Goal: Task Accomplishment & Management: Manage account settings

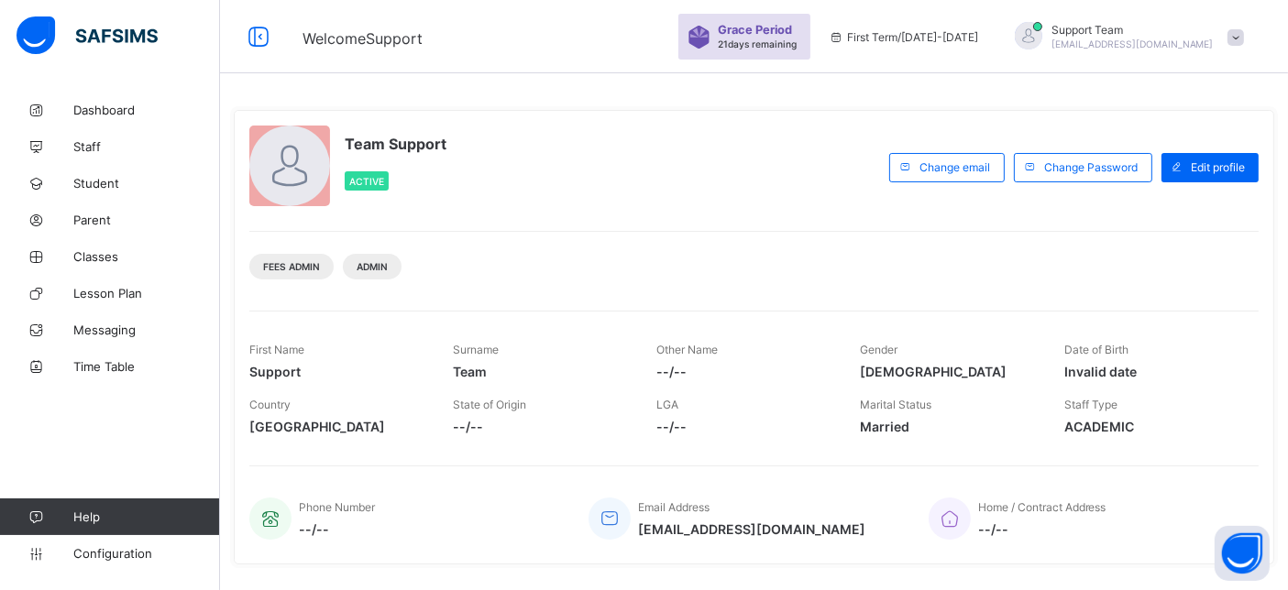
click at [1214, 29] on span "Support Team" at bounding box center [1133, 30] width 162 height 14
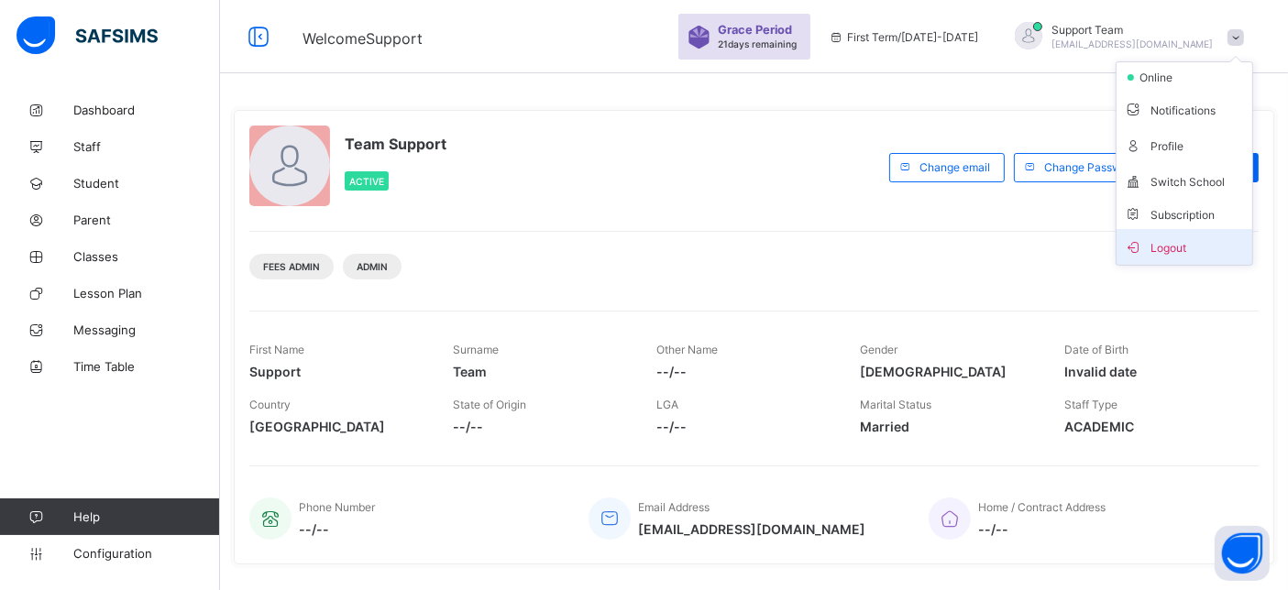
click at [1224, 253] on span "Logout" at bounding box center [1184, 247] width 121 height 21
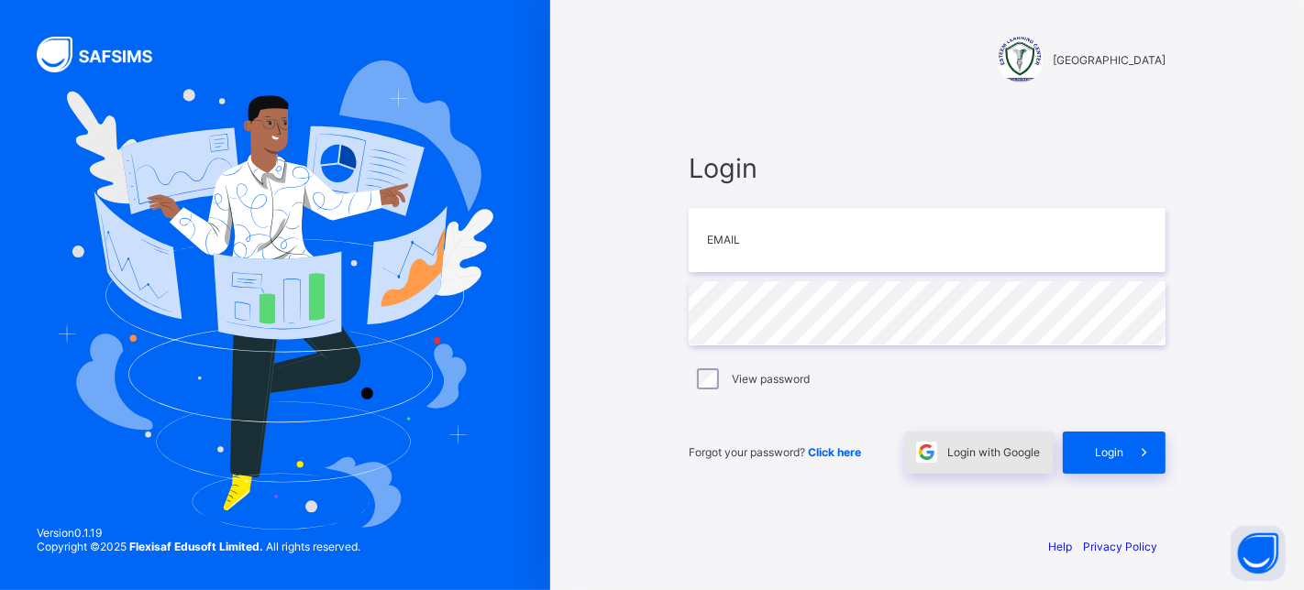
click at [934, 451] on img at bounding box center [926, 452] width 21 height 21
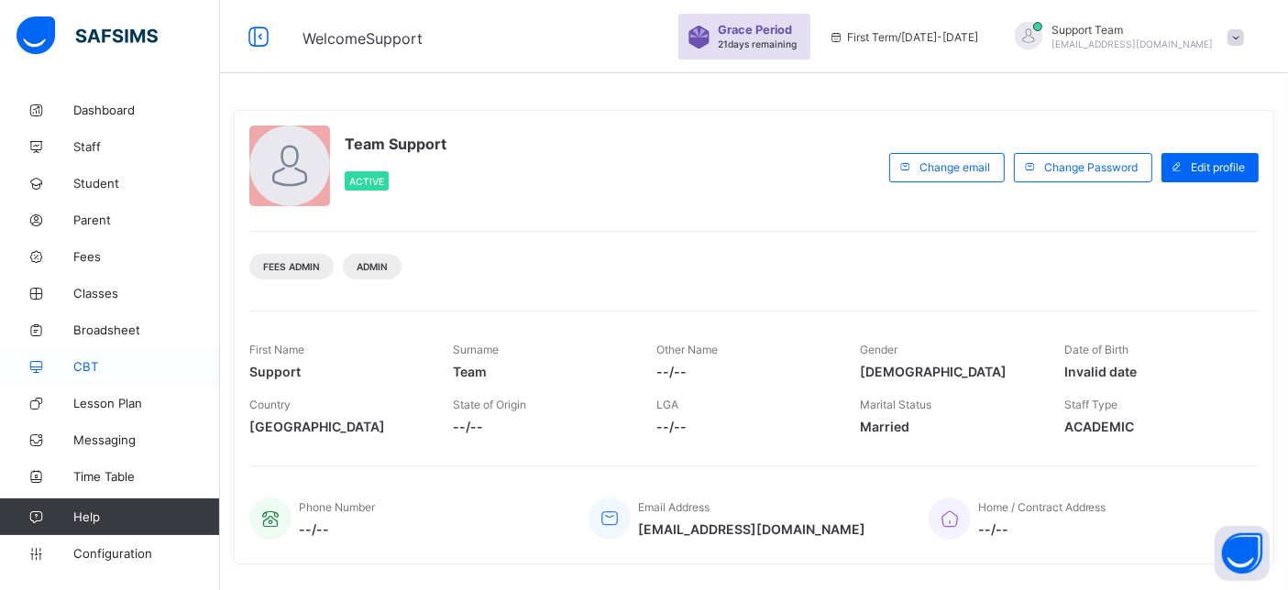
click at [81, 370] on span "CBT" at bounding box center [146, 366] width 147 height 15
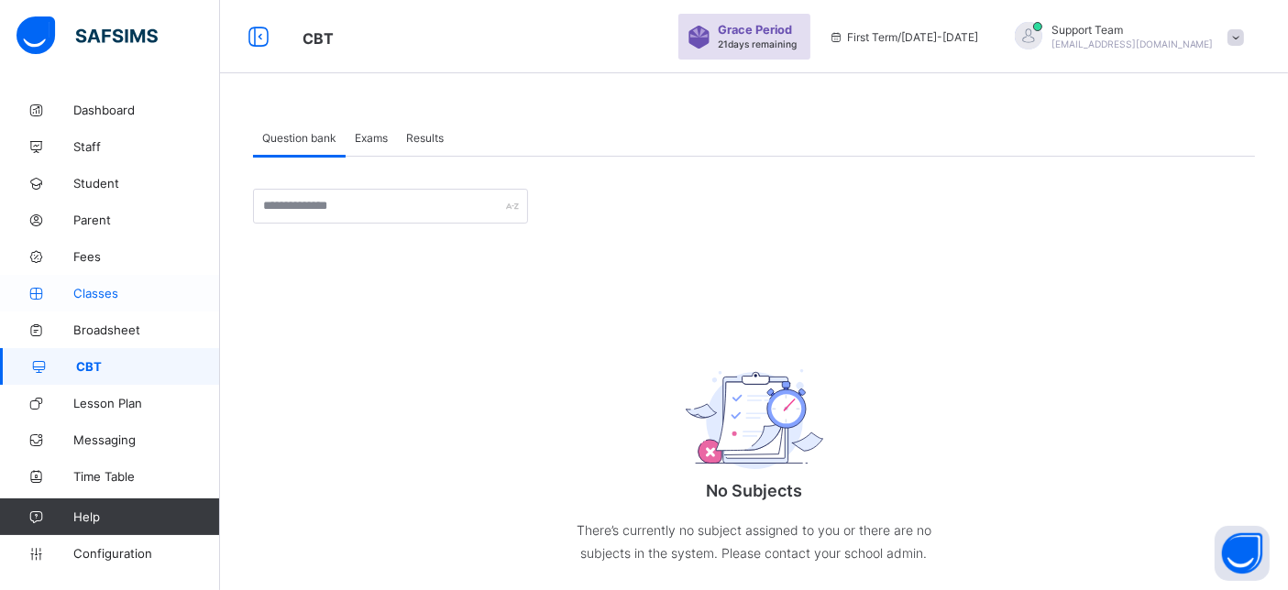
click at [94, 299] on span "Classes" at bounding box center [146, 293] width 147 height 15
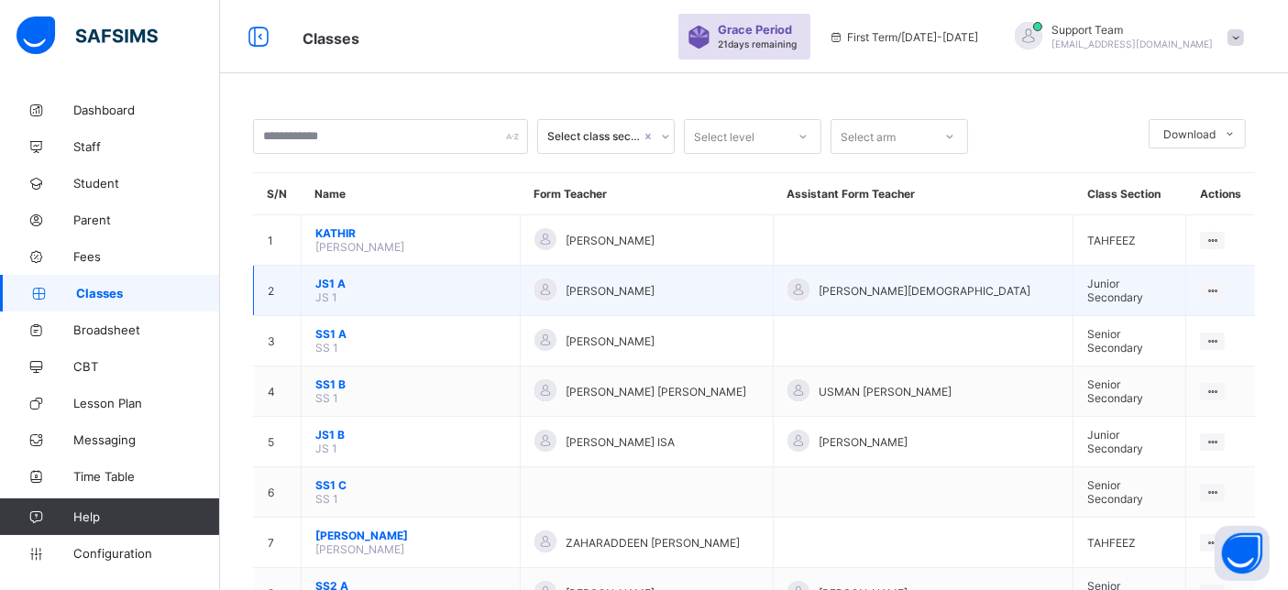
click at [343, 281] on span "JS1 A" at bounding box center [410, 284] width 191 height 14
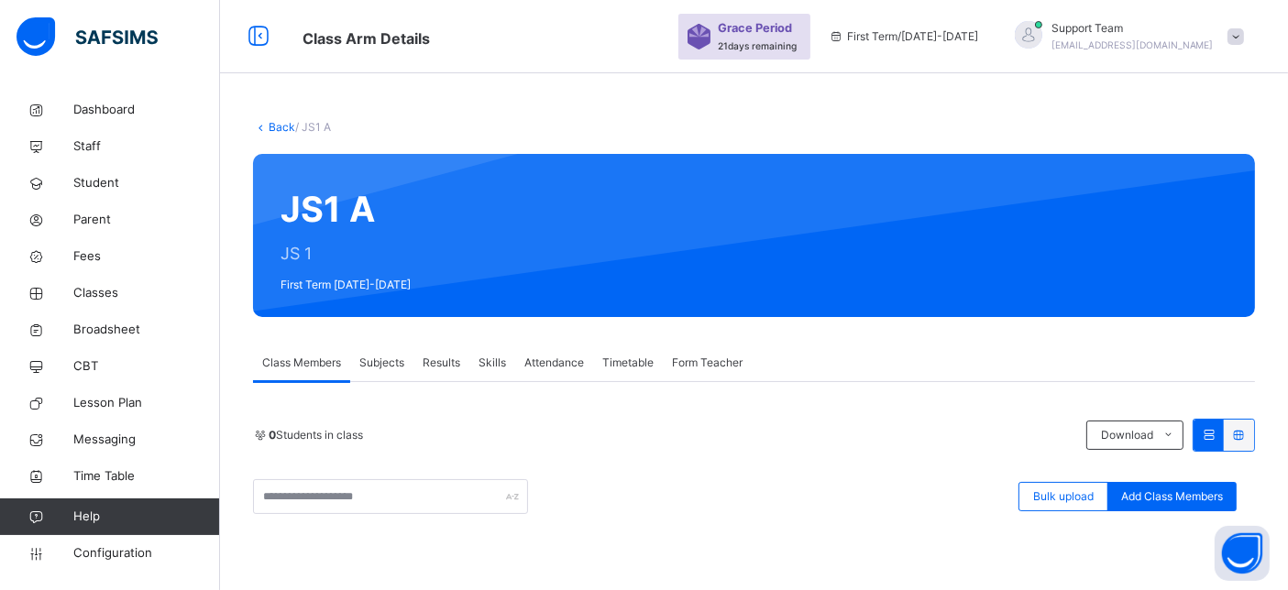
click at [392, 363] on span "Subjects" at bounding box center [381, 363] width 45 height 17
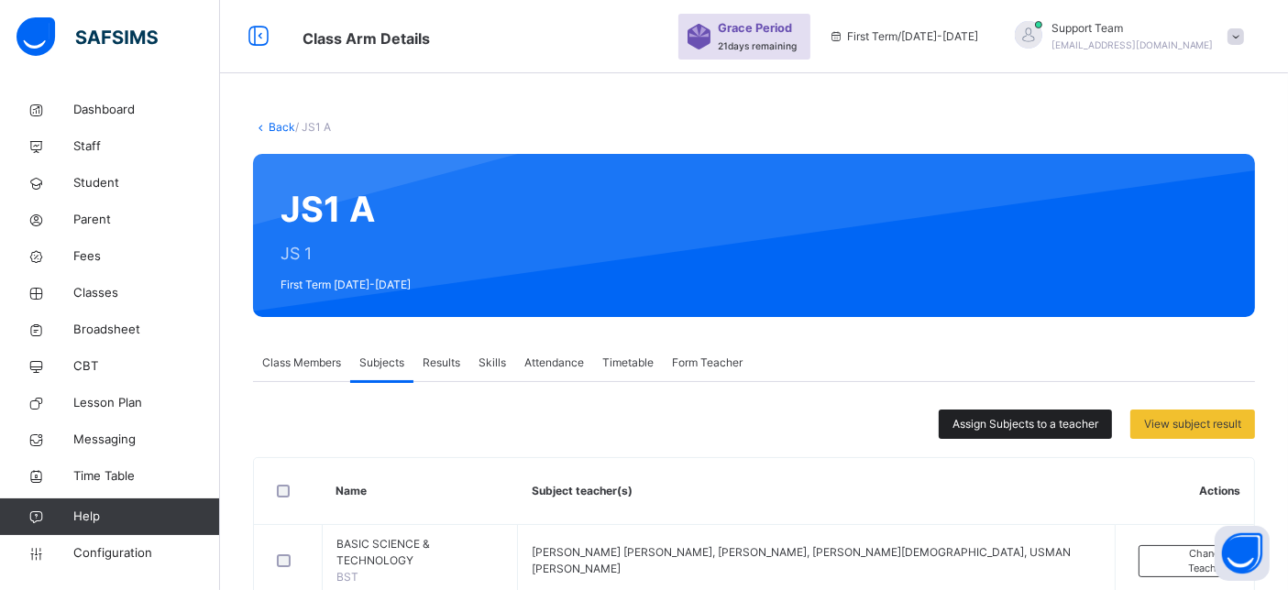
click at [1017, 428] on span "Assign Subjects to a teacher" at bounding box center [1026, 424] width 146 height 17
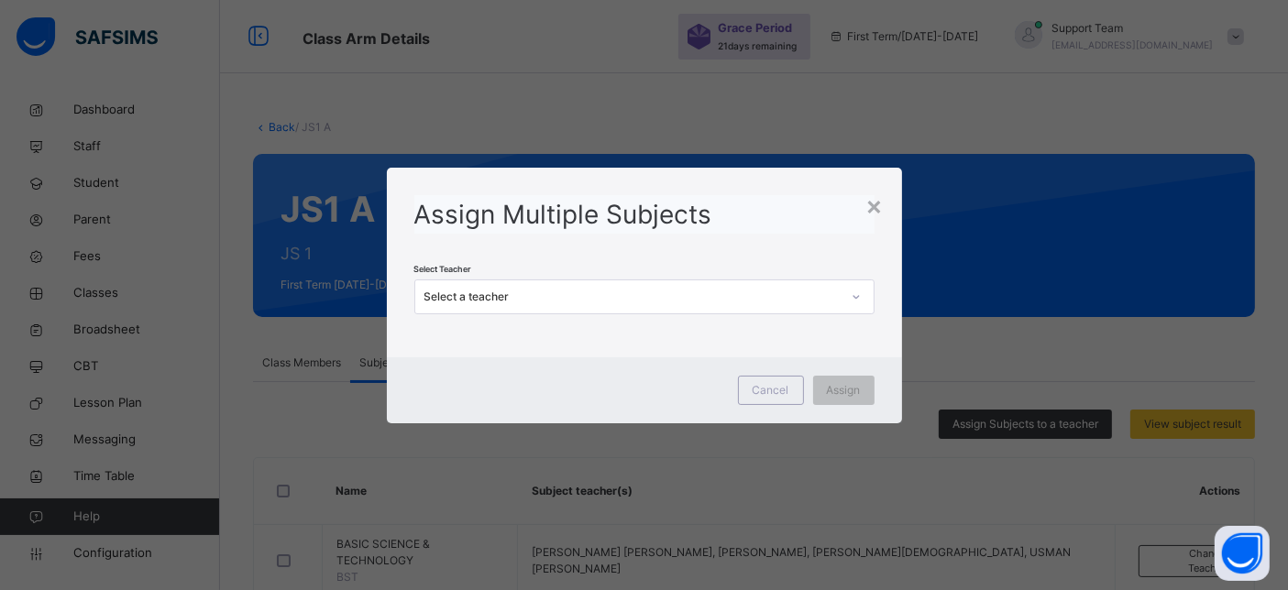
click at [437, 286] on div "Select a teacher" at bounding box center [627, 296] width 424 height 28
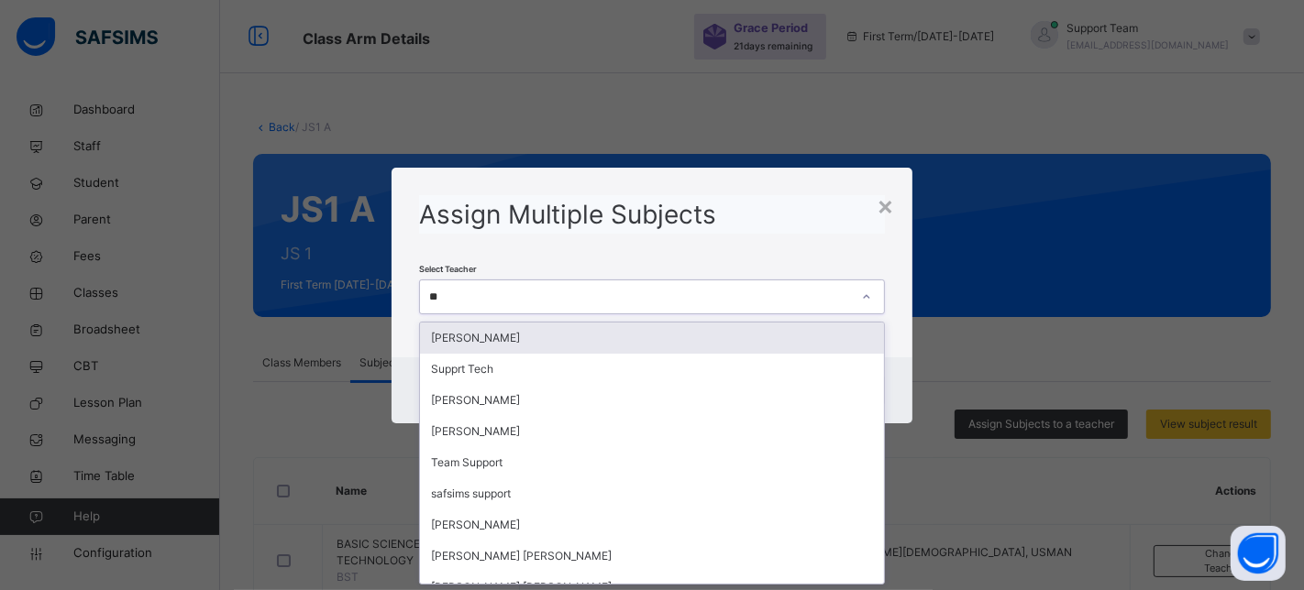
type input "***"
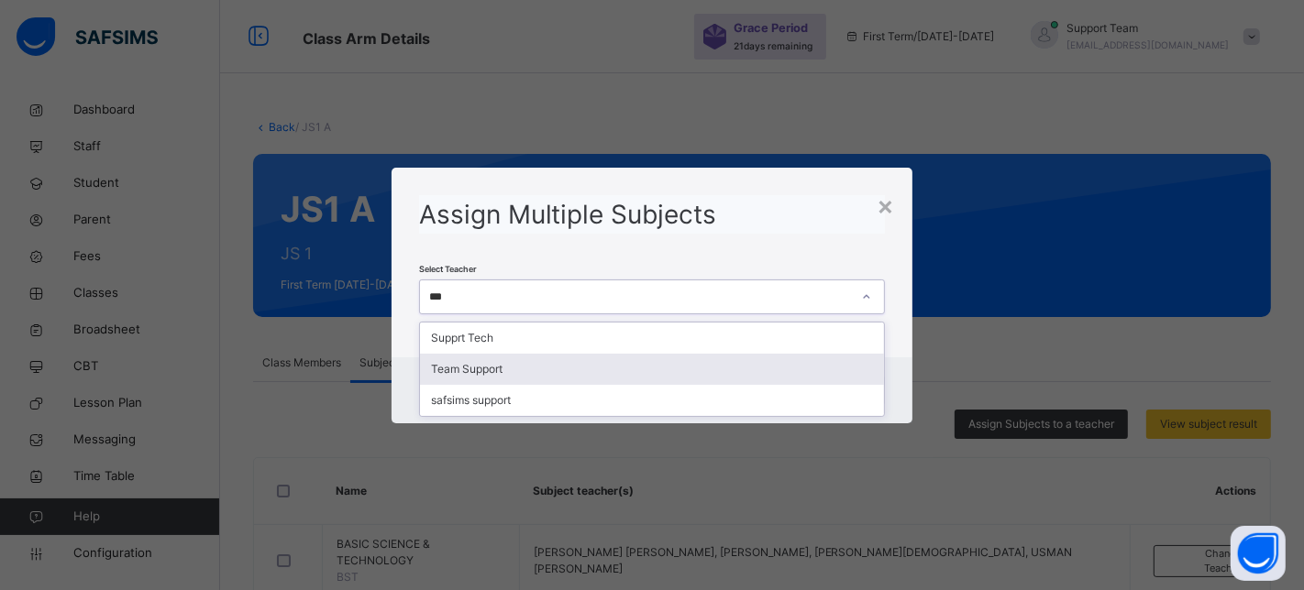
click at [578, 373] on div "Team Support" at bounding box center [652, 369] width 465 height 31
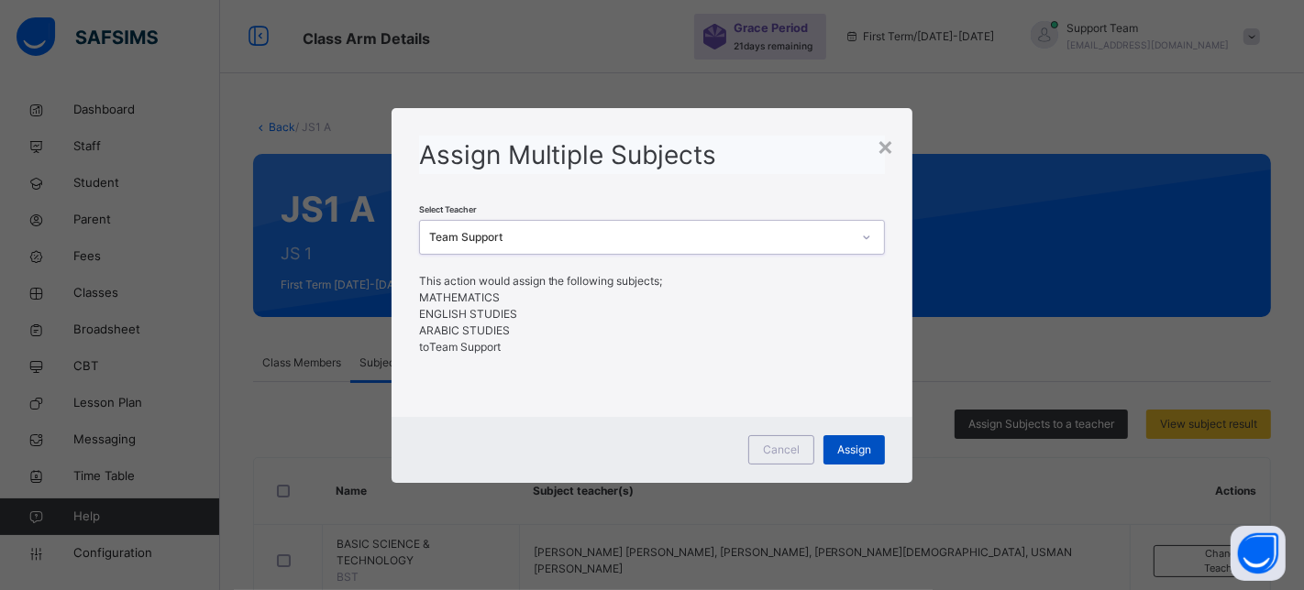
click at [855, 459] on div "Assign" at bounding box center [853, 450] width 61 height 29
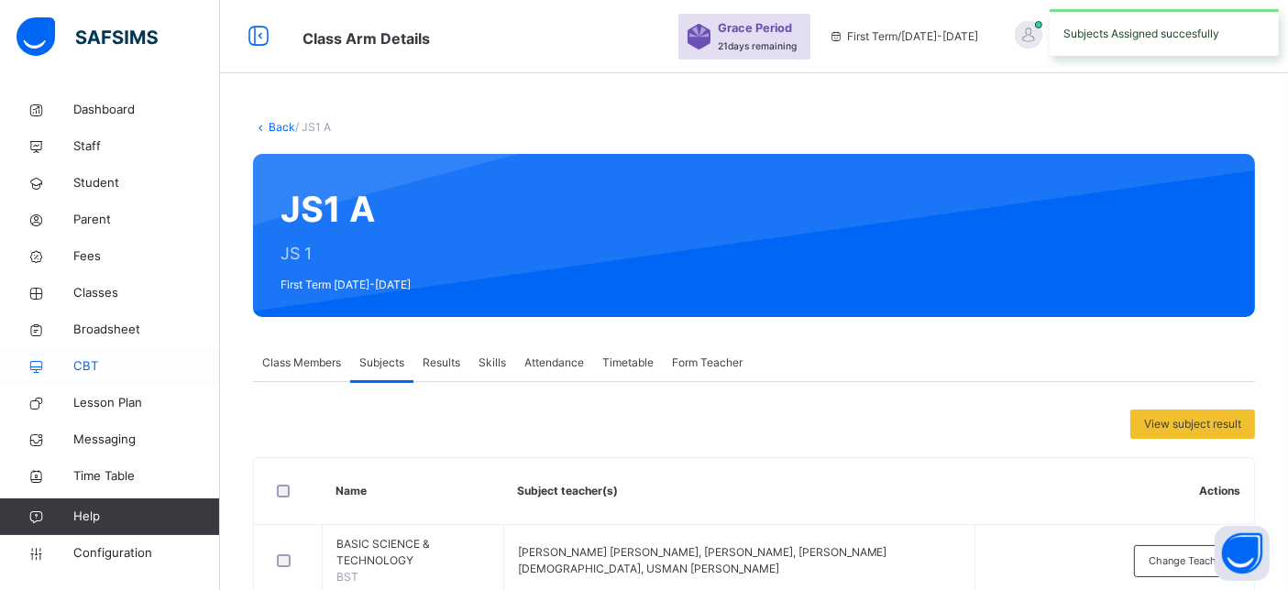
click at [102, 370] on span "CBT" at bounding box center [146, 367] width 147 height 18
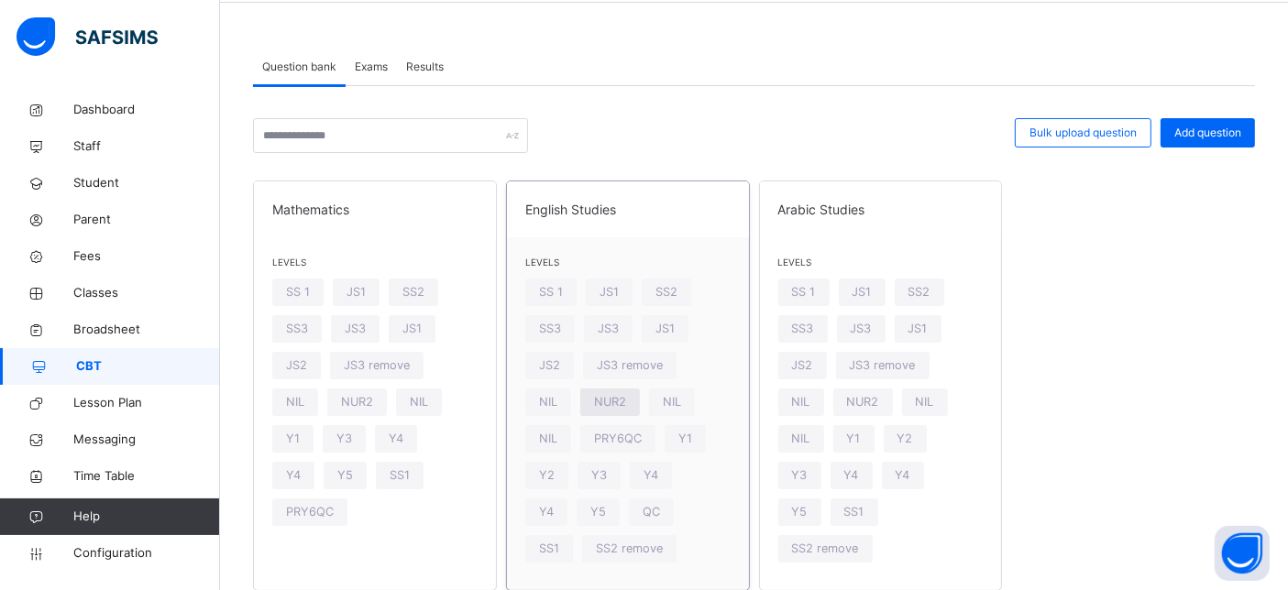
scroll to position [125, 0]
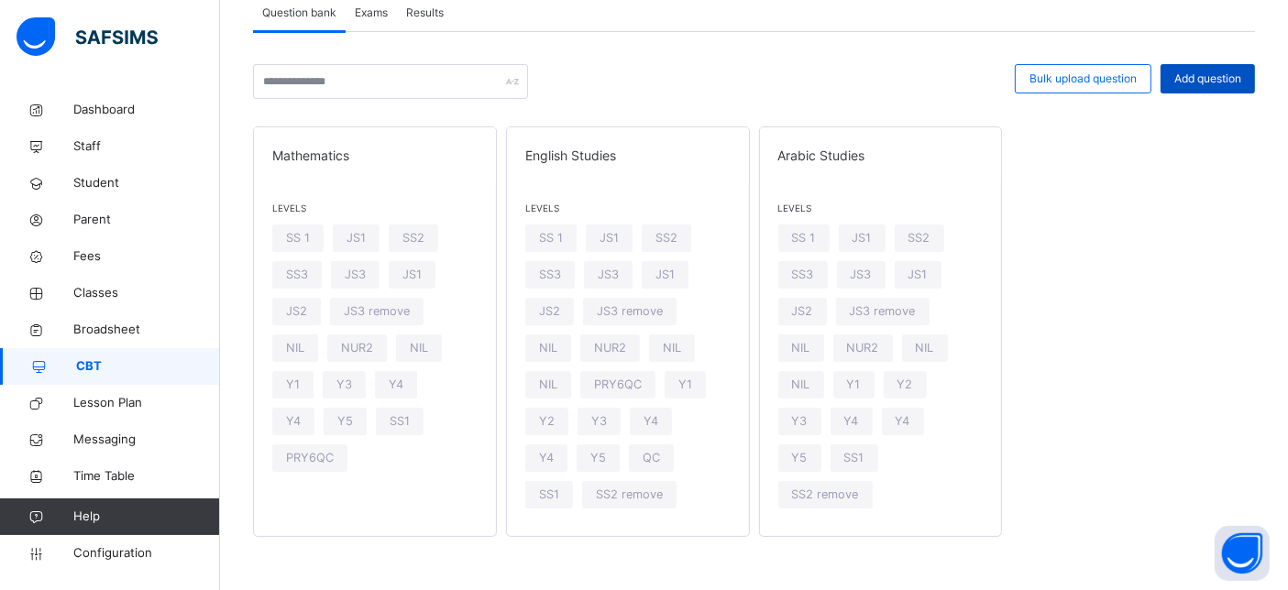
click at [1214, 83] on span "Add question" at bounding box center [1208, 79] width 67 height 17
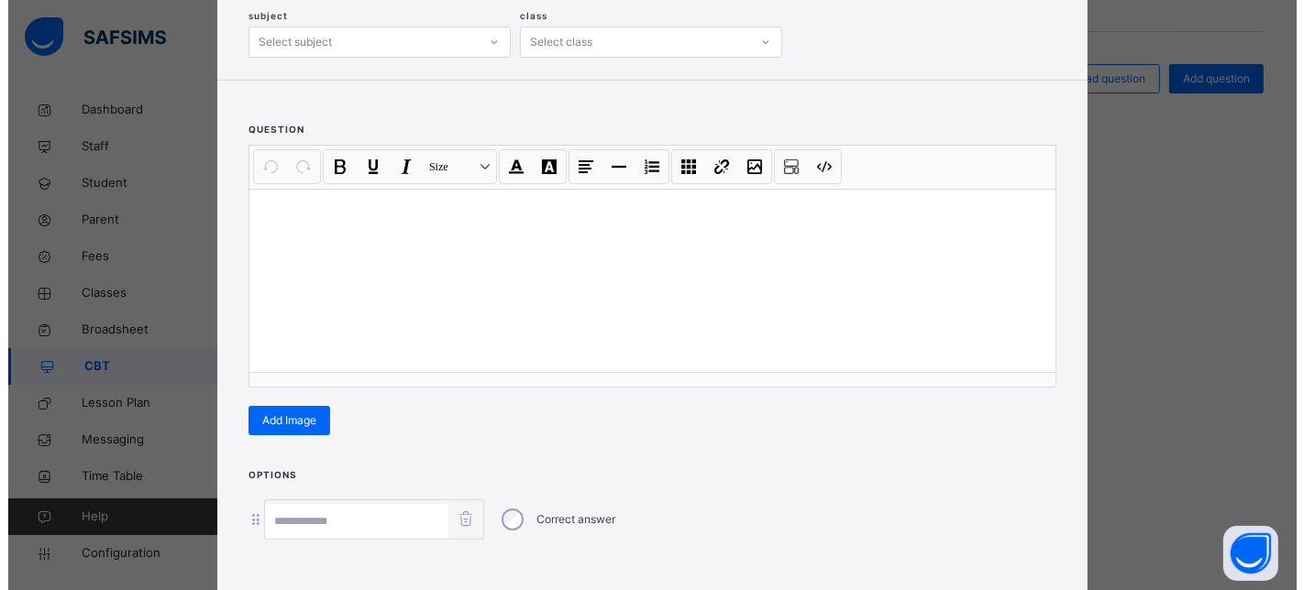
scroll to position [0, 0]
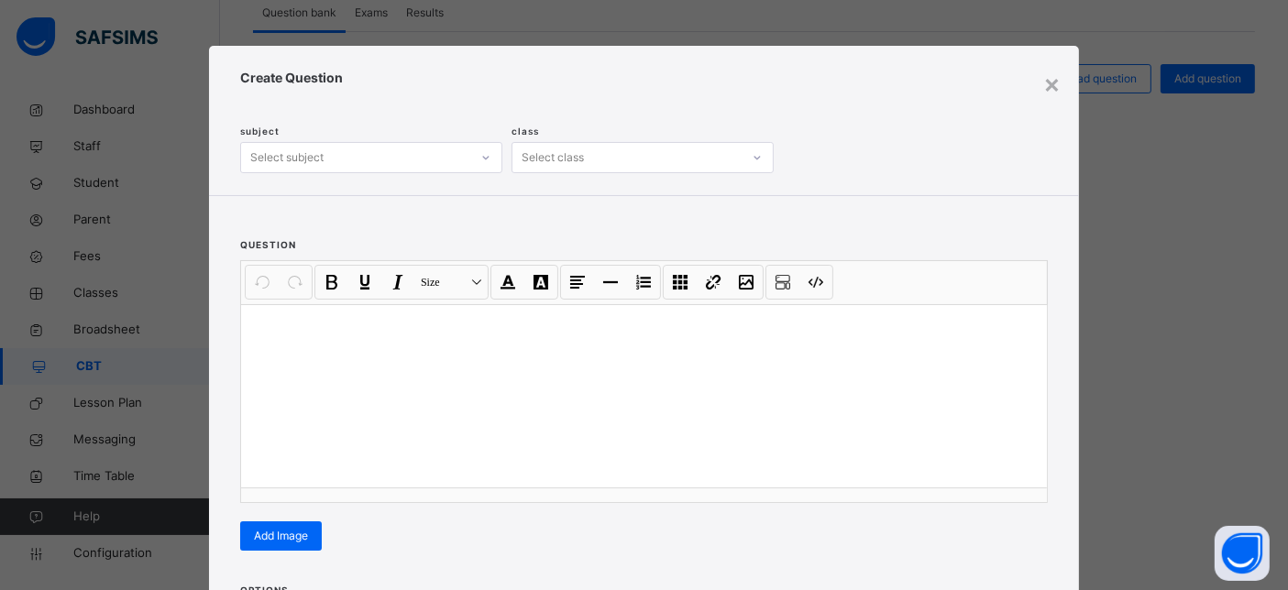
click at [381, 156] on div "Select subject" at bounding box center [355, 158] width 229 height 28
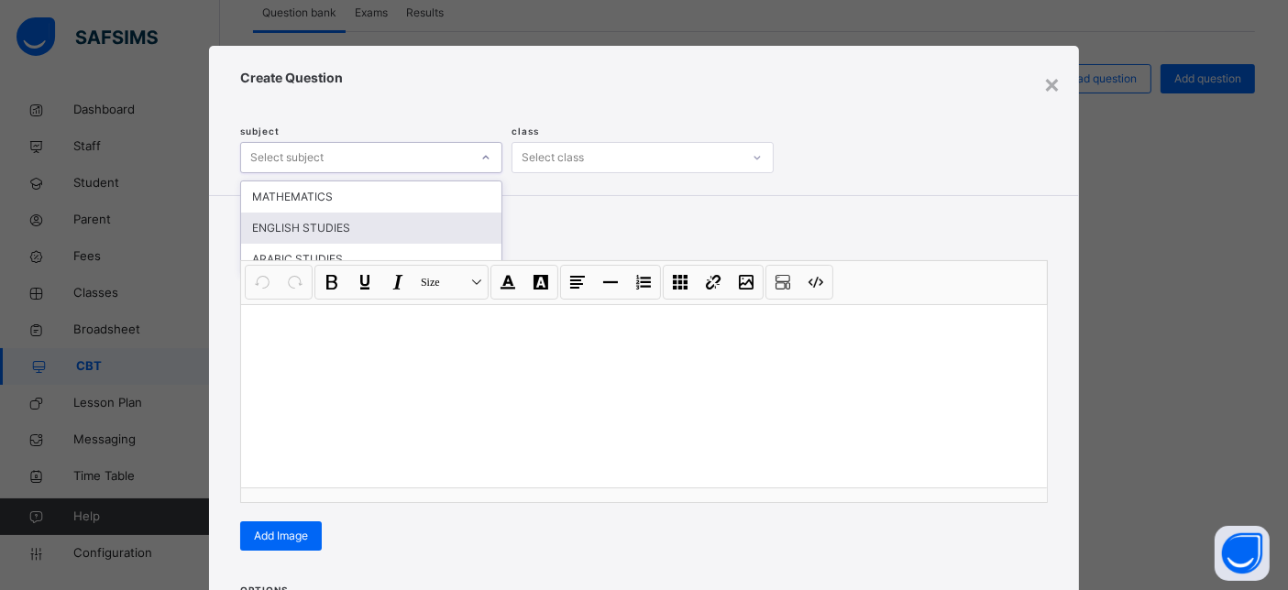
click at [350, 229] on div "ENGLISH STUDIES" at bounding box center [371, 228] width 260 height 31
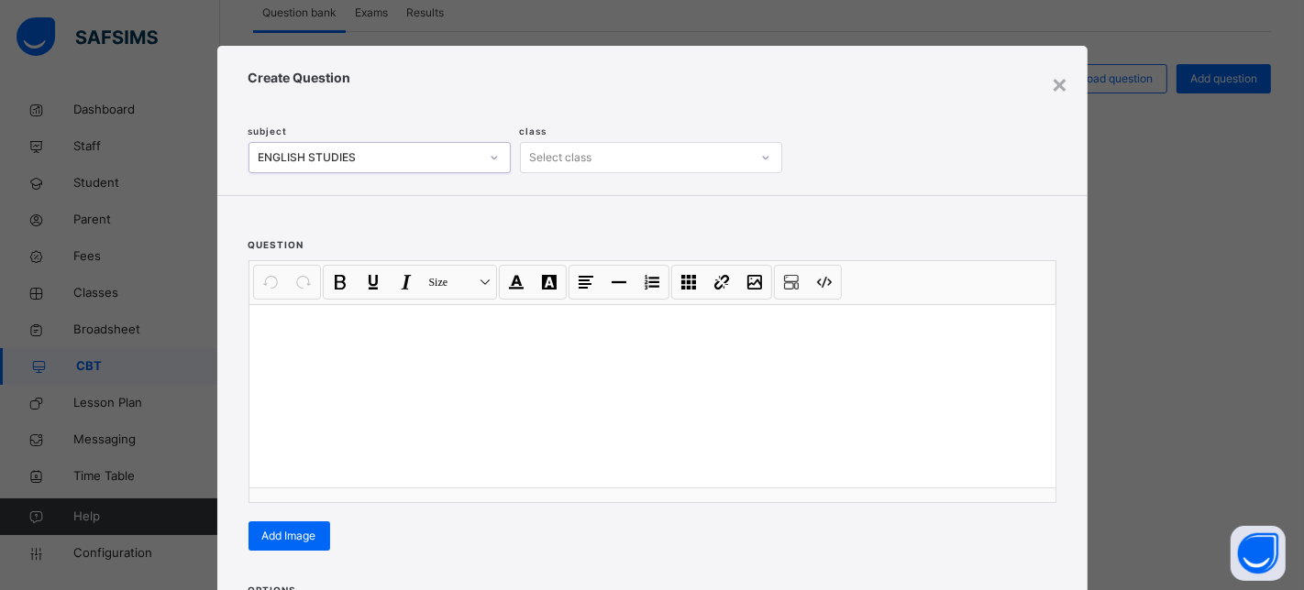
click at [560, 164] on div "Select class" at bounding box center [561, 157] width 62 height 31
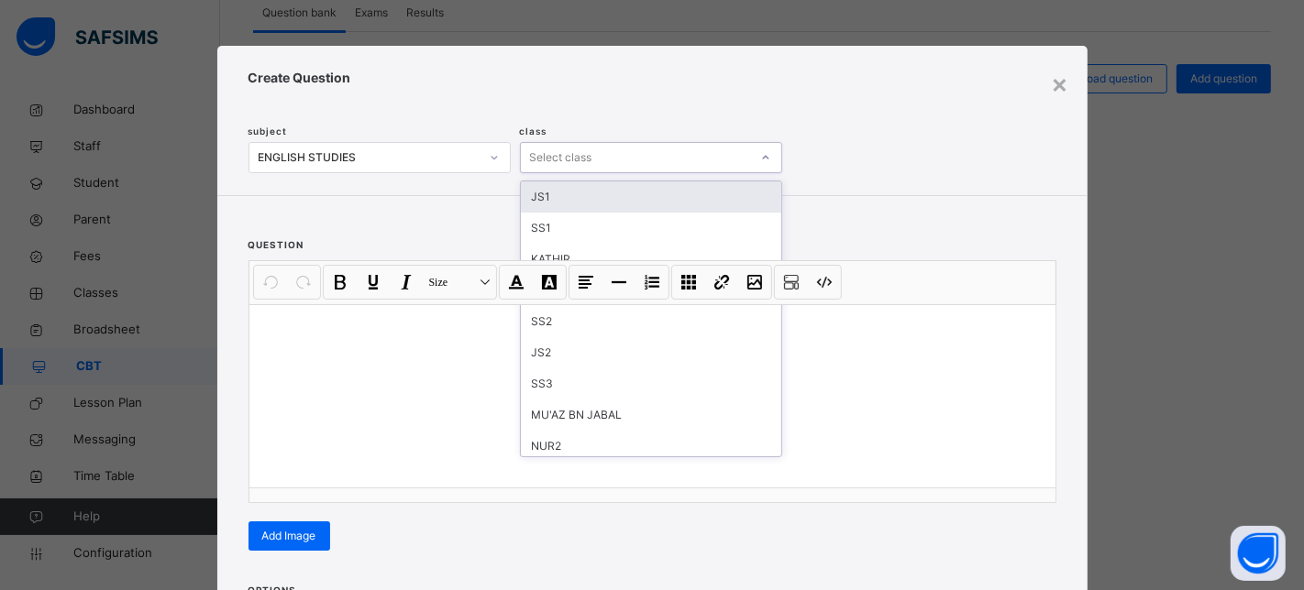
click at [559, 195] on div "JS1" at bounding box center [651, 197] width 260 height 31
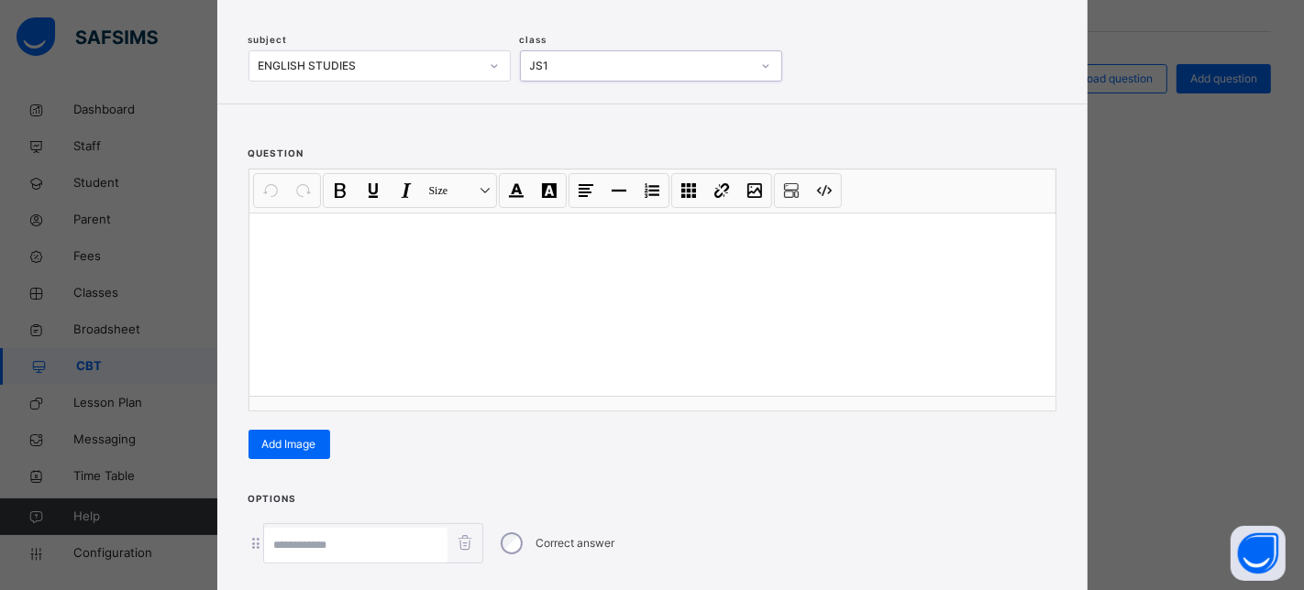
scroll to position [204, 0]
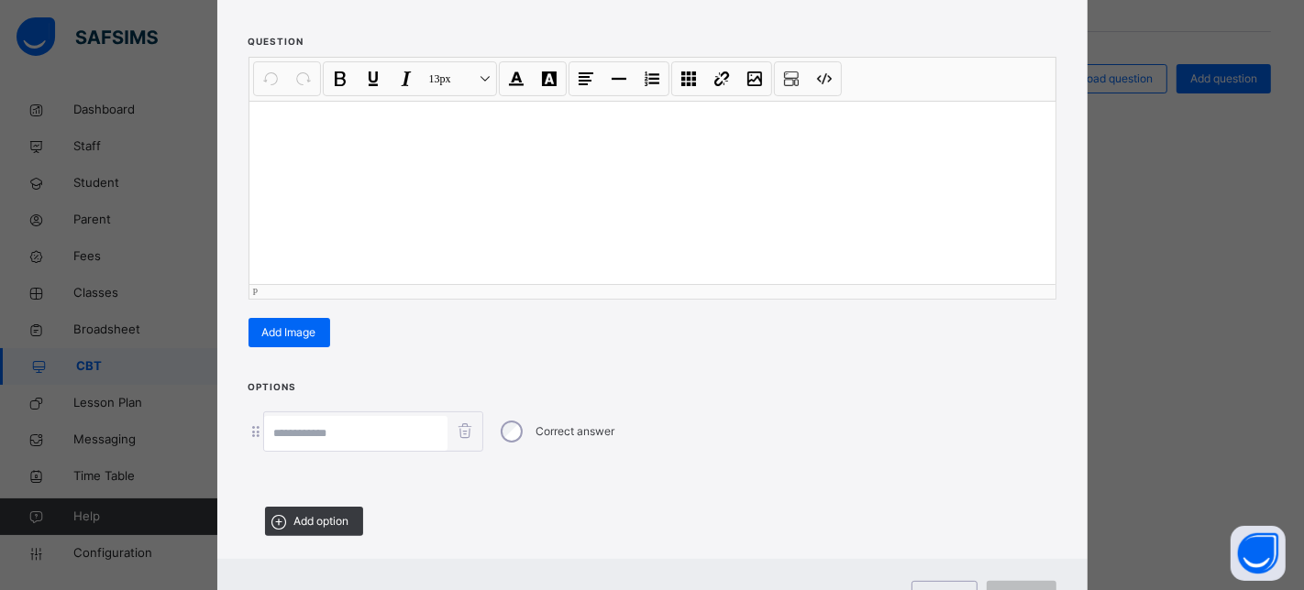
click at [359, 163] on div at bounding box center [652, 192] width 806 height 183
click at [332, 428] on input at bounding box center [355, 433] width 183 height 35
click at [299, 434] on input at bounding box center [355, 433] width 183 height 35
drag, startPoint x: 299, startPoint y: 434, endPoint x: 261, endPoint y: 370, distance: 74.4
click at [261, 370] on div "× Create Question subject ENGLISH STUDIES class JS1 question Undo CTRL+ Z Redo …" at bounding box center [652, 237] width 870 height 790
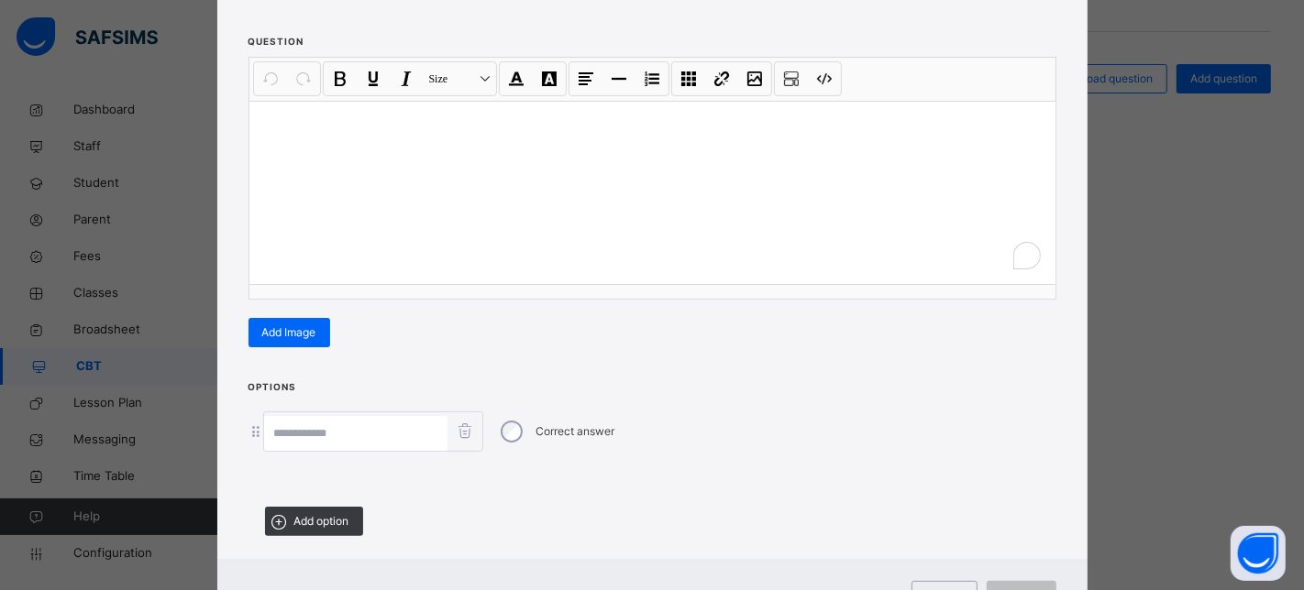
click at [337, 430] on input at bounding box center [355, 433] width 183 height 35
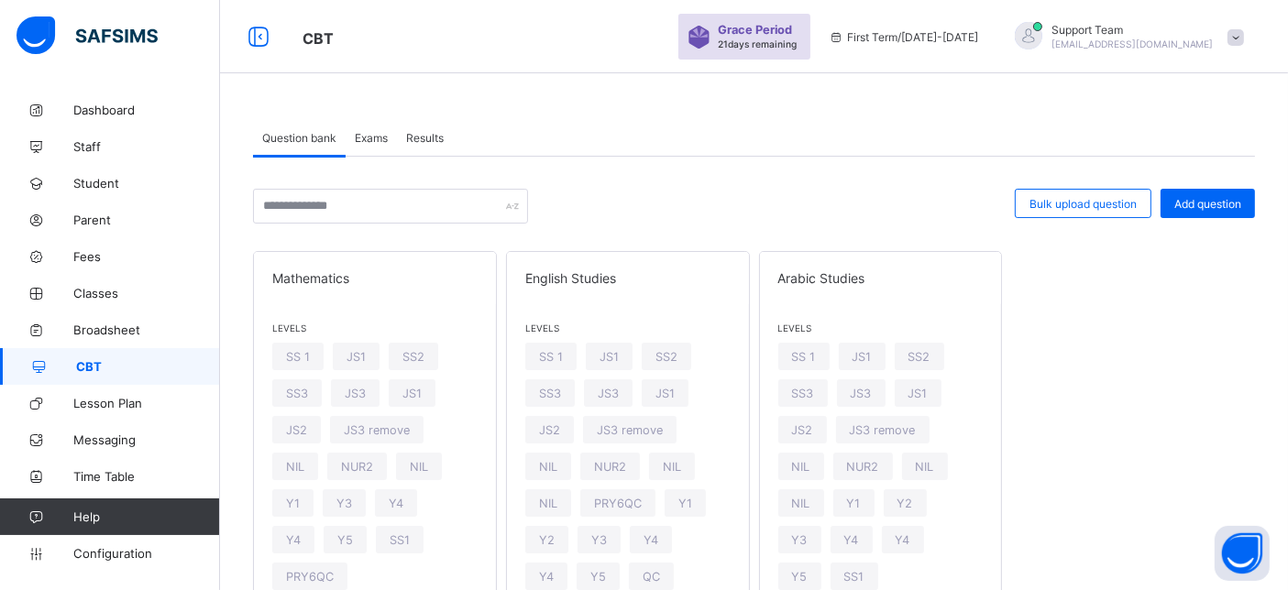
drag, startPoint x: 605, startPoint y: 249, endPoint x: 605, endPoint y: 203, distance: 46.8
click at [605, 203] on div at bounding box center [771, 206] width 469 height 35
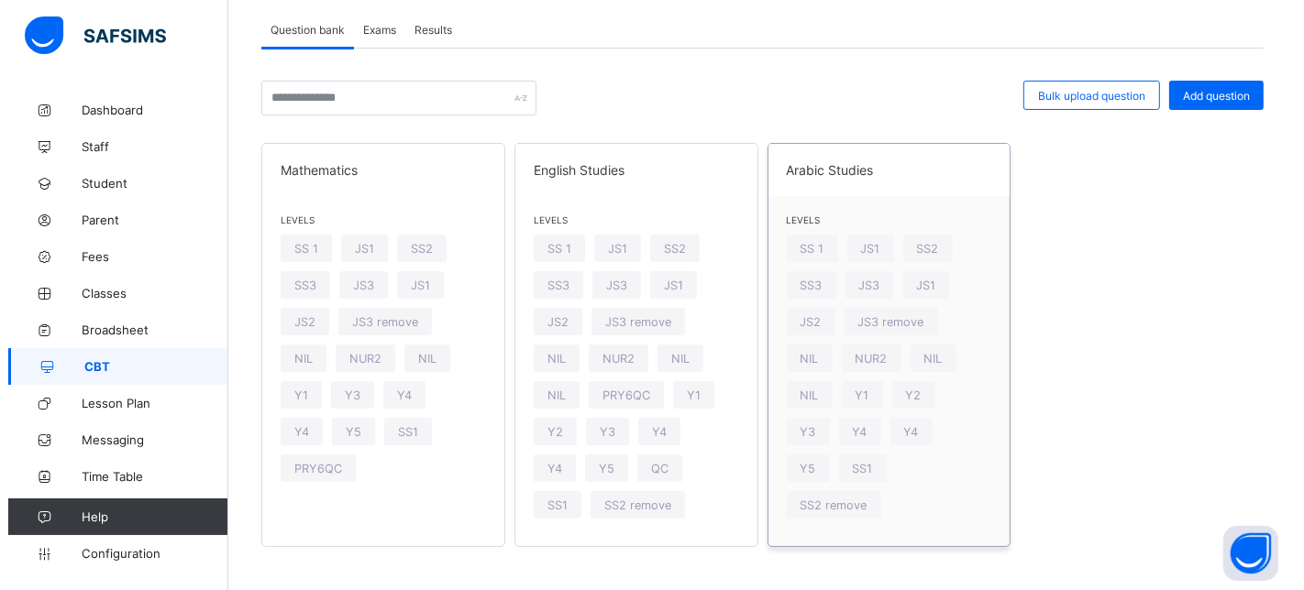
scroll to position [118, 0]
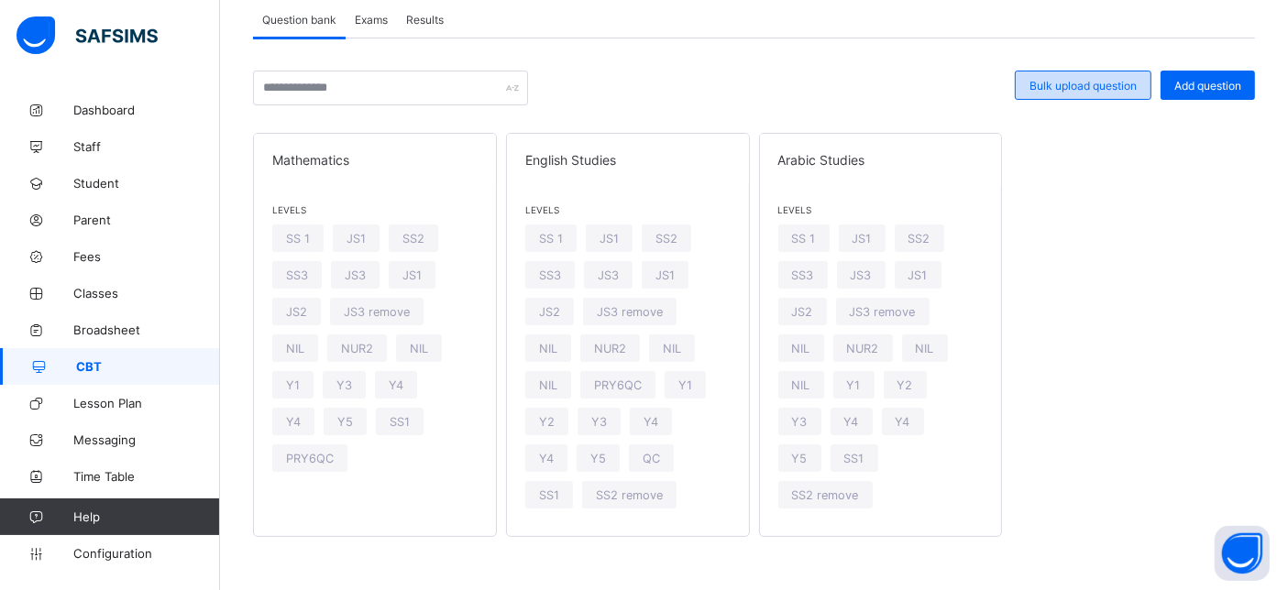
click at [1082, 89] on span "Bulk upload question" at bounding box center [1083, 86] width 107 height 14
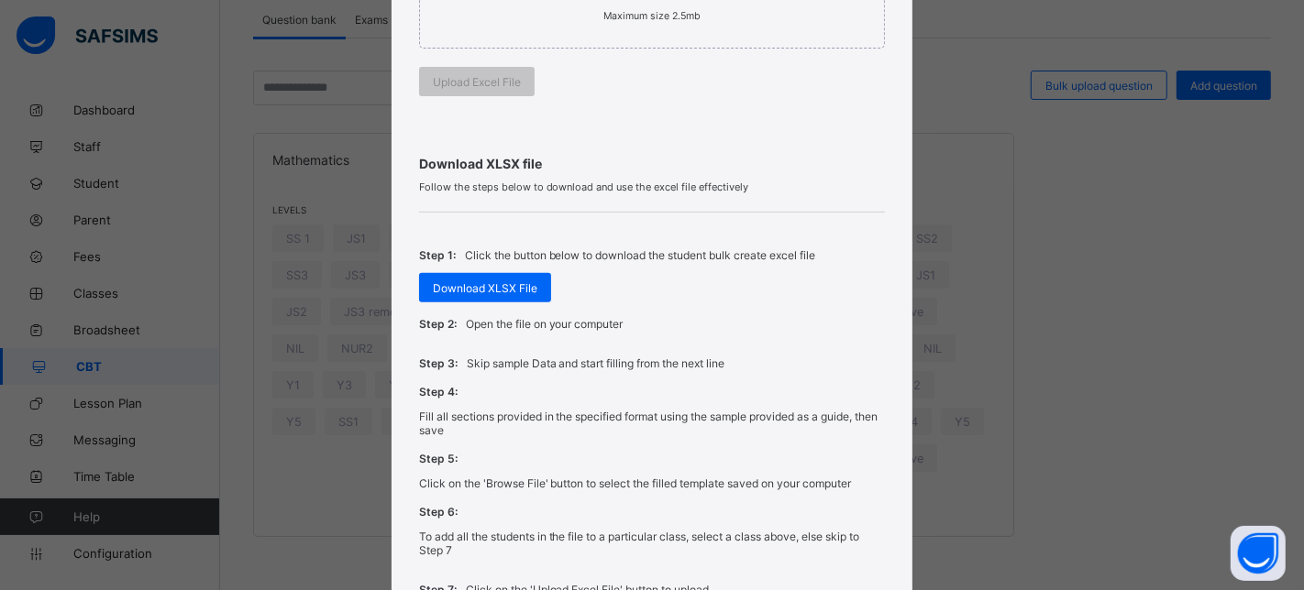
scroll to position [694, 0]
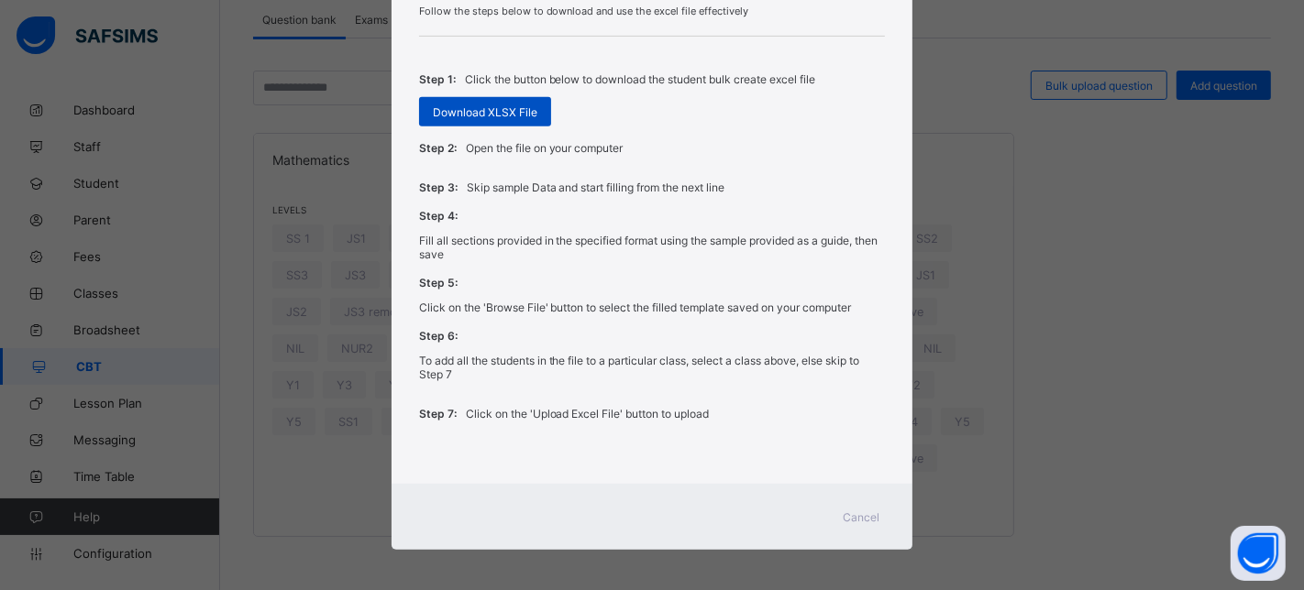
click at [466, 107] on span "Download XLSX File" at bounding box center [485, 112] width 105 height 14
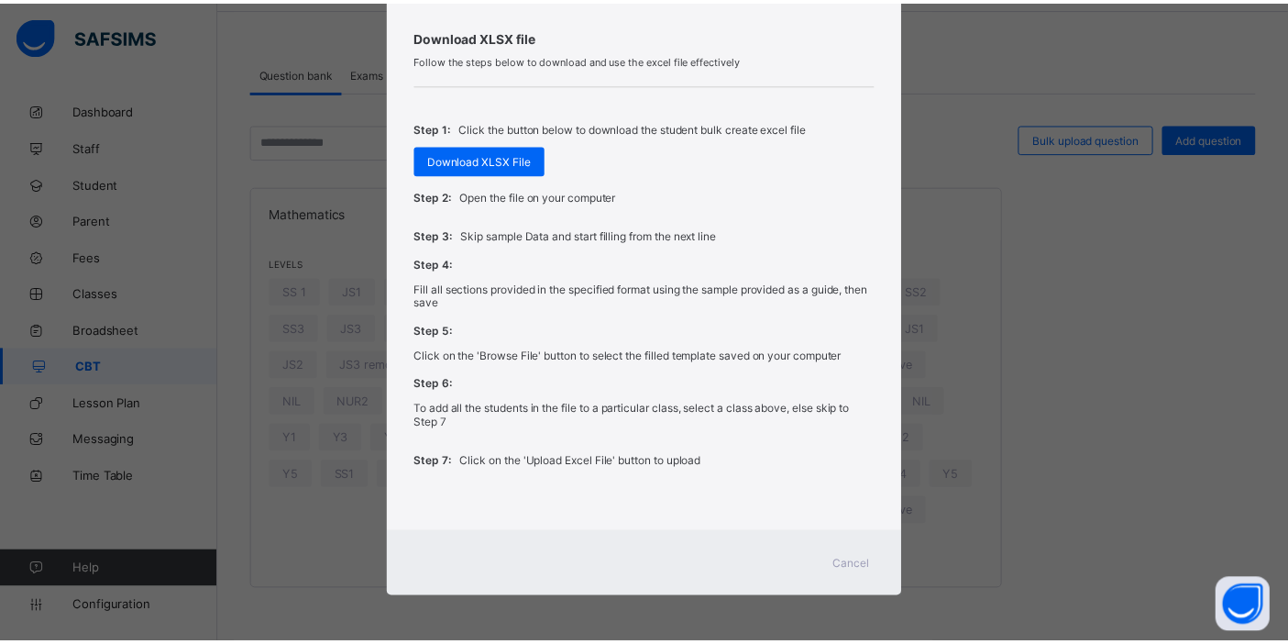
scroll to position [642, 0]
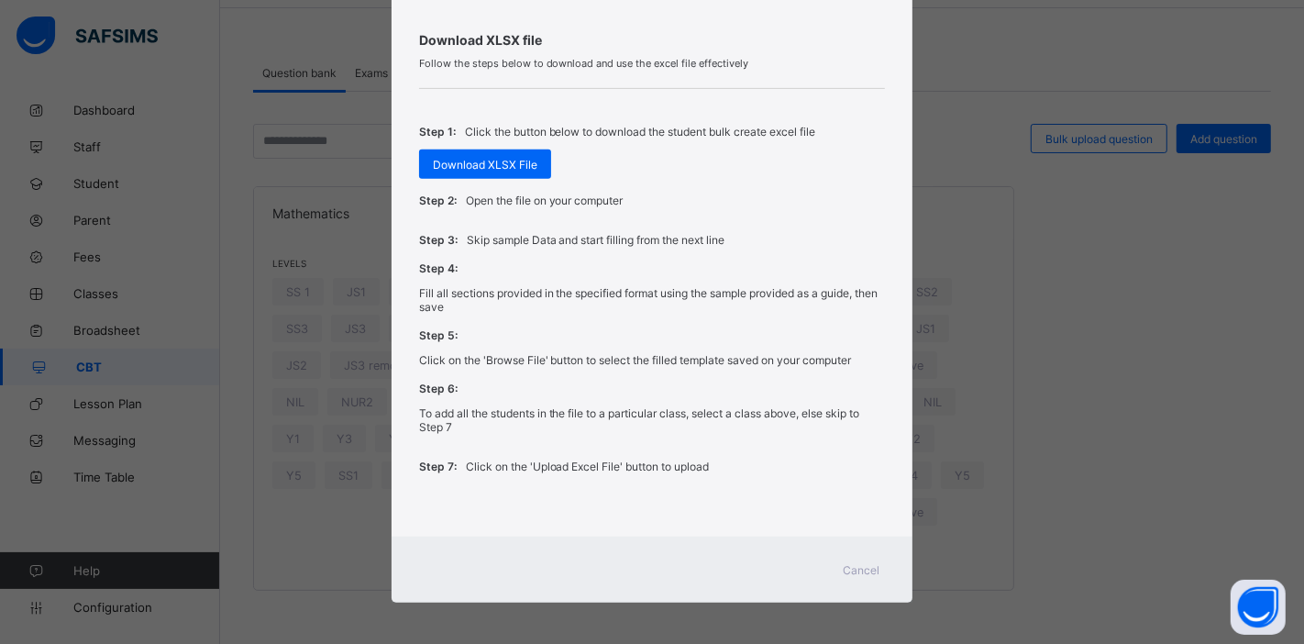
click at [844, 569] on span "Cancel" at bounding box center [861, 570] width 37 height 14
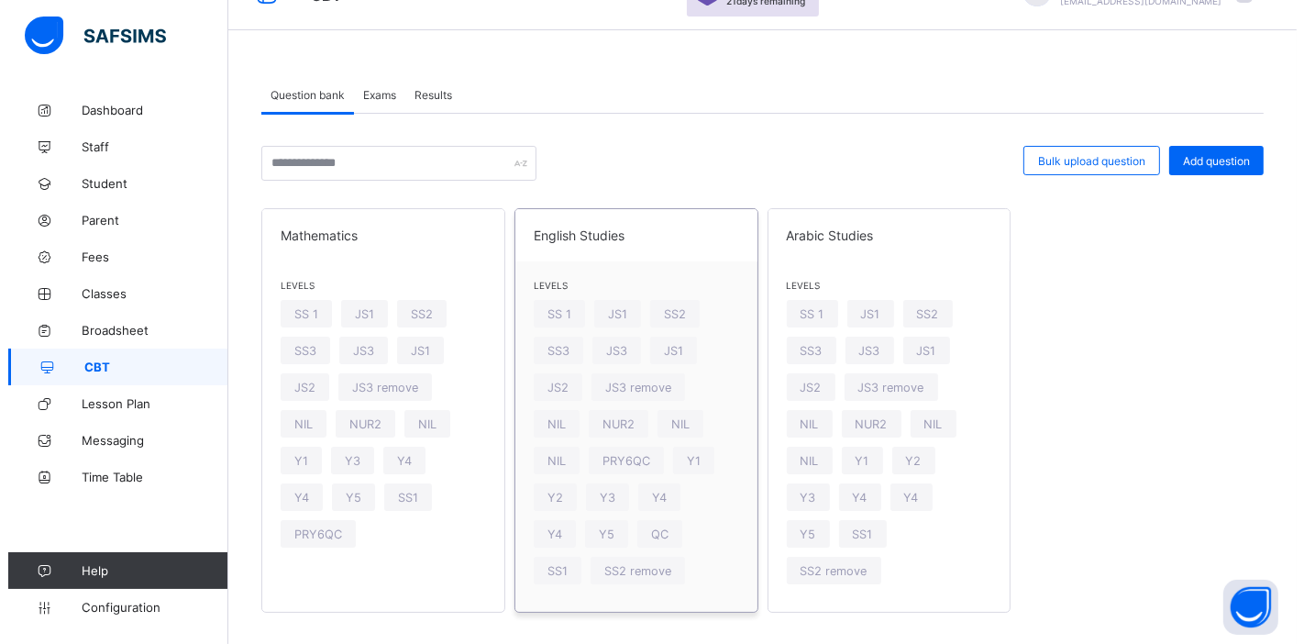
scroll to position [65, 0]
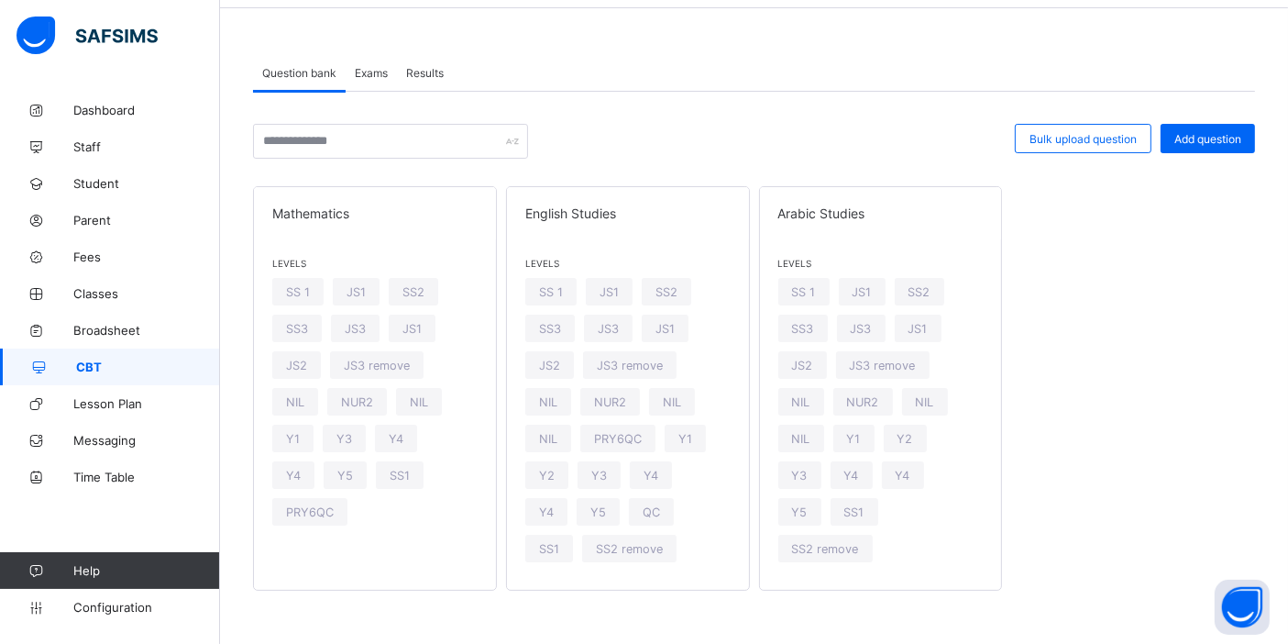
click at [1064, 138] on span "Bulk upload question" at bounding box center [1083, 139] width 107 height 14
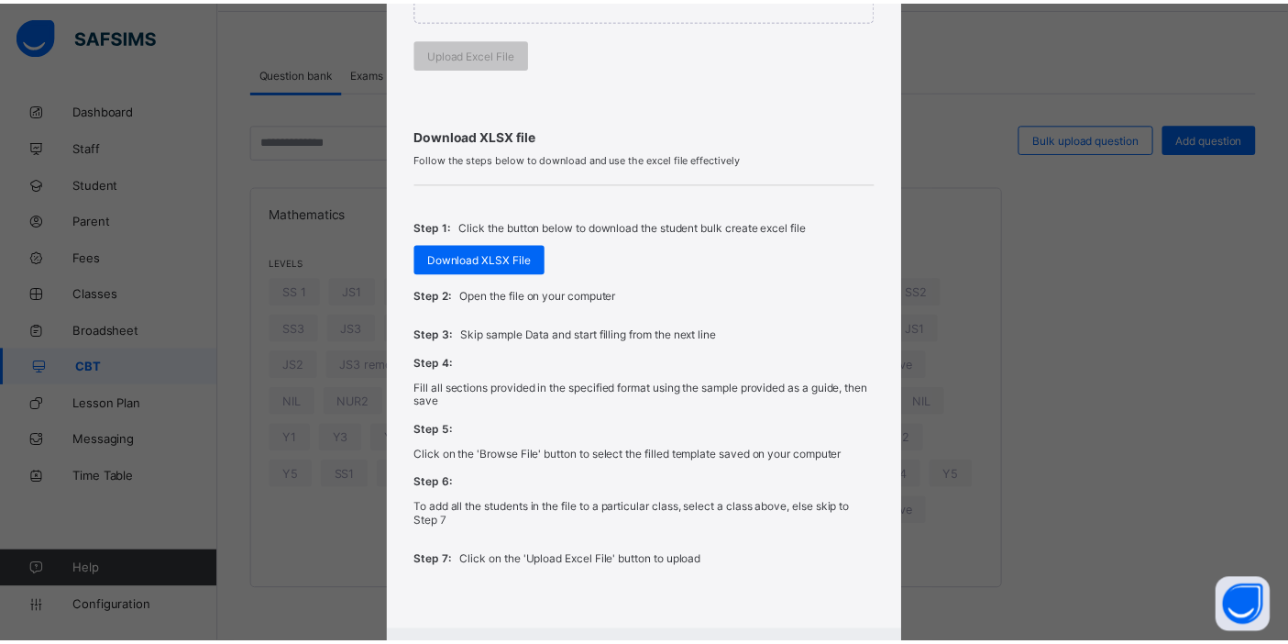
scroll to position [642, 0]
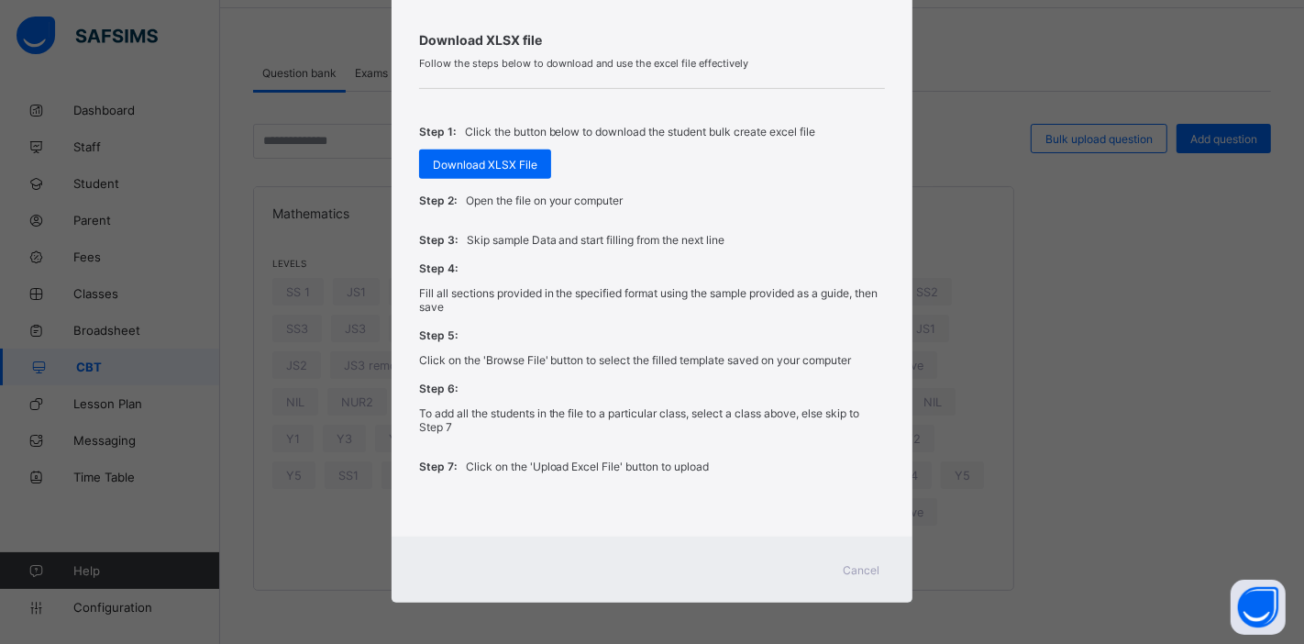
click at [867, 569] on span "Cancel" at bounding box center [861, 570] width 37 height 14
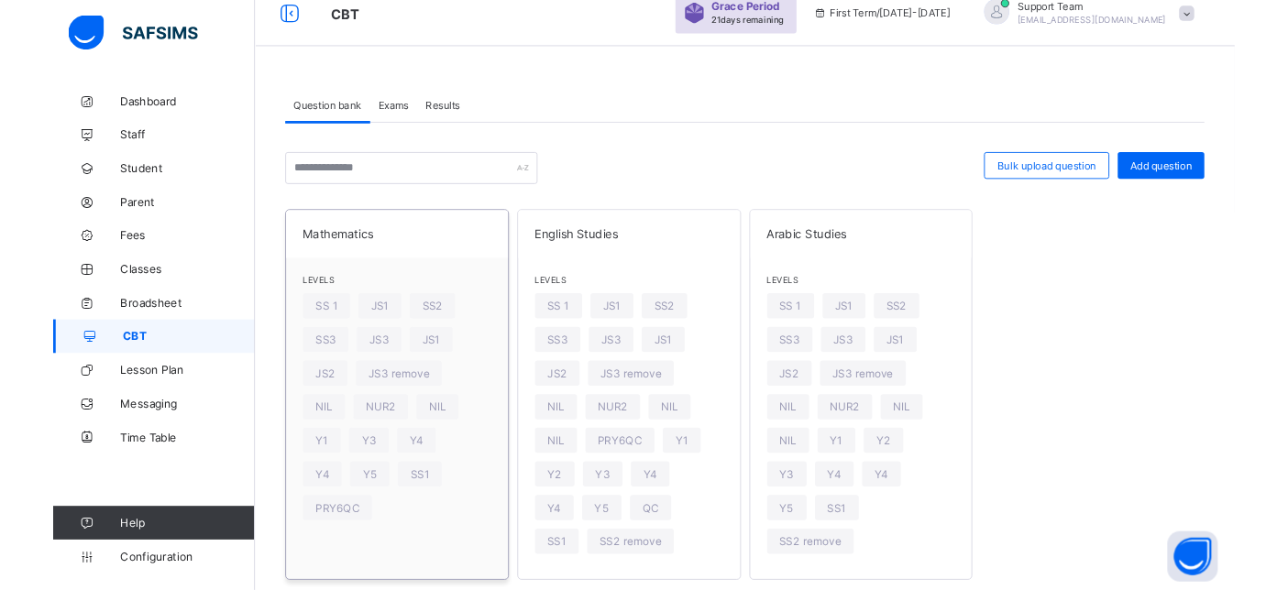
scroll to position [0, 0]
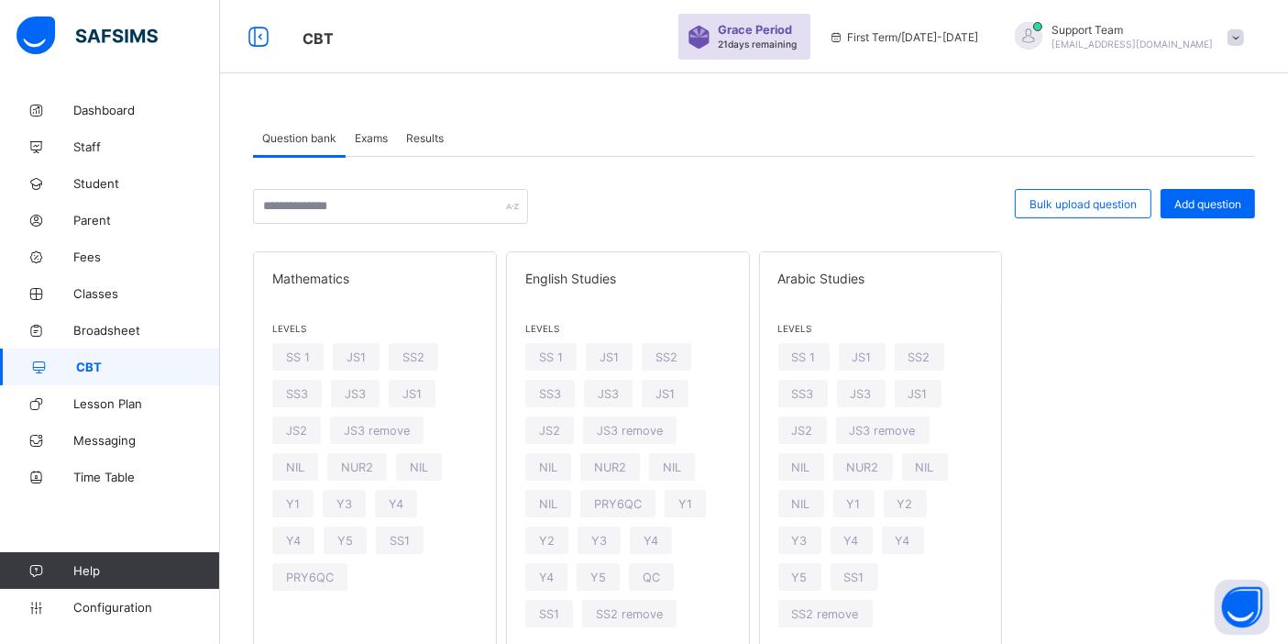
click at [370, 139] on span "Exams" at bounding box center [371, 138] width 33 height 14
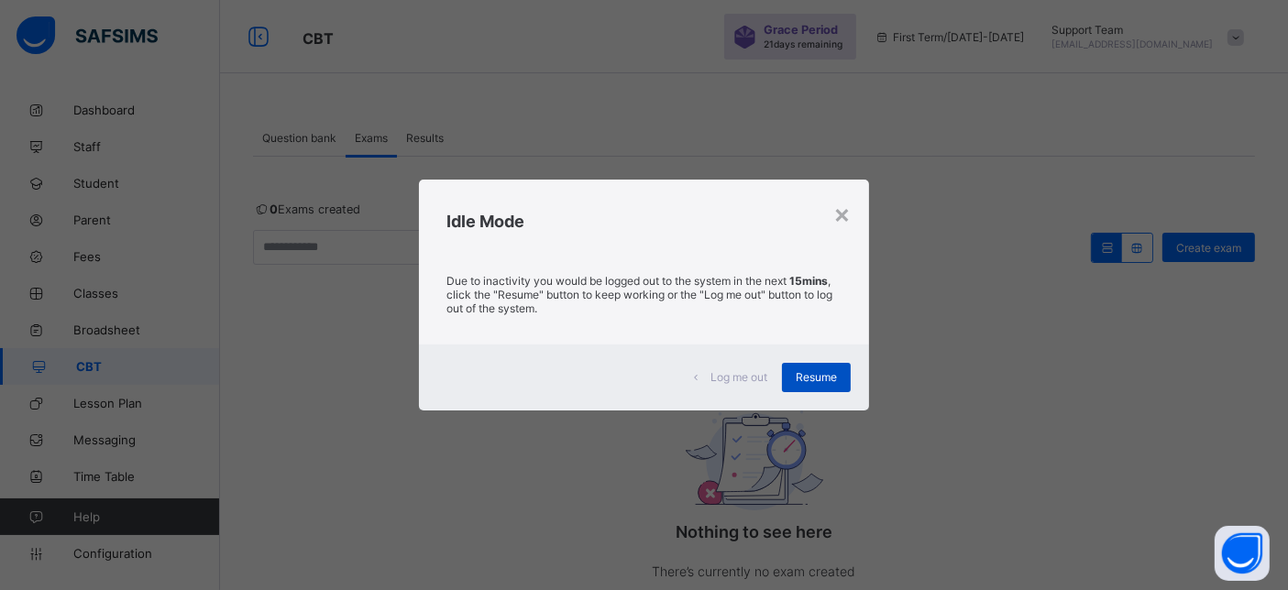
click at [822, 381] on span "Resume" at bounding box center [816, 377] width 41 height 14
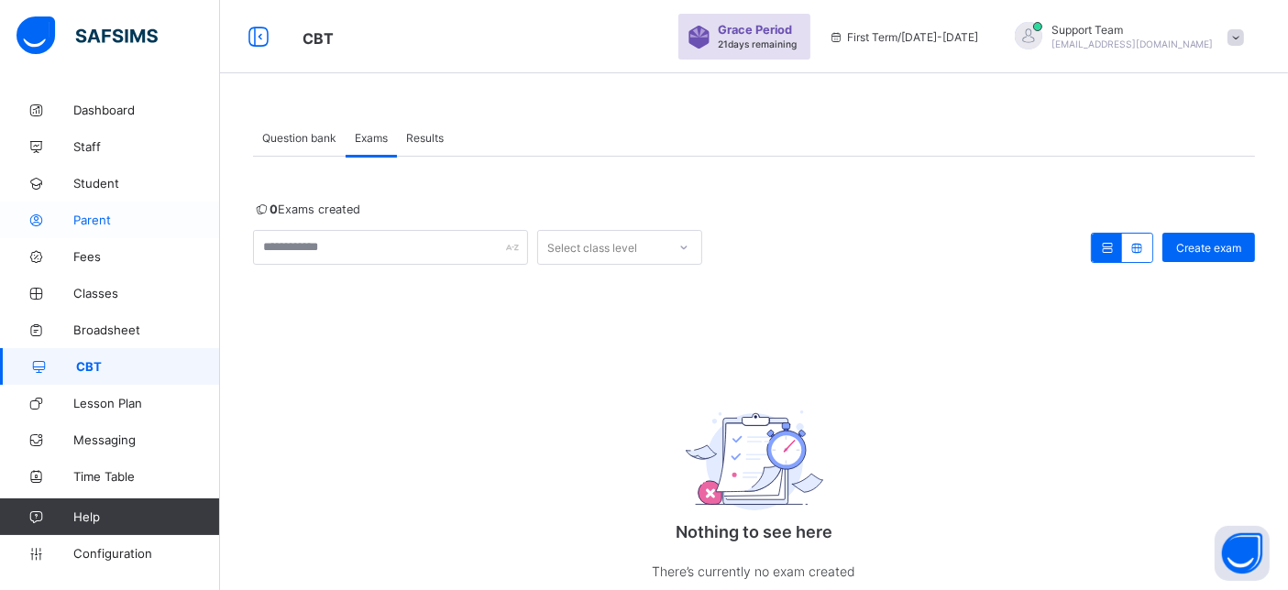
click at [98, 218] on span "Parent" at bounding box center [146, 220] width 147 height 15
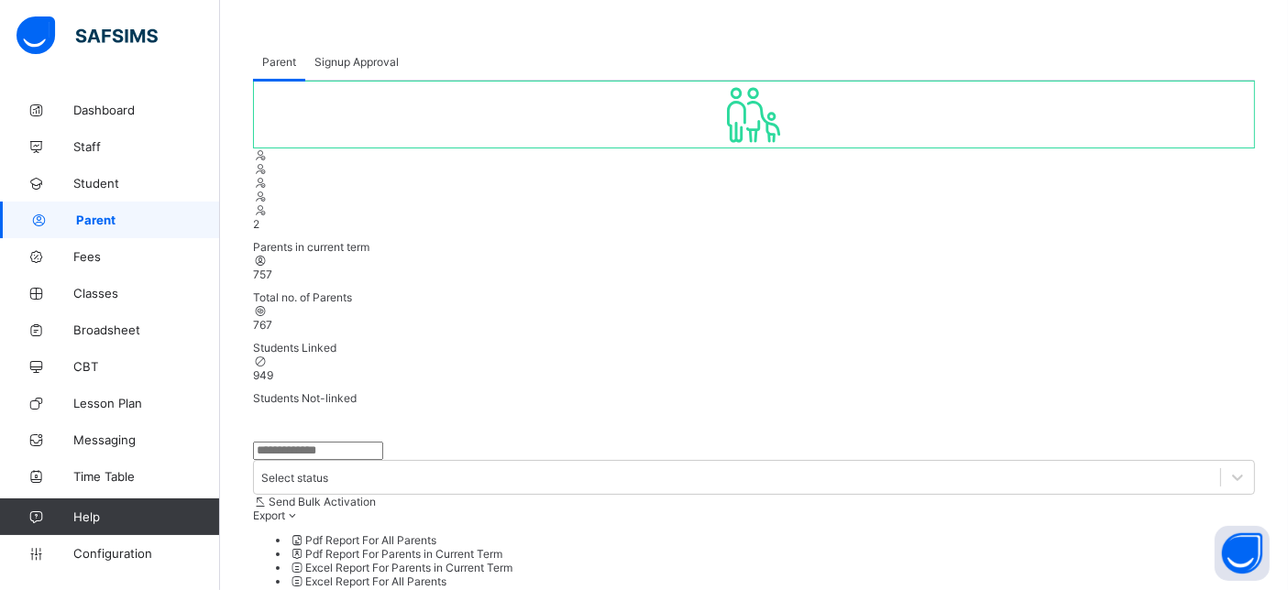
scroll to position [204, 0]
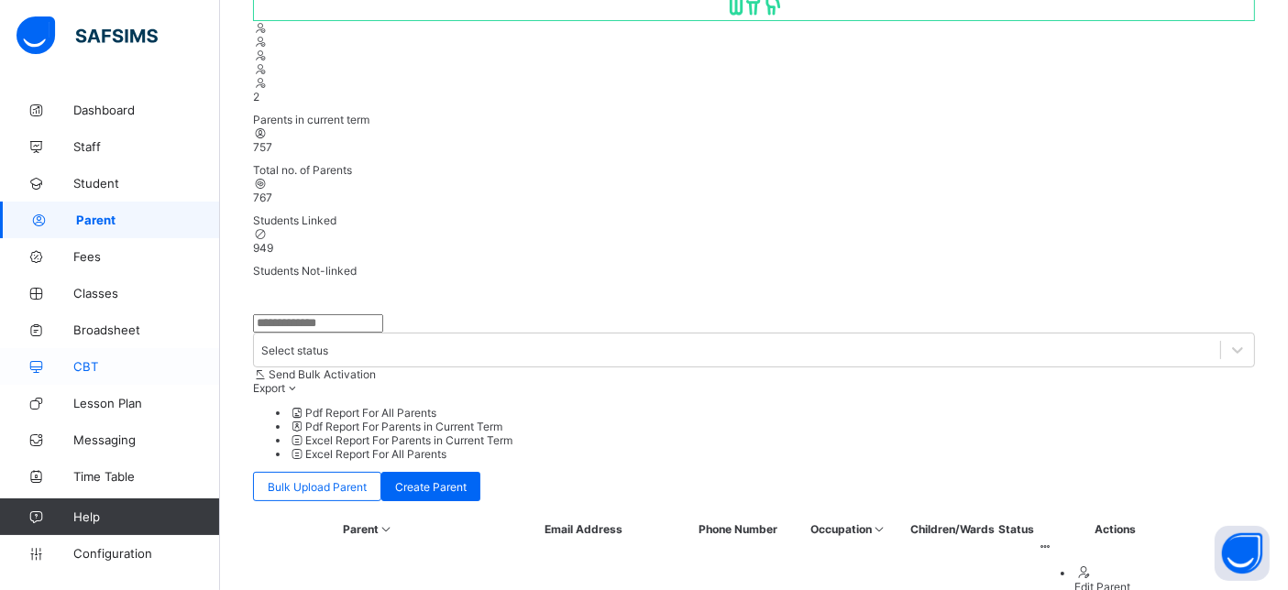
click at [110, 351] on link "CBT" at bounding box center [110, 366] width 220 height 37
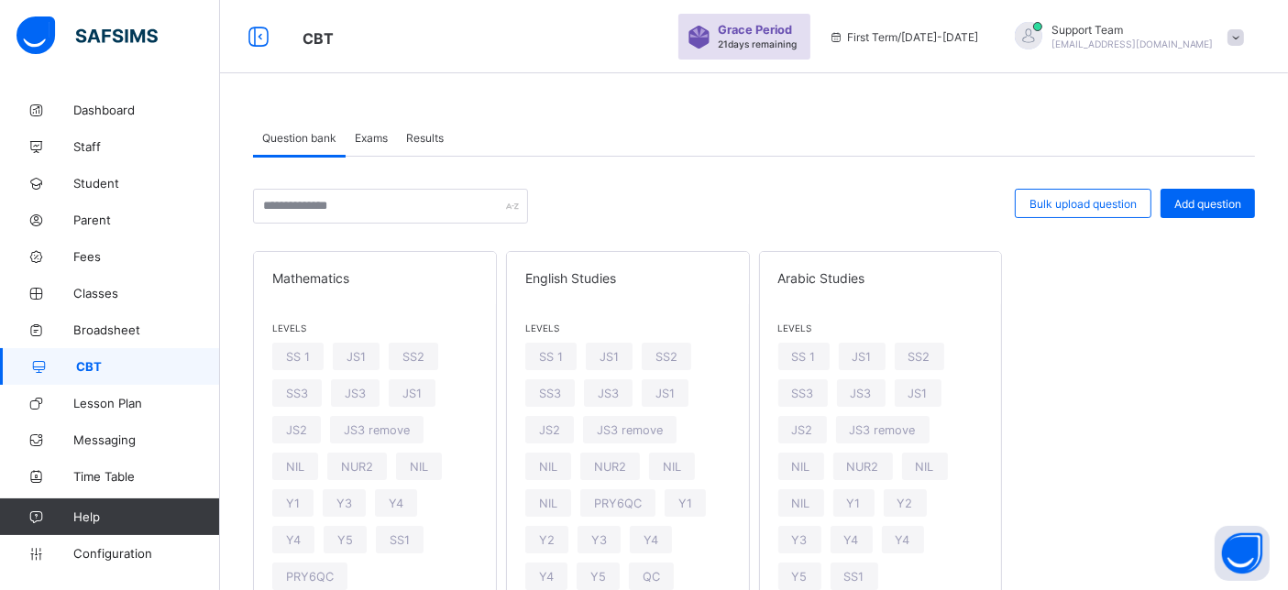
click at [361, 135] on span "Exams" at bounding box center [371, 138] width 33 height 14
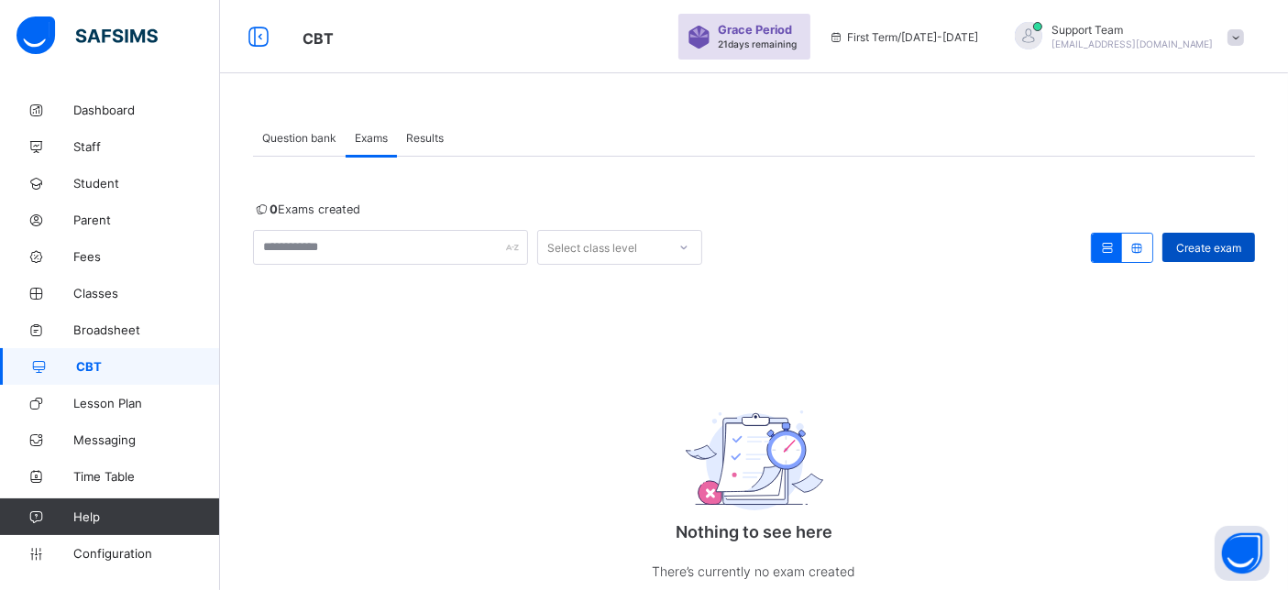
click at [1237, 246] on span "Create exam" at bounding box center [1208, 248] width 65 height 14
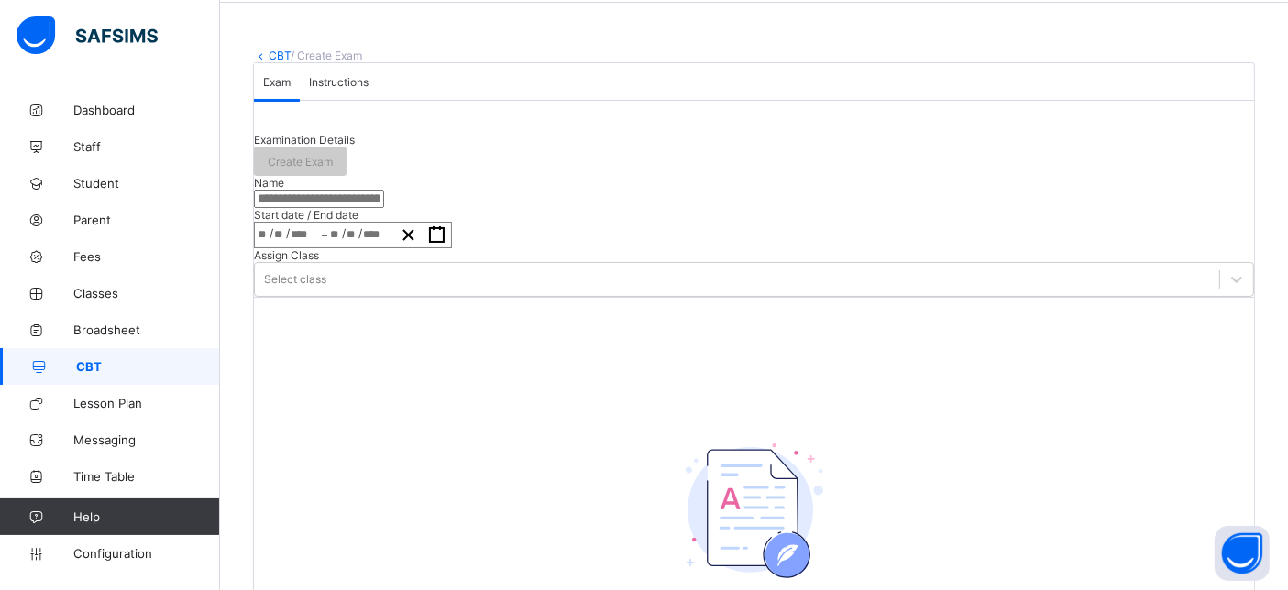
scroll to position [102, 0]
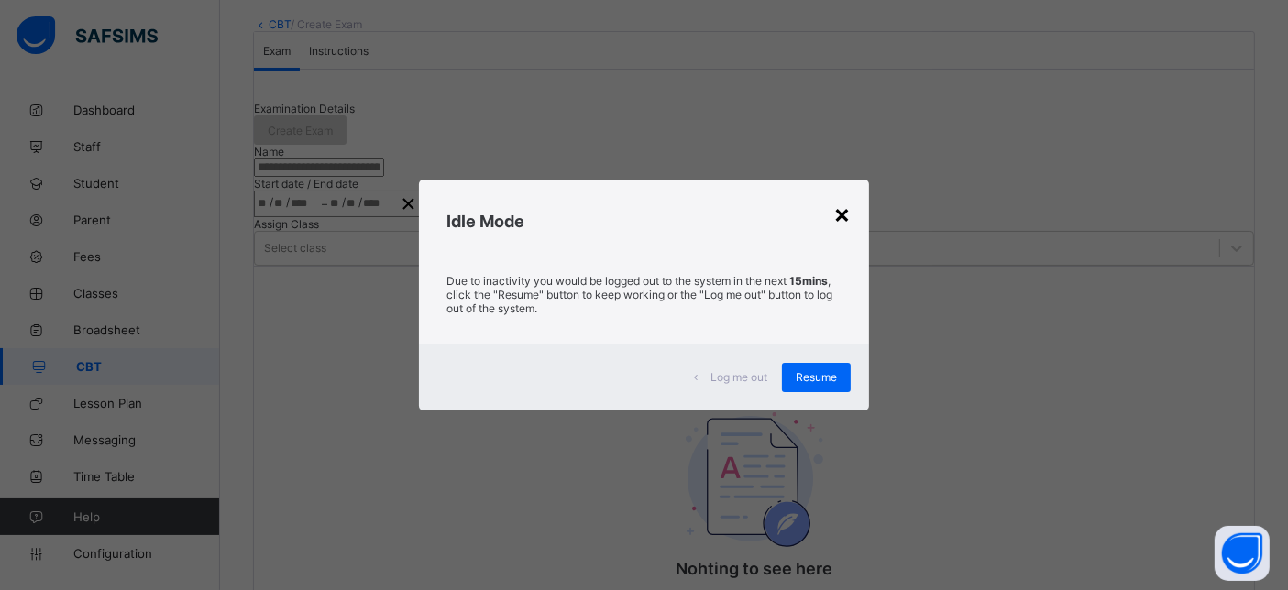
click at [844, 215] on div "×" at bounding box center [841, 213] width 17 height 31
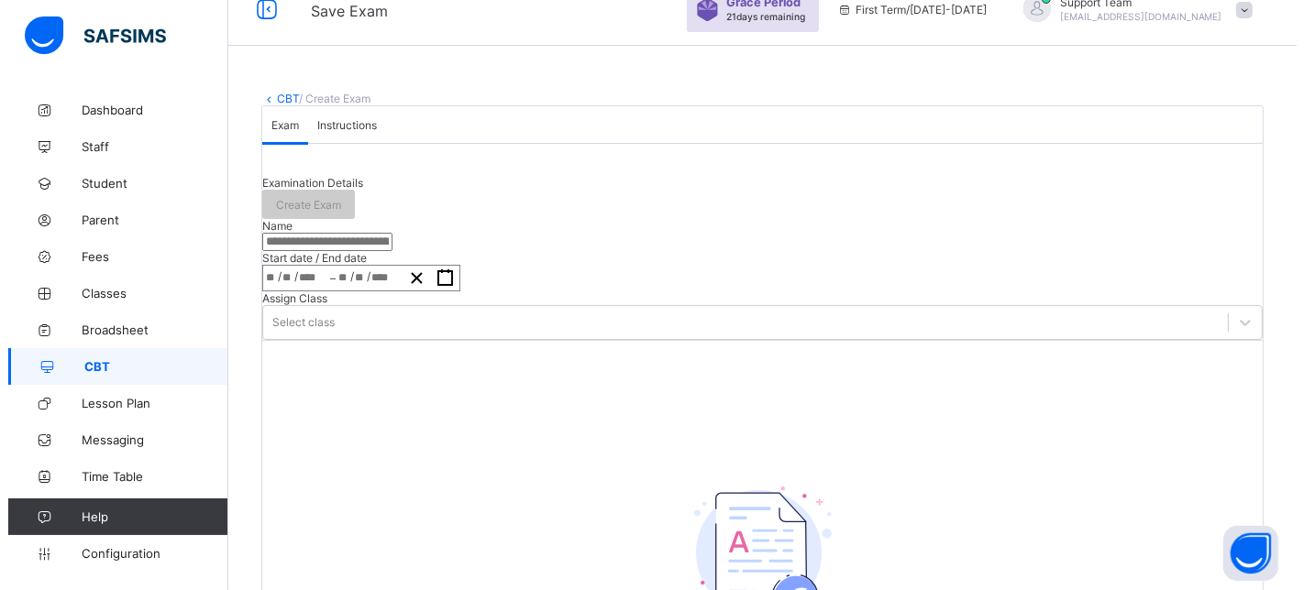
scroll to position [0, 0]
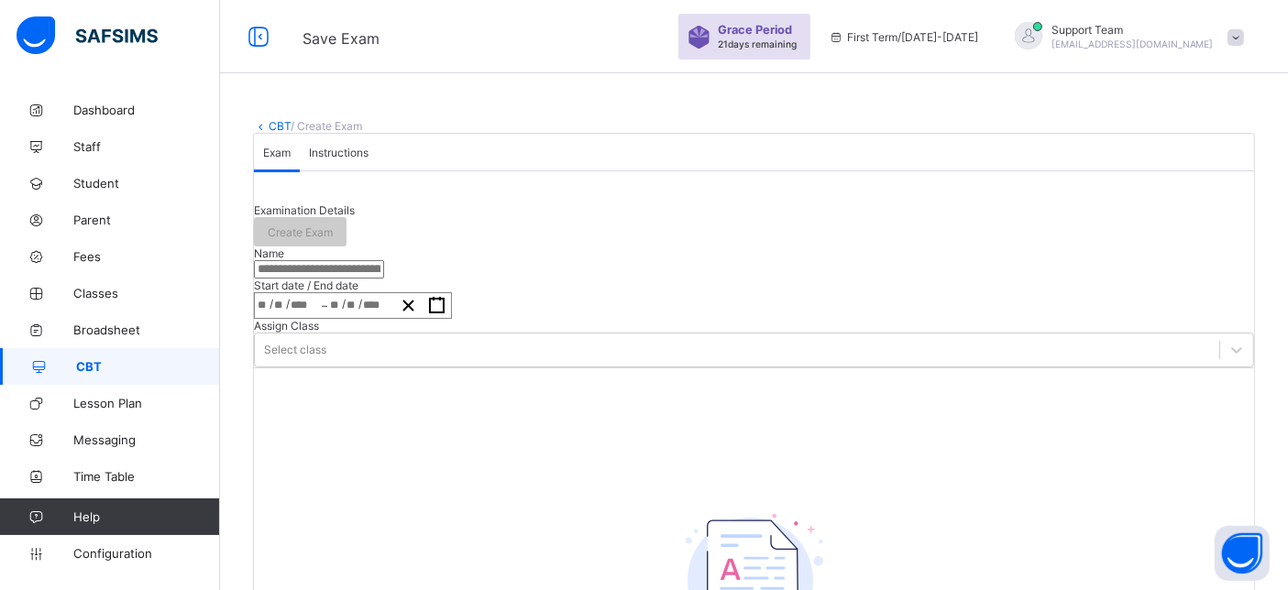
click at [1186, 35] on span "Support Team" at bounding box center [1133, 30] width 162 height 14
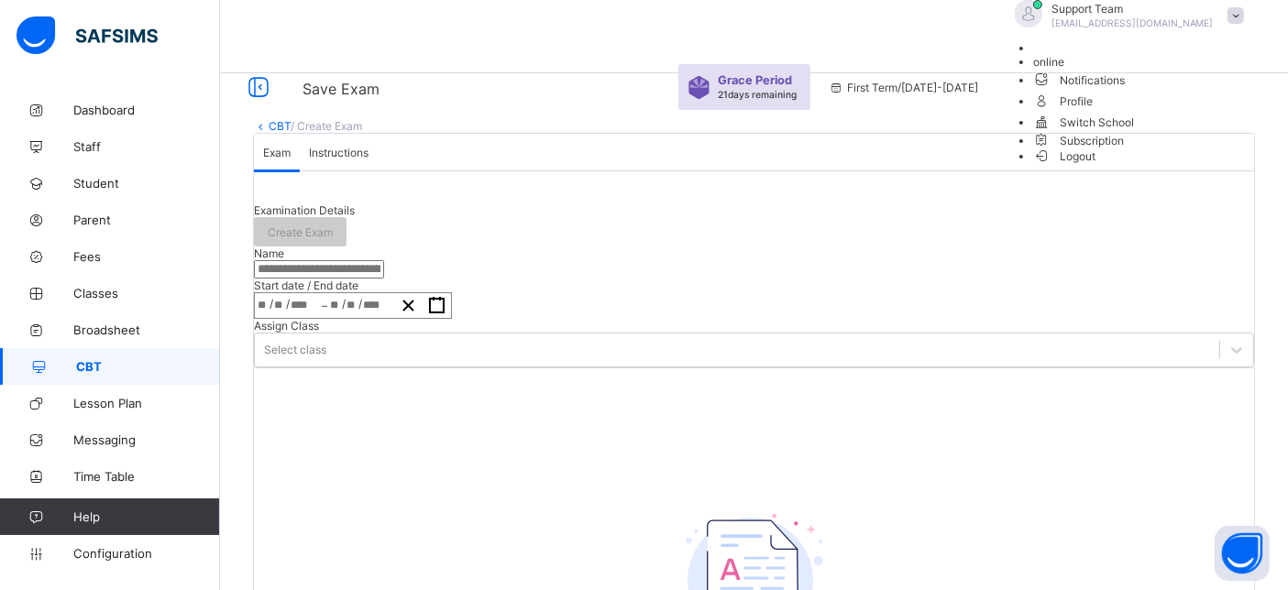
click at [1097, 166] on span "Logout" at bounding box center [1064, 156] width 63 height 19
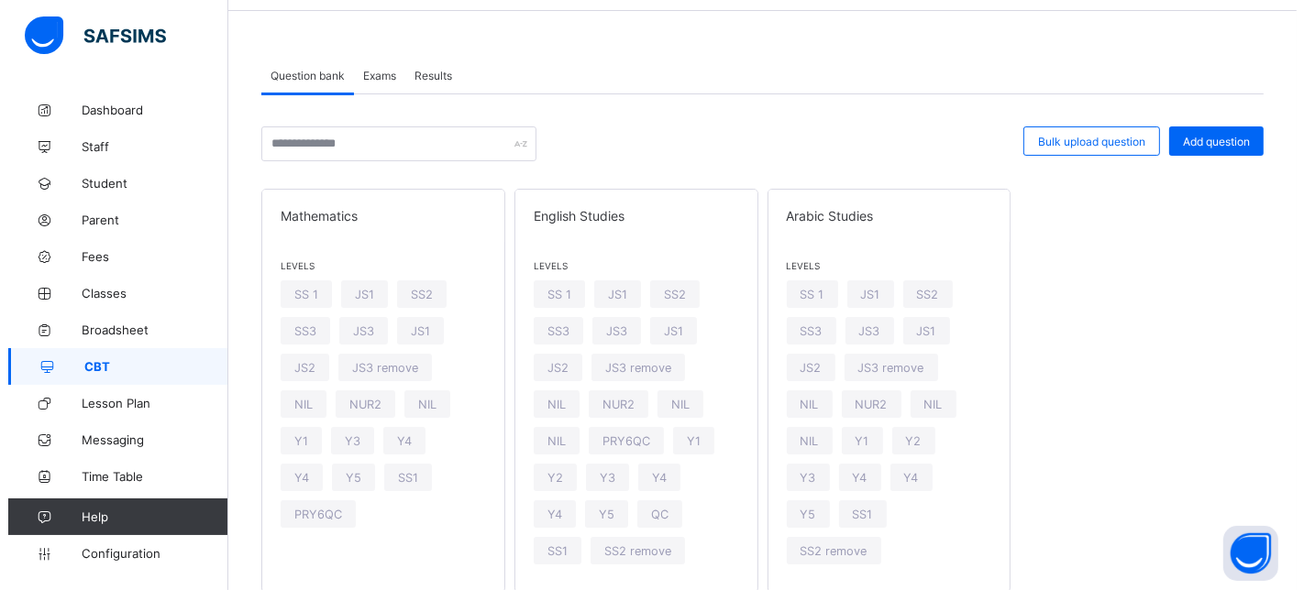
scroll to position [62, 0]
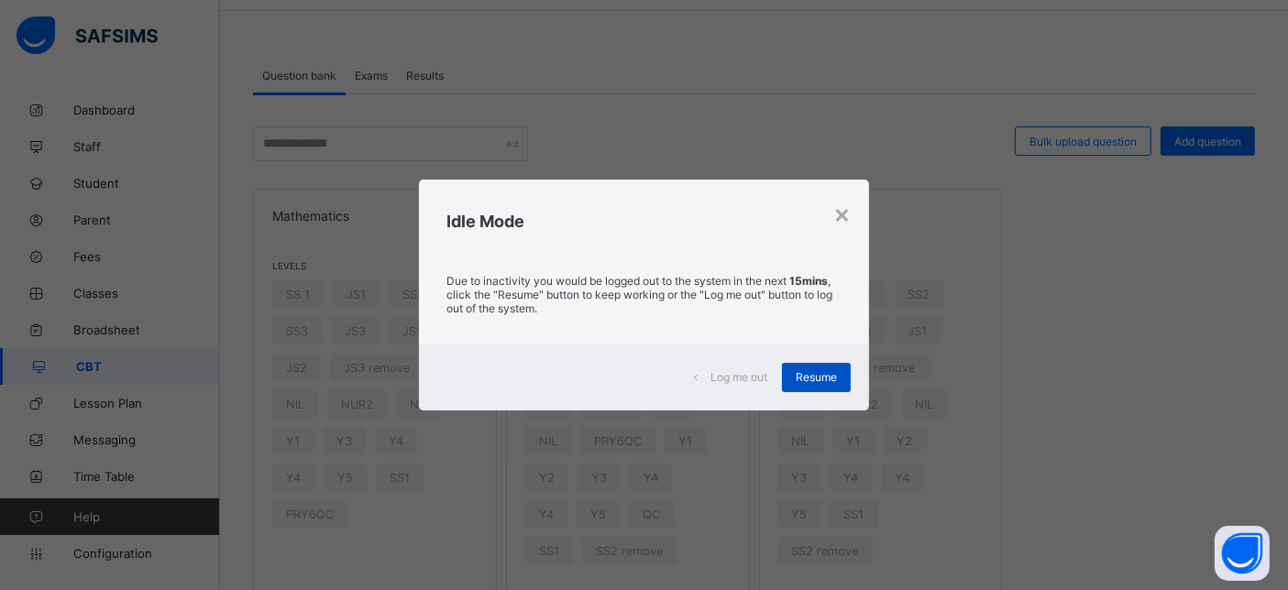
click at [816, 381] on span "Resume" at bounding box center [816, 377] width 41 height 14
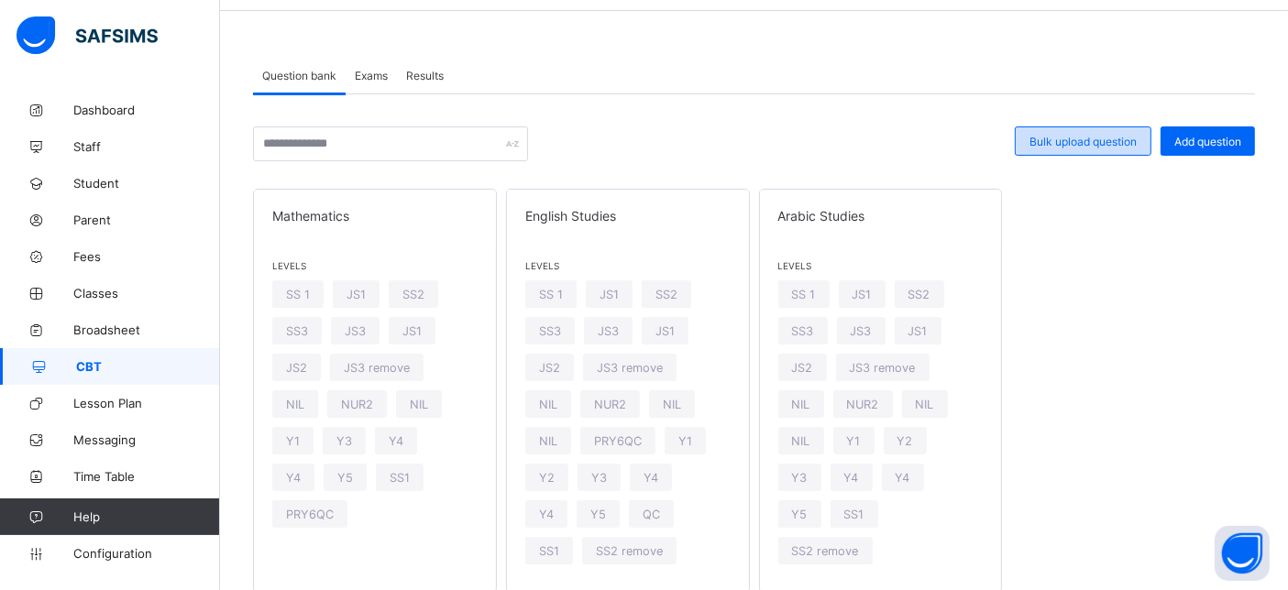
click at [1078, 145] on span "Bulk upload question" at bounding box center [1083, 142] width 107 height 14
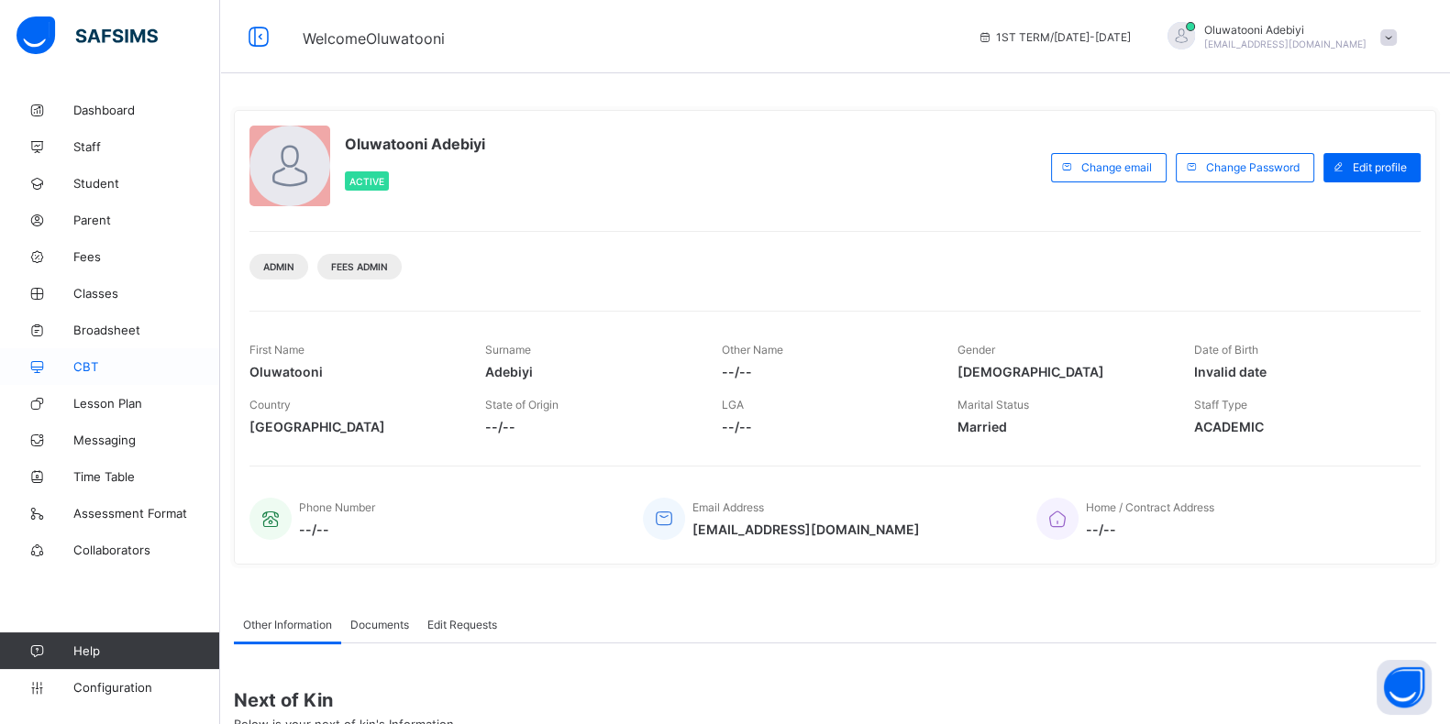
click at [118, 370] on span "CBT" at bounding box center [146, 366] width 147 height 15
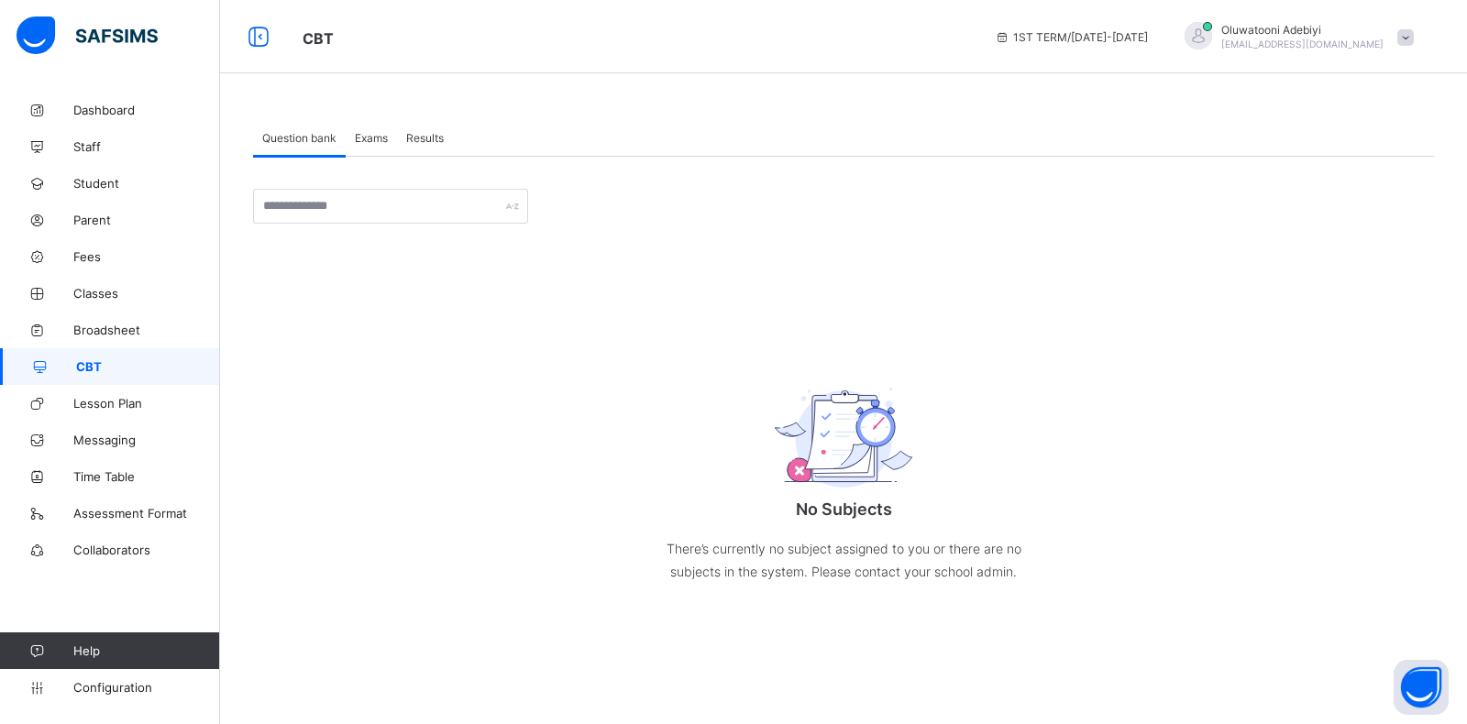
click at [363, 139] on span "Exams" at bounding box center [371, 138] width 33 height 14
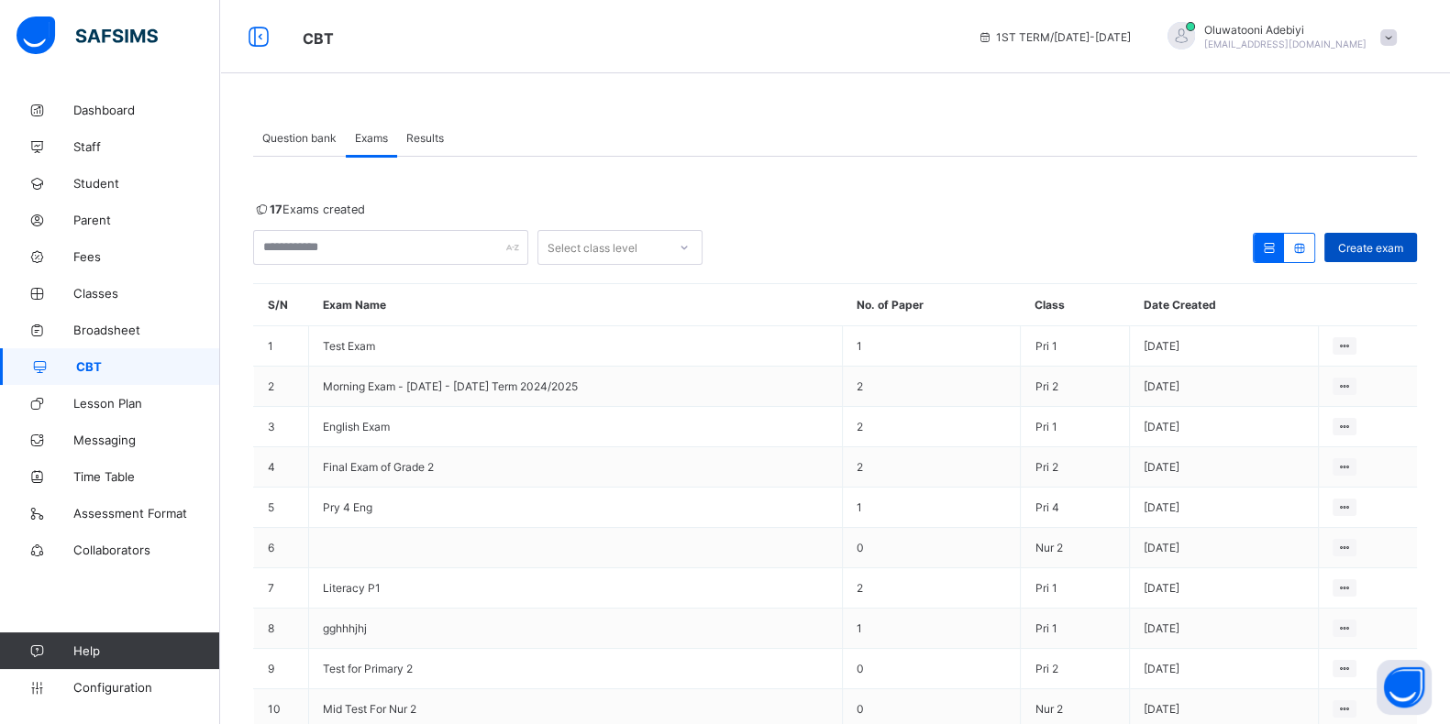
click at [1368, 251] on span "Create exam" at bounding box center [1370, 248] width 65 height 14
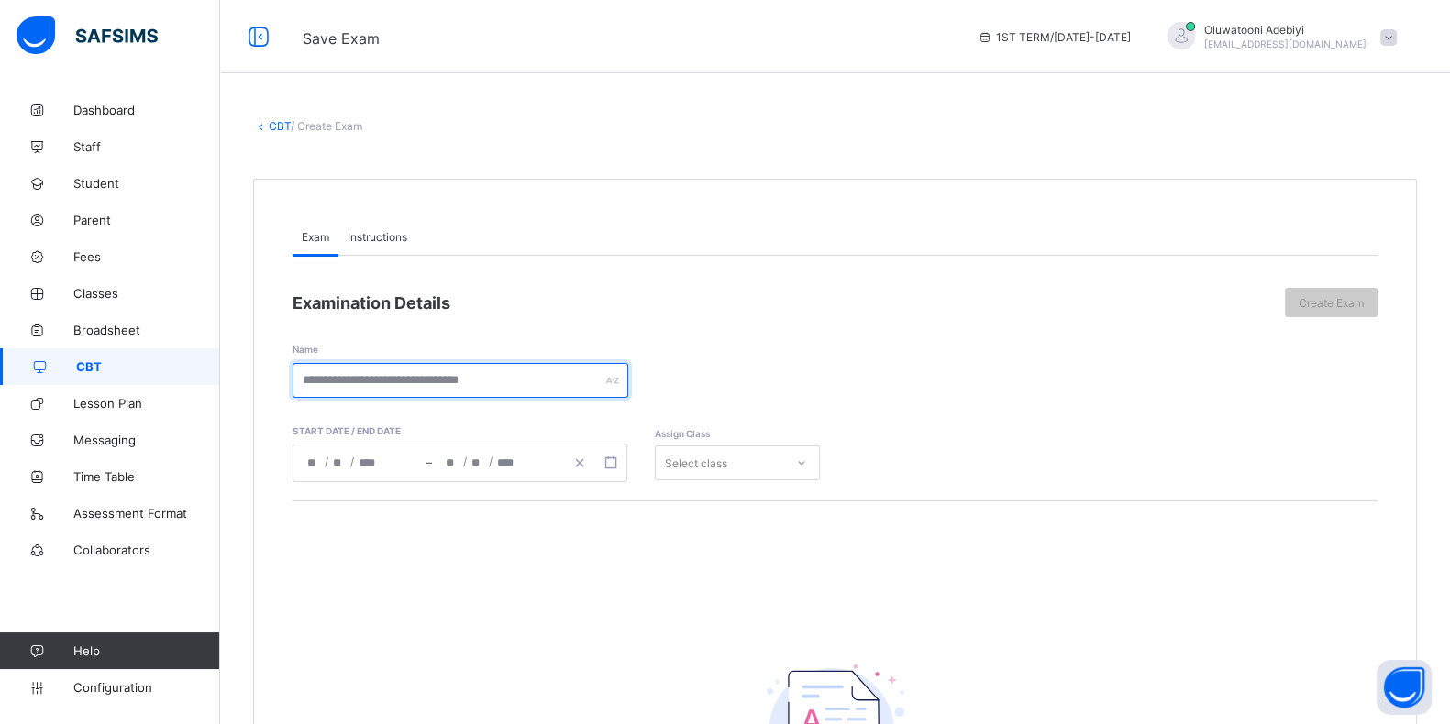
click at [369, 387] on input "text" at bounding box center [460, 380] width 336 height 35
type input "*"
type input "**********"
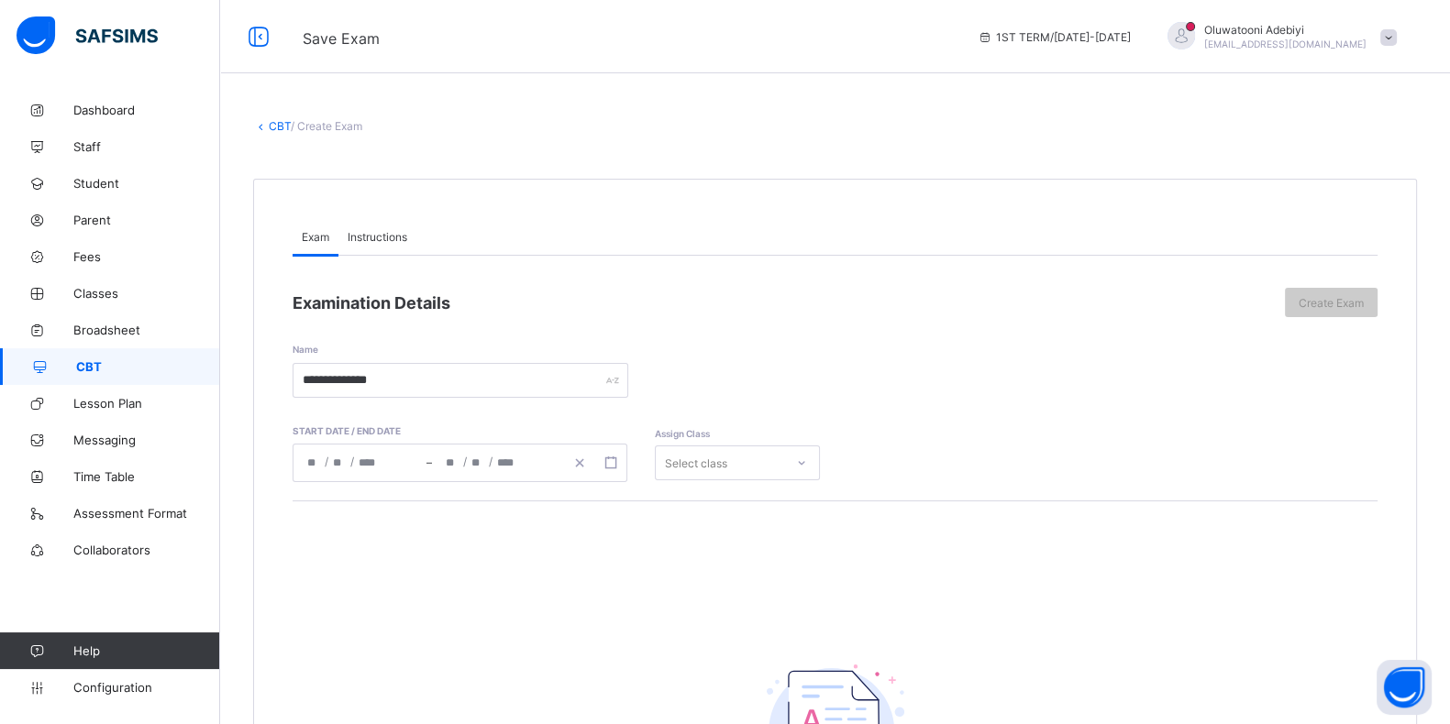
click at [339, 468] on input "number" at bounding box center [339, 463] width 15 height 37
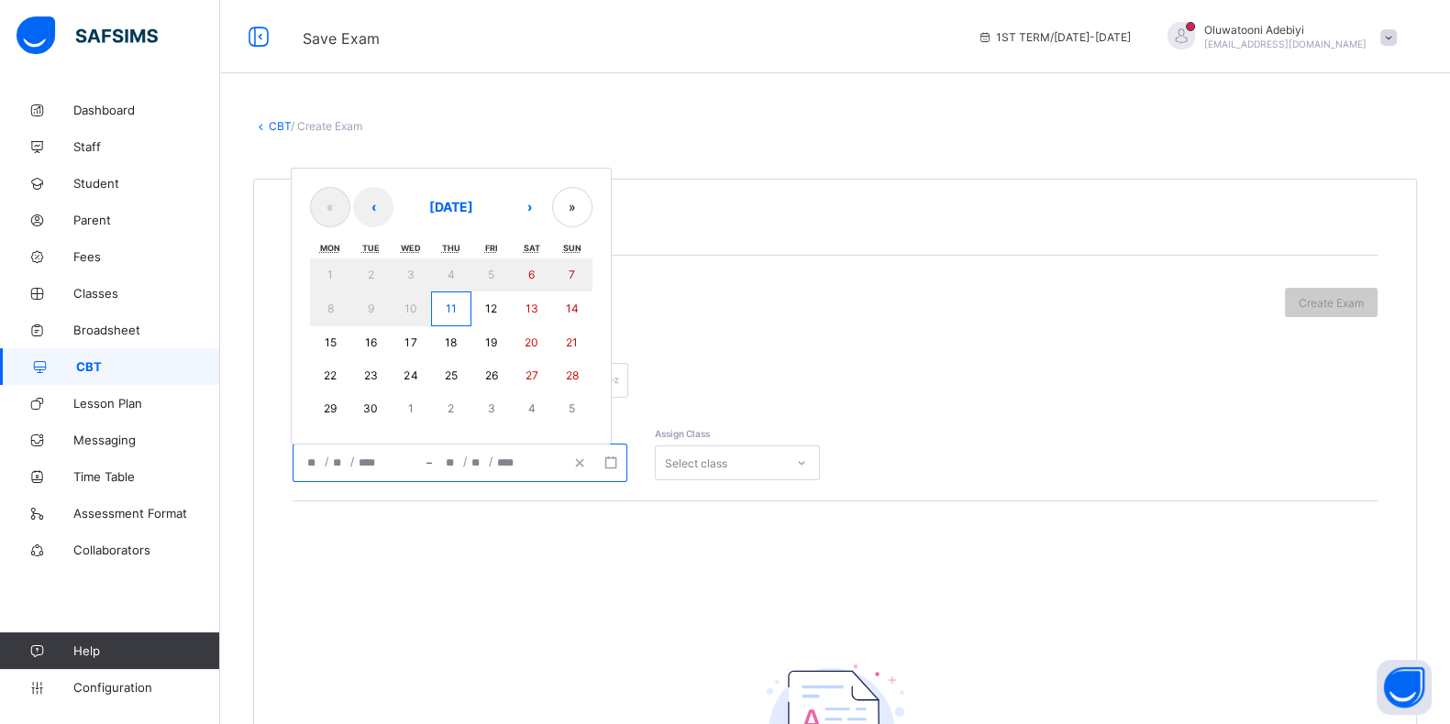
click at [442, 305] on button "11" at bounding box center [451, 309] width 40 height 35
click at [495, 300] on button "12" at bounding box center [491, 309] width 40 height 35
type input "**********"
type input "*"
type input "**"
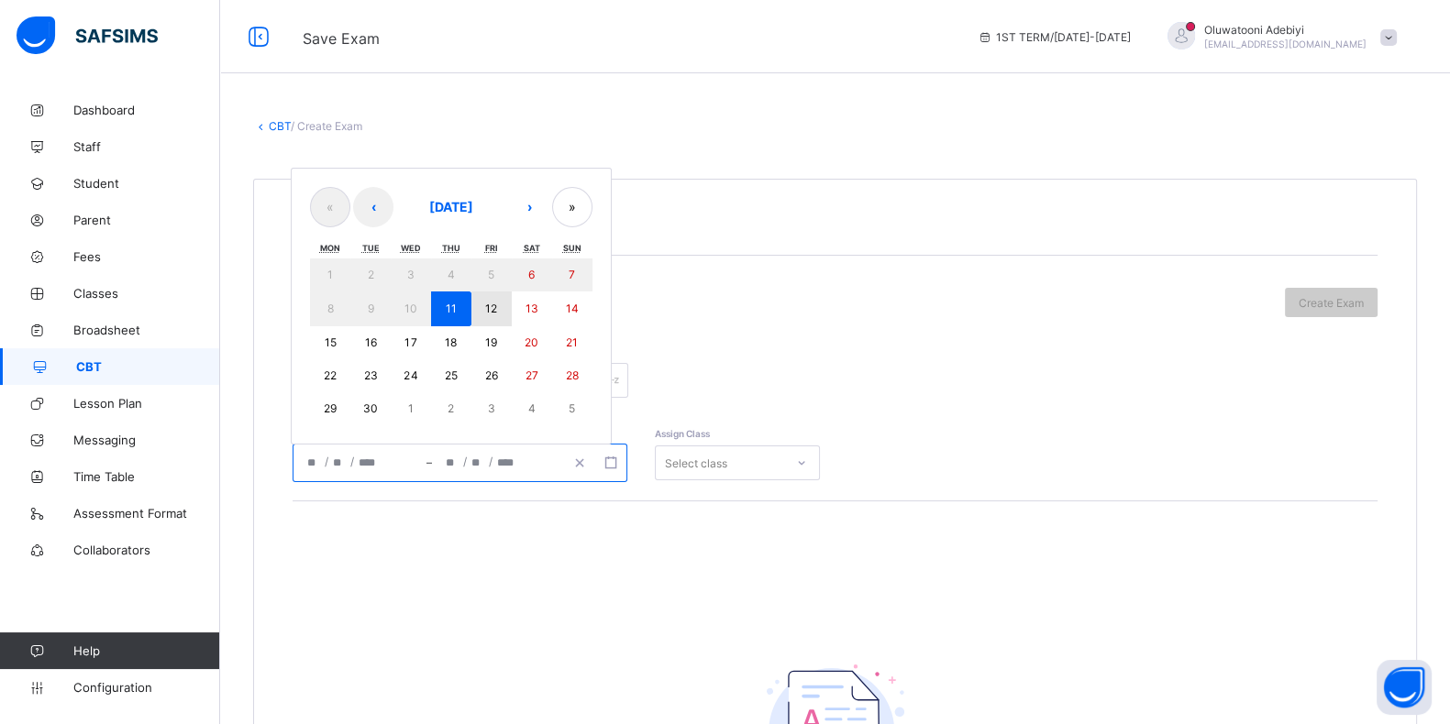
type input "****"
type input "**********"
type input "*"
type input "**"
type input "****"
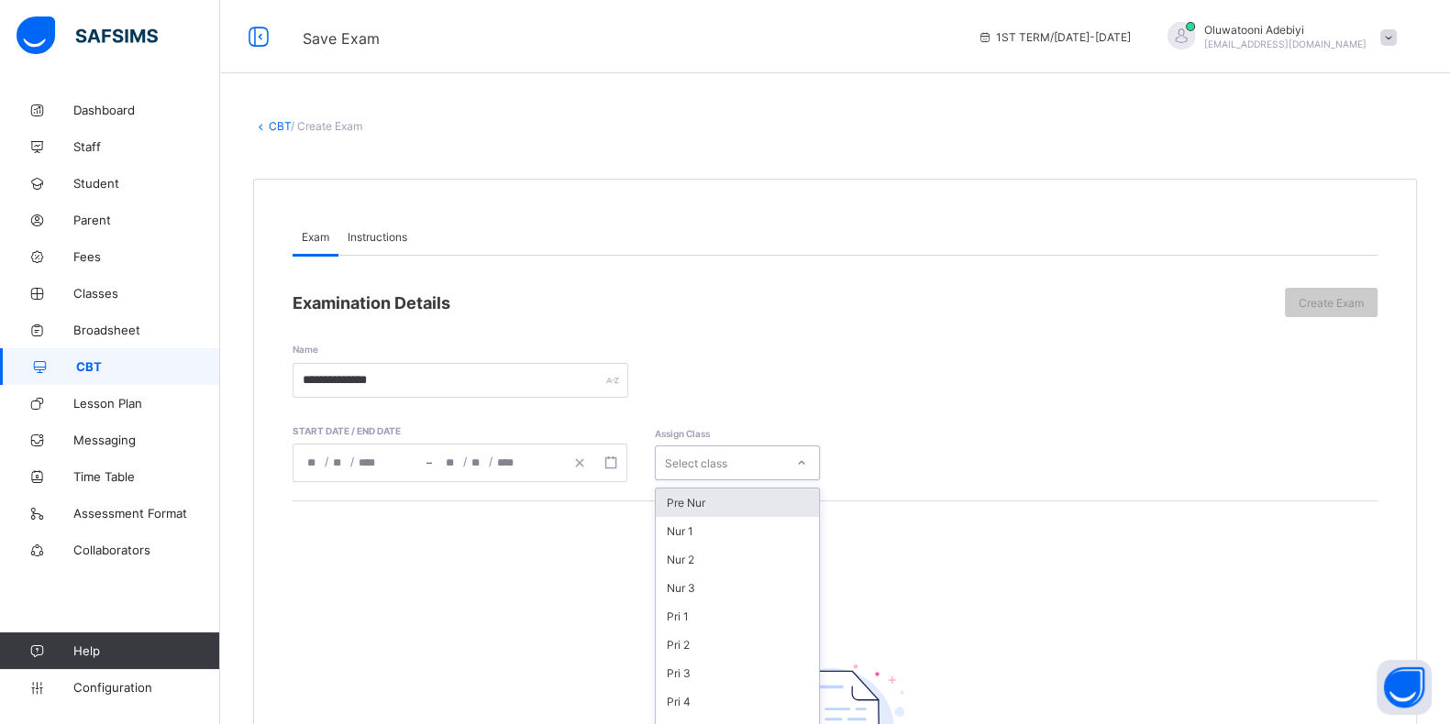
scroll to position [46, 0]
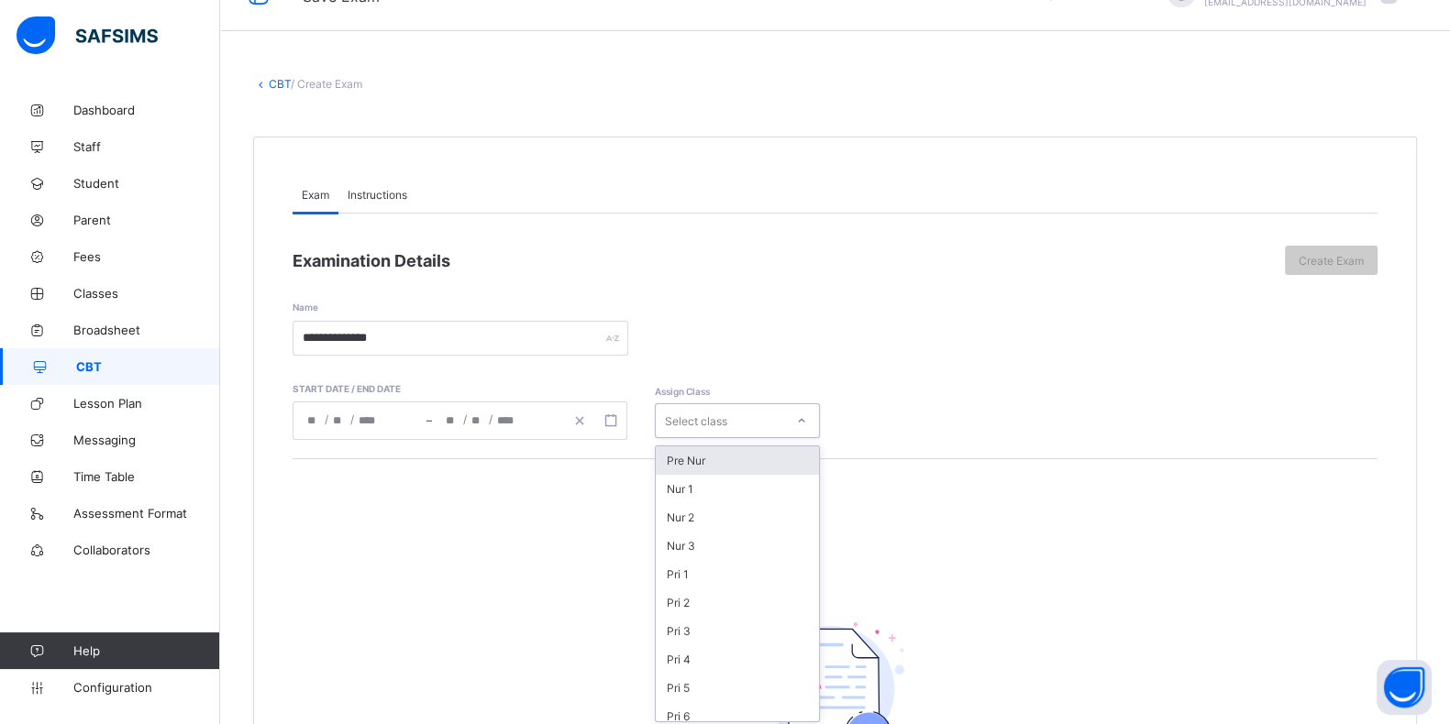
click at [690, 438] on div "option Pre Nur focused, 1 of 18. 18 results available. Use Up and Down to choos…" at bounding box center [737, 420] width 165 height 35
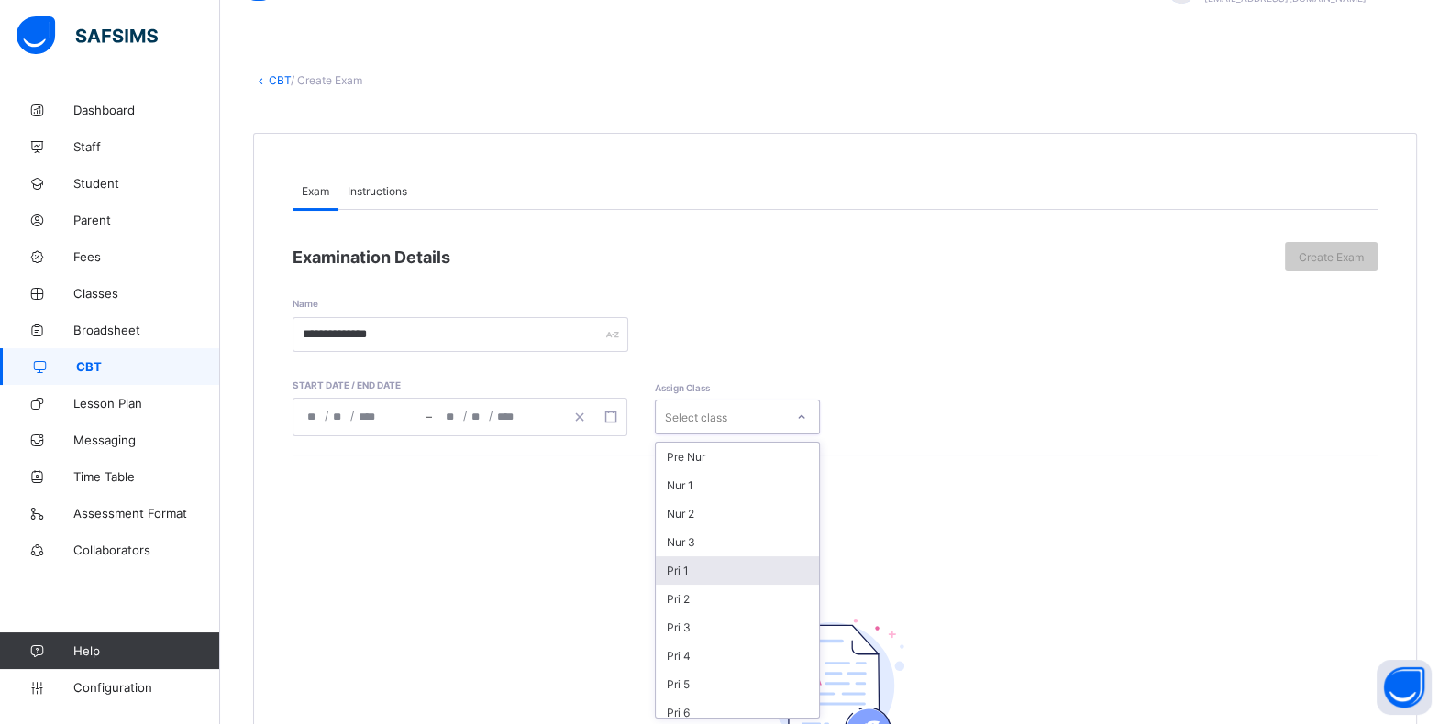
click at [690, 558] on div "Pri 1" at bounding box center [737, 571] width 163 height 28
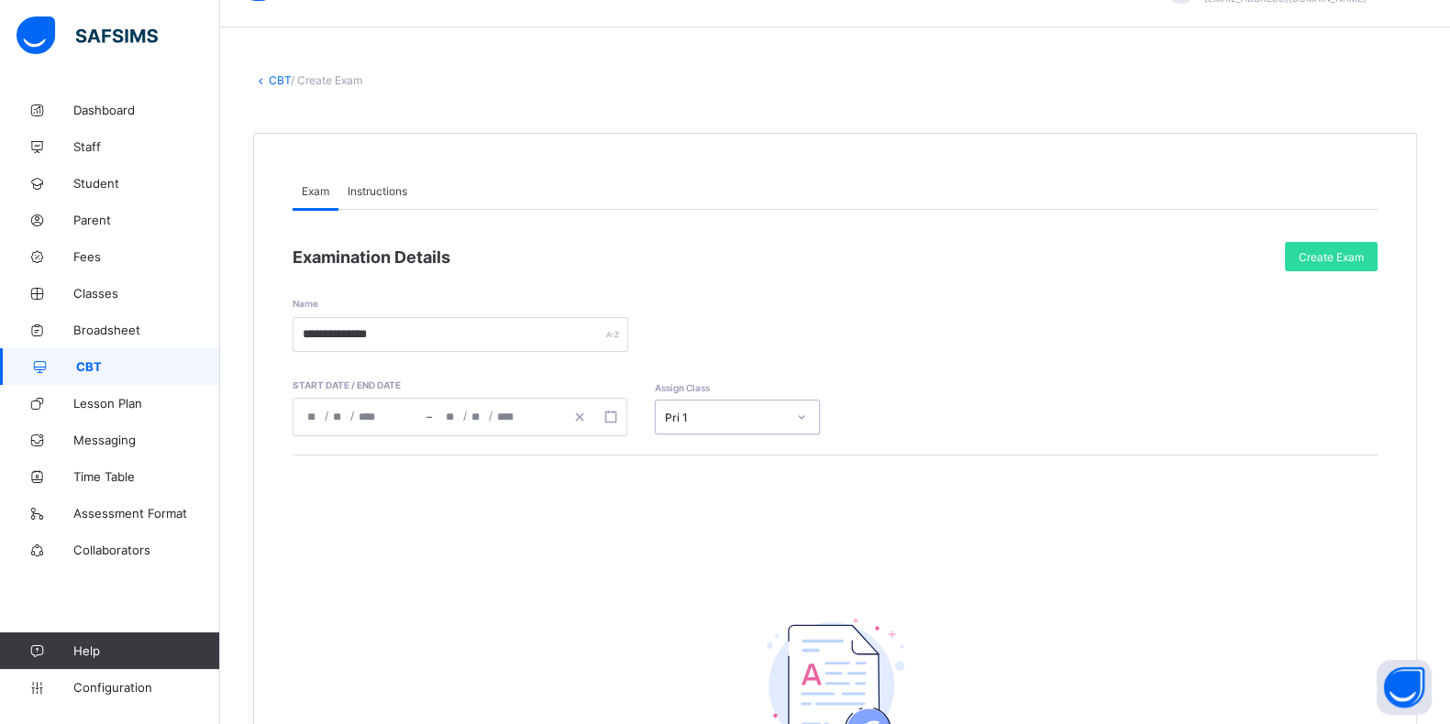
click at [403, 190] on span "Instructions" at bounding box center [378, 191] width 60 height 14
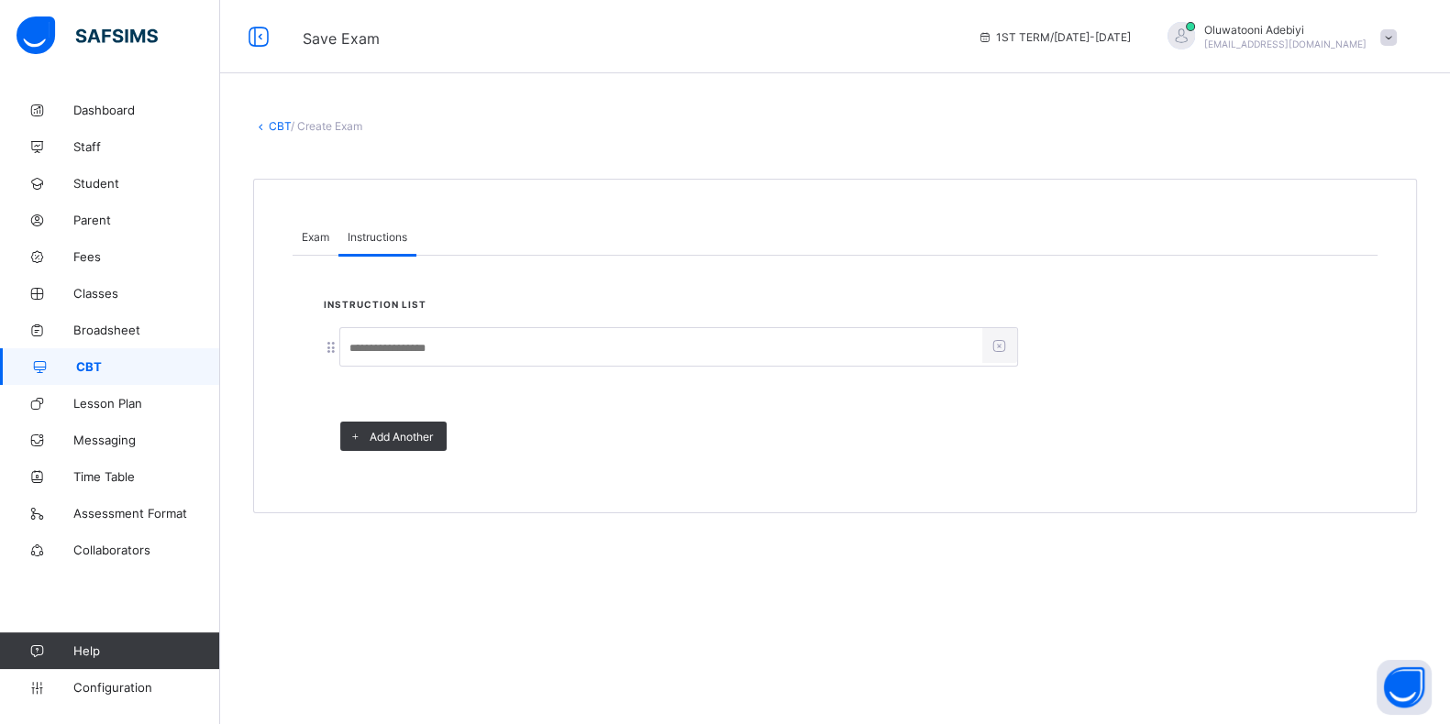
scroll to position [0, 0]
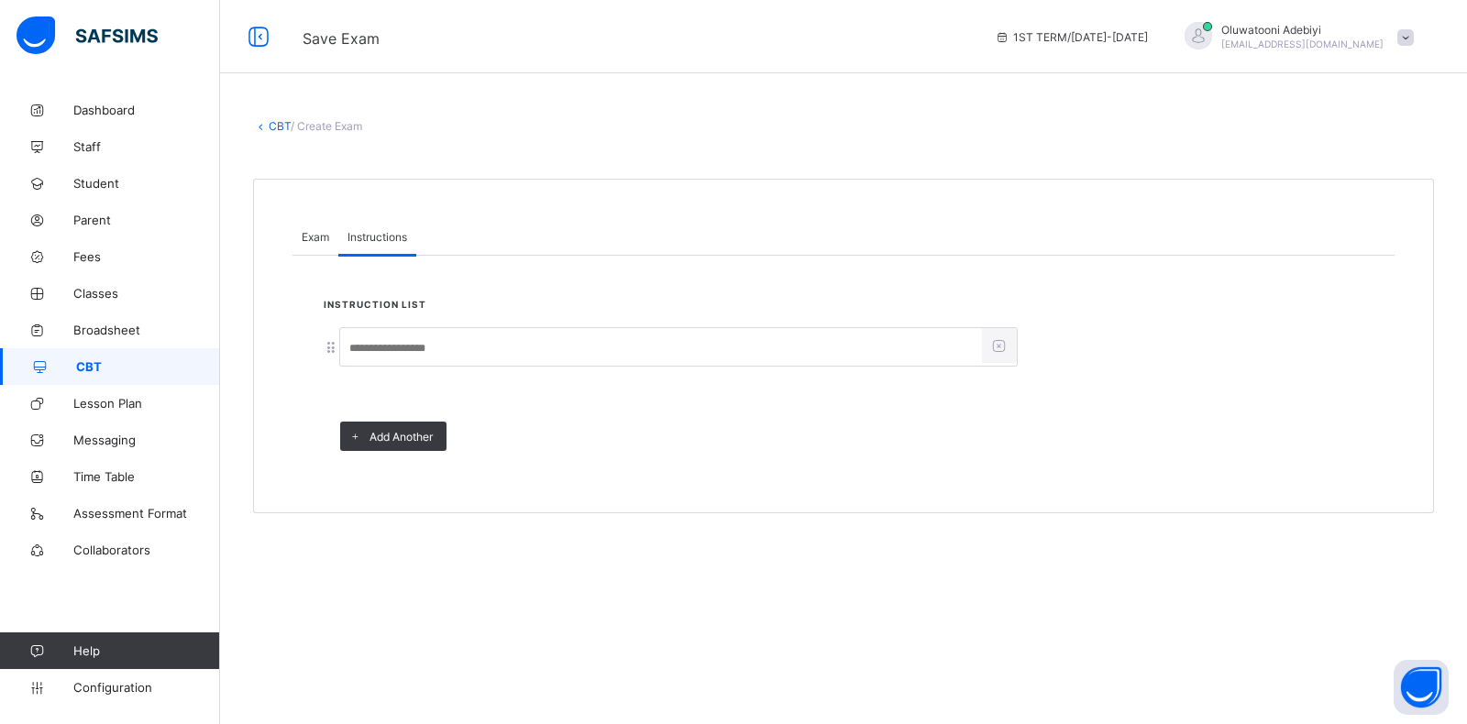
click at [476, 346] on input at bounding box center [661, 348] width 642 height 35
type input "**********"
click at [308, 229] on div "Exam" at bounding box center [315, 236] width 46 height 37
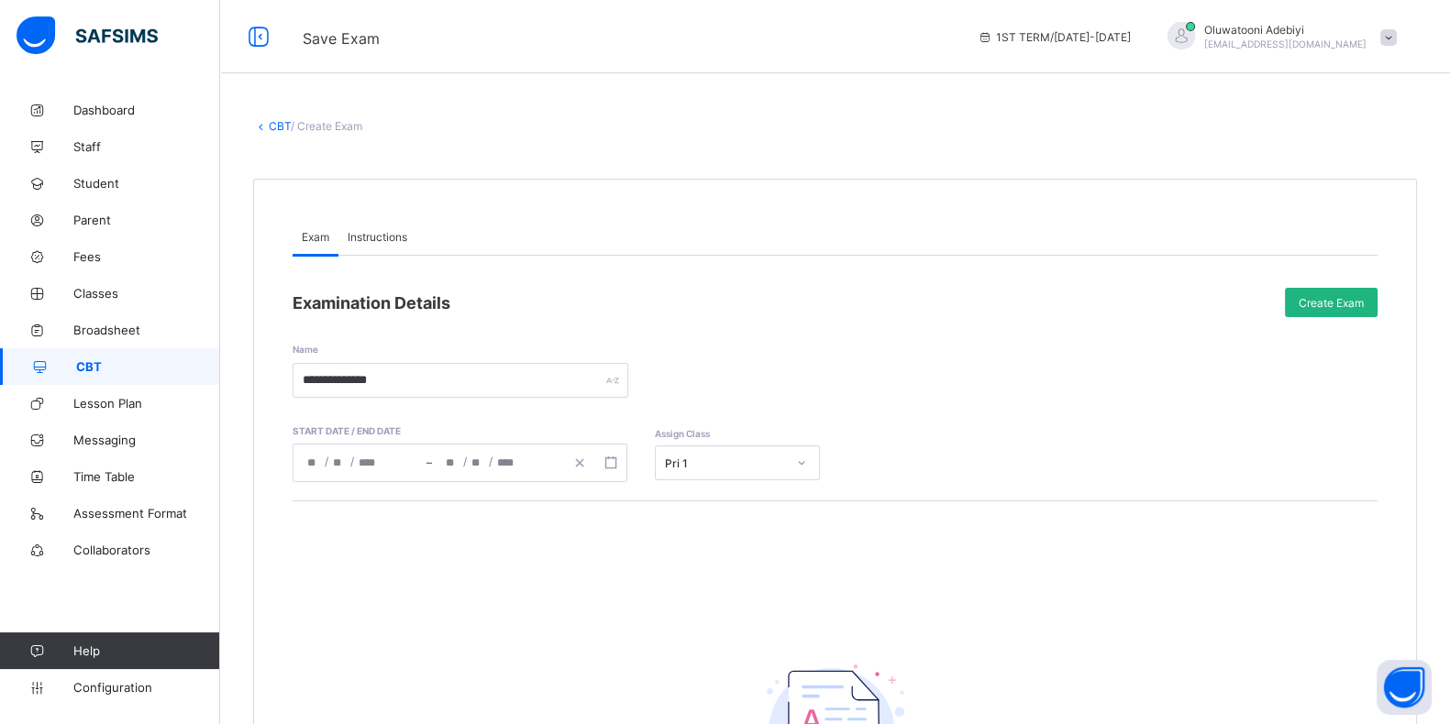
click at [1353, 301] on span "Create Exam" at bounding box center [1330, 303] width 65 height 14
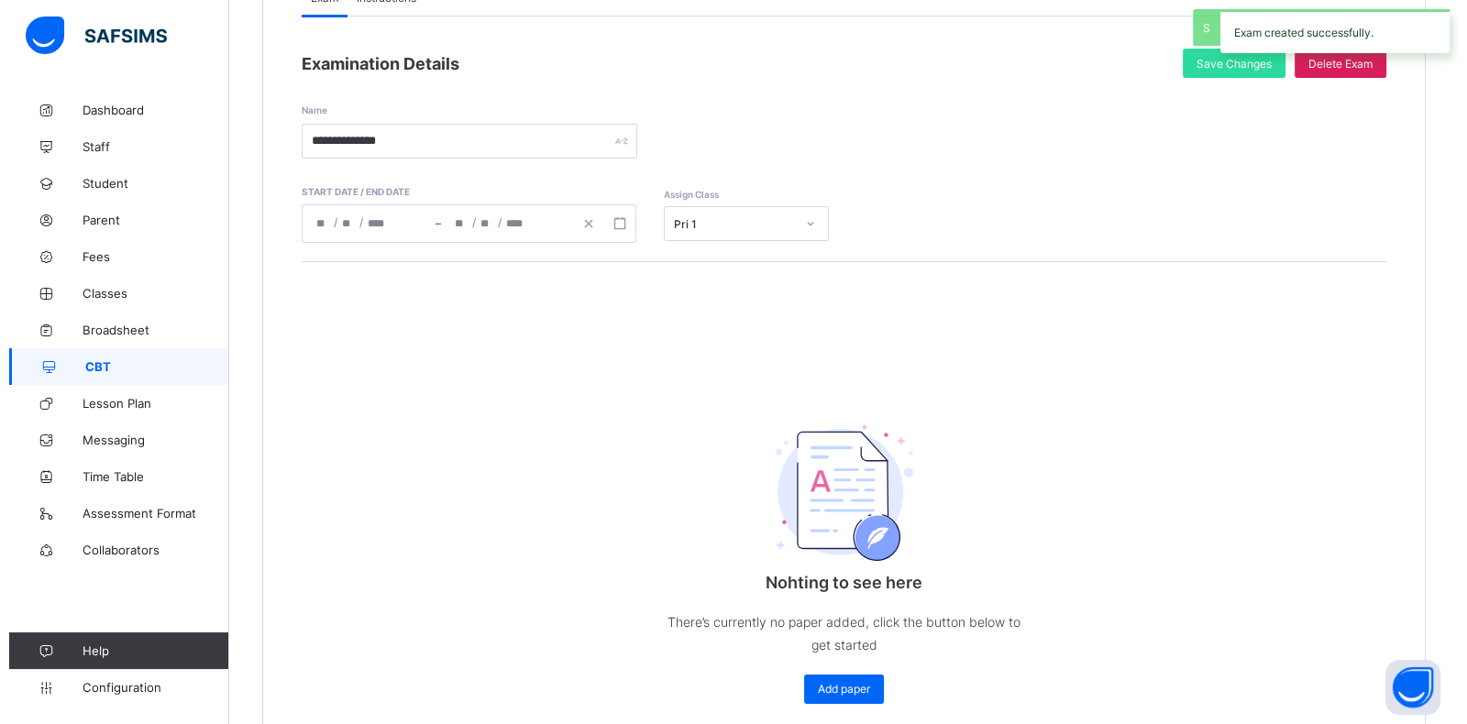
scroll to position [332, 0]
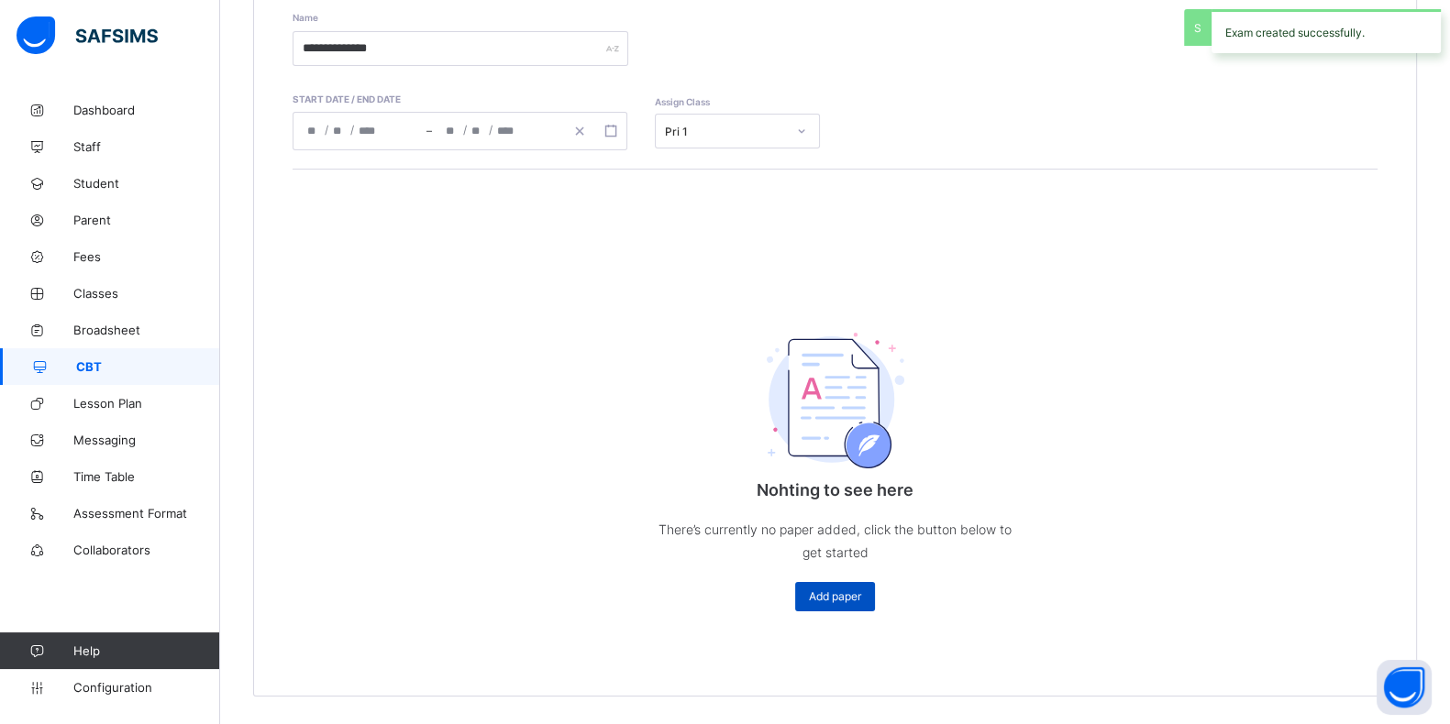
click at [855, 605] on div "Add paper" at bounding box center [835, 596] width 80 height 29
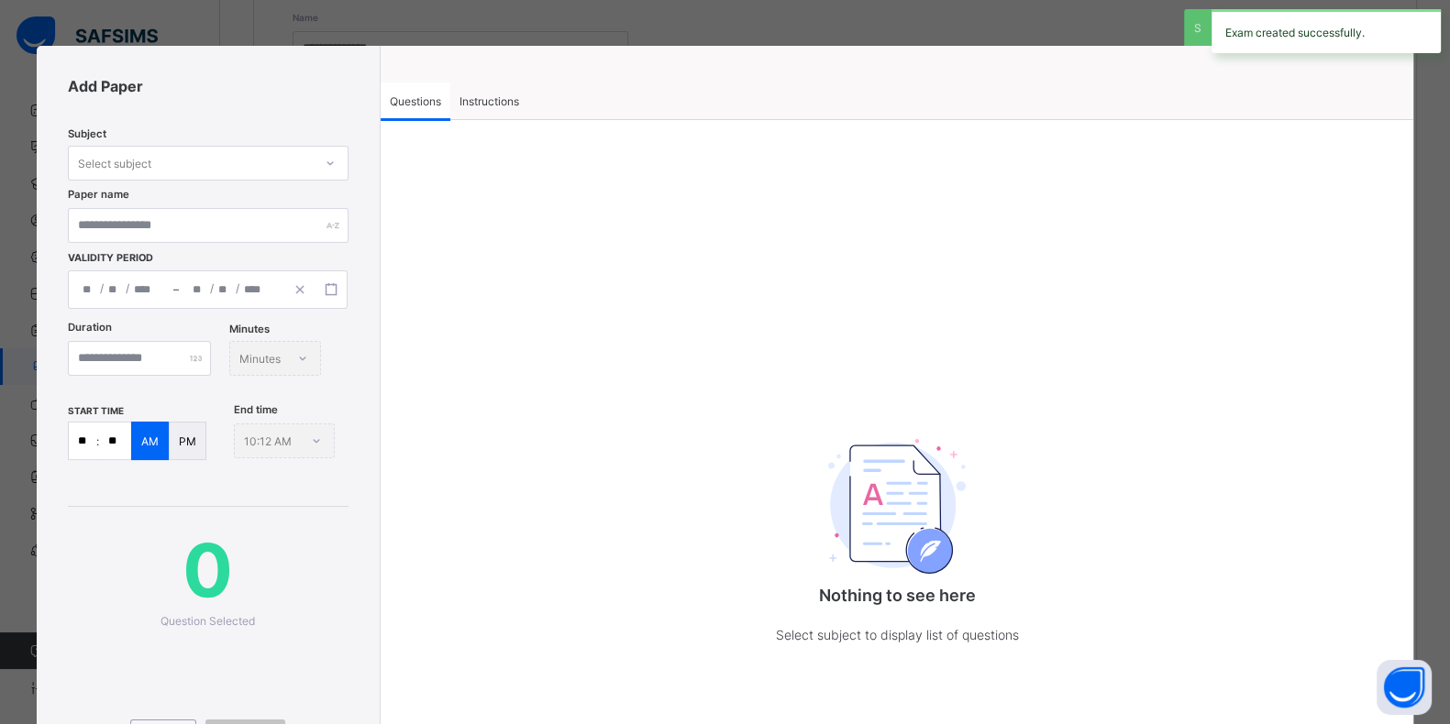
click at [145, 168] on div "Select subject" at bounding box center [114, 163] width 73 height 35
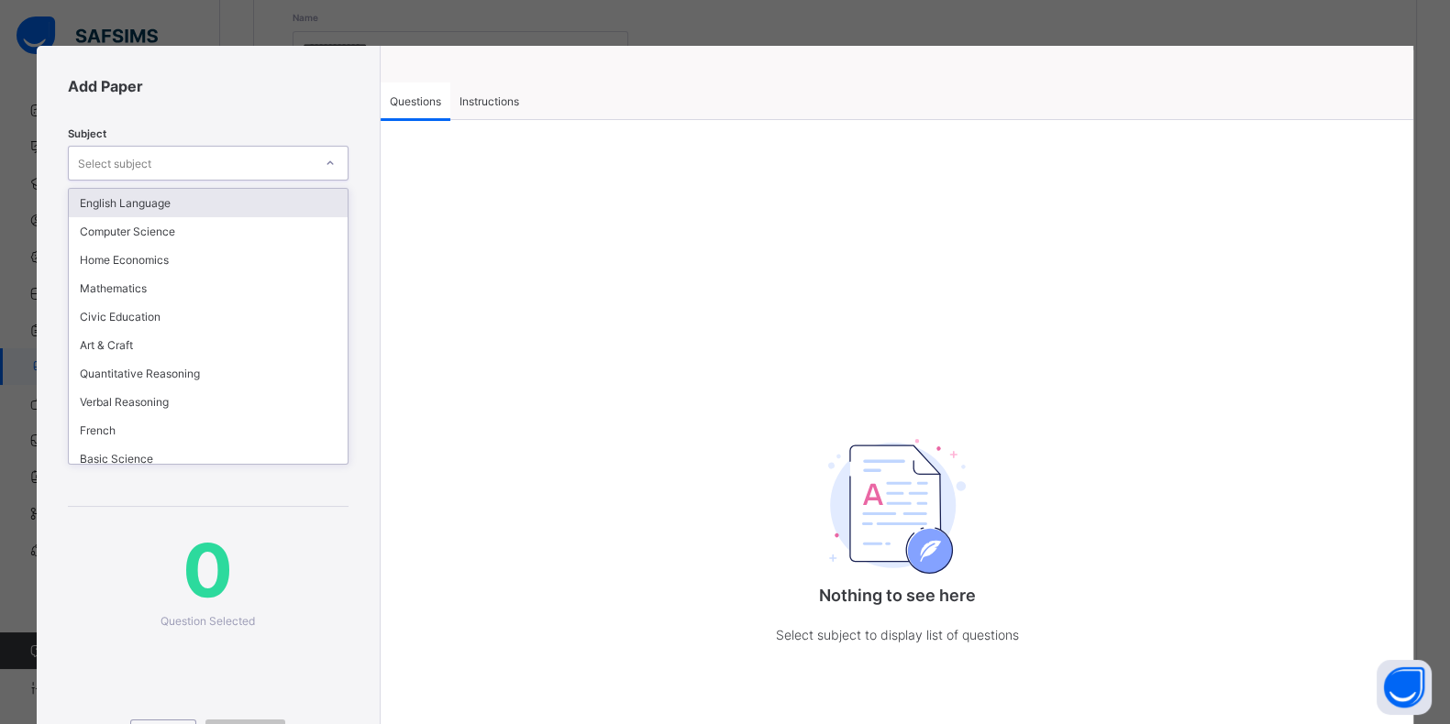
click at [175, 214] on div "English Language" at bounding box center [208, 203] width 279 height 28
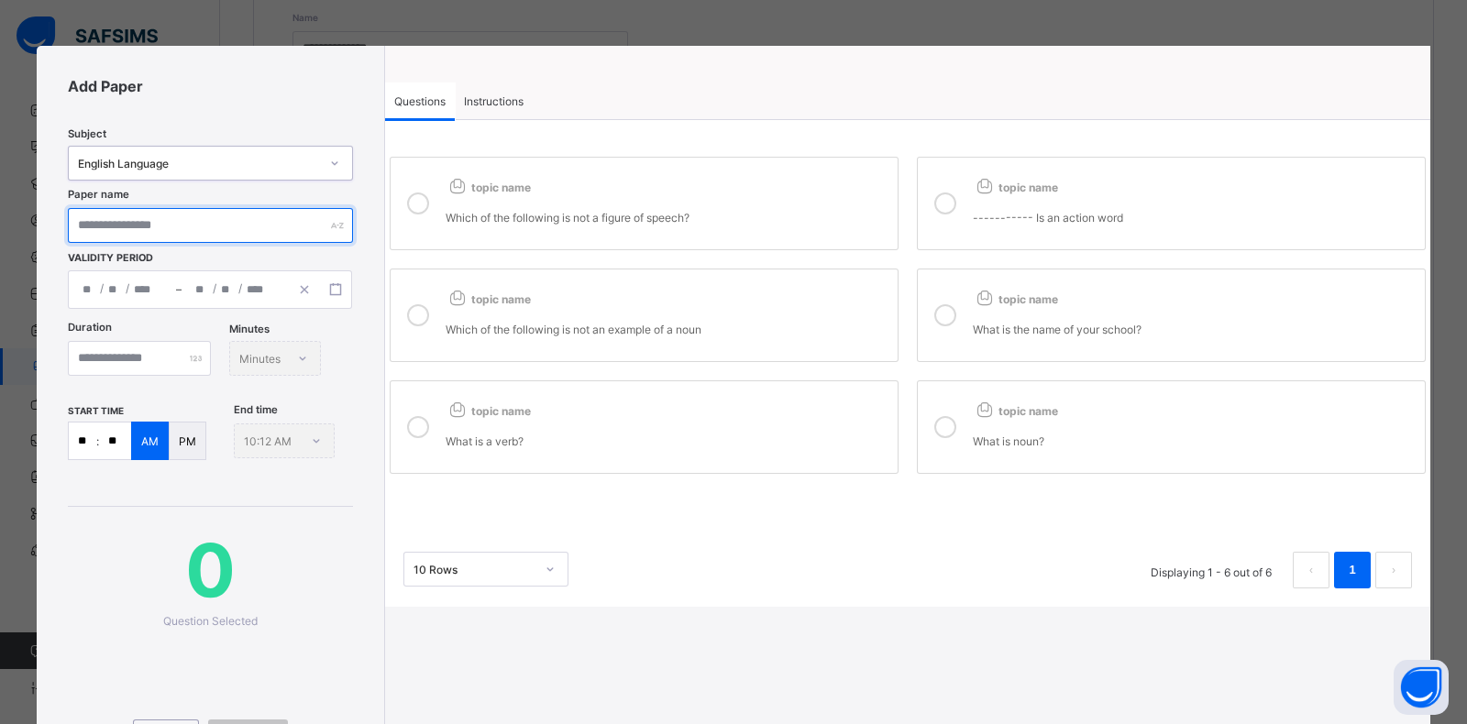
click at [117, 236] on input "text" at bounding box center [210, 225] width 285 height 35
type input "*******"
click at [105, 290] on div "/ /" at bounding box center [122, 289] width 107 height 37
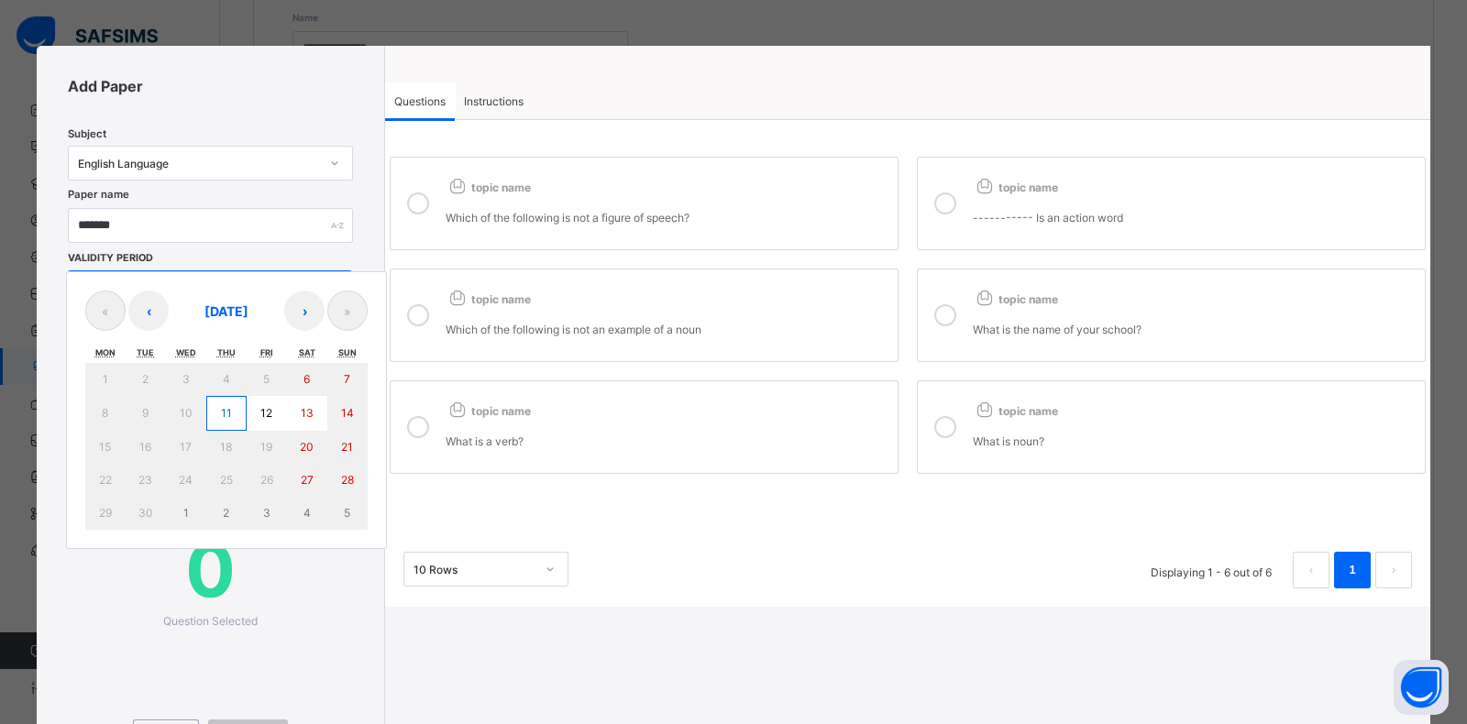
click at [236, 414] on button "11" at bounding box center [226, 413] width 40 height 35
click at [262, 418] on abbr "12" at bounding box center [266, 413] width 12 height 14
type input "**********"
type input "*"
type input "**"
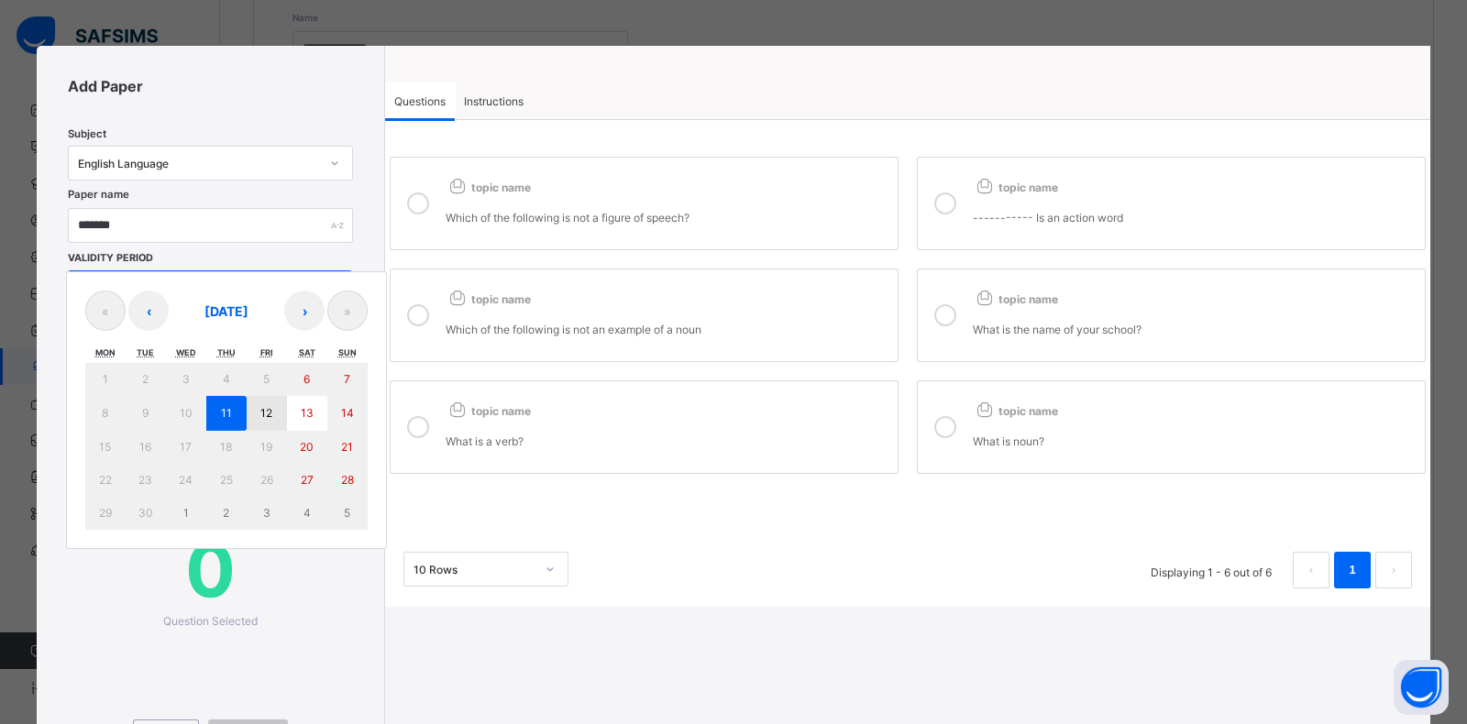
type input "****"
type input "**********"
type input "*"
type input "**"
type input "****"
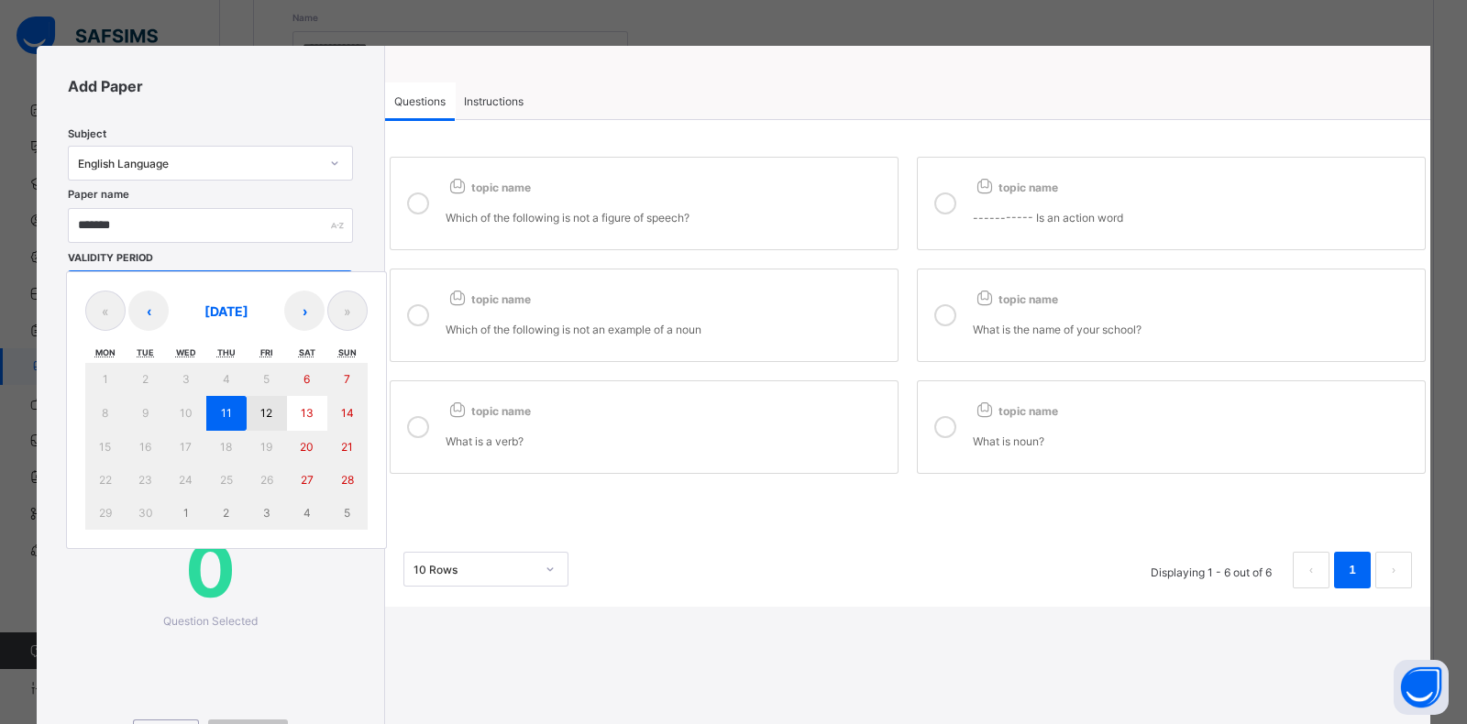
type input "**"
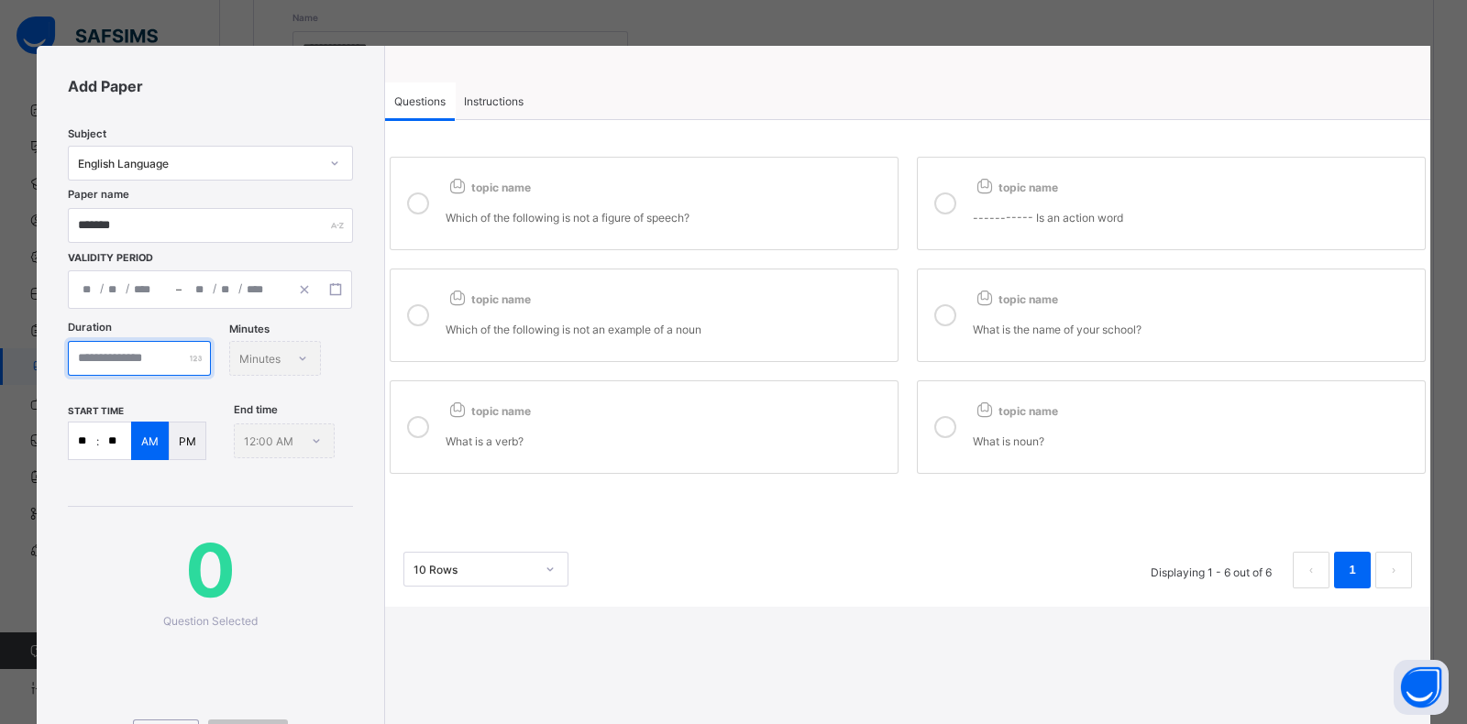
click at [107, 366] on input "number" at bounding box center [139, 358] width 143 height 35
type input "**"
click at [87, 443] on input "**" at bounding box center [83, 441] width 28 height 37
type input "**"
click at [706, 211] on p "Which of the following is not a figure of speech?" at bounding box center [667, 218] width 443 height 14
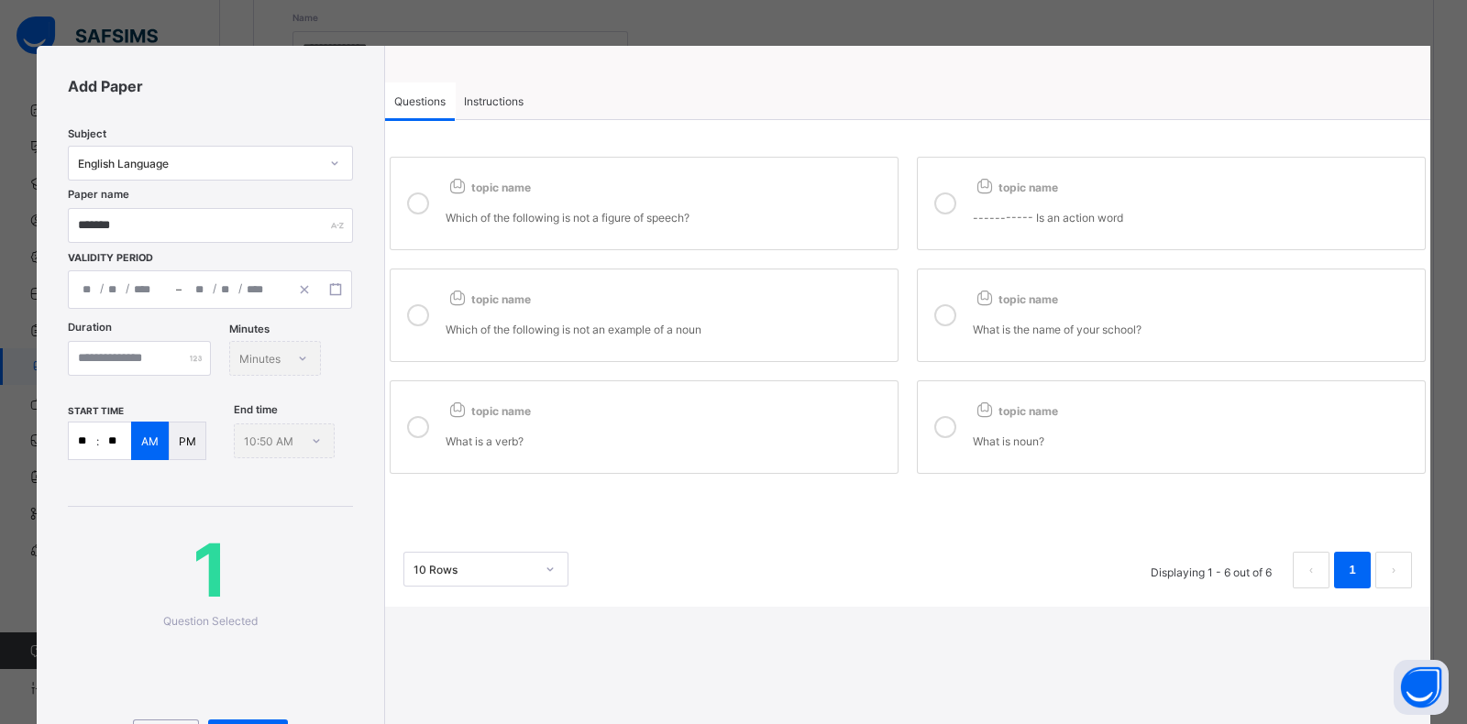
click at [716, 317] on div "Which of the following is not an example of a noun" at bounding box center [667, 321] width 443 height 29
click at [1119, 209] on div "----------- Is an action word" at bounding box center [1194, 209] width 443 height 29
click at [1082, 326] on p "What is the name of your school?" at bounding box center [1194, 330] width 443 height 14
click at [1047, 427] on div "What is noun?" at bounding box center [1194, 433] width 443 height 29
click at [507, 426] on div "What is a verb?" at bounding box center [667, 433] width 443 height 29
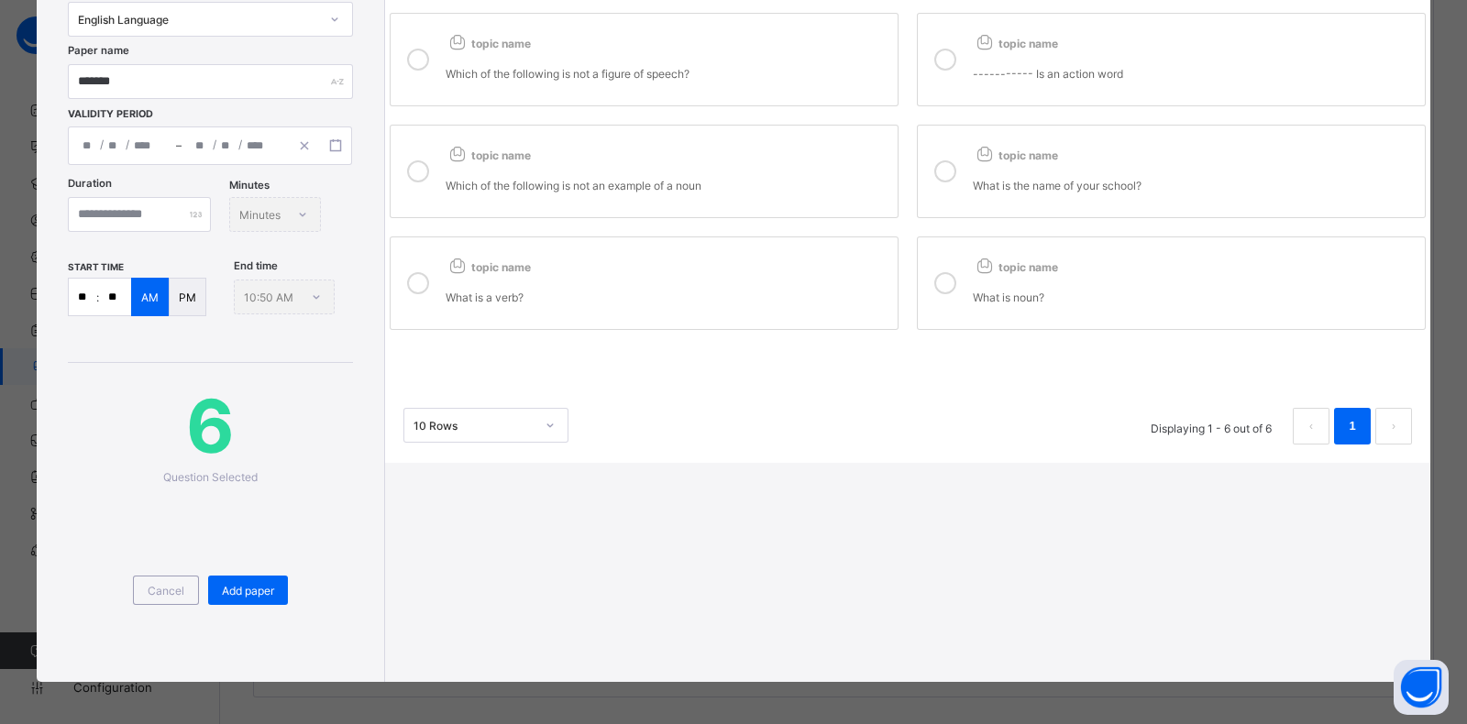
scroll to position [146, 0]
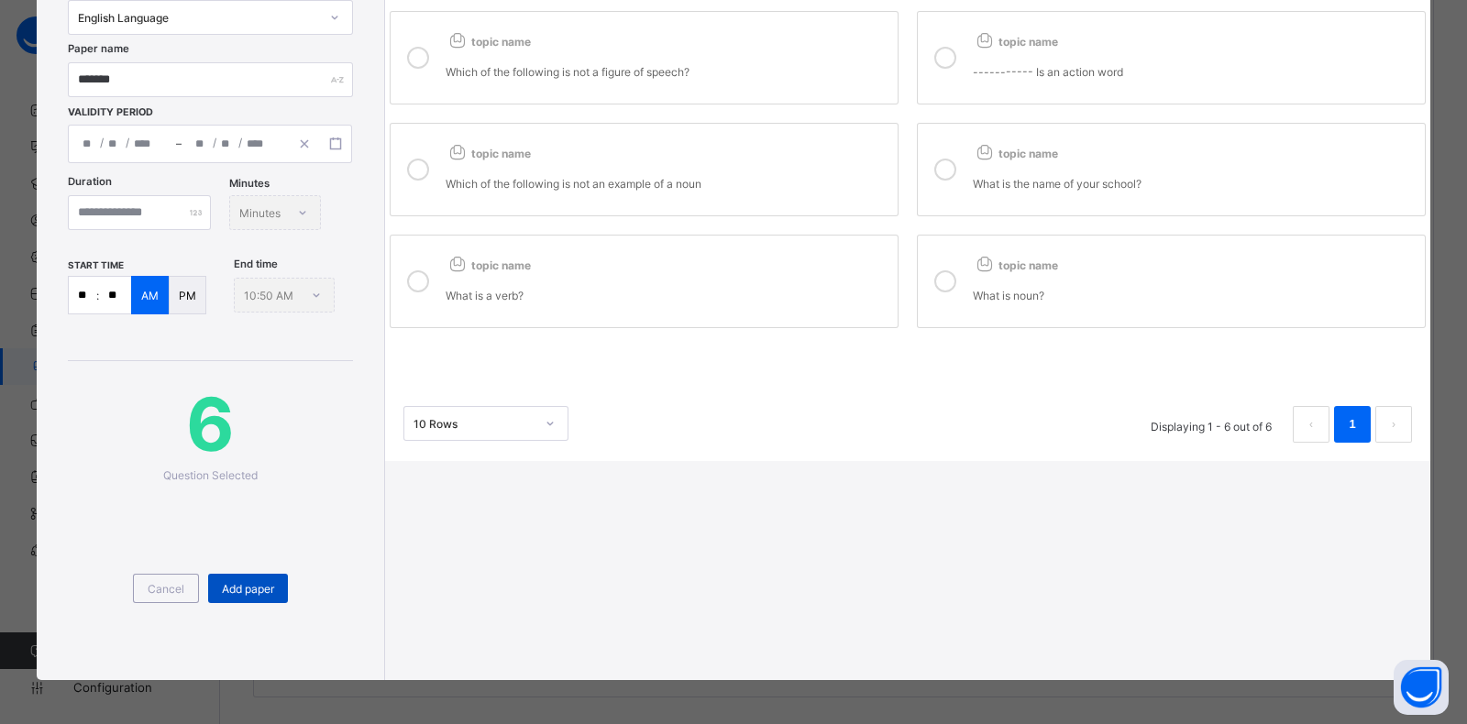
click at [237, 582] on span "Add paper" at bounding box center [248, 589] width 52 height 14
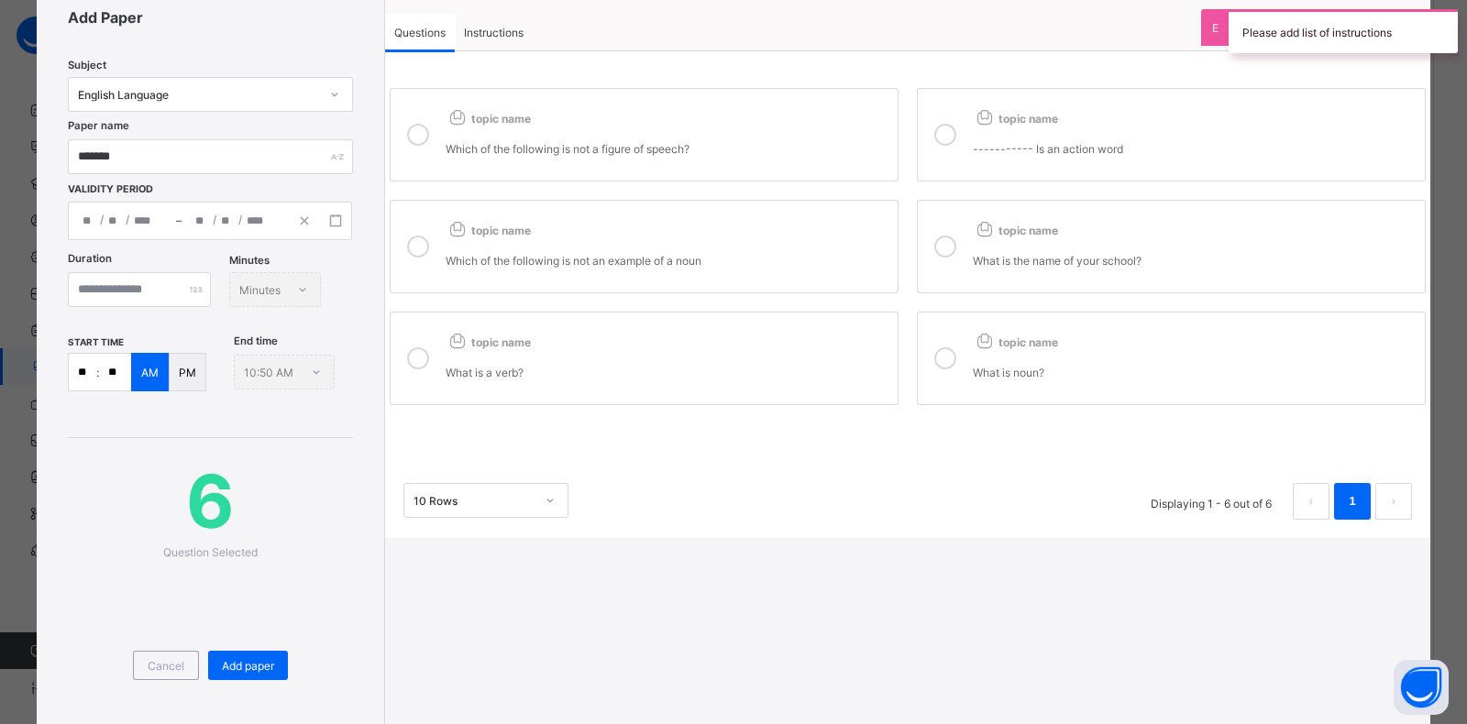
scroll to position [0, 0]
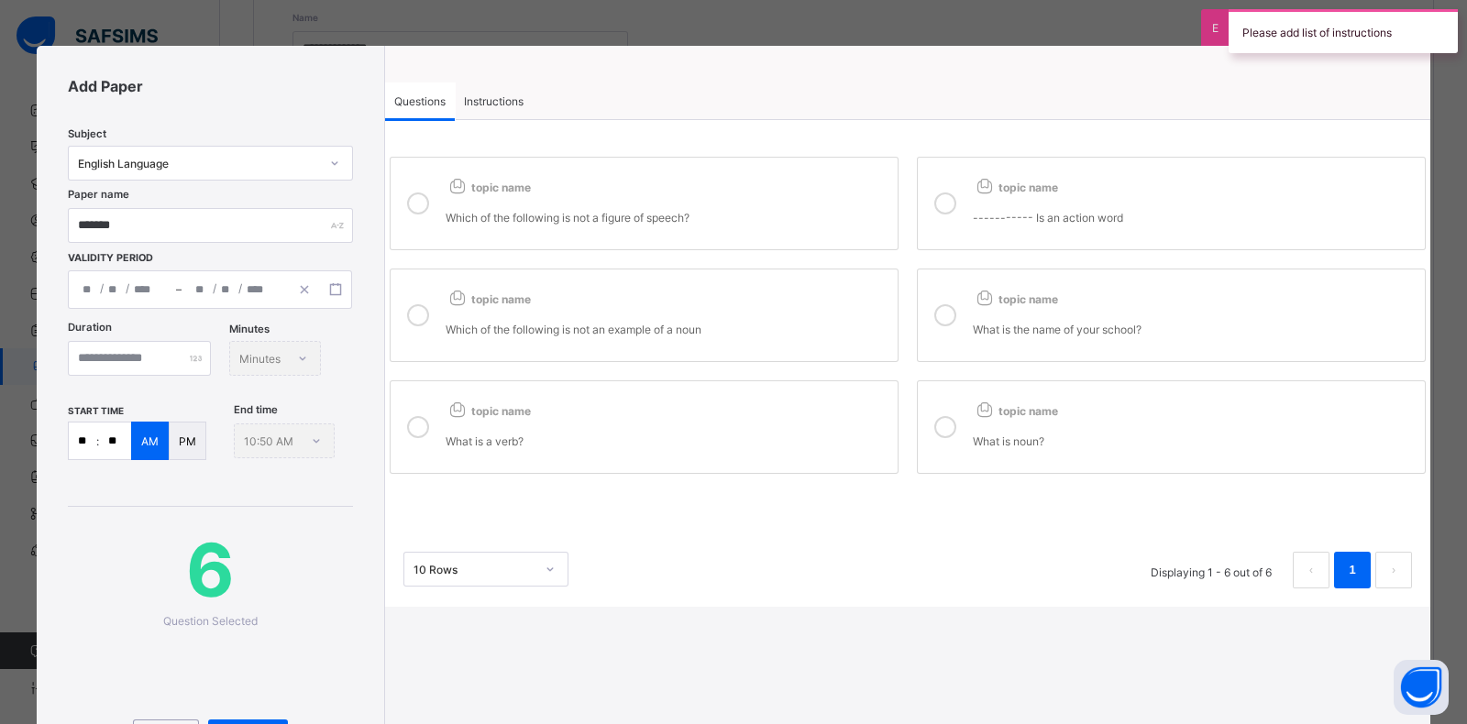
click at [520, 101] on span "Instructions" at bounding box center [494, 101] width 60 height 14
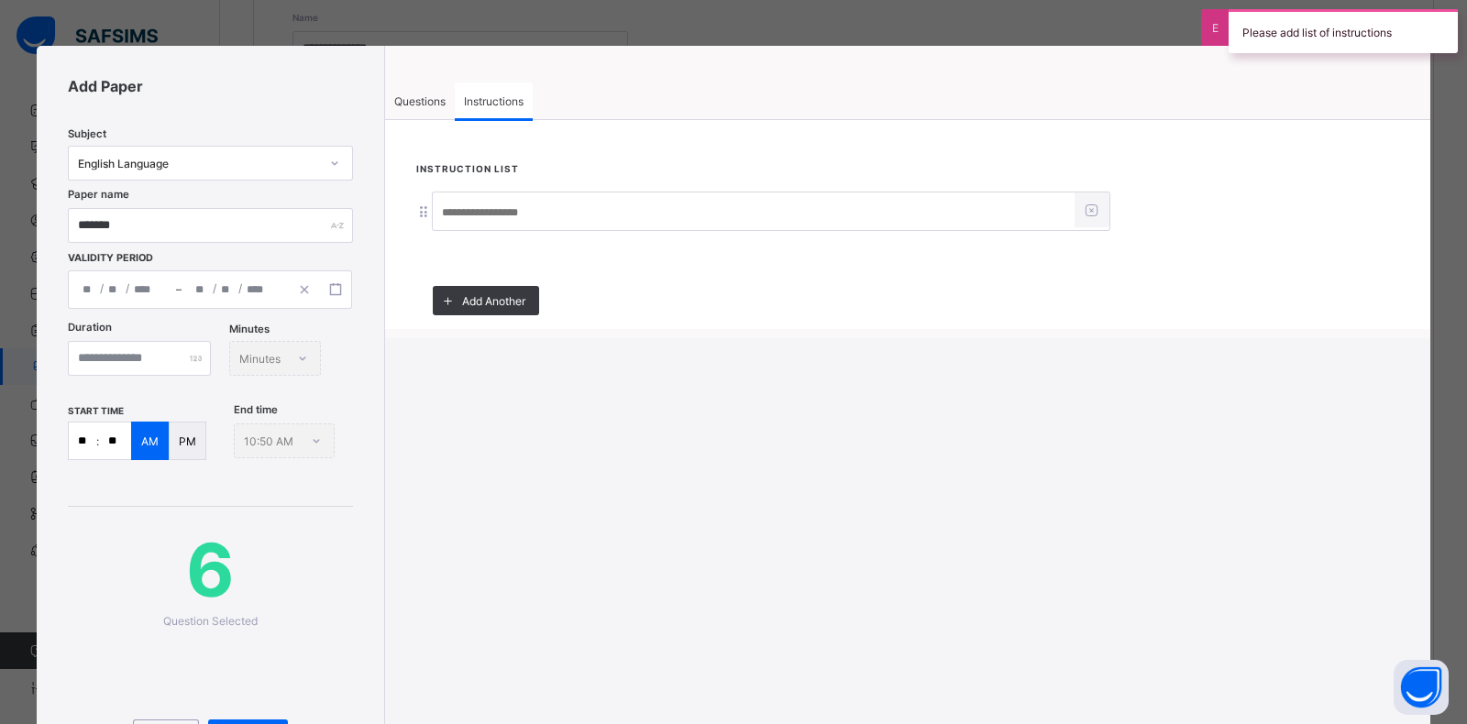
click at [501, 203] on input at bounding box center [754, 212] width 642 height 35
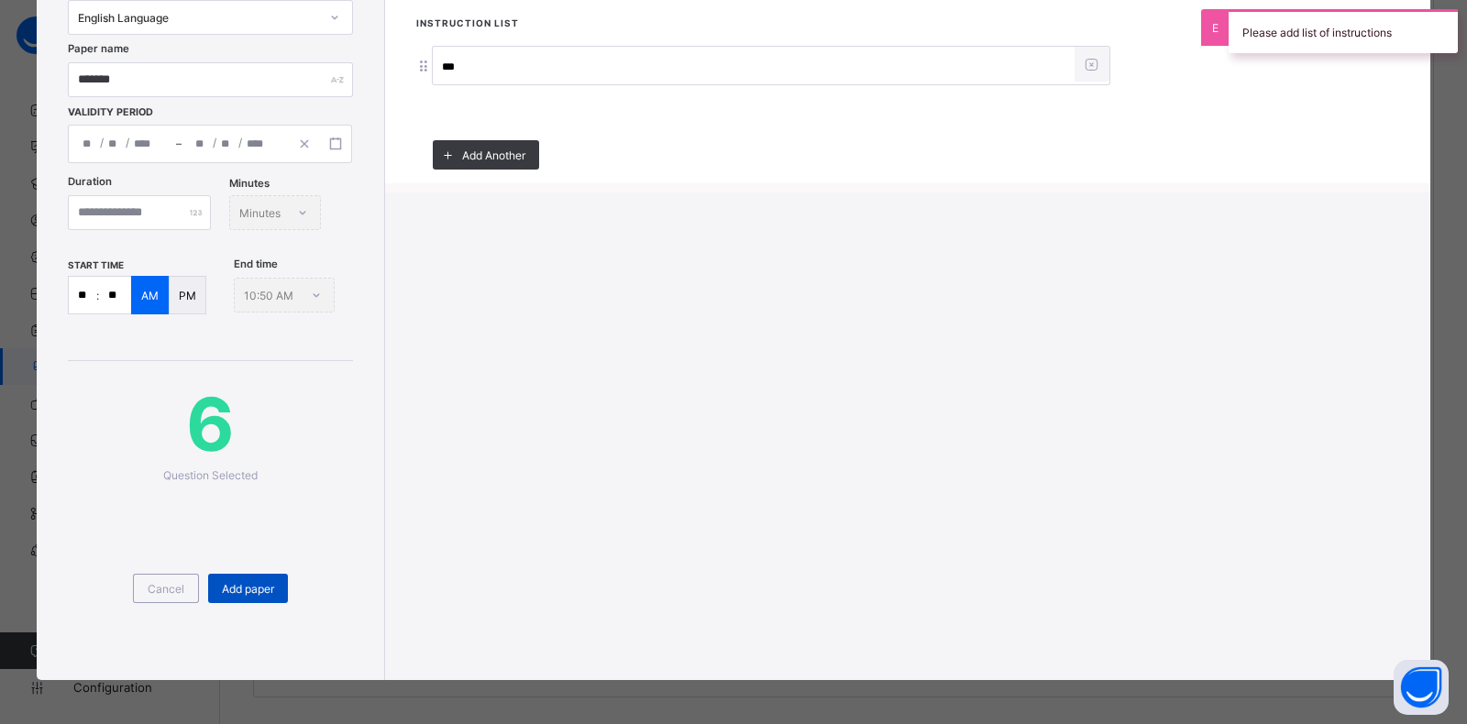
type input "***"
click at [248, 592] on span "Add paper" at bounding box center [248, 589] width 52 height 14
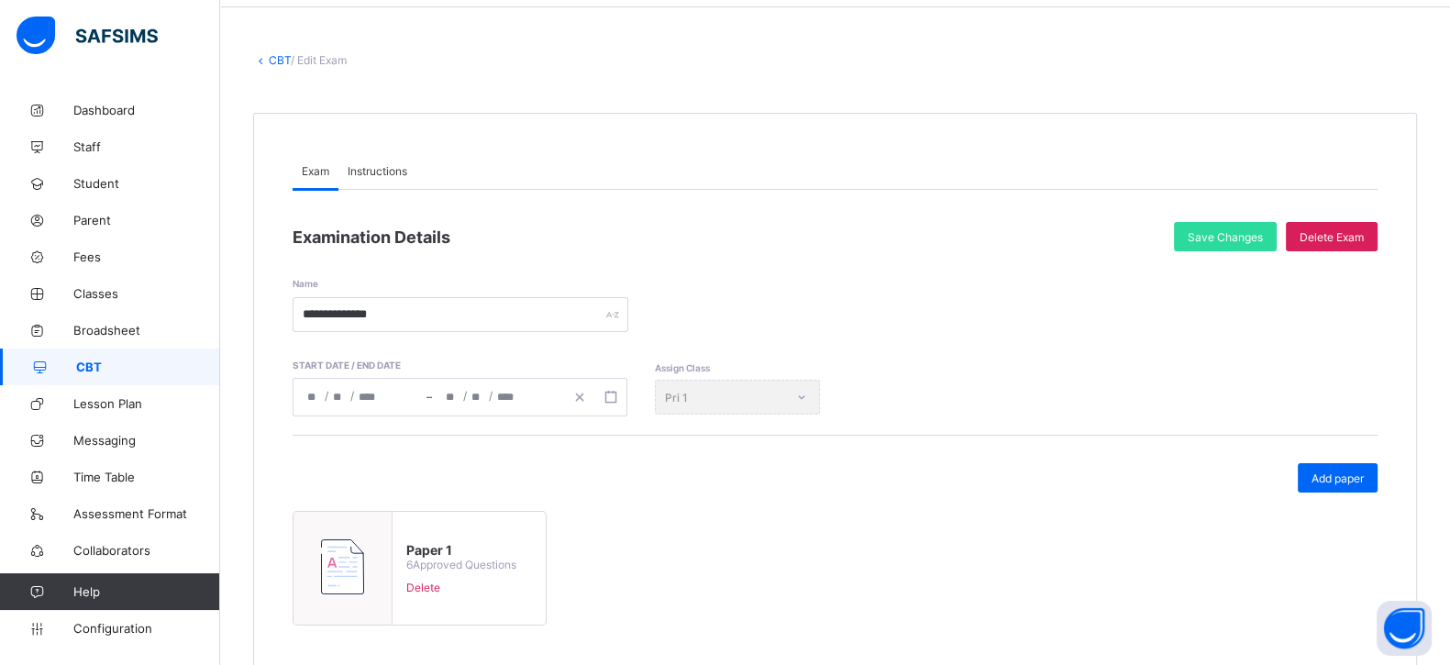
scroll to position [0, 0]
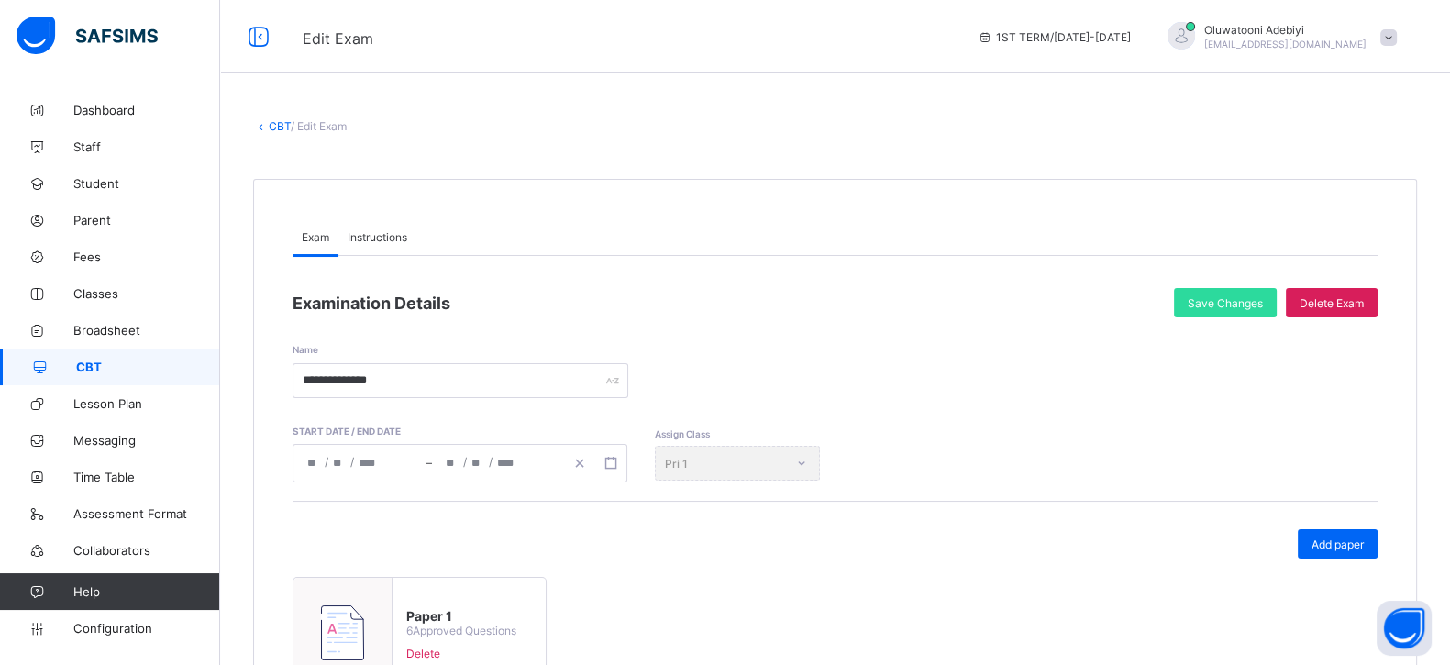
click at [282, 128] on link "CBT" at bounding box center [280, 126] width 22 height 14
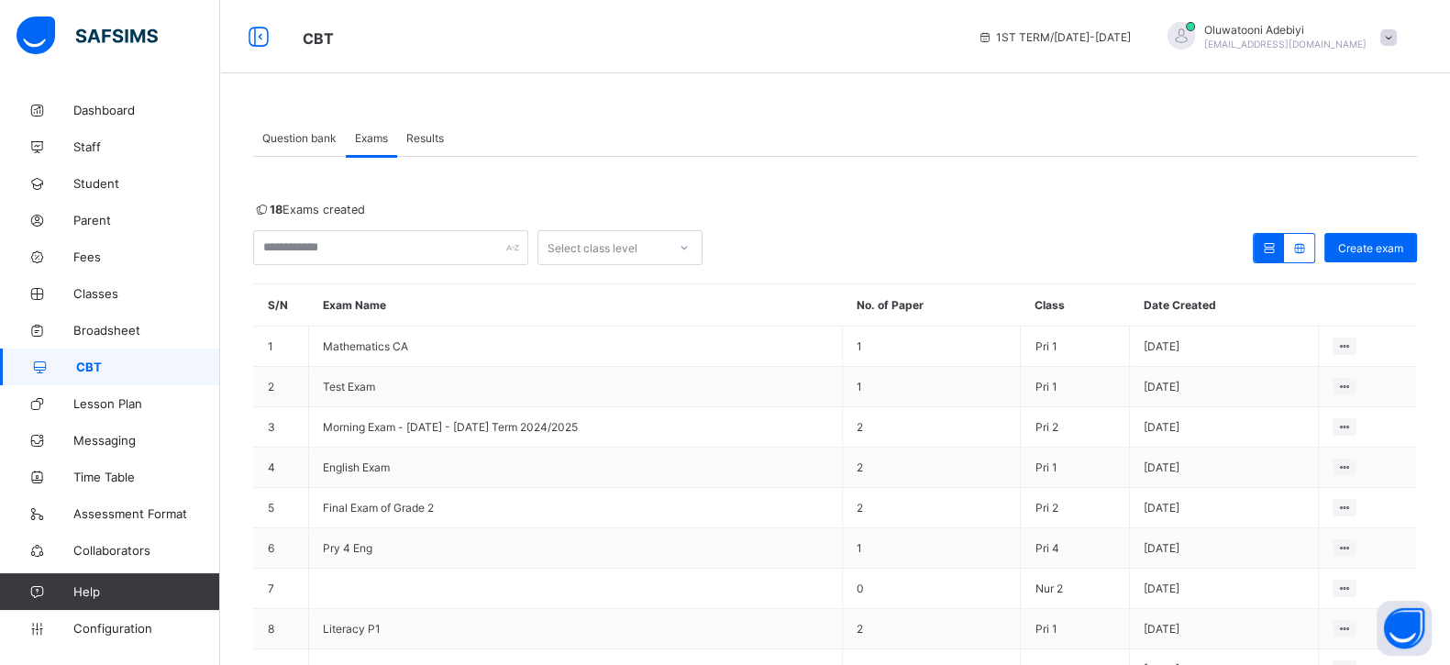
click at [309, 140] on span "Question bank" at bounding box center [299, 138] width 74 height 14
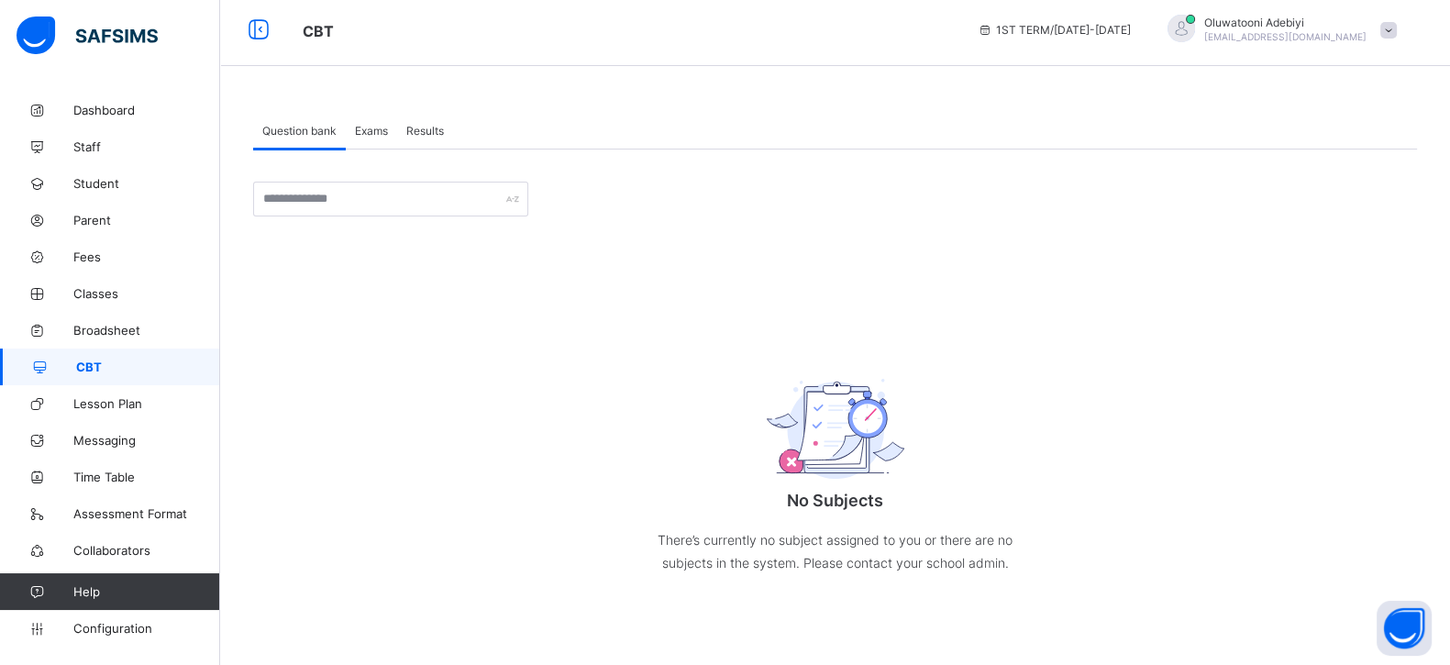
scroll to position [9, 0]
click at [117, 631] on span "Configuration" at bounding box center [146, 628] width 146 height 15
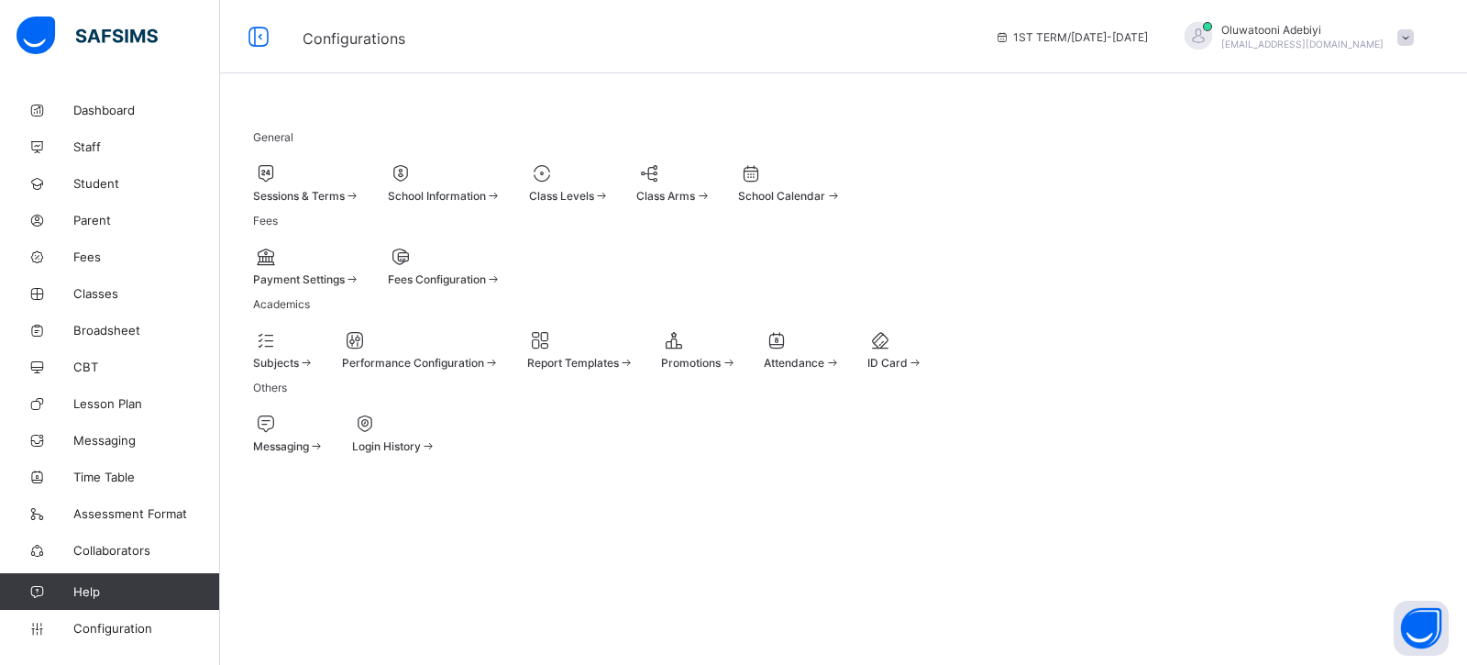
click at [315, 370] on div "Subjects" at bounding box center [283, 363] width 61 height 14
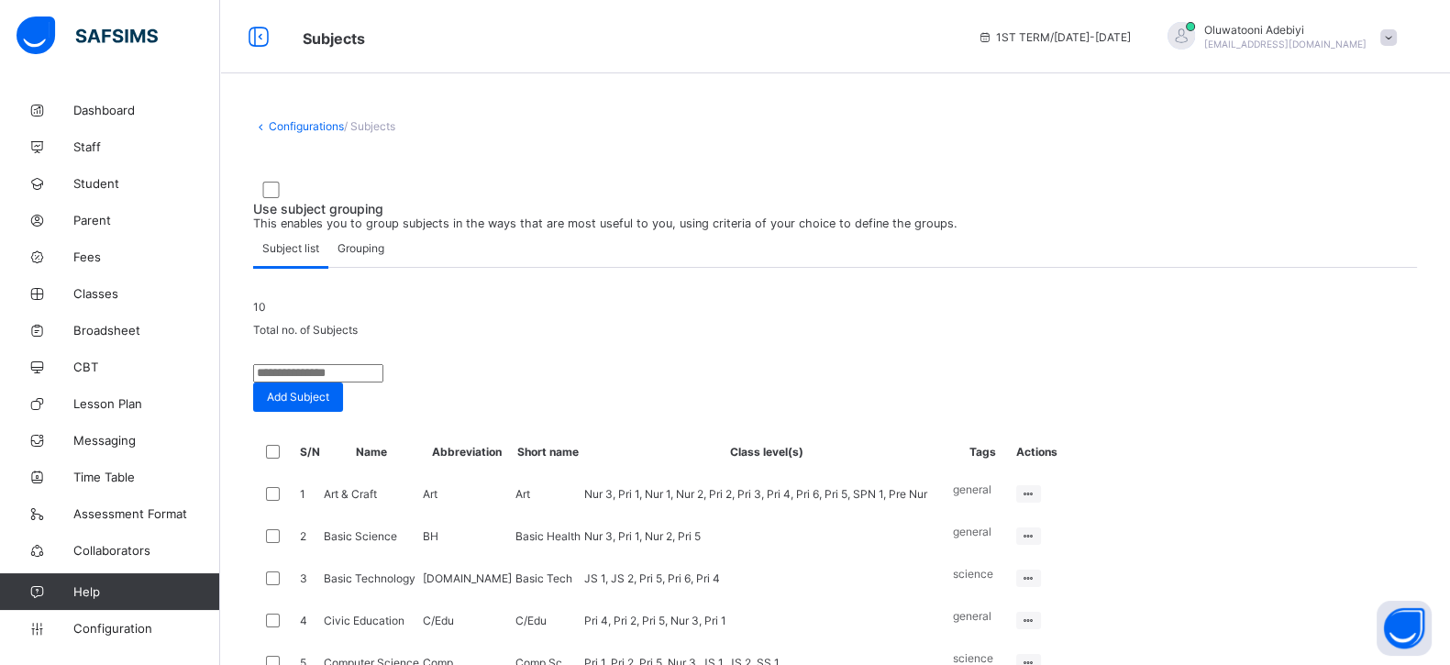
click at [1279, 40] on span "[EMAIL_ADDRESS][DOMAIN_NAME]" at bounding box center [1285, 44] width 162 height 11
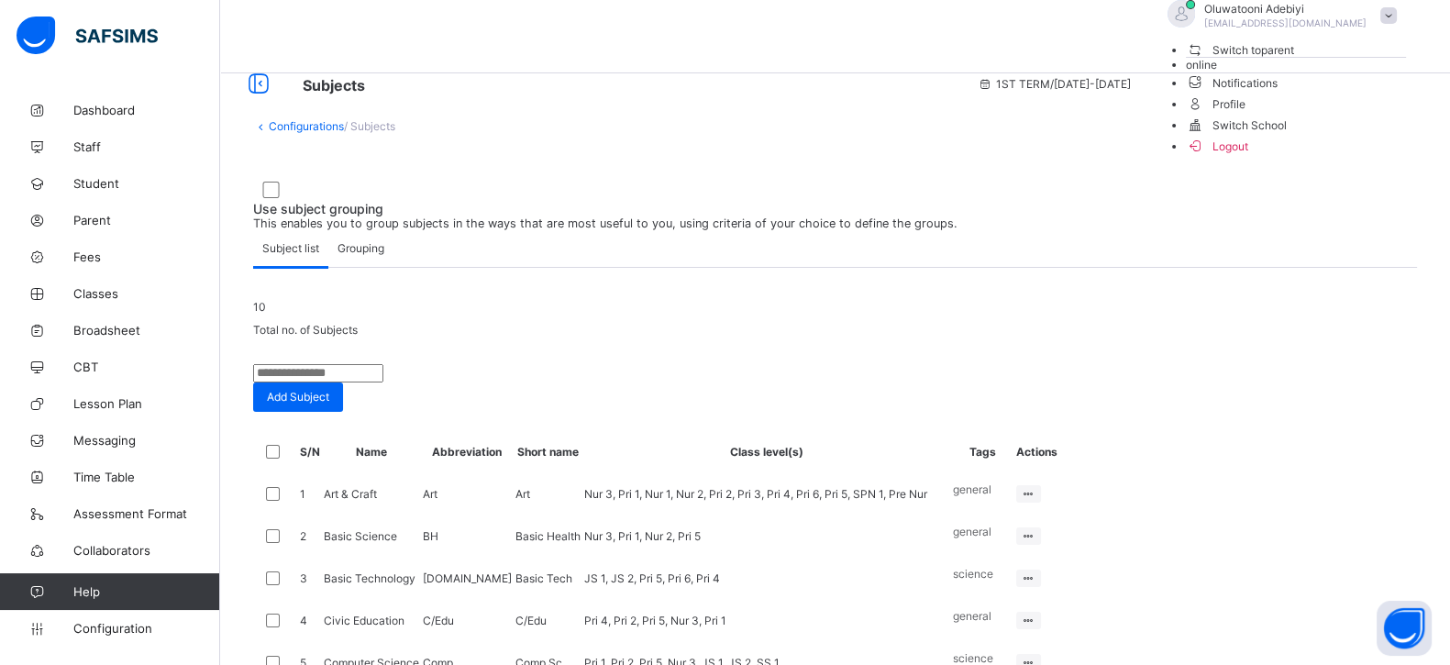
click at [1339, 114] on span "Profile" at bounding box center [1296, 103] width 220 height 21
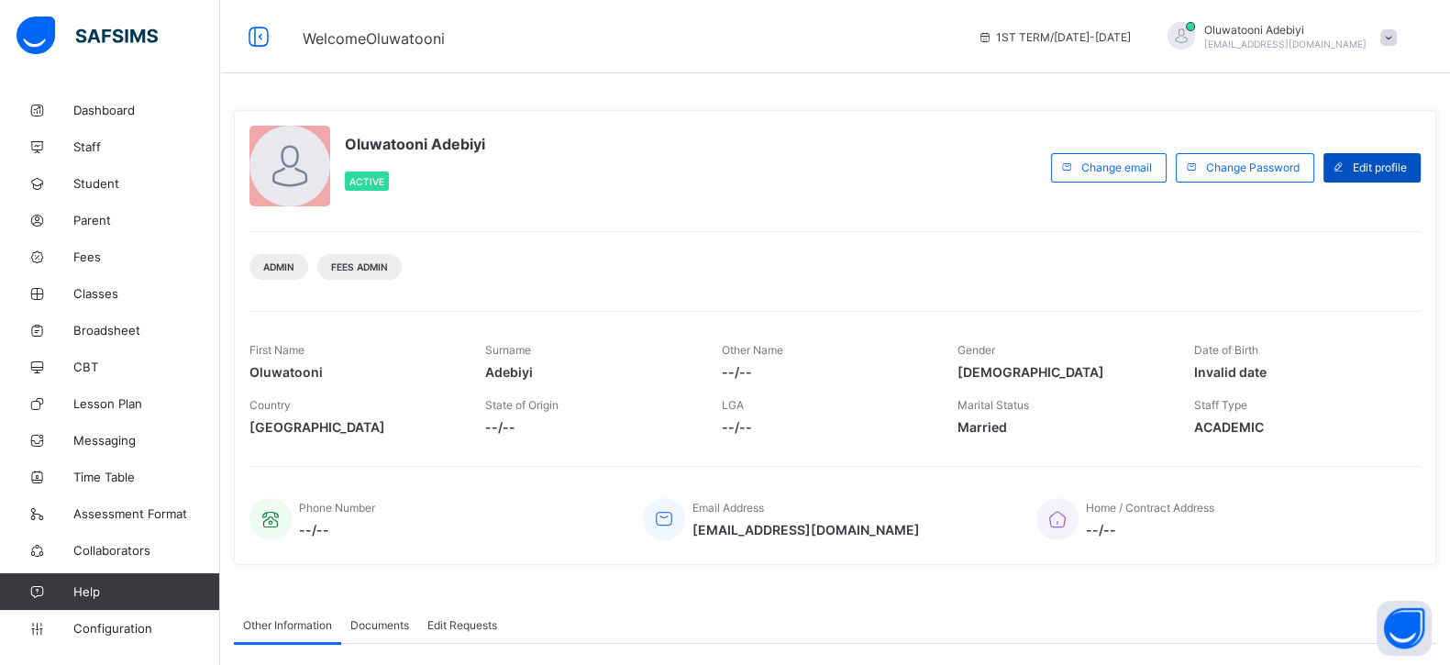
click at [1398, 167] on span "Edit profile" at bounding box center [1379, 167] width 54 height 14
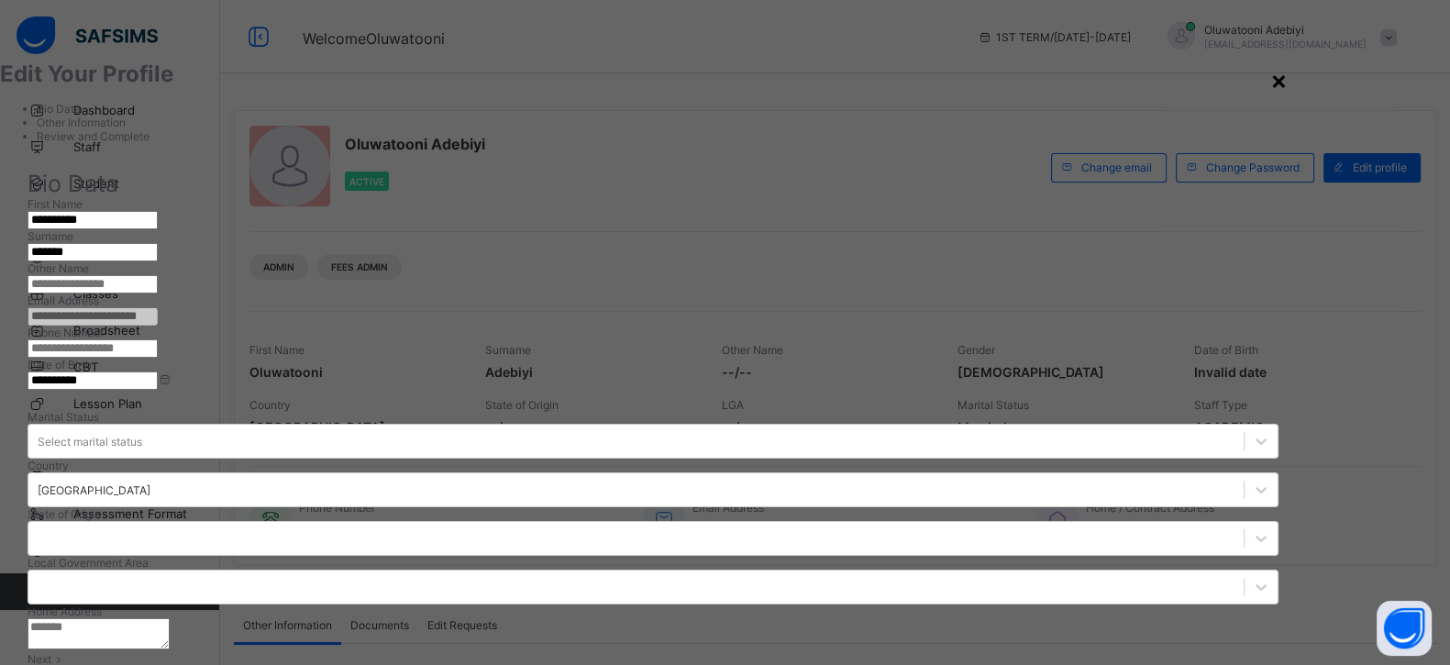
click at [1287, 81] on div "×" at bounding box center [1278, 79] width 17 height 31
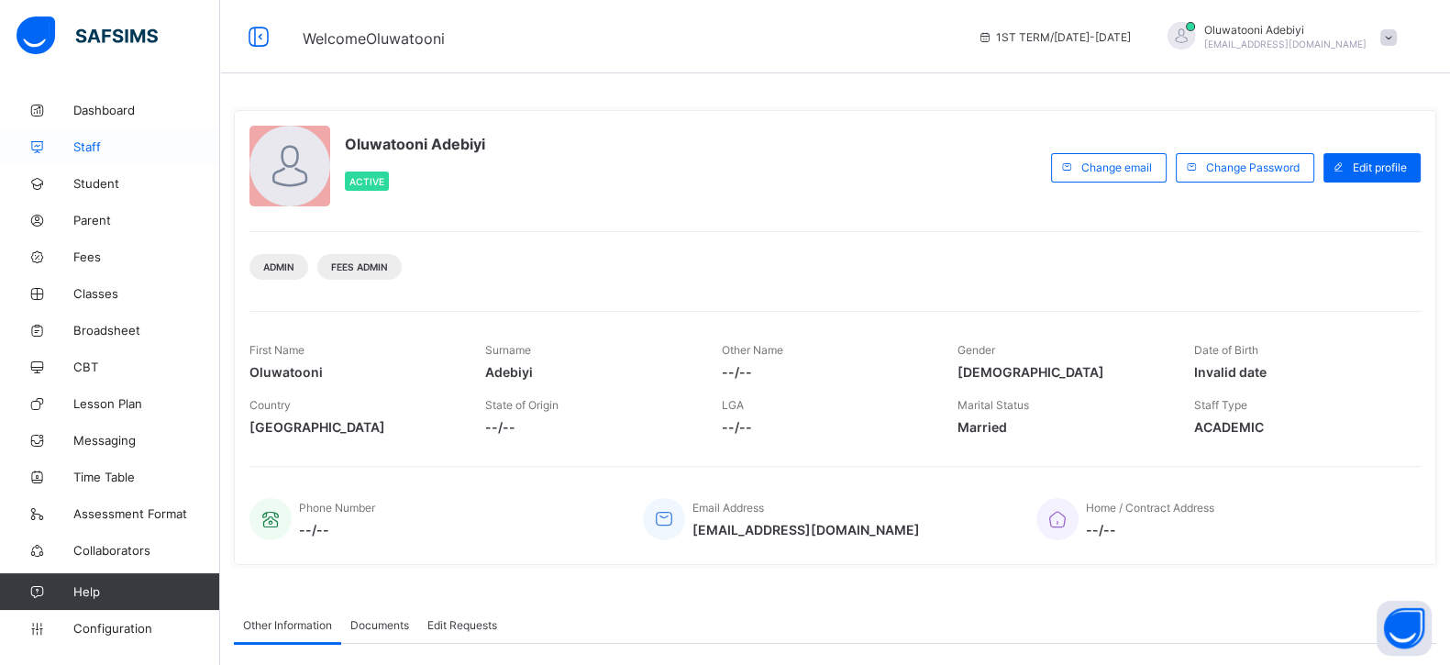
click at [96, 162] on link "Staff" at bounding box center [110, 146] width 220 height 37
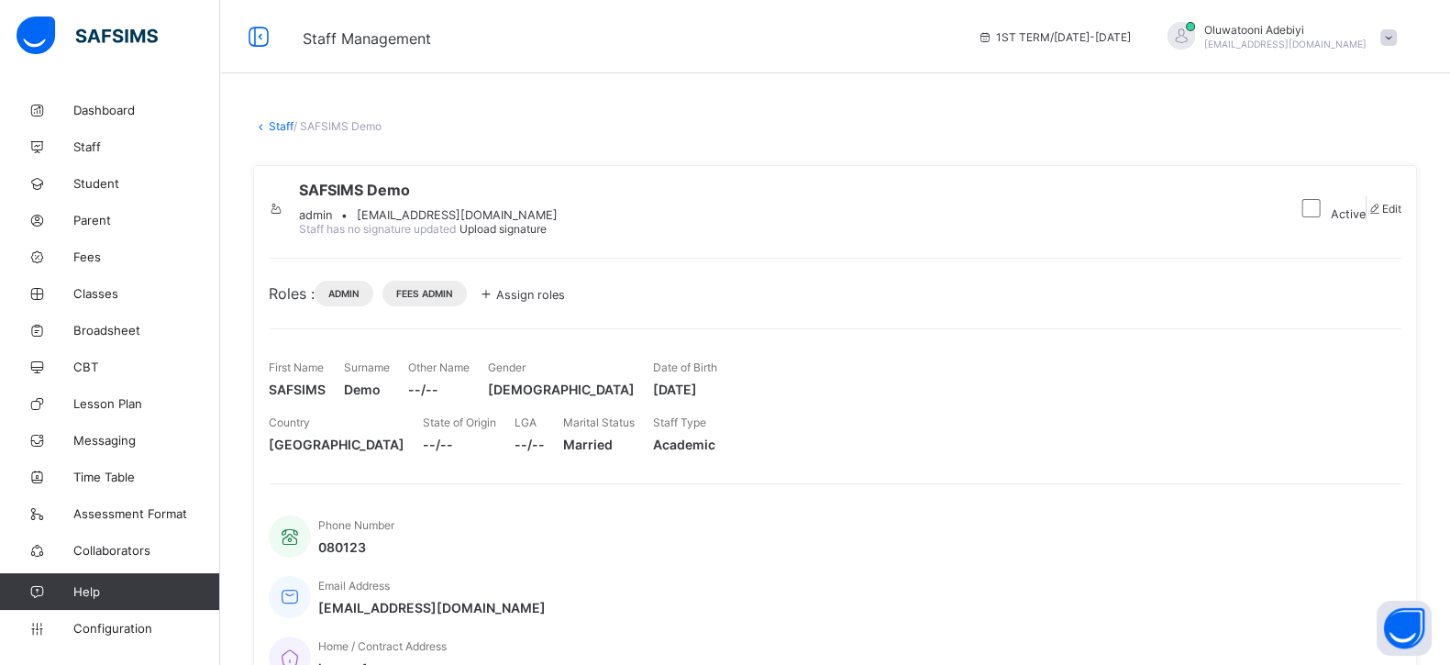
click at [1374, 215] on span at bounding box center [1374, 209] width 16 height 14
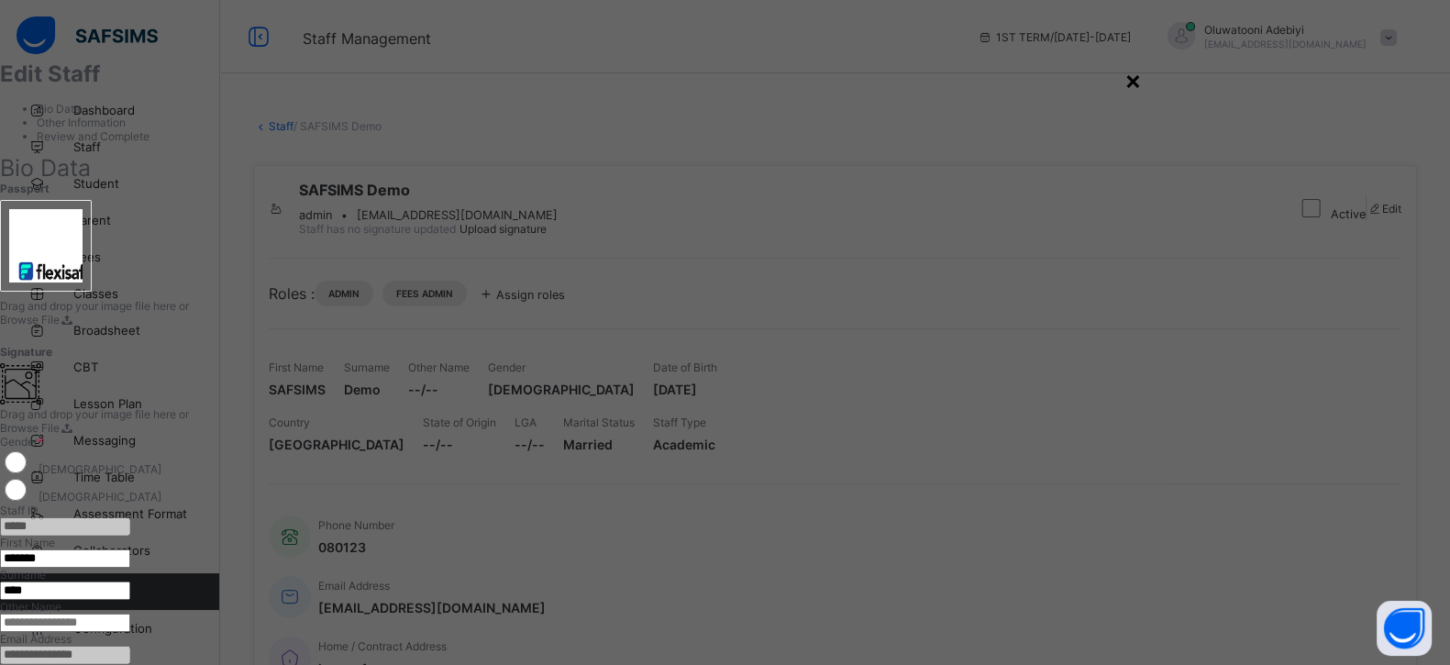
click at [1142, 74] on div "×" at bounding box center [1132, 79] width 17 height 31
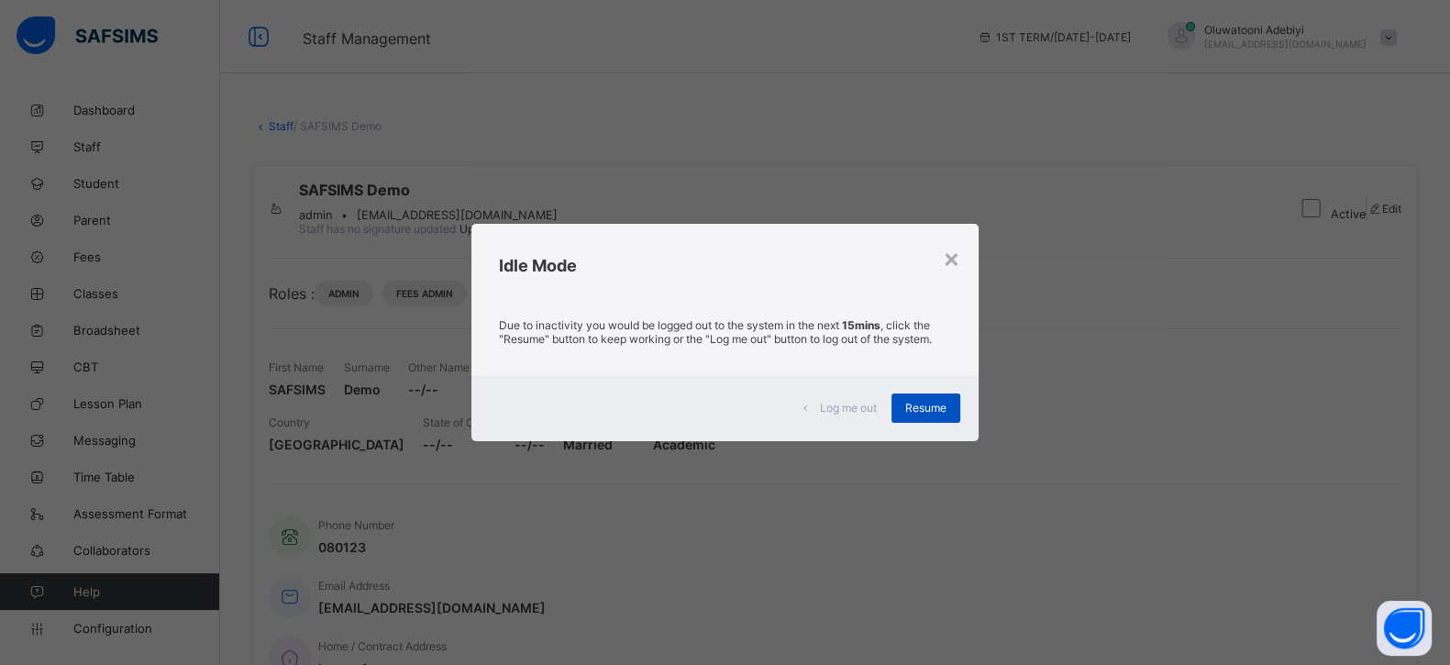
click at [959, 407] on div "Resume" at bounding box center [925, 407] width 69 height 29
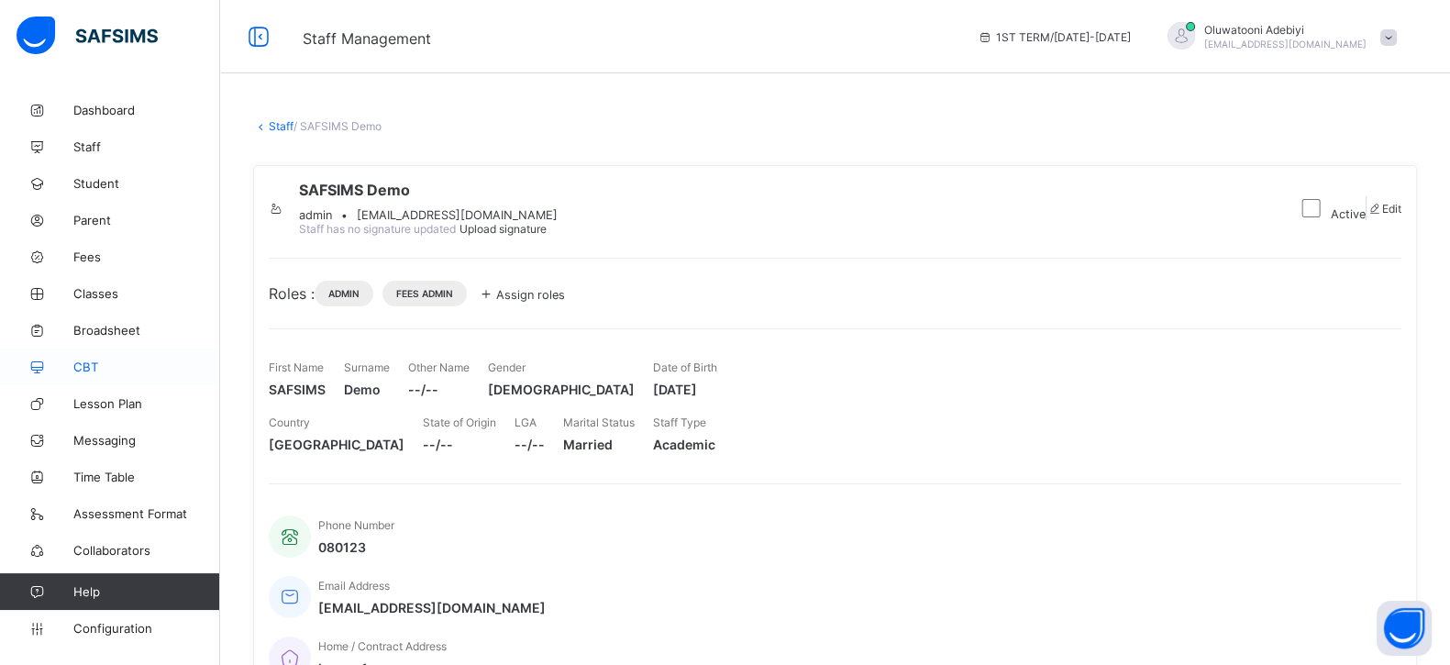
click at [120, 373] on span "CBT" at bounding box center [146, 366] width 147 height 15
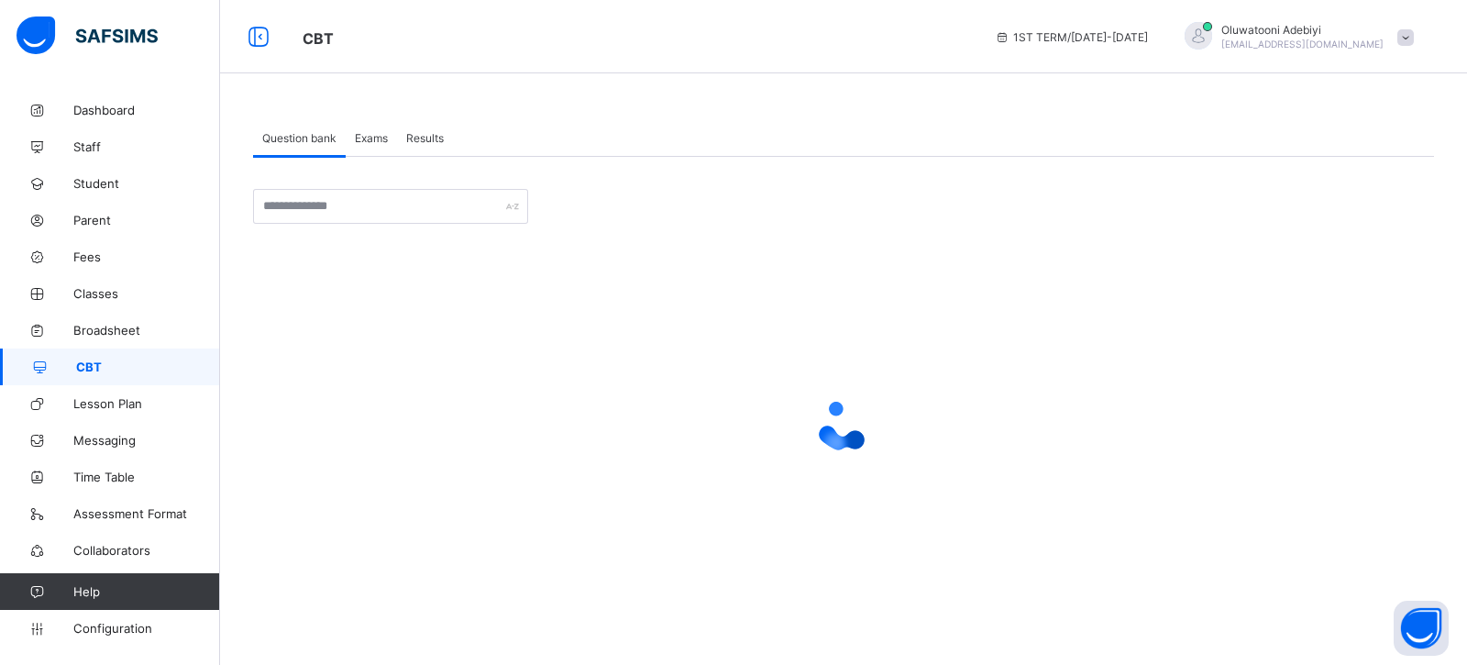
click at [381, 135] on span "Exams" at bounding box center [371, 138] width 33 height 14
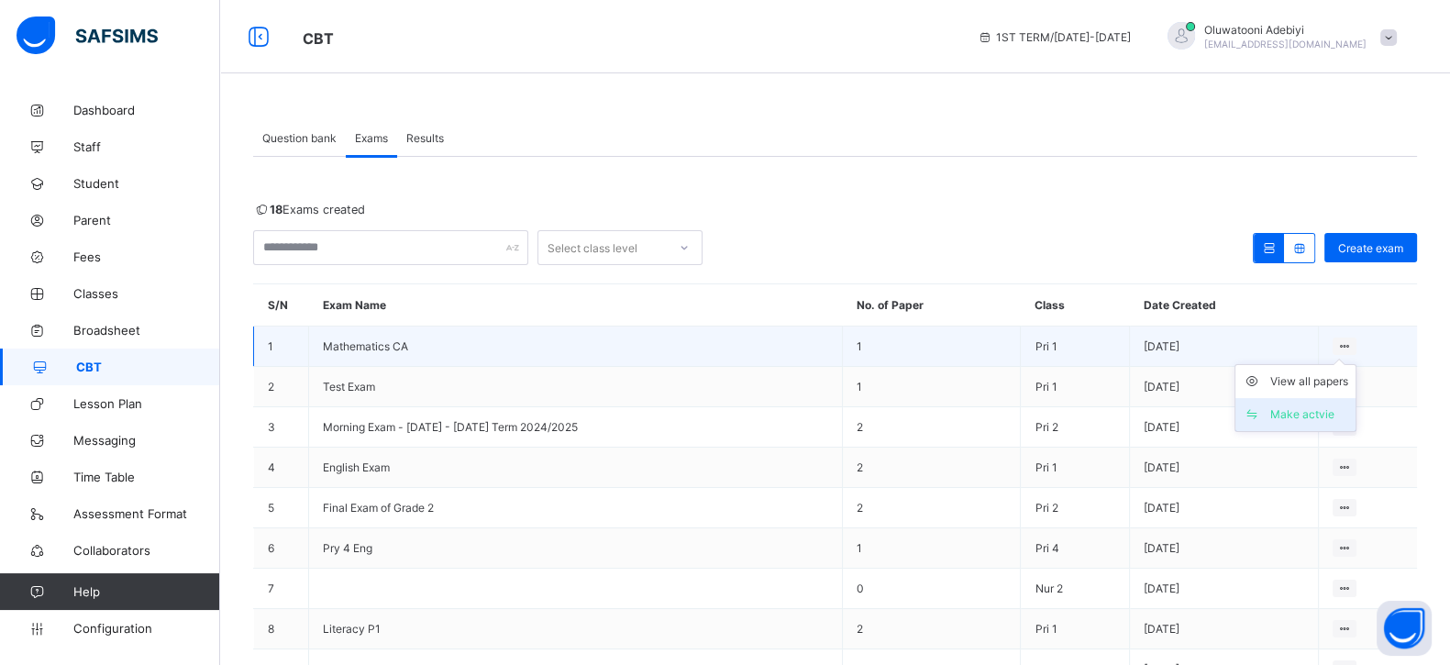
click at [1308, 427] on li "Make actvie" at bounding box center [1295, 414] width 120 height 33
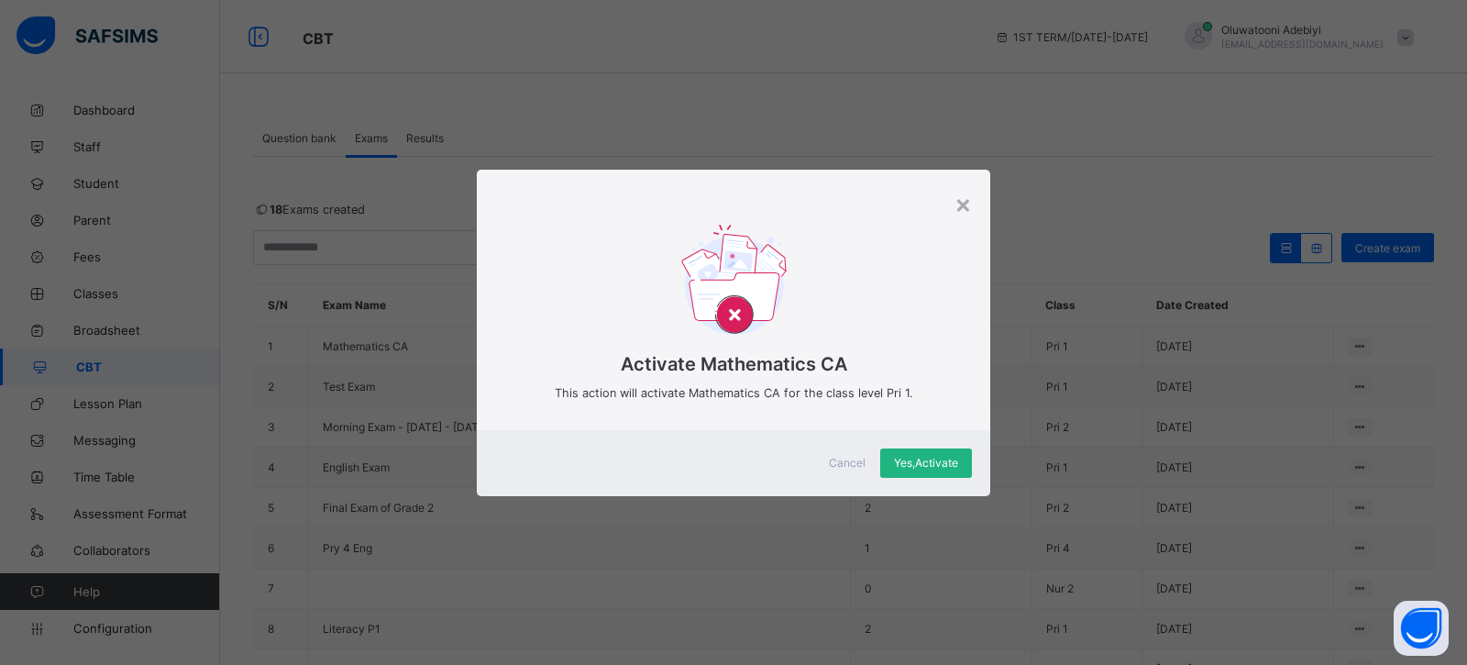
click at [956, 467] on span "Yes, Activate" at bounding box center [926, 463] width 64 height 14
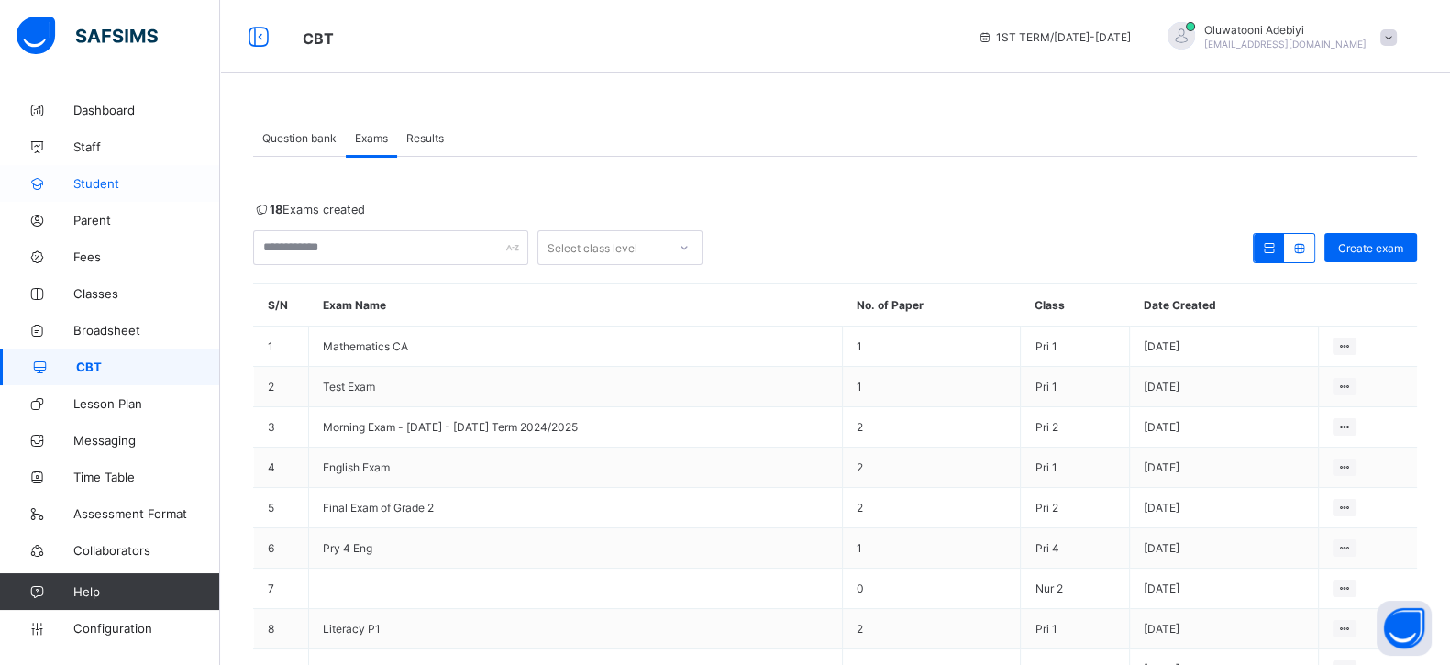
click at [85, 172] on link "Student" at bounding box center [110, 183] width 220 height 37
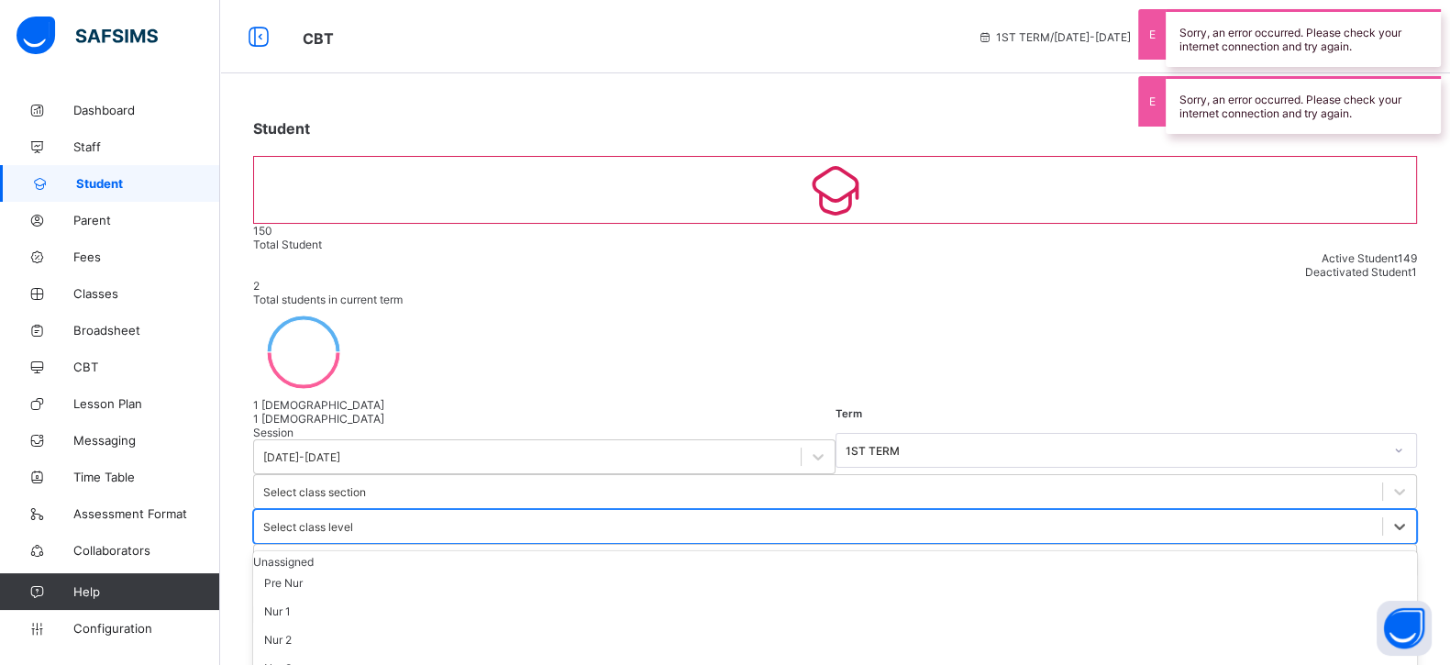
click at [353, 520] on div "Select class level" at bounding box center [308, 527] width 90 height 14
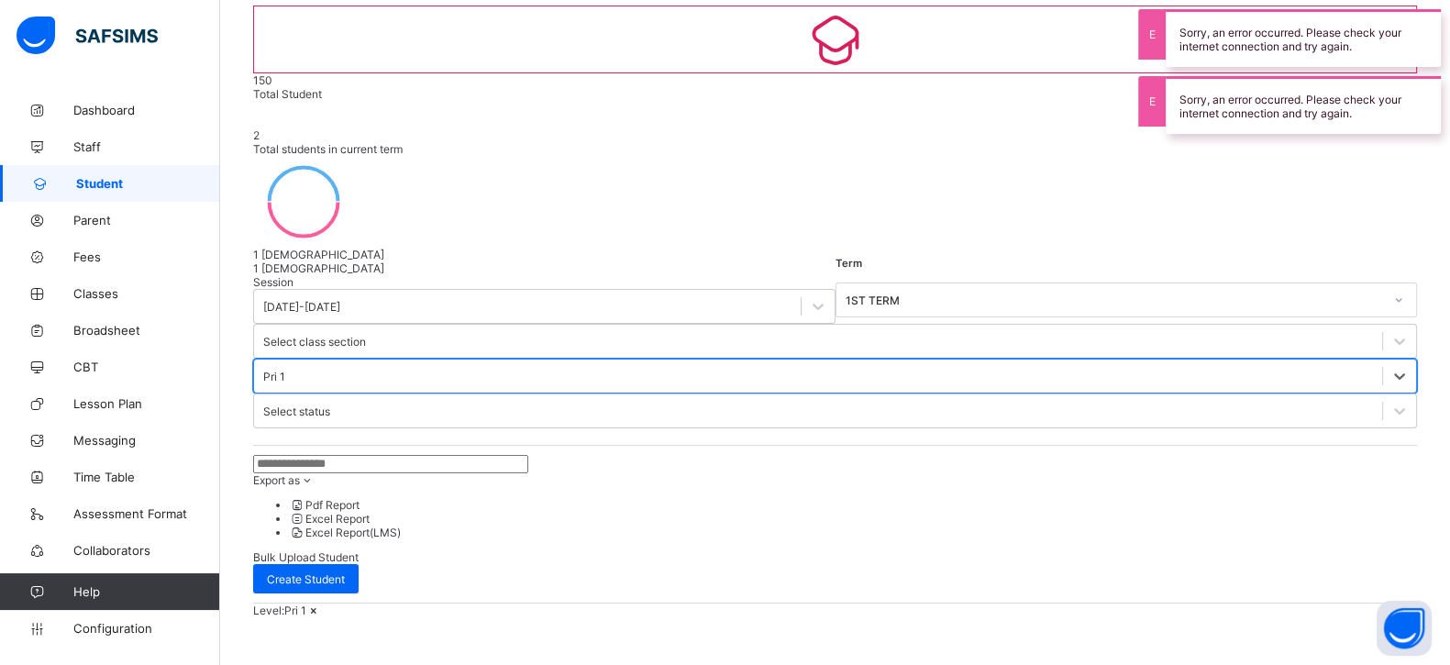
scroll to position [114, 0]
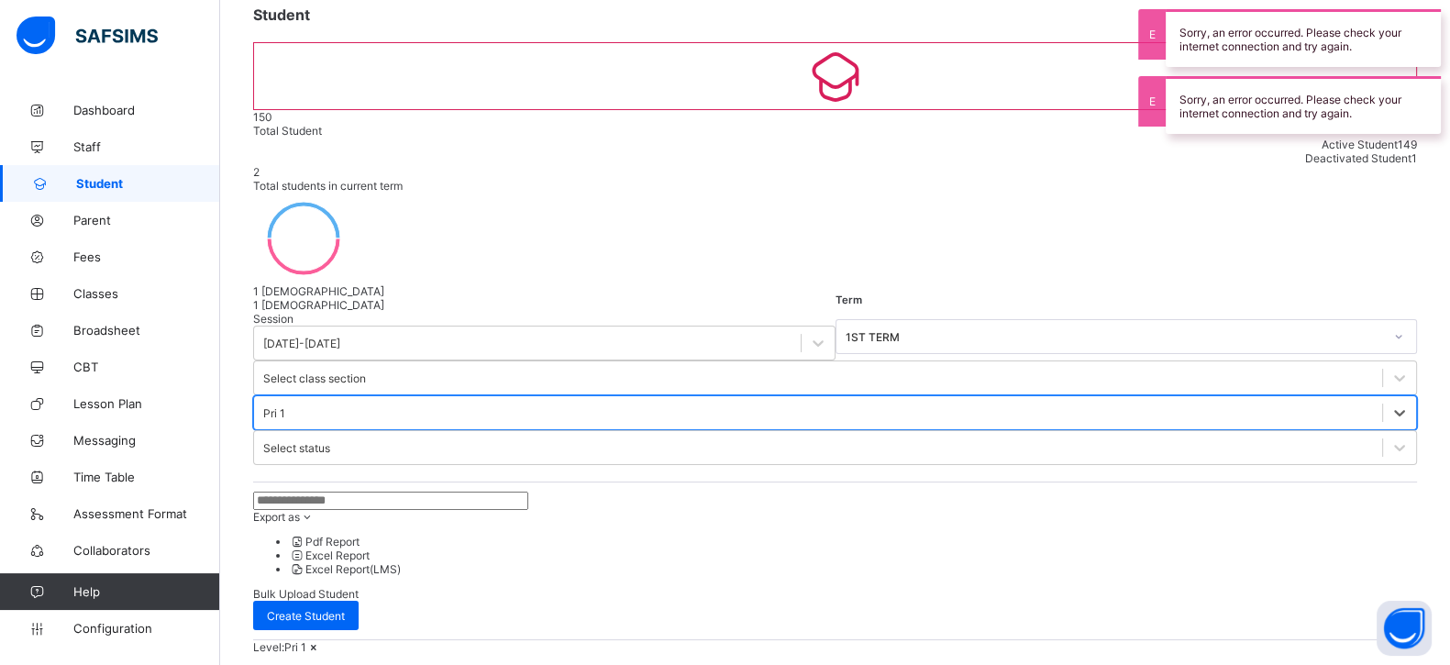
click at [740, 395] on div "Pri 1" at bounding box center [835, 412] width 1164 height 35
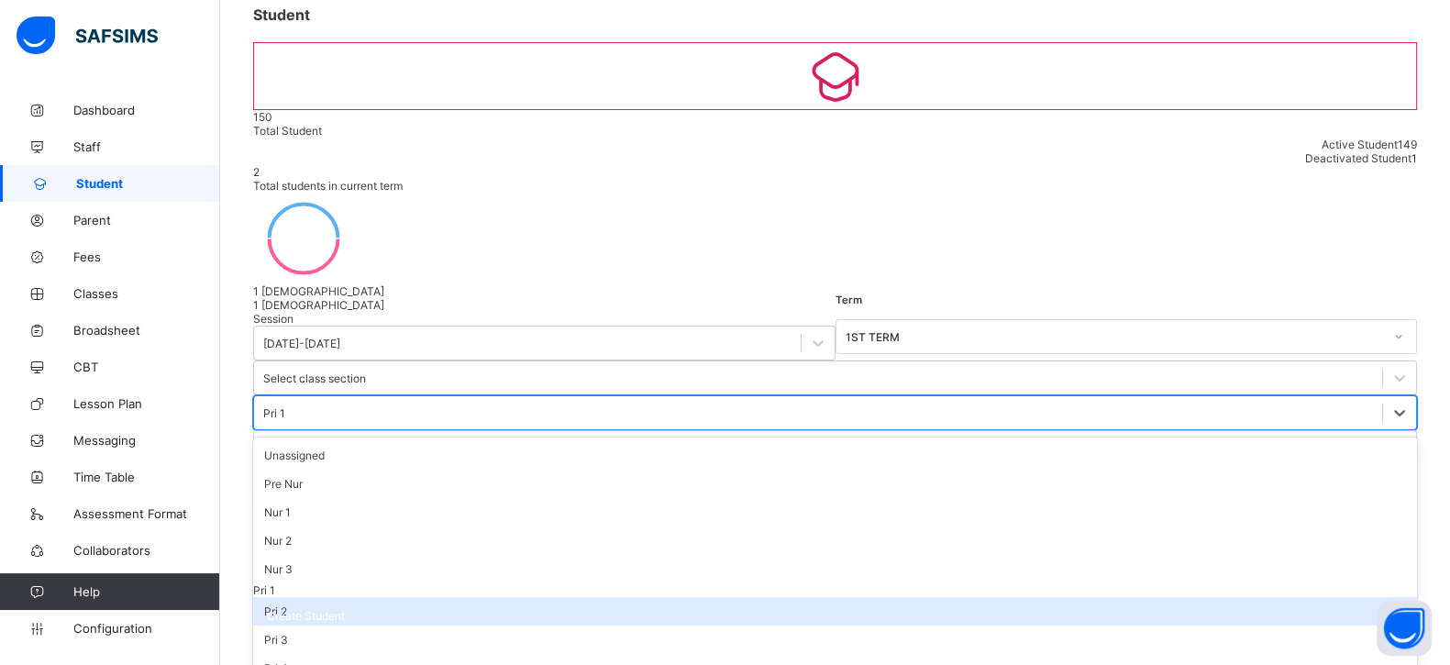
click at [761, 597] on div "Pri 2" at bounding box center [835, 611] width 1164 height 28
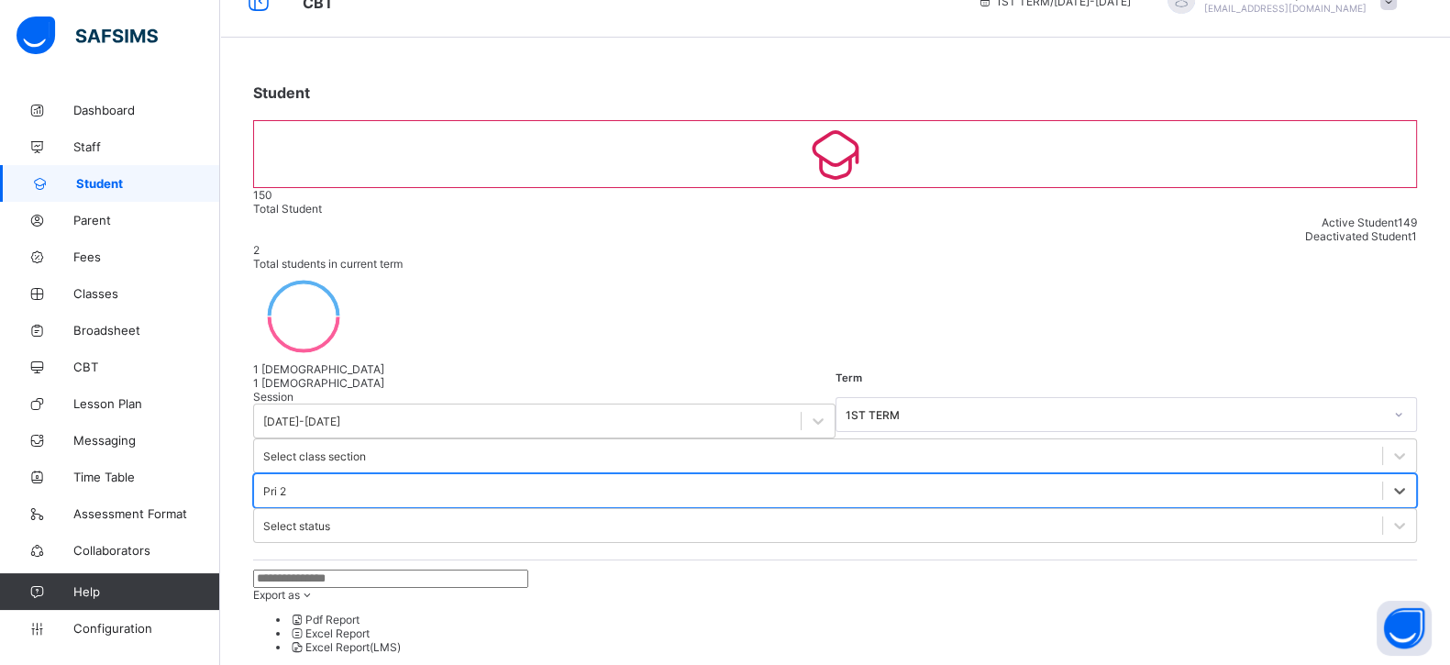
scroll to position [0, 0]
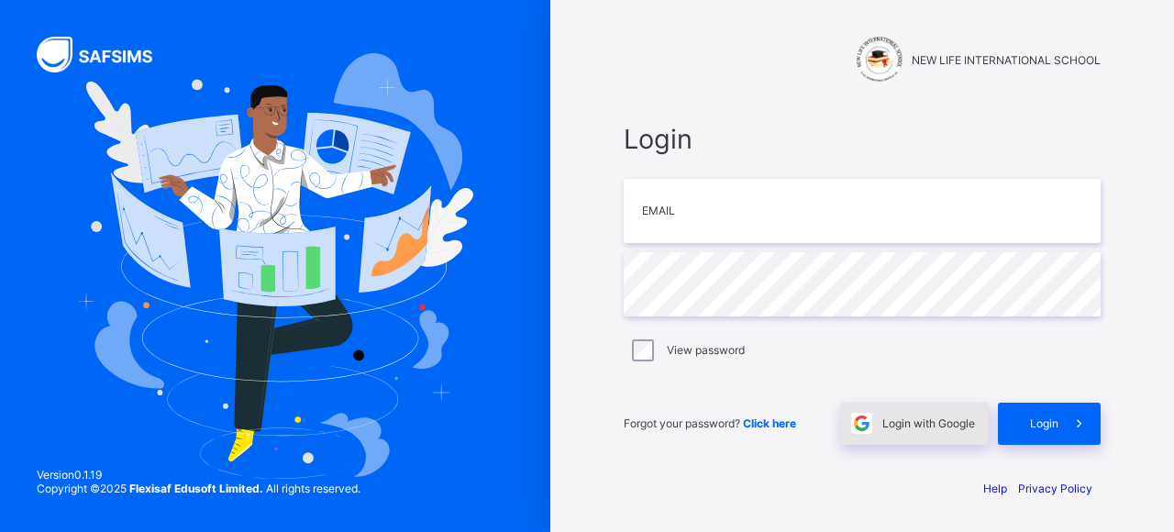
click at [873, 421] on span at bounding box center [861, 424] width 42 height 42
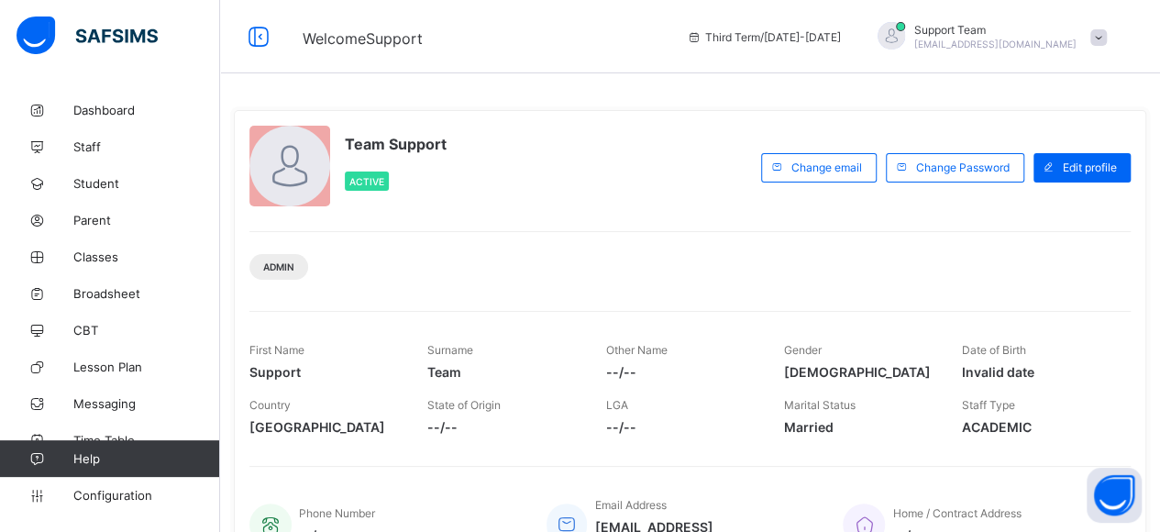
click at [1071, 52] on div "Third Term / [DATE]-[DATE] Support Team [EMAIL_ADDRESS][DOMAIN_NAME]" at bounding box center [919, 36] width 482 height 73
click at [1076, 39] on span "[EMAIL_ADDRESS][DOMAIN_NAME]" at bounding box center [995, 44] width 162 height 11
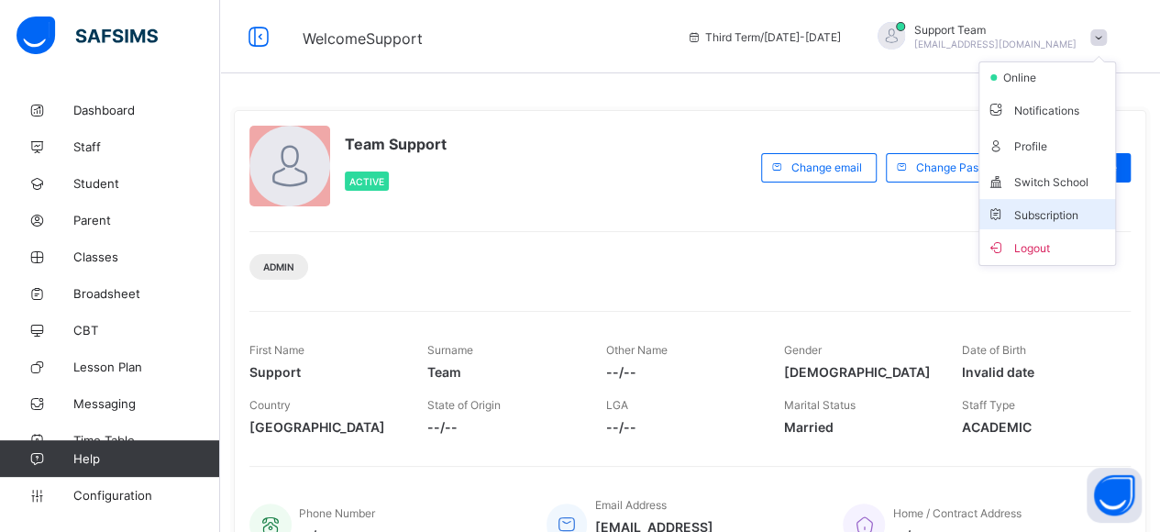
click at [1060, 223] on li "Subscription" at bounding box center [1047, 214] width 136 height 30
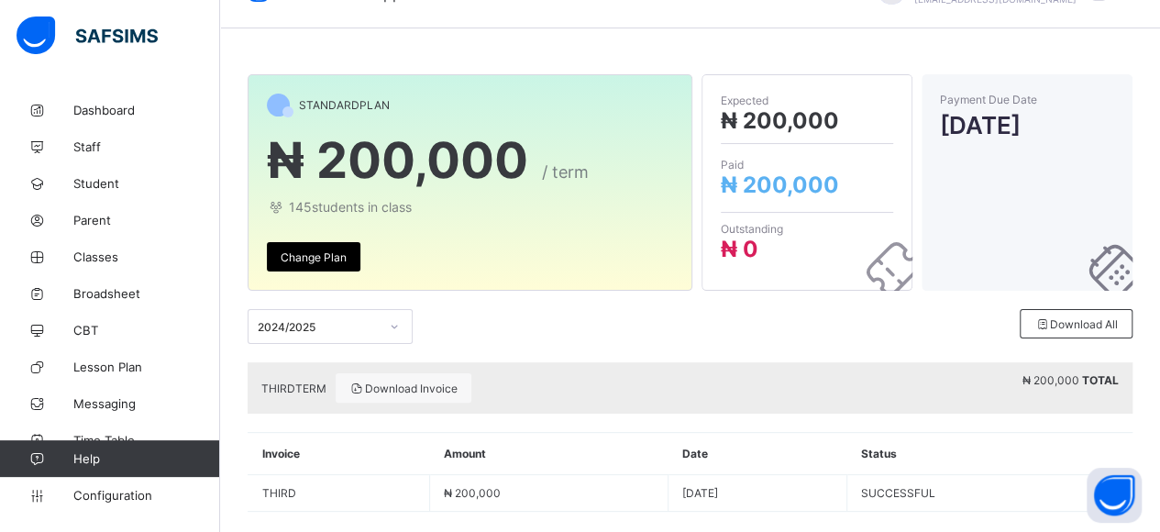
scroll to position [67, 0]
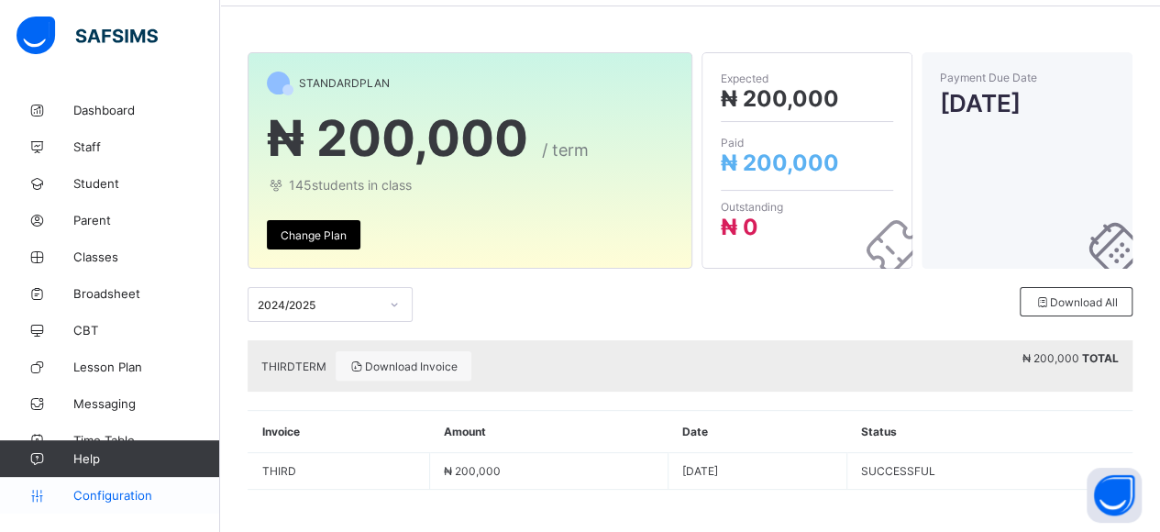
click at [111, 496] on span "Configuration" at bounding box center [146, 495] width 146 height 15
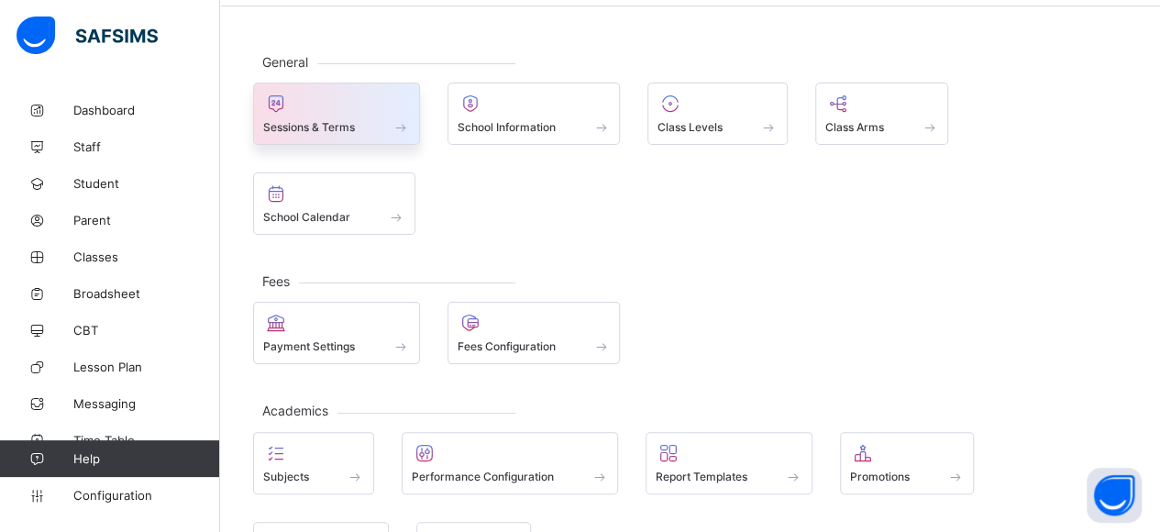
click at [337, 108] on div at bounding box center [336, 104] width 147 height 22
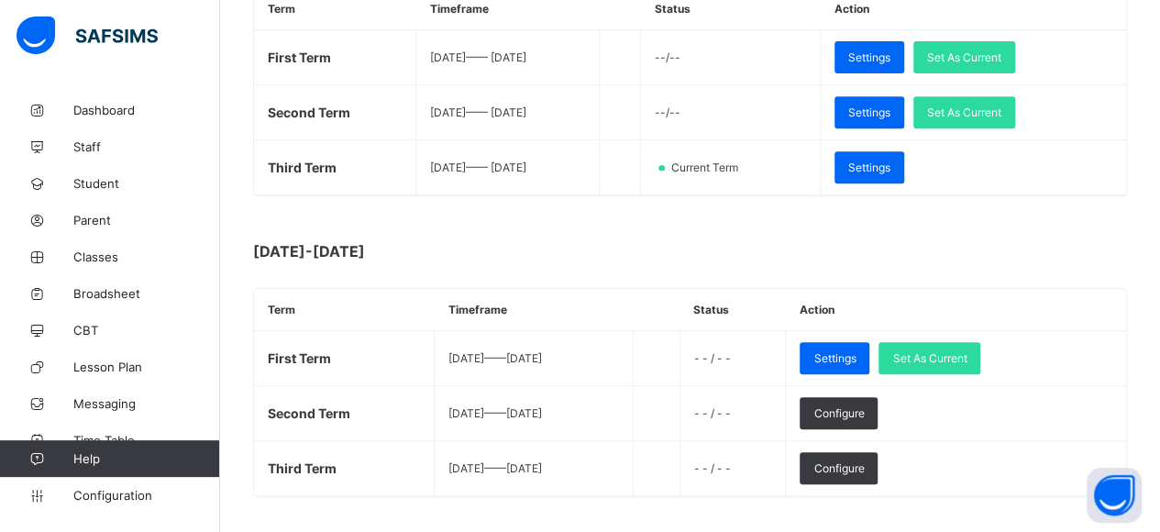
scroll to position [373, 0]
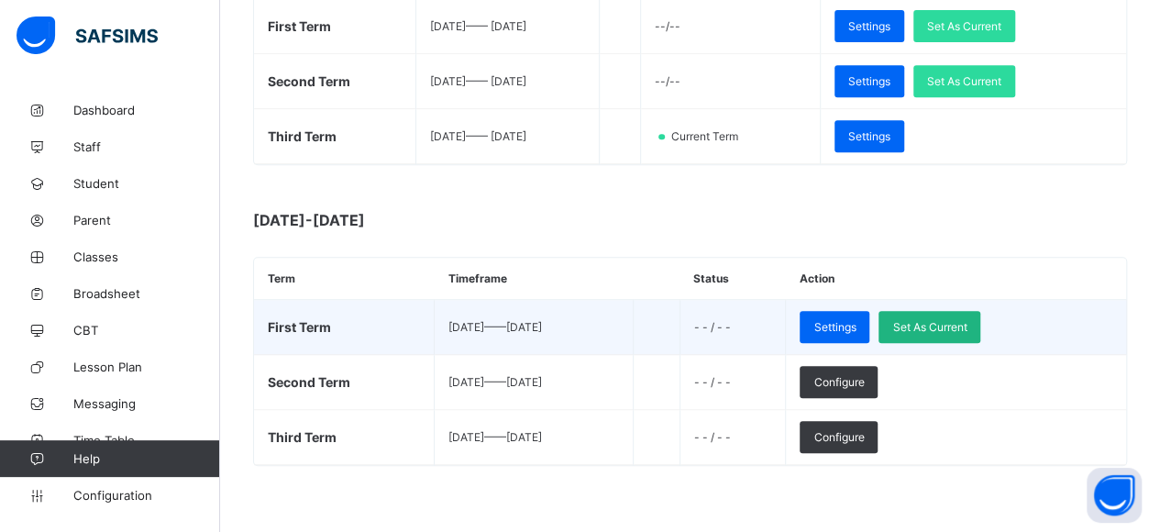
click at [980, 325] on div "Set As Current" at bounding box center [929, 327] width 102 height 32
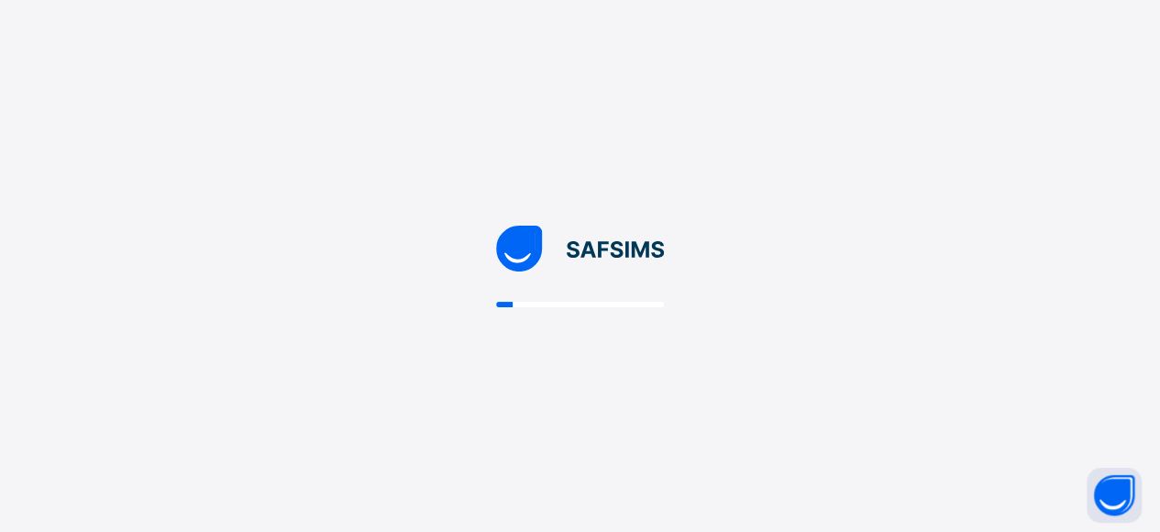
scroll to position [0, 0]
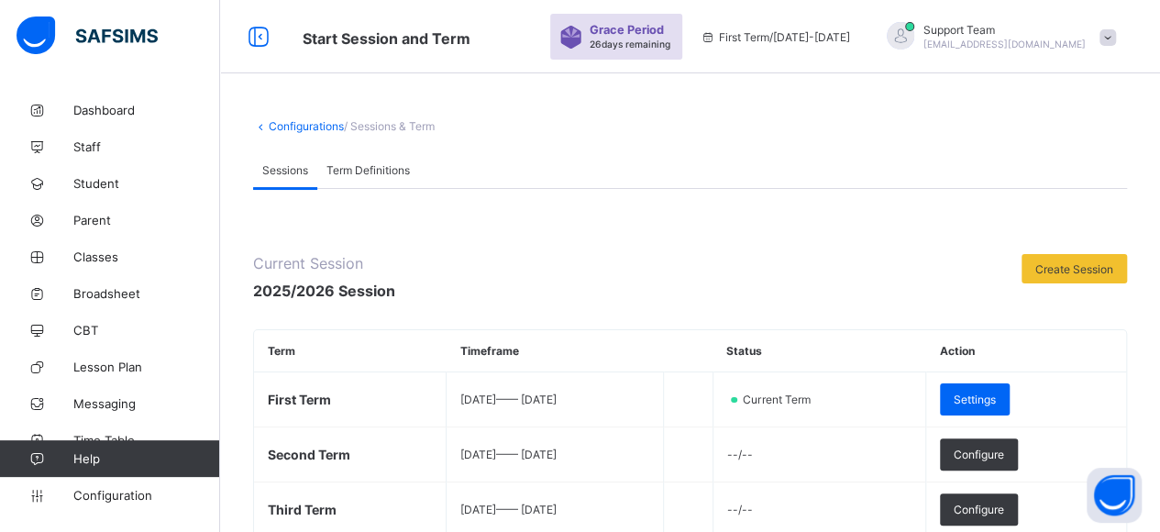
click at [1067, 36] on div "Support Team oluwatooni@flexisaf.com" at bounding box center [1004, 37] width 162 height 28
click at [103, 178] on span "Student" at bounding box center [146, 183] width 147 height 15
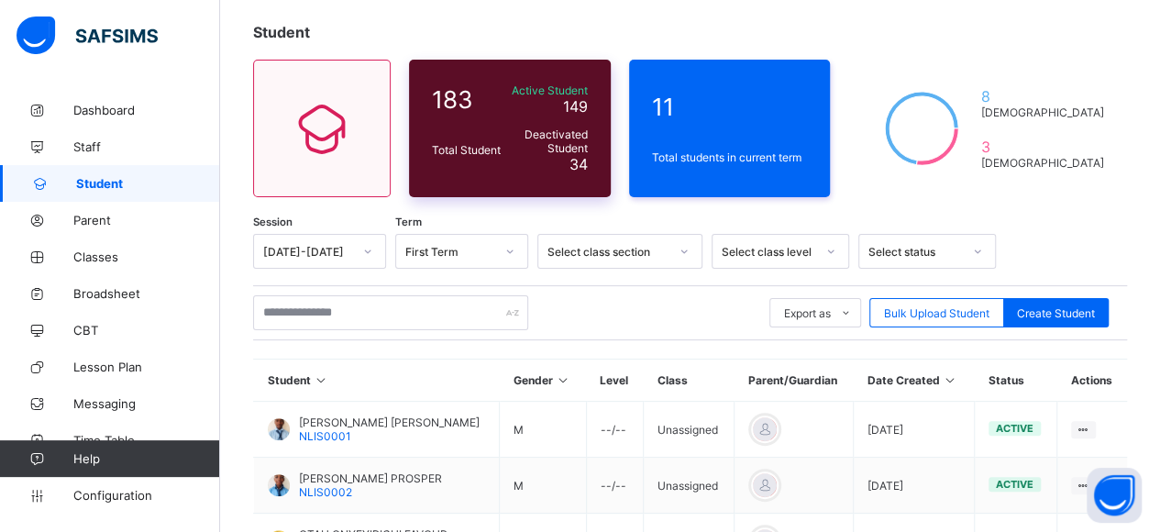
scroll to position [79, 0]
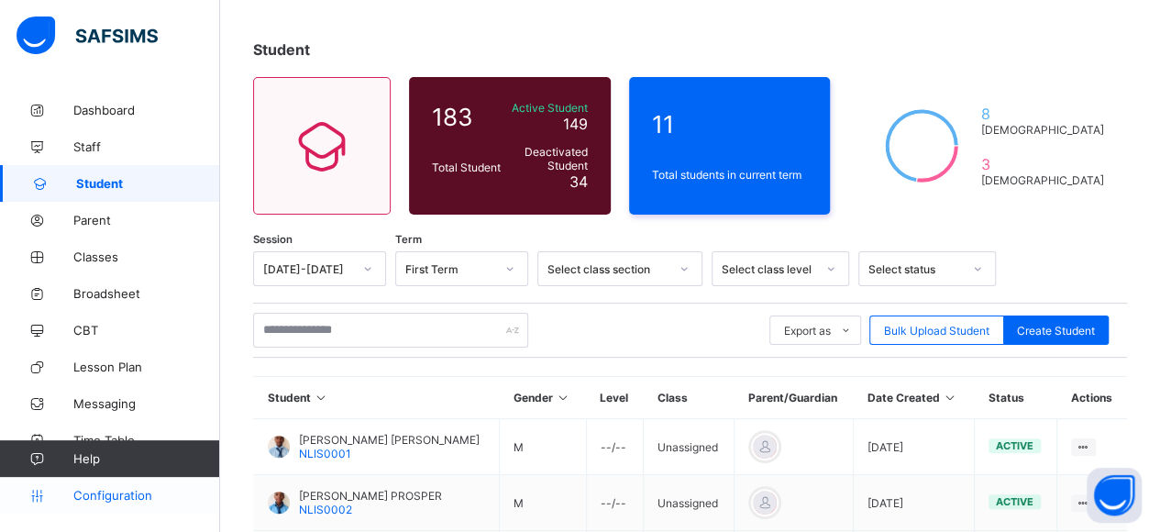
click at [138, 489] on span "Configuration" at bounding box center [146, 495] width 146 height 15
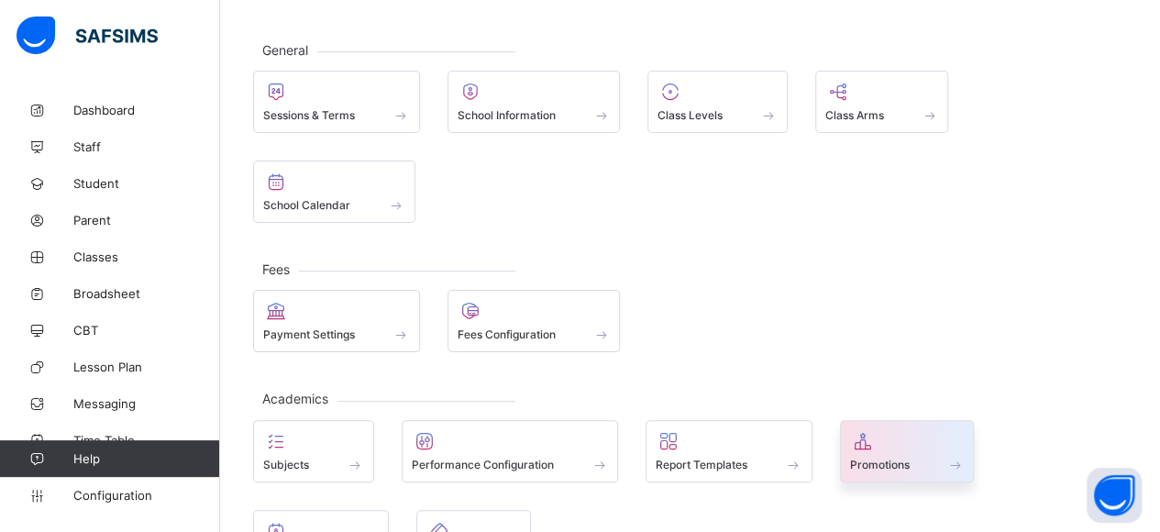
click at [853, 458] on span "Promotions" at bounding box center [880, 465] width 60 height 14
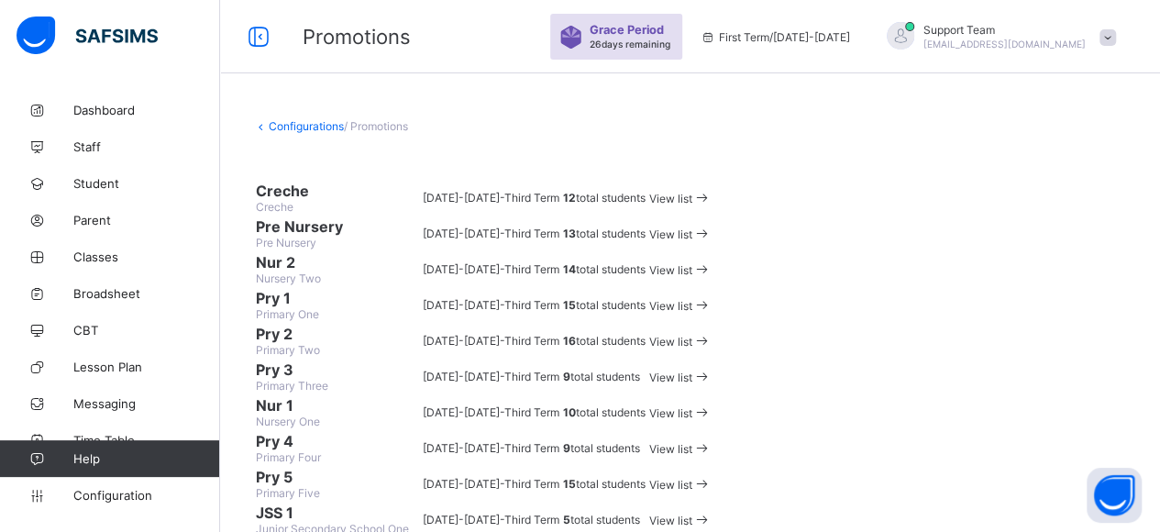
click at [712, 206] on div "View list" at bounding box center [680, 197] width 62 height 17
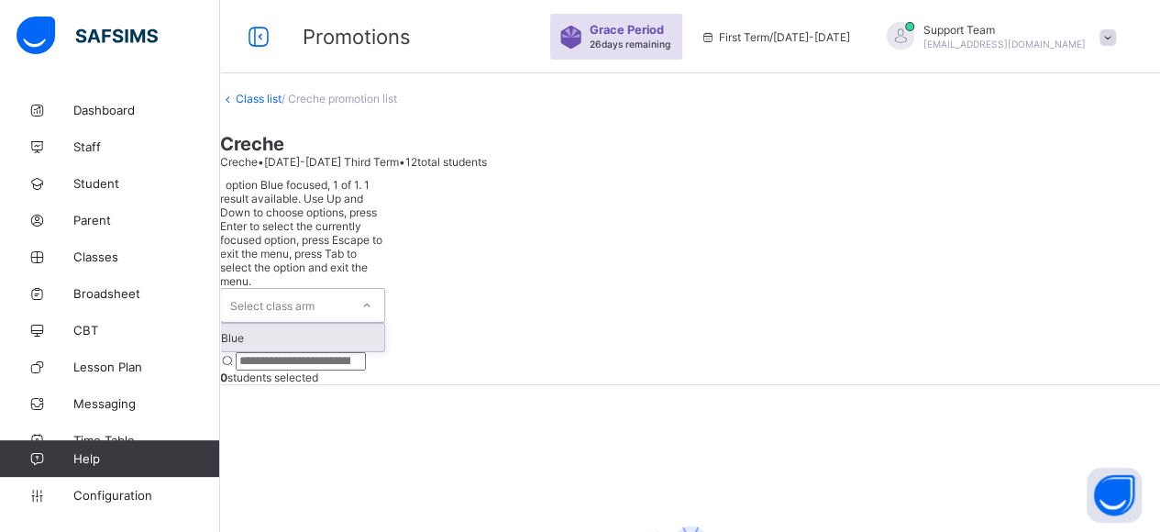
click at [315, 288] on div "Select class arm" at bounding box center [272, 305] width 84 height 35
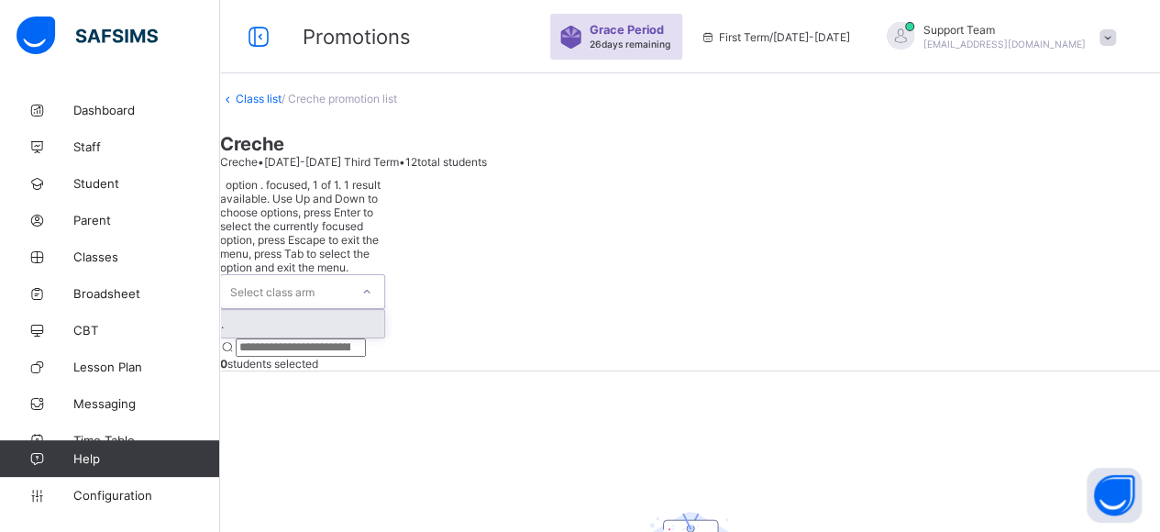
click at [315, 274] on div "Select class arm" at bounding box center [272, 291] width 84 height 35
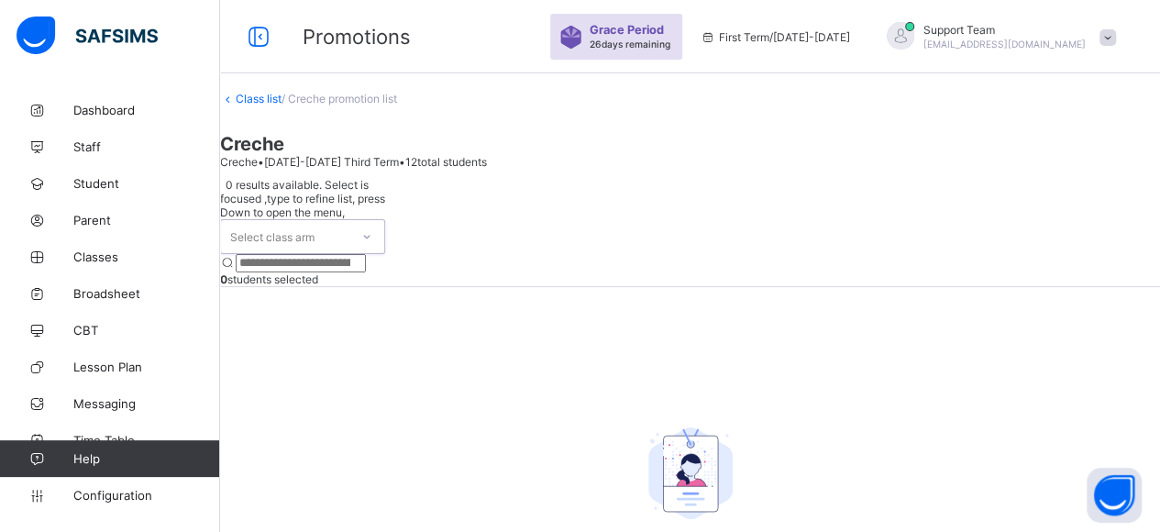
click at [315, 219] on div "Select class arm" at bounding box center [272, 236] width 84 height 35
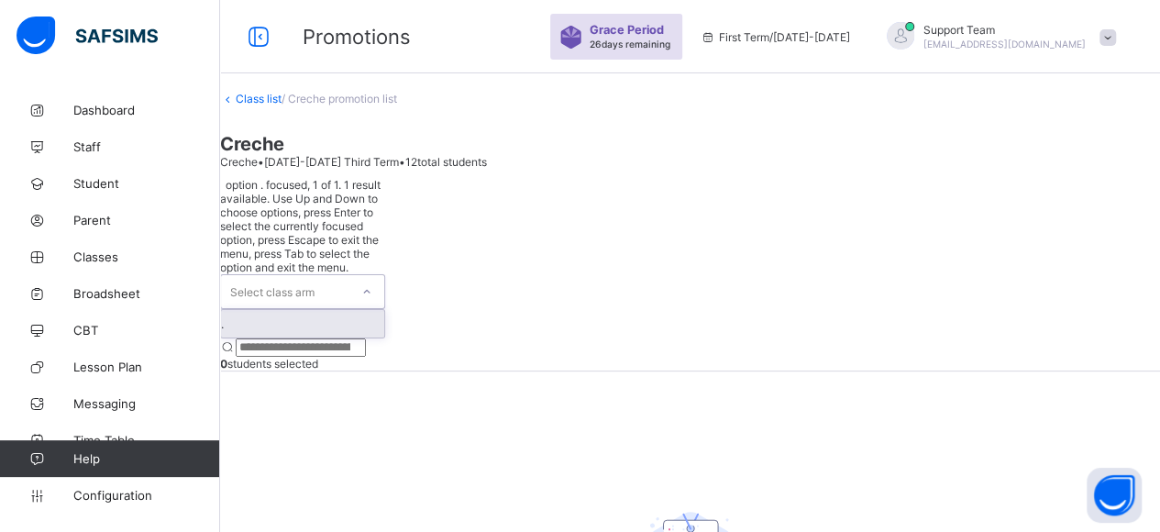
click at [297, 310] on div "." at bounding box center [302, 324] width 163 height 28
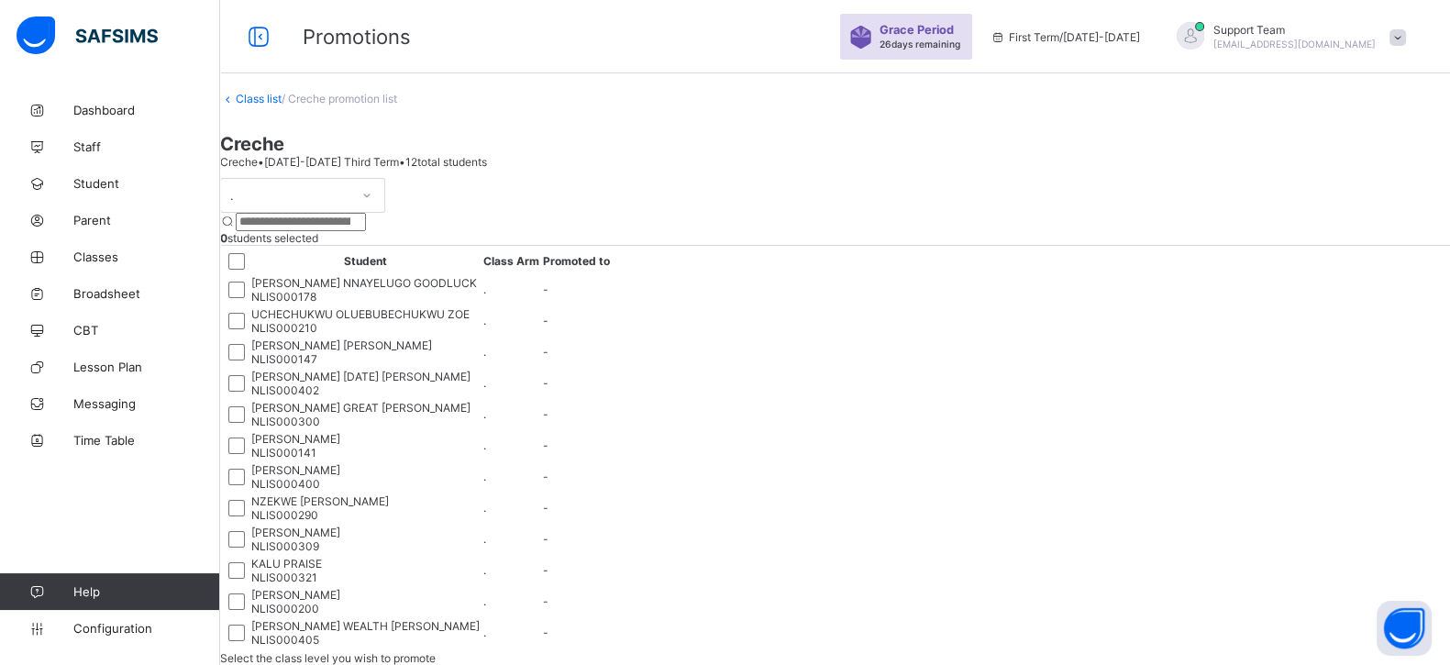
drag, startPoint x: 1147, startPoint y: 3, endPoint x: 935, endPoint y: 107, distance: 236.2
click at [935, 107] on div "Class list / Creche promotion list Creche Creche • 2024-2025 Third Term • 12 to…" at bounding box center [835, 597] width 1230 height 1011
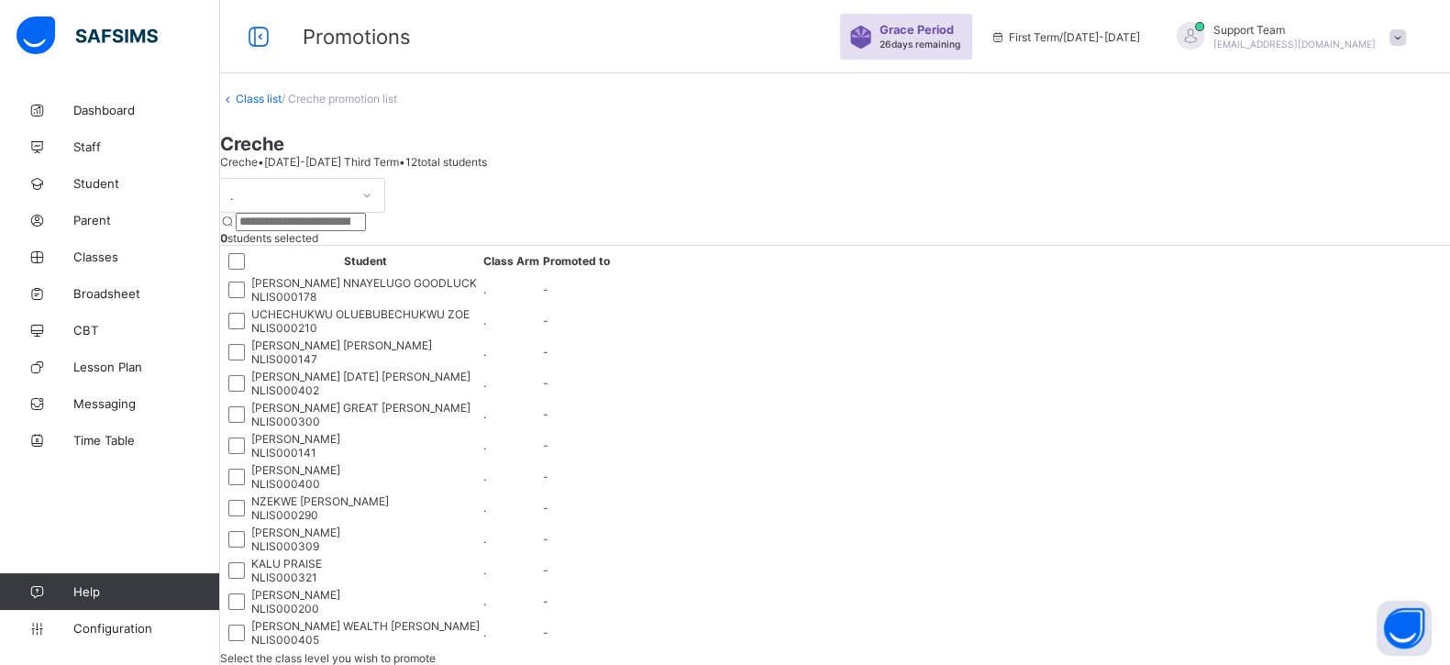
click at [302, 213] on div "." at bounding box center [302, 195] width 165 height 35
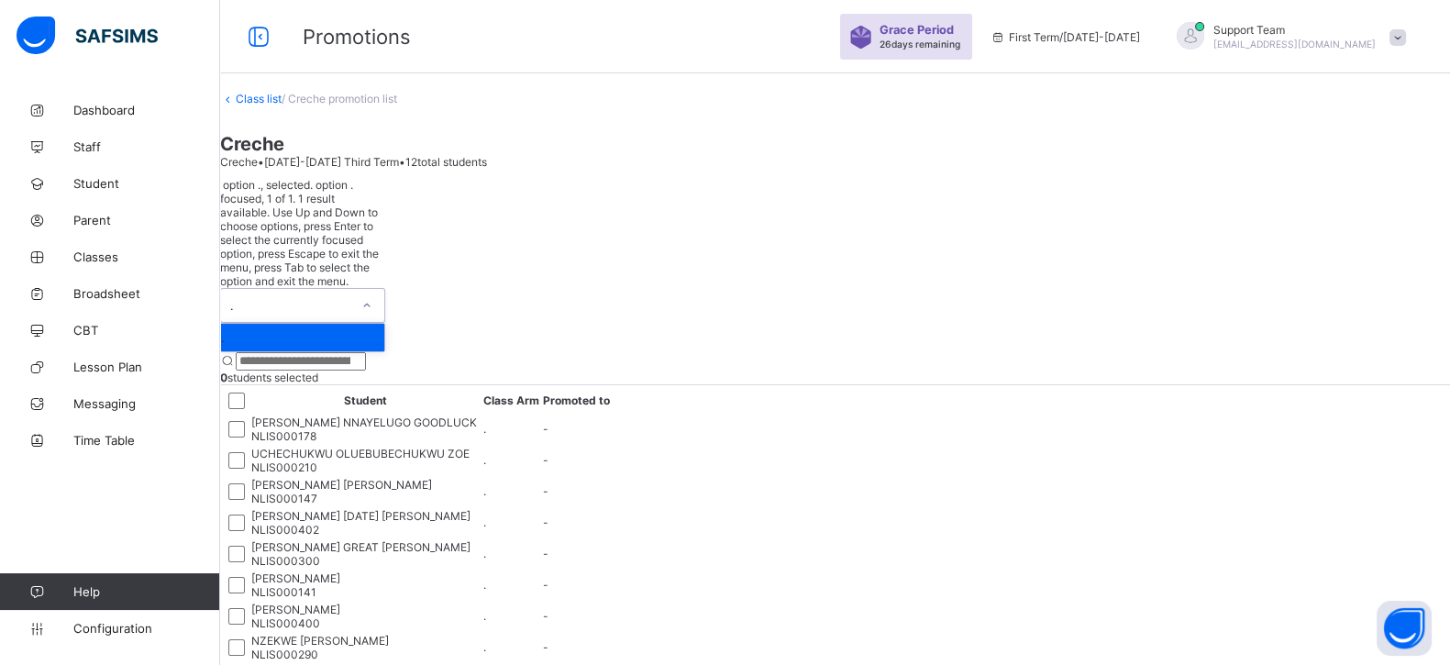
click at [351, 299] on div "." at bounding box center [290, 306] width 121 height 14
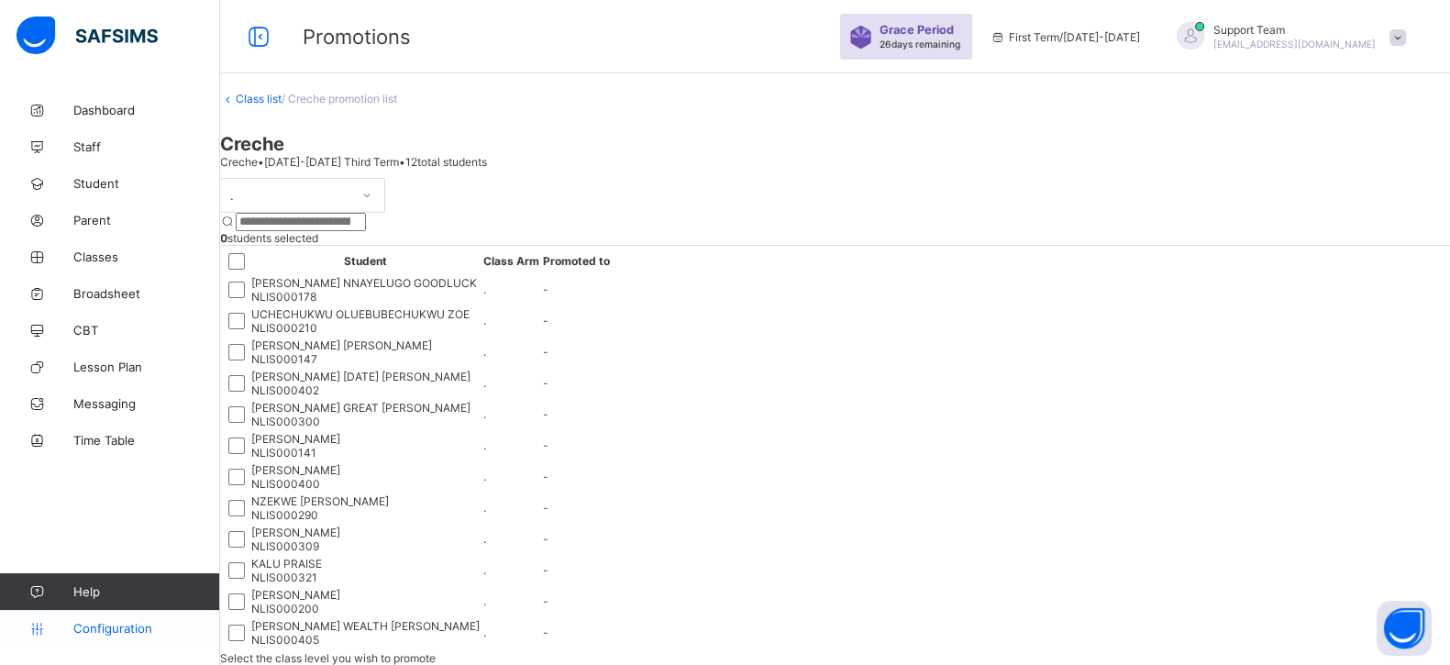
drag, startPoint x: 116, startPoint y: 626, endPoint x: 133, endPoint y: 627, distance: 17.4
click at [116, 531] on span "Configuration" at bounding box center [146, 628] width 146 height 15
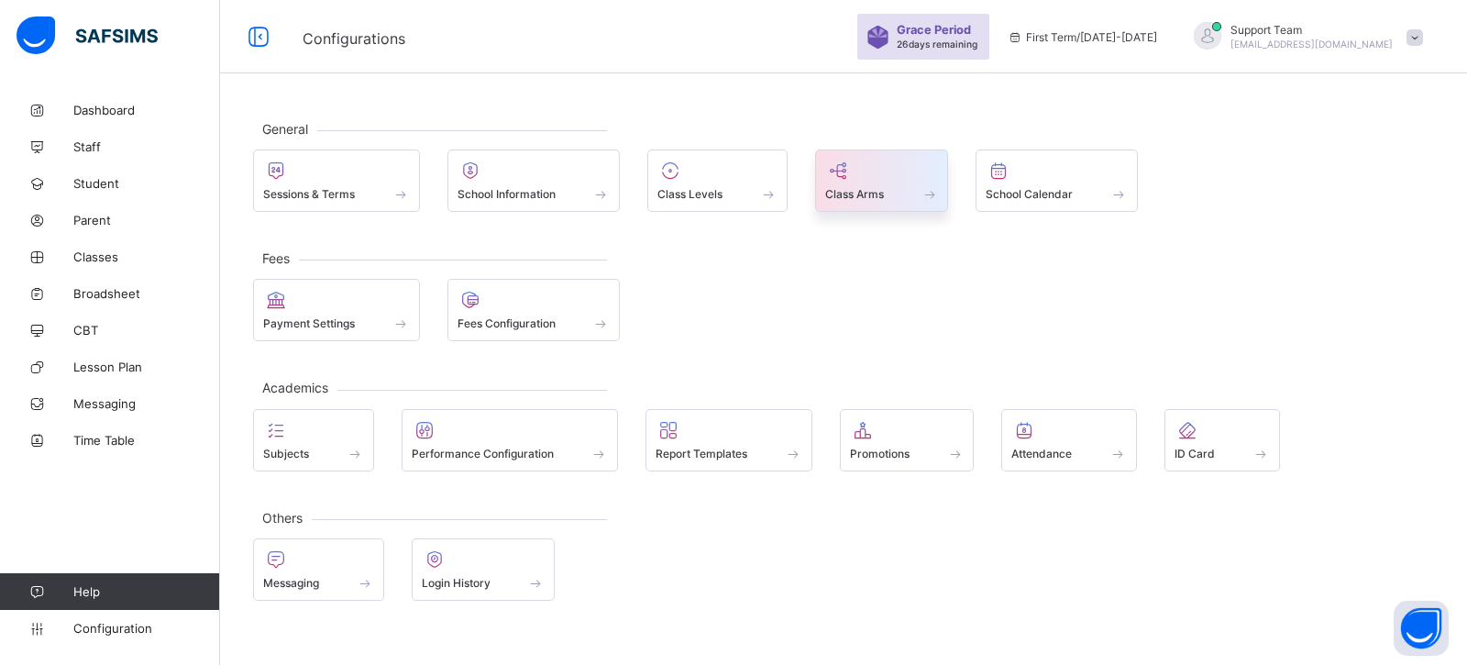
click at [893, 193] on div "Class Arms" at bounding box center [882, 194] width 114 height 16
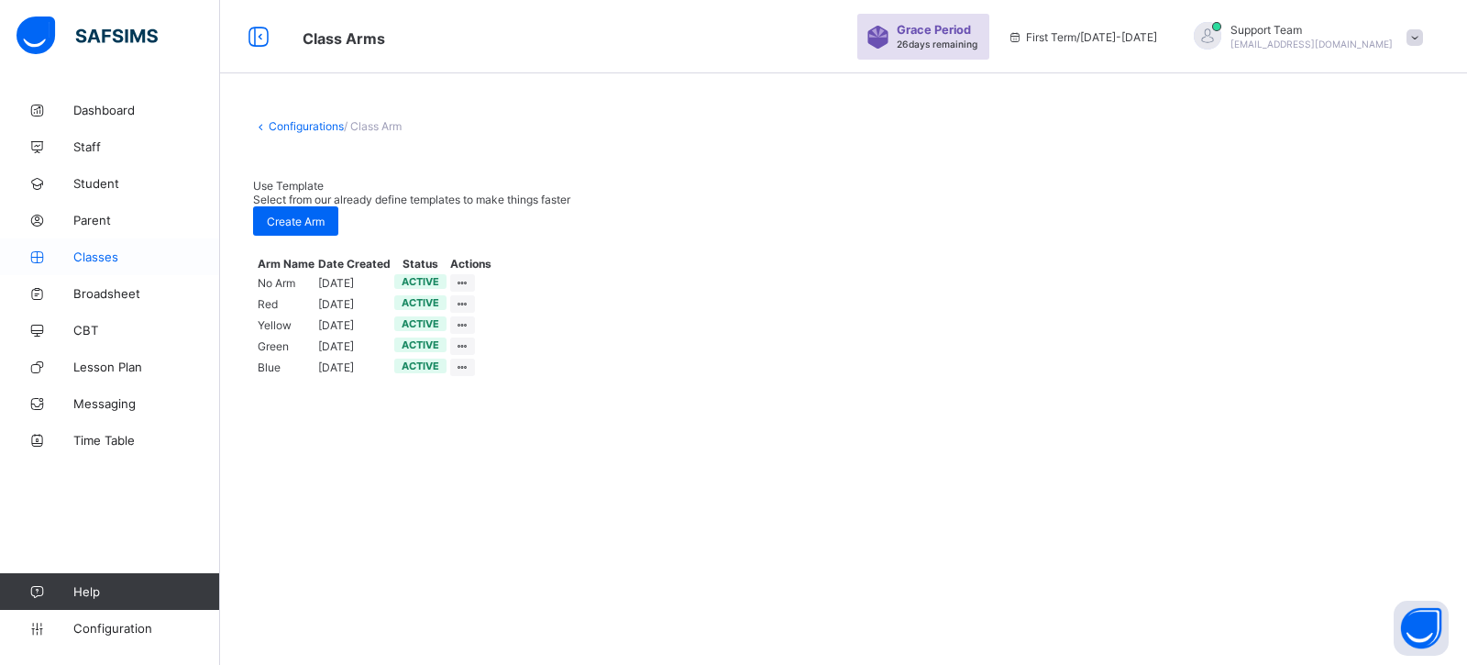
click at [108, 250] on span "Classes" at bounding box center [146, 256] width 147 height 15
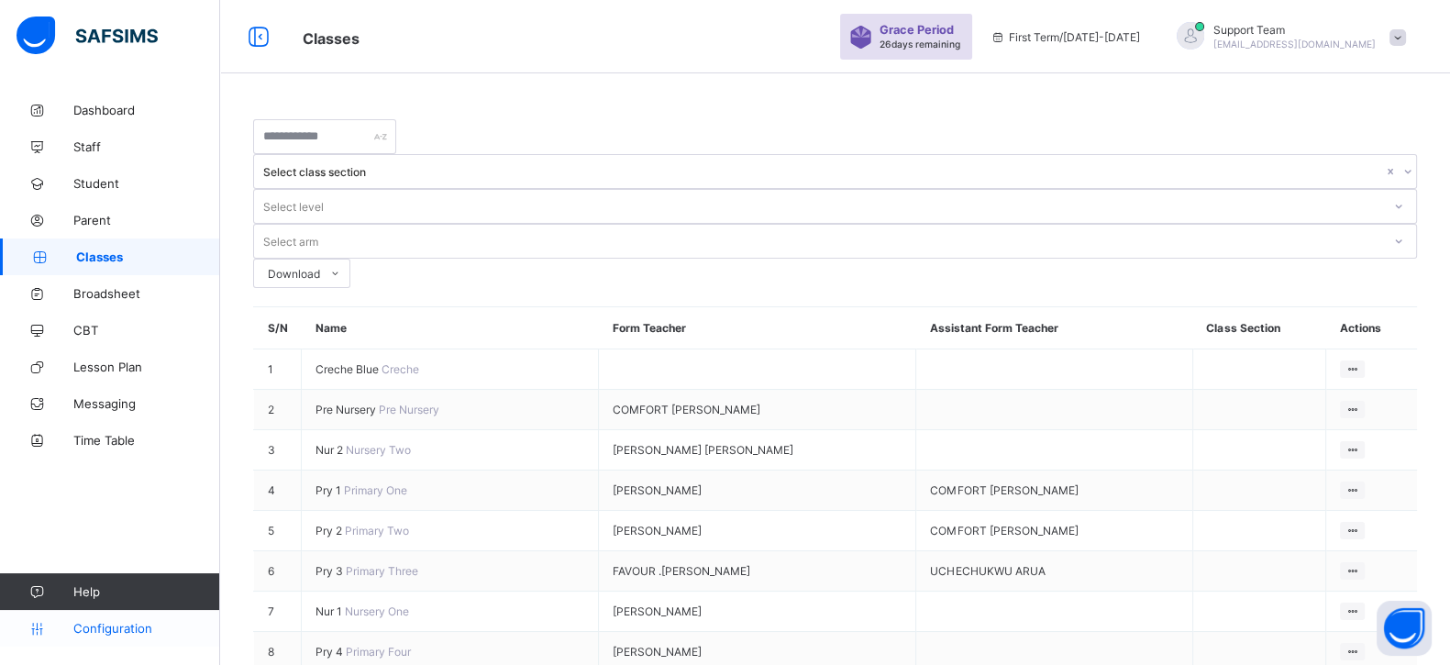
click at [96, 531] on span "Configuration" at bounding box center [146, 628] width 146 height 15
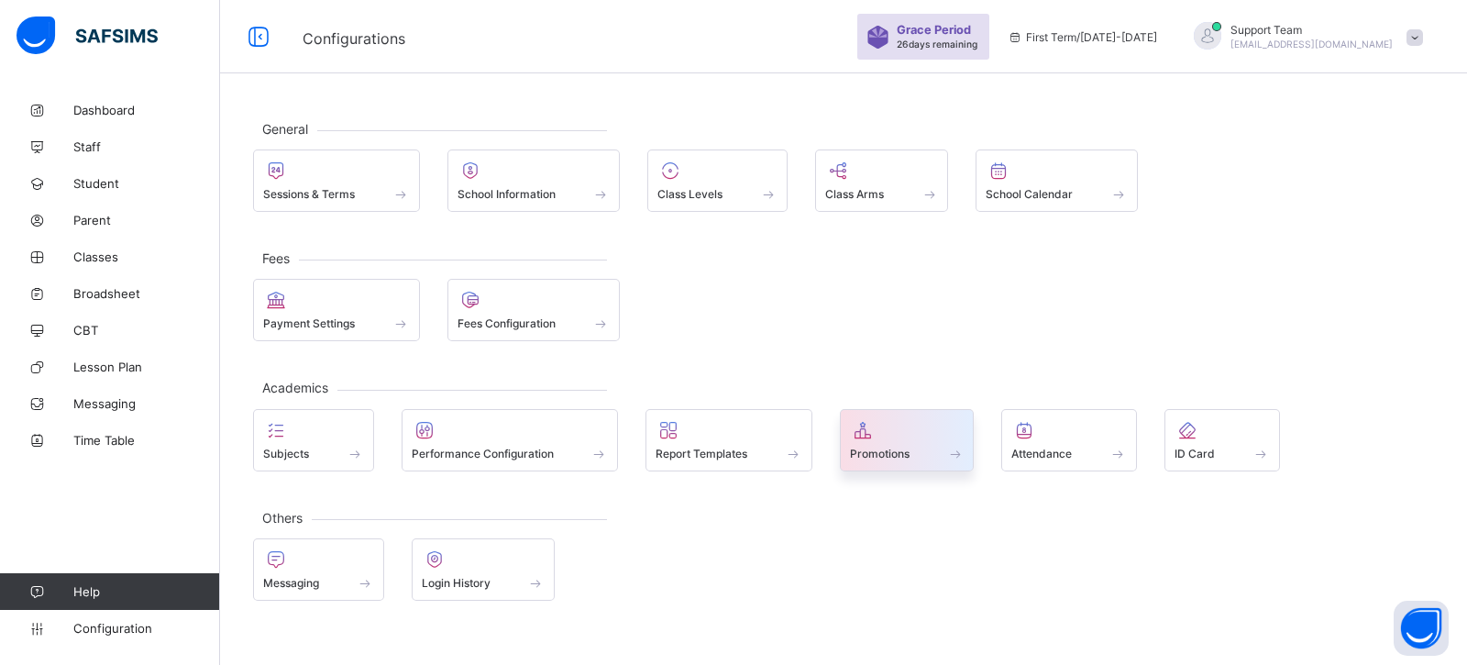
click at [884, 447] on span "Promotions" at bounding box center [880, 454] width 60 height 14
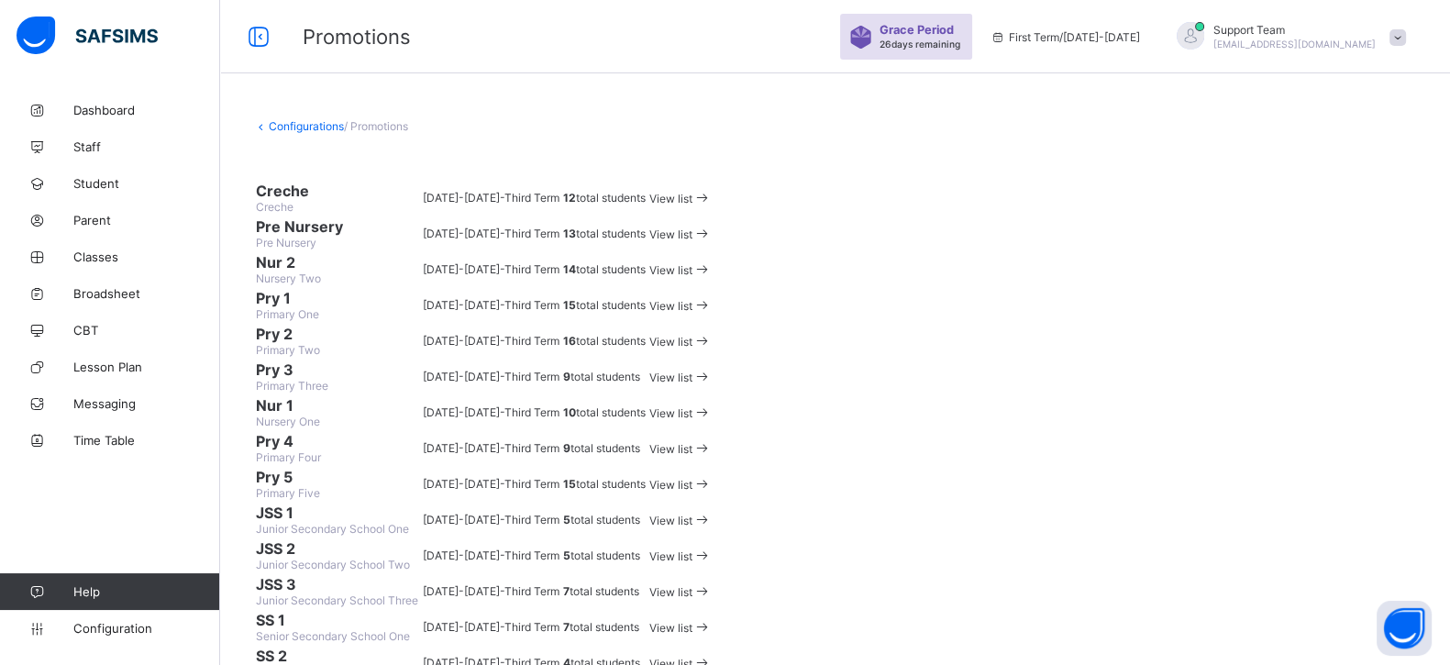
click at [712, 206] on div "View list" at bounding box center [680, 197] width 62 height 17
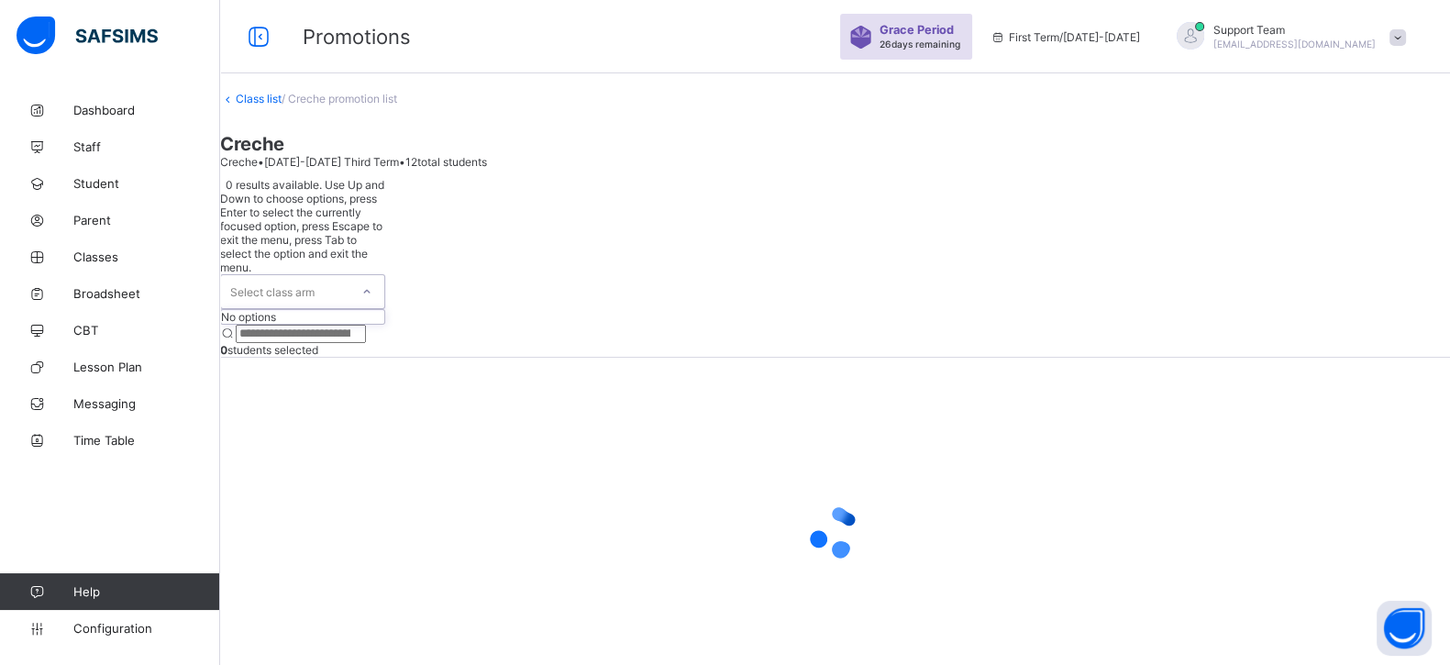
click at [315, 274] on div "Select class arm" at bounding box center [272, 291] width 84 height 35
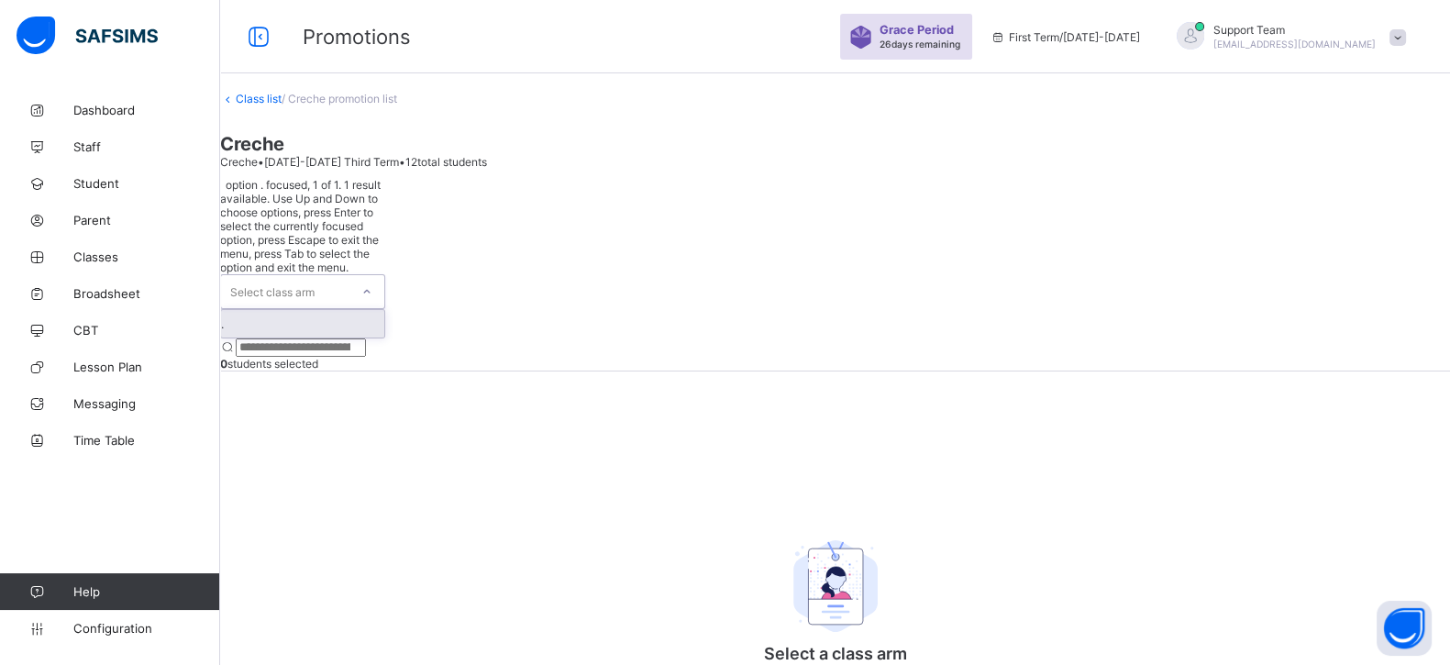
click at [289, 310] on div "." at bounding box center [302, 324] width 163 height 28
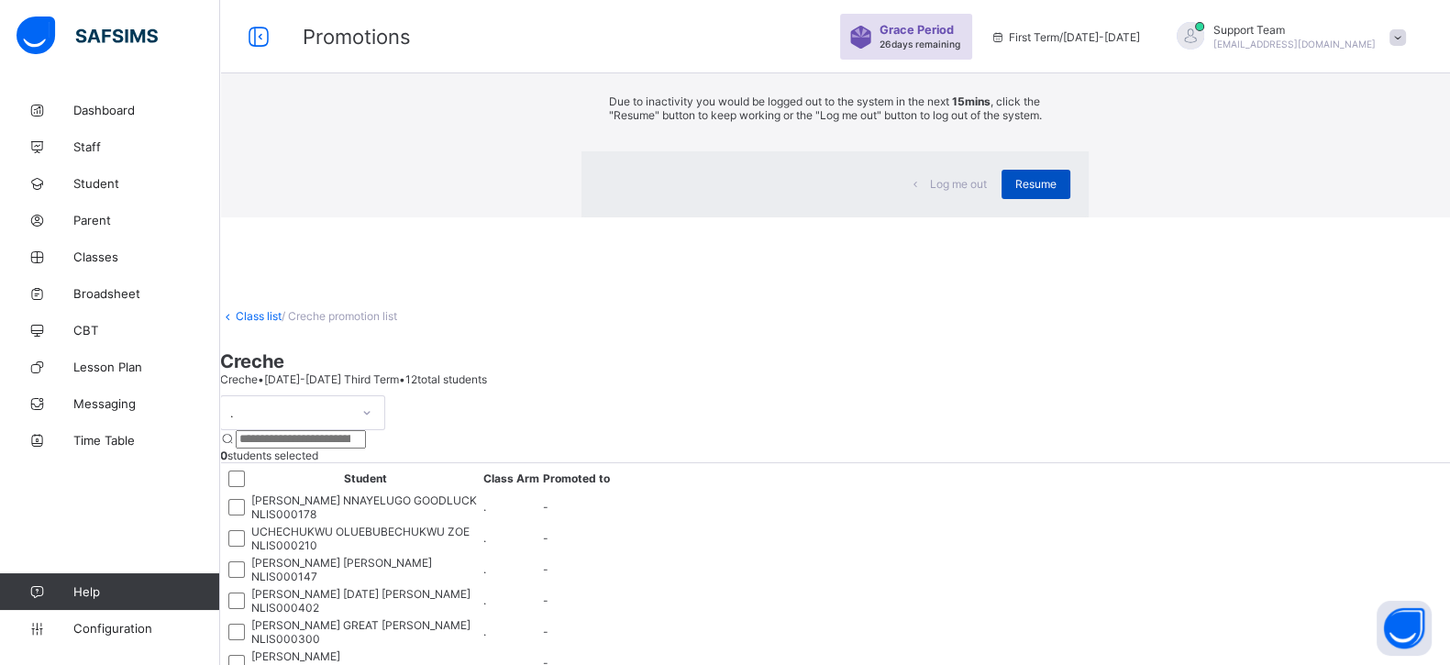
click at [1015, 191] on span "Resume" at bounding box center [1035, 184] width 41 height 14
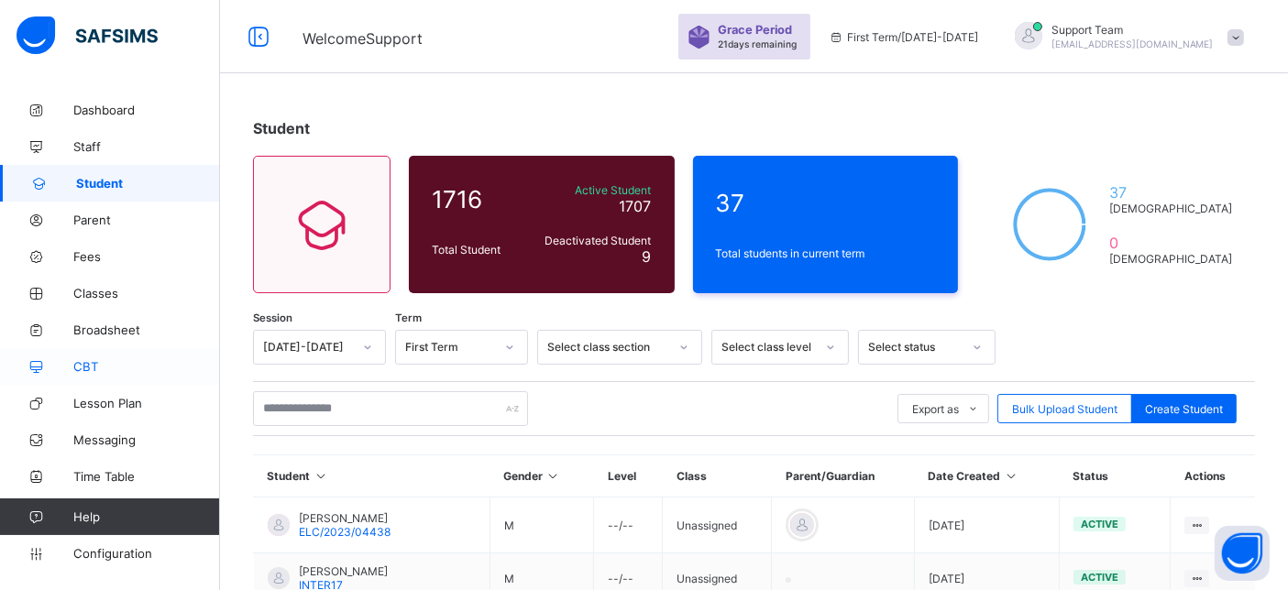
click at [93, 370] on span "CBT" at bounding box center [146, 366] width 147 height 15
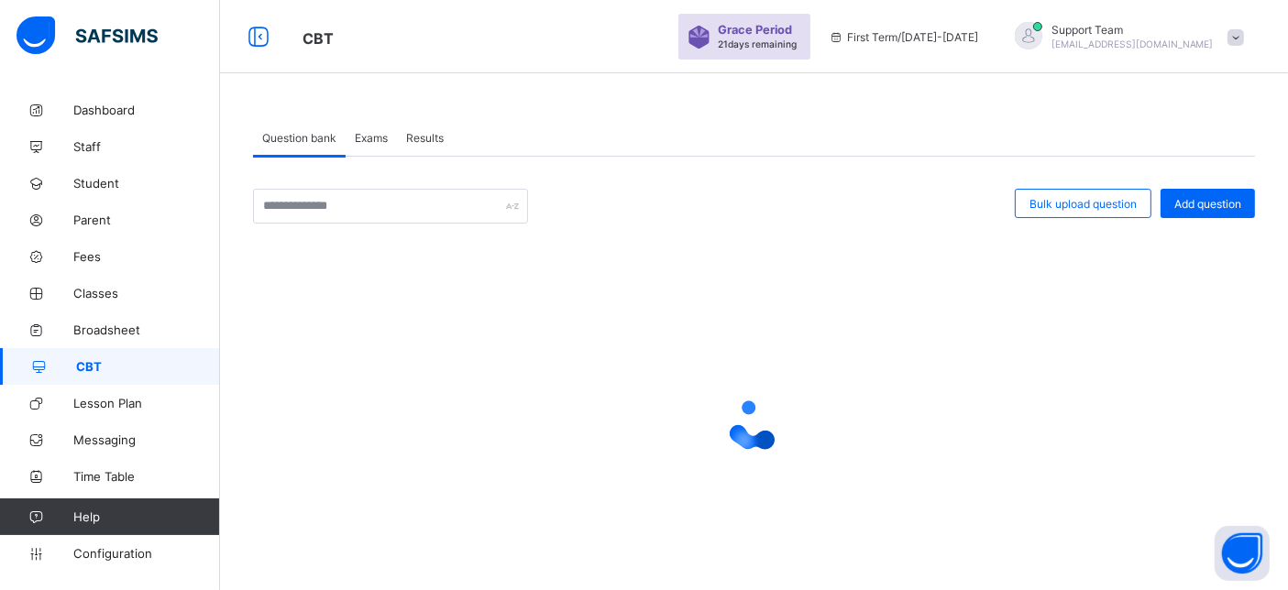
click at [377, 140] on span "Exams" at bounding box center [371, 138] width 33 height 14
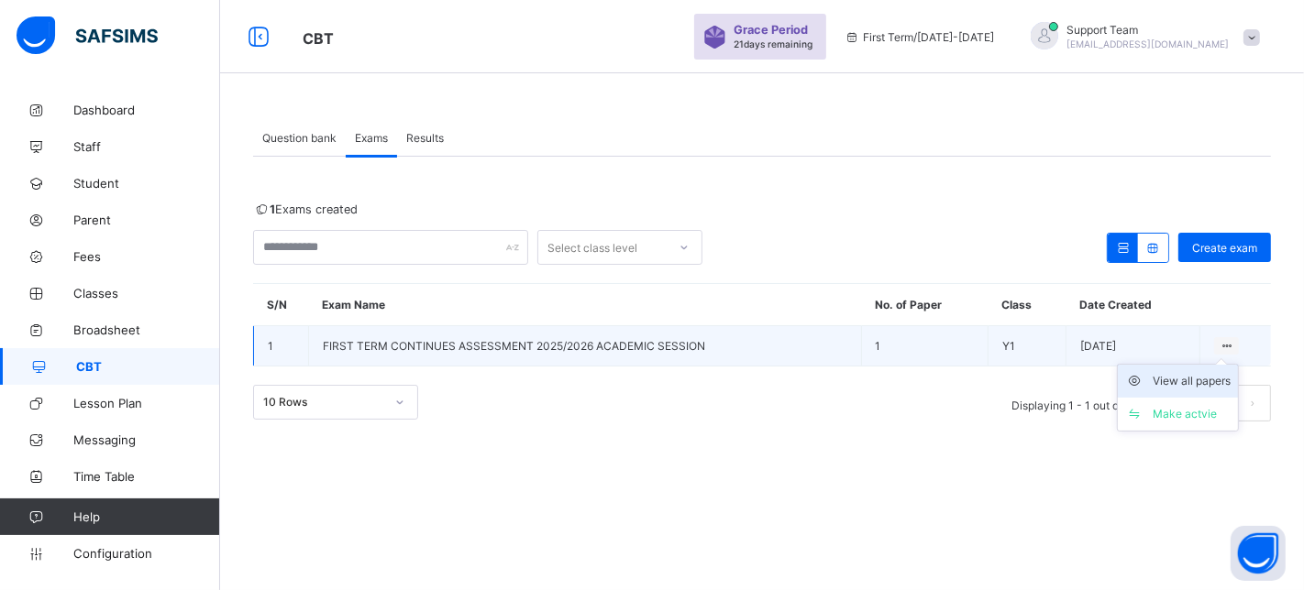
click at [1197, 383] on div "View all papers" at bounding box center [1192, 381] width 78 height 18
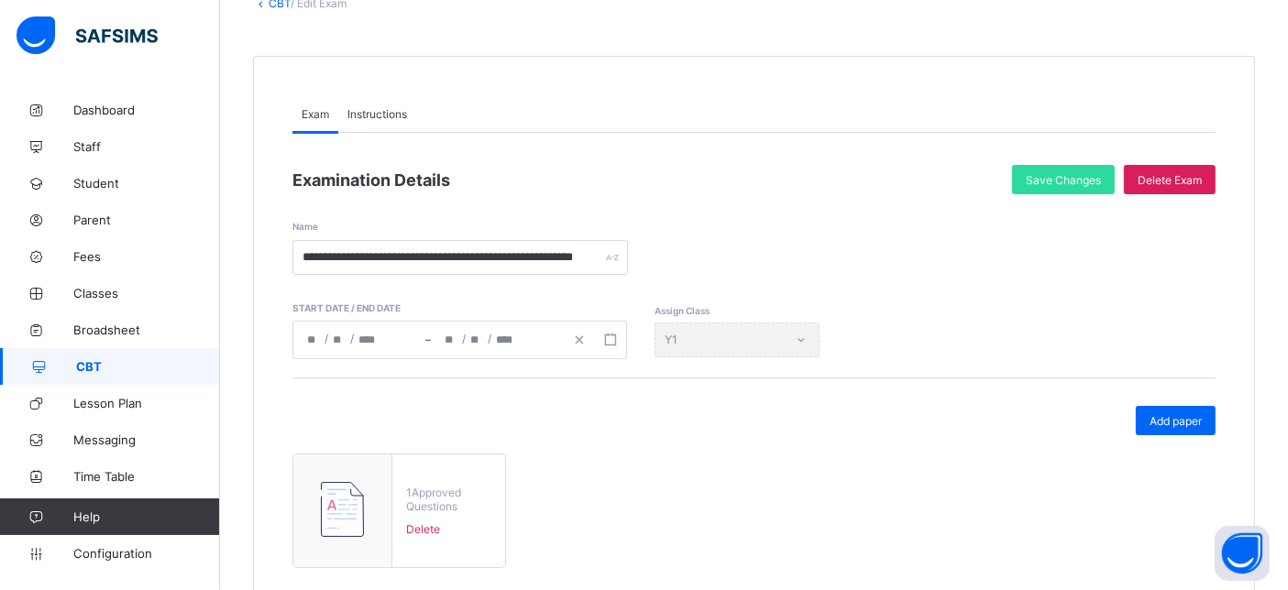
scroll to position [20, 0]
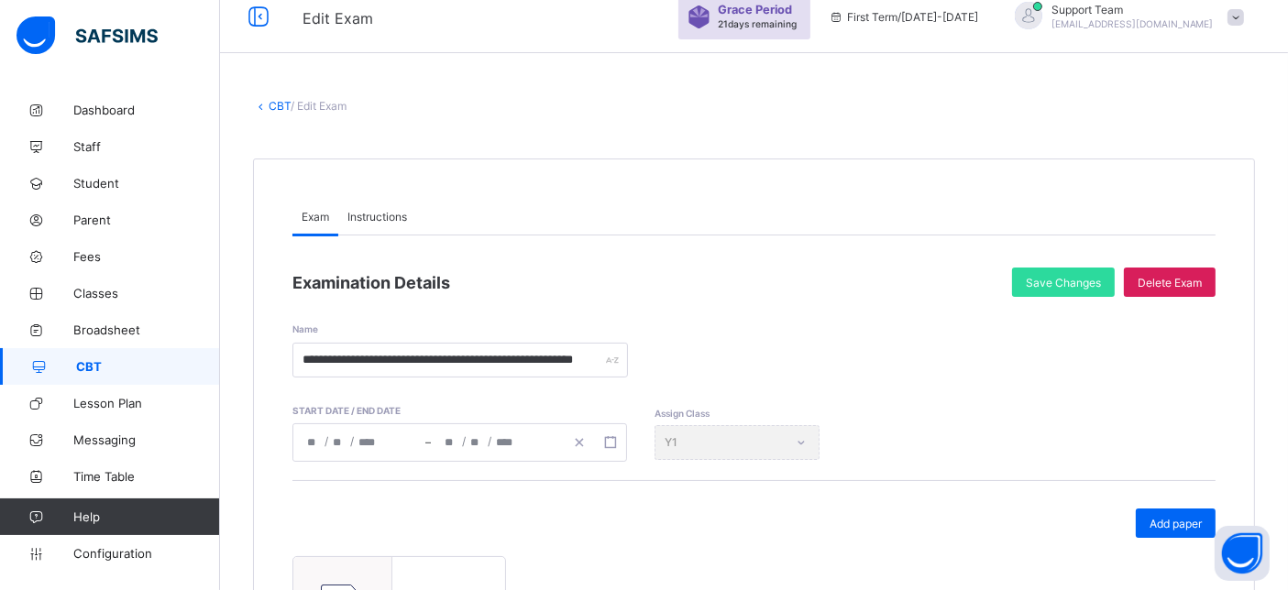
click at [407, 220] on span "Instructions" at bounding box center [378, 217] width 60 height 14
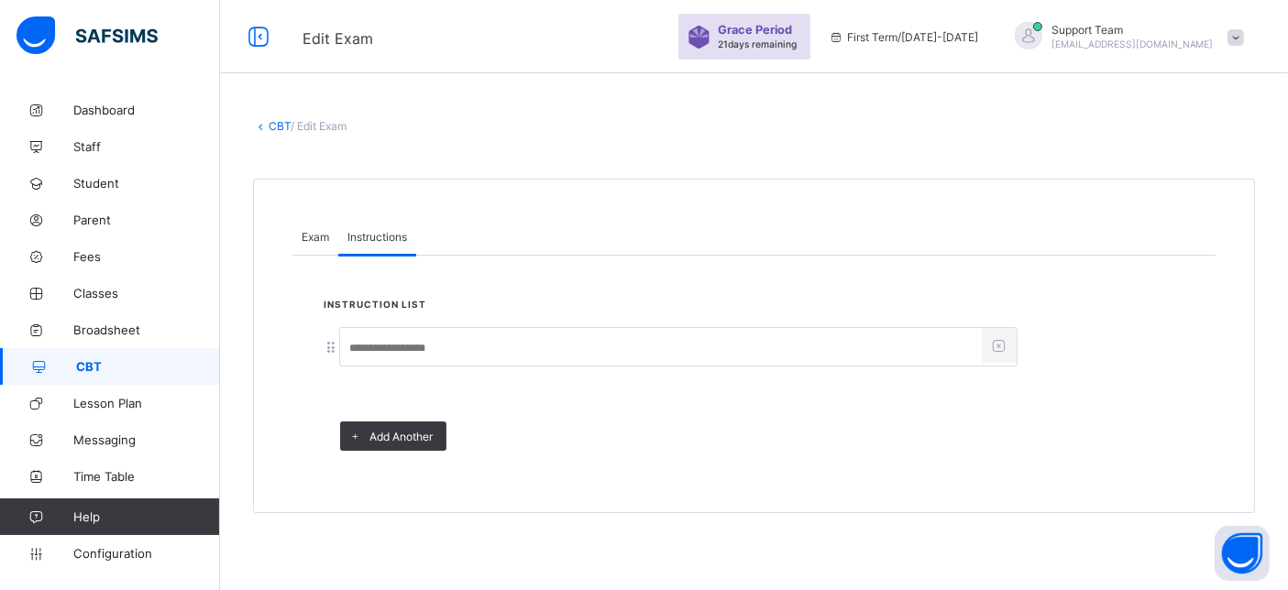
scroll to position [0, 0]
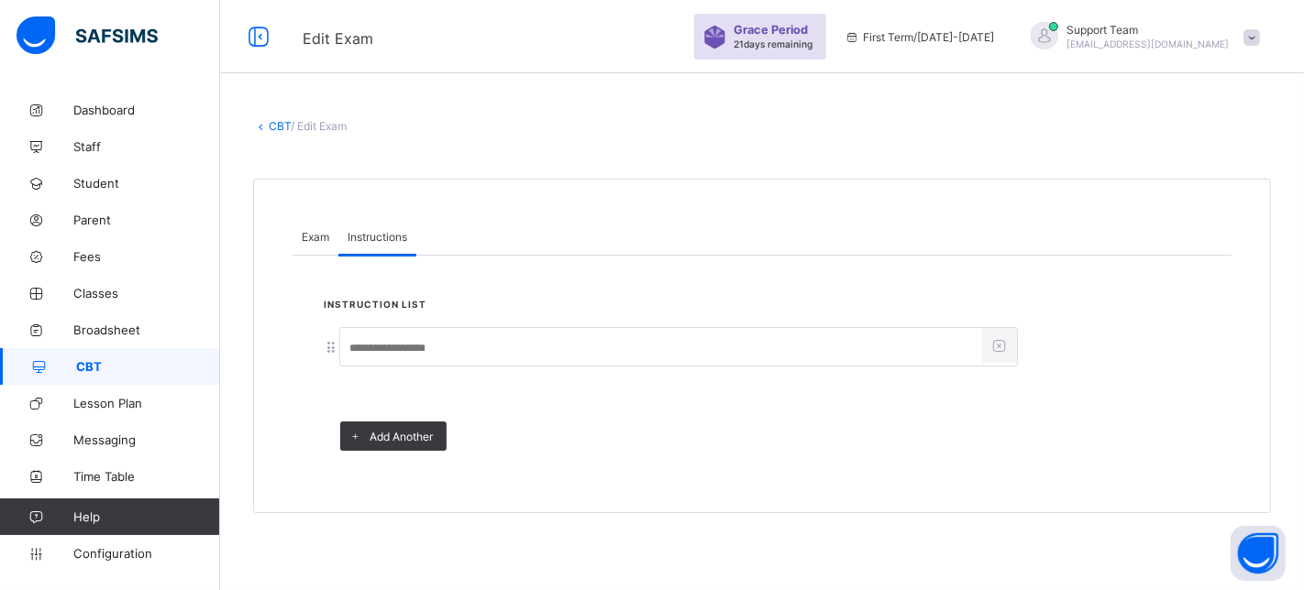
click at [301, 228] on div "Exam" at bounding box center [315, 236] width 46 height 37
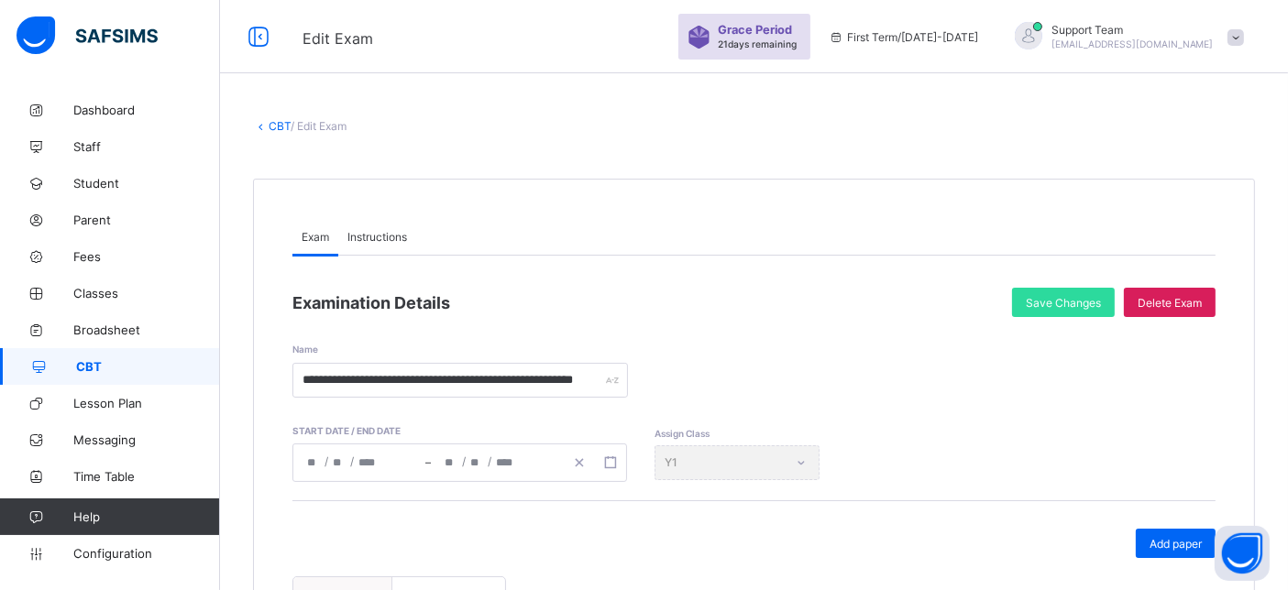
click at [364, 230] on span "Instructions" at bounding box center [378, 237] width 60 height 14
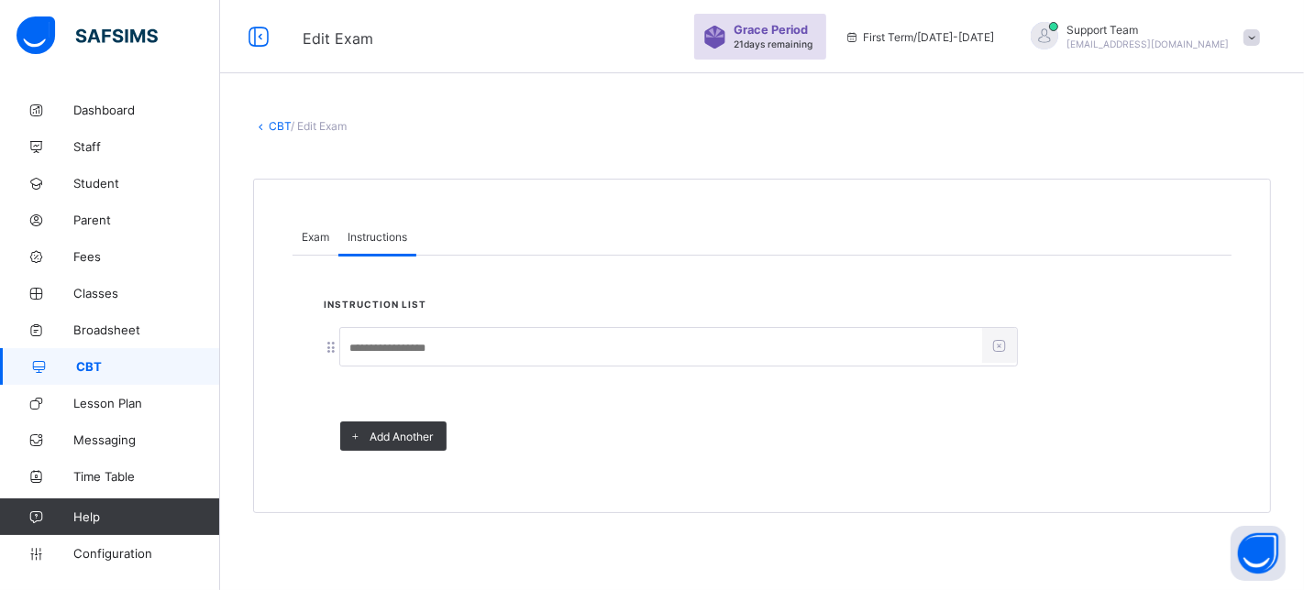
click at [320, 230] on span "Exam" at bounding box center [316, 237] width 28 height 14
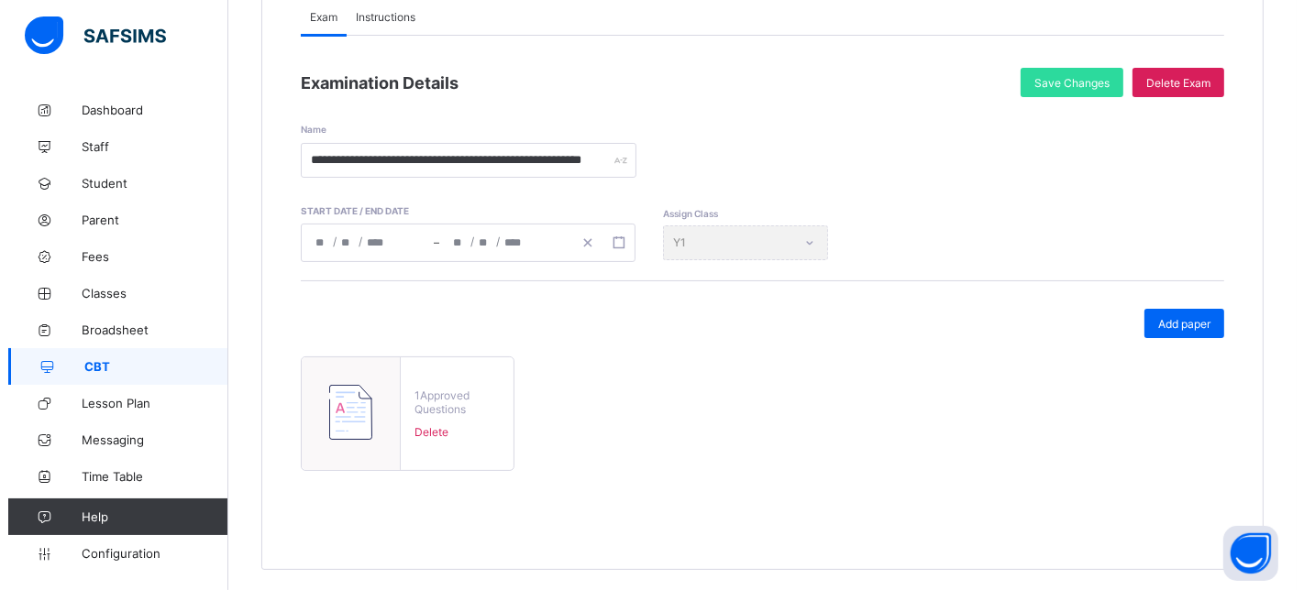
scroll to position [225, 0]
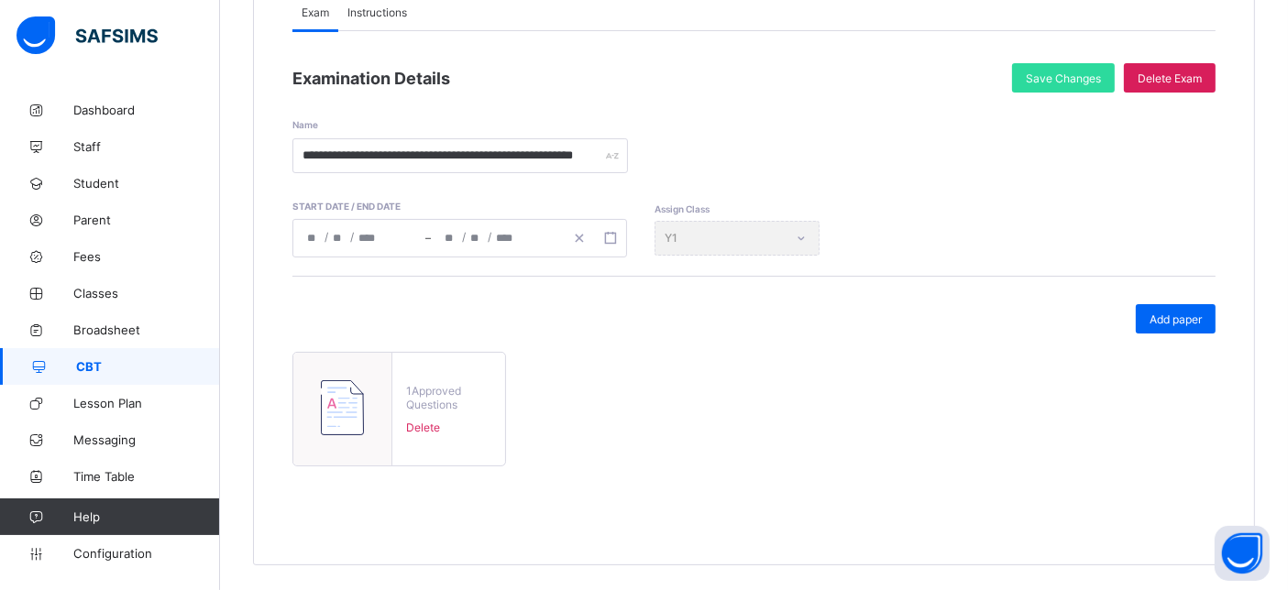
click at [327, 411] on img at bounding box center [342, 408] width 43 height 55
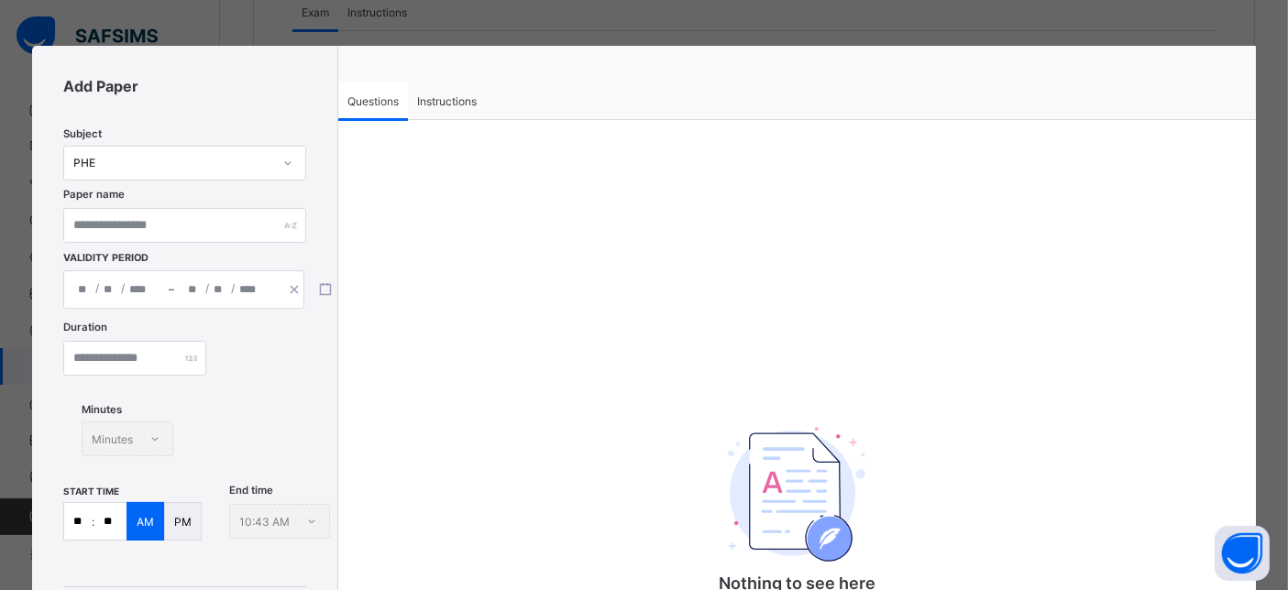
type input "**********"
type input "*"
type input "**"
type input "****"
type input "**********"
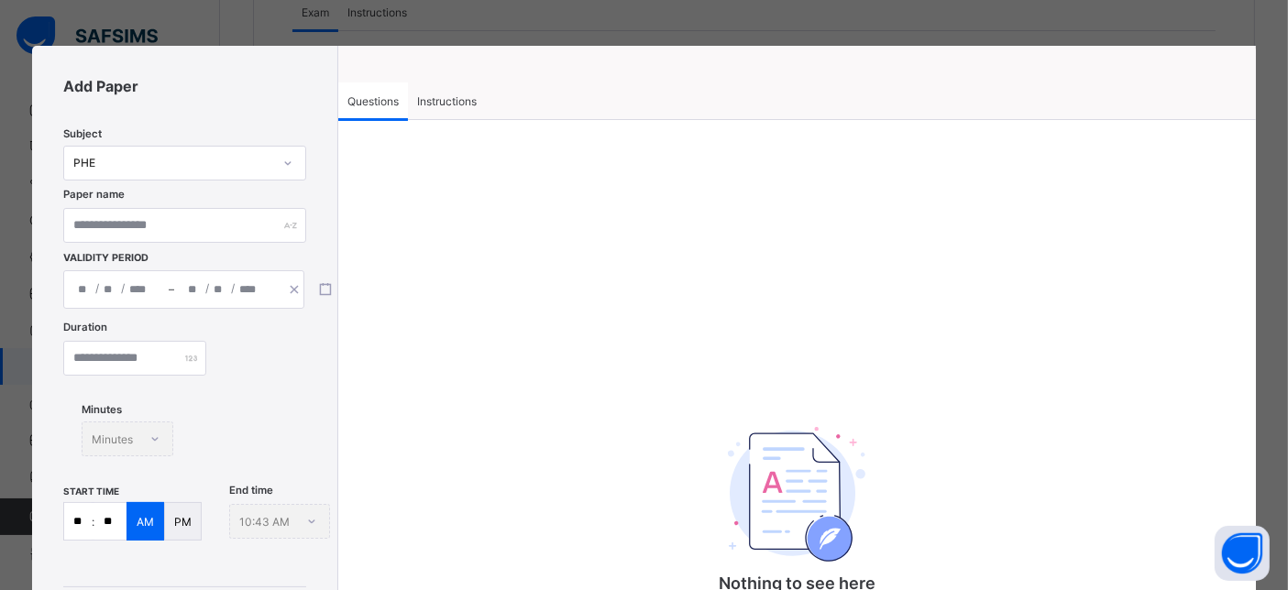
type input "*"
type input "**"
type input "****"
type input "**"
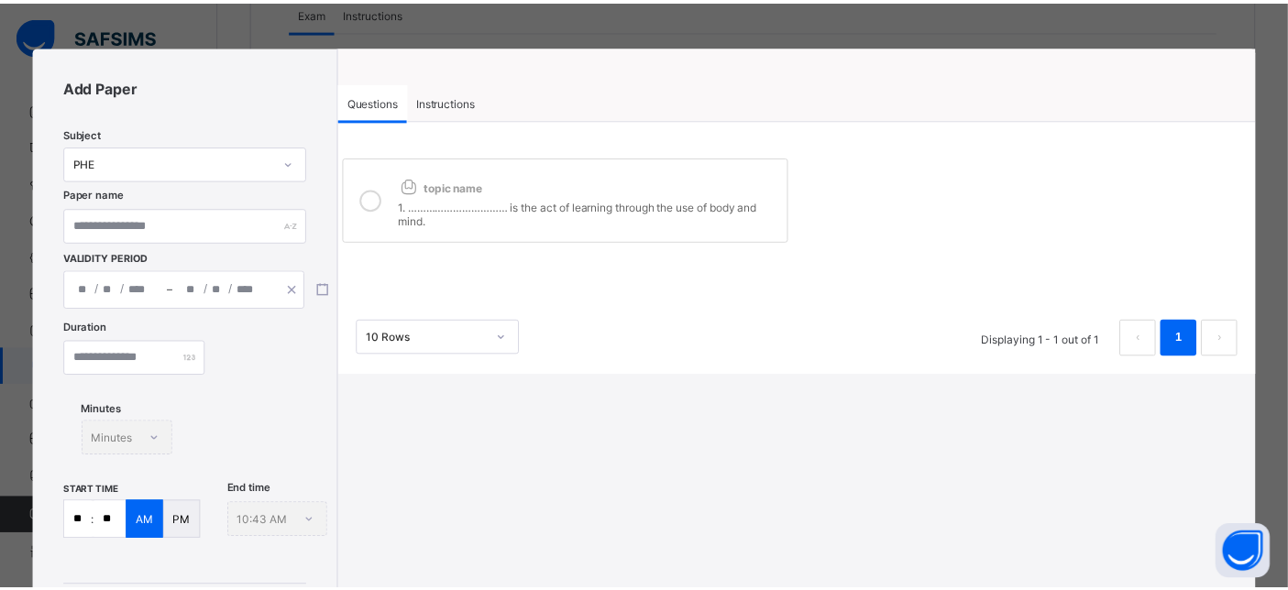
scroll to position [360, 0]
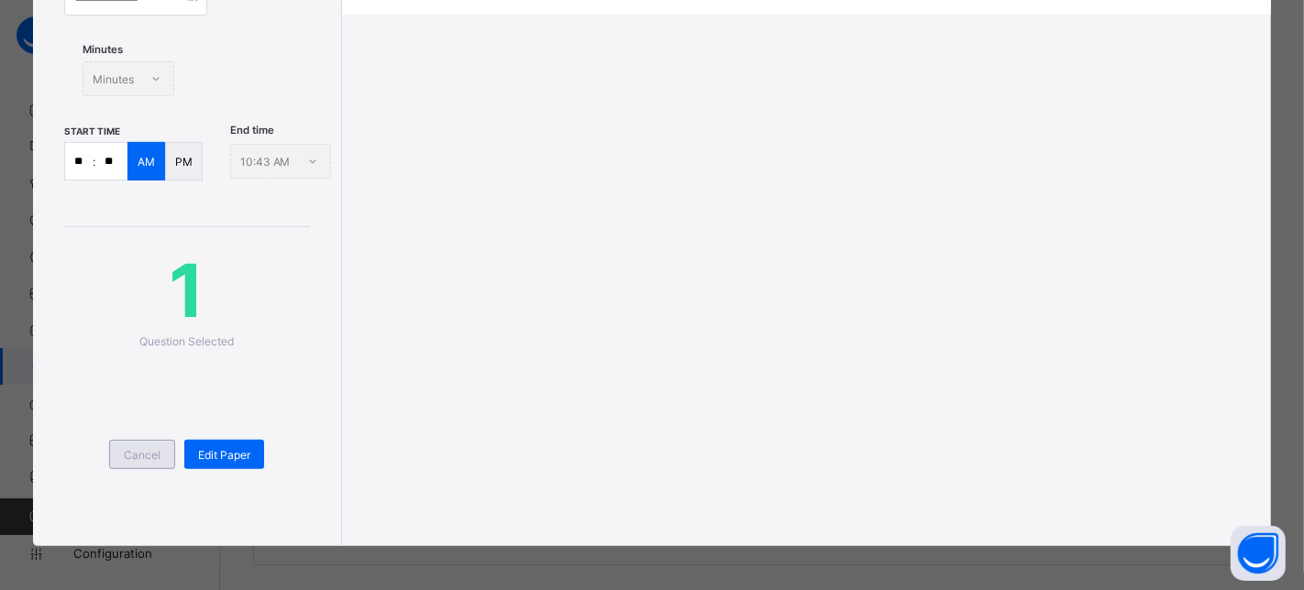
click at [149, 454] on span "Cancel" at bounding box center [142, 455] width 37 height 14
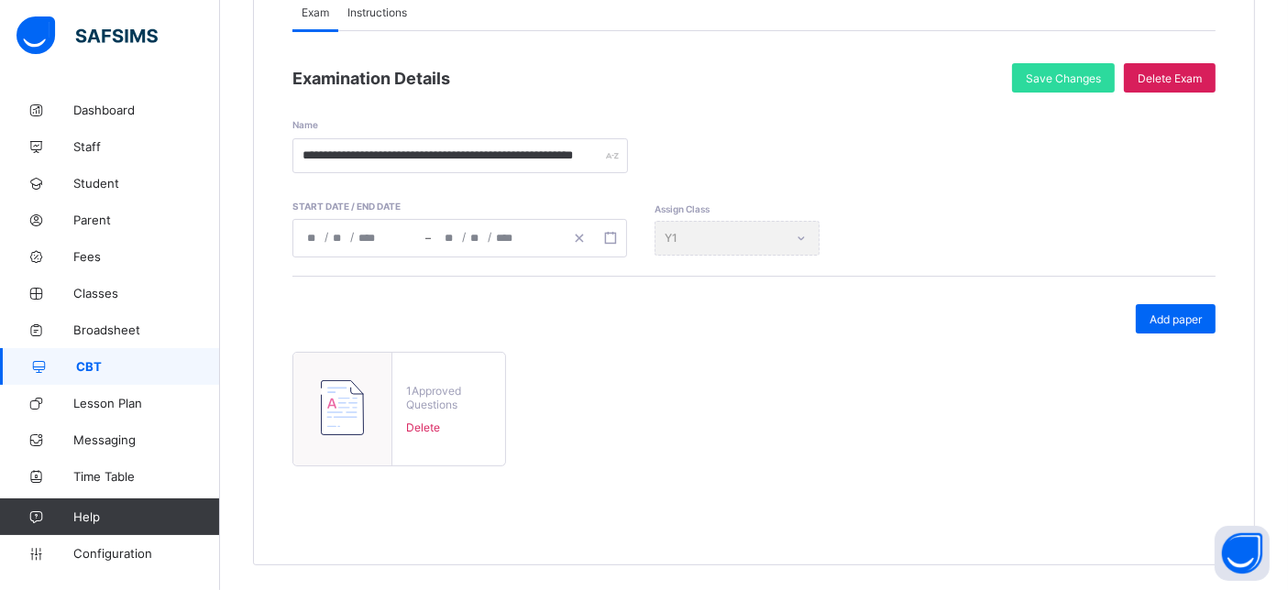
scroll to position [0, 0]
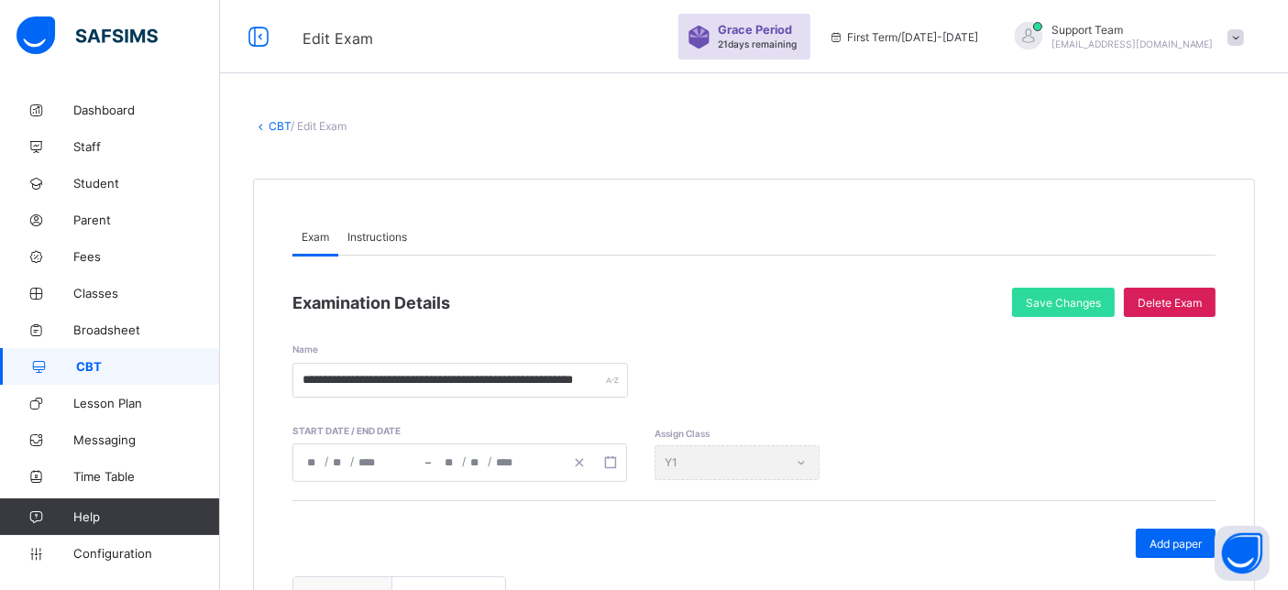
click at [272, 119] on link "CBT" at bounding box center [280, 126] width 22 height 14
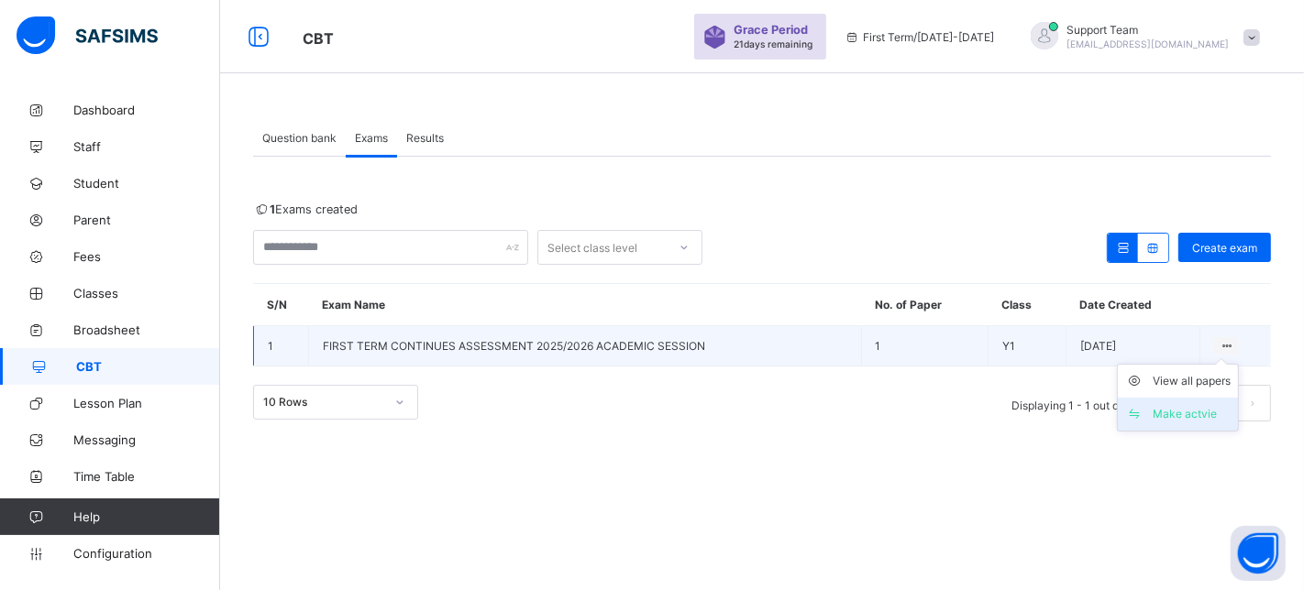
click at [1205, 405] on div "Make actvie" at bounding box center [1192, 414] width 78 height 18
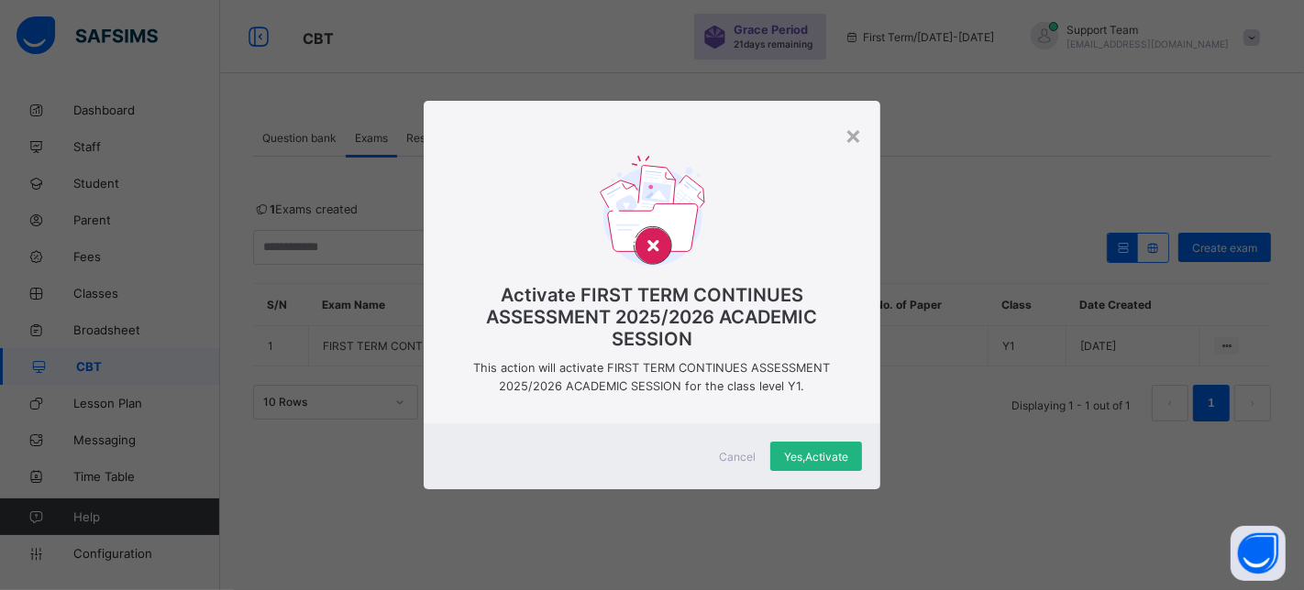
click at [850, 457] on div "Yes, Activate" at bounding box center [816, 456] width 92 height 29
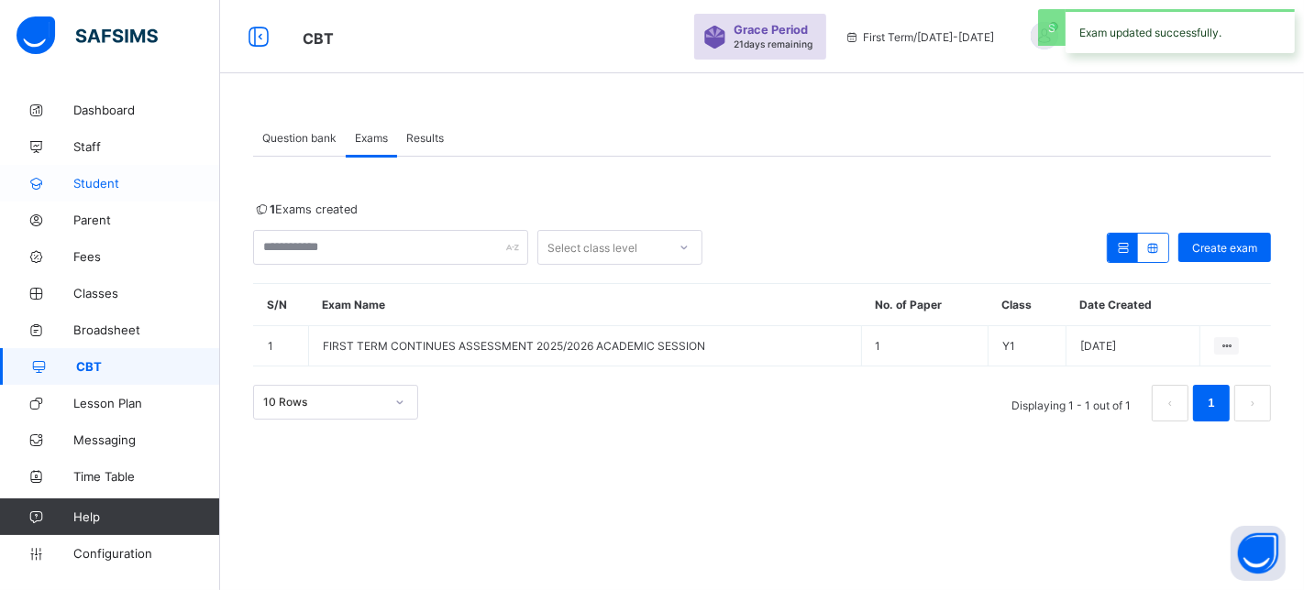
click at [99, 169] on link "Student" at bounding box center [110, 183] width 220 height 37
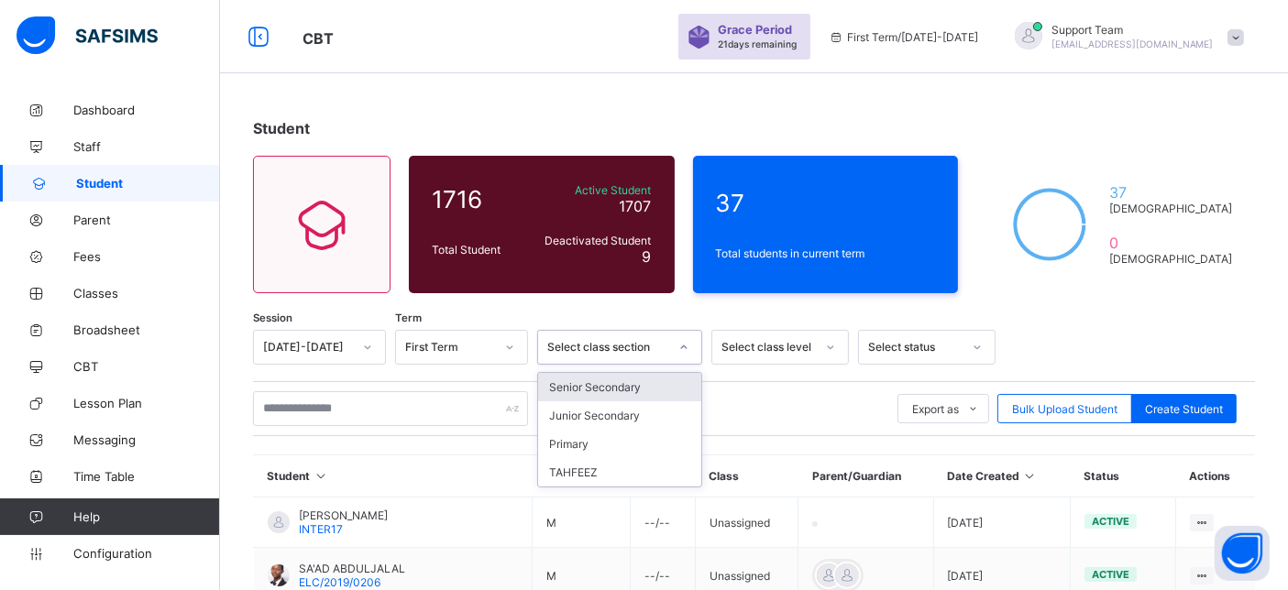
click at [646, 353] on div "Select class section" at bounding box center [602, 348] width 128 height 26
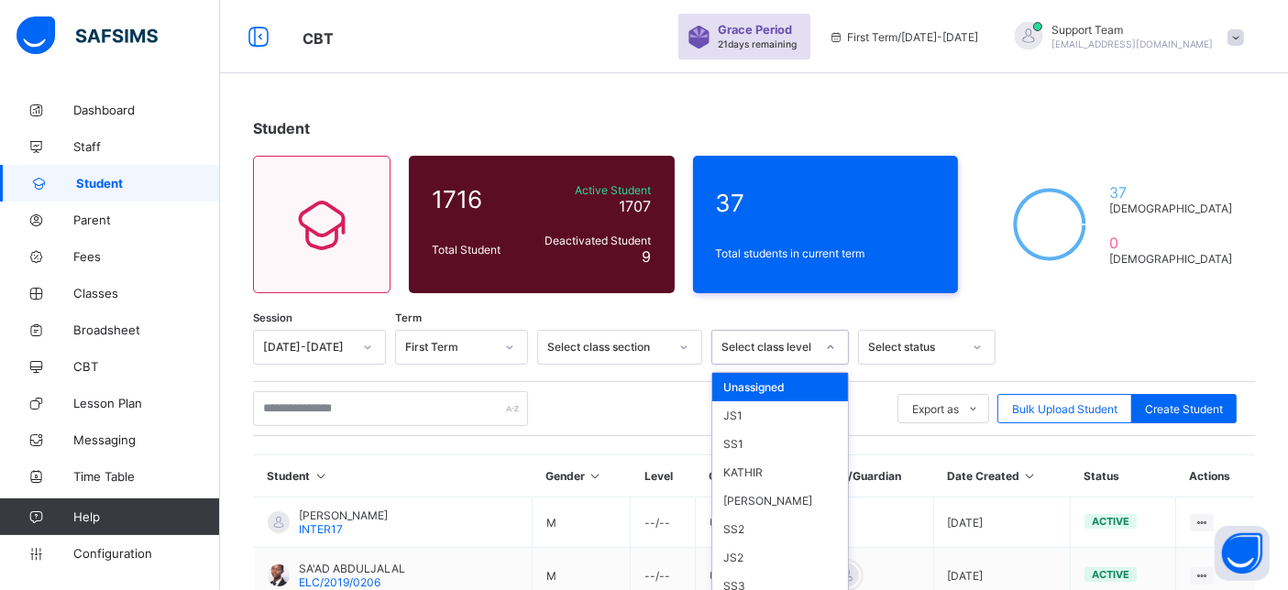
click at [749, 344] on div "option Unassigned focused, 1 of 59. 59 results available. Use Up and Down to ch…" at bounding box center [781, 347] width 138 height 35
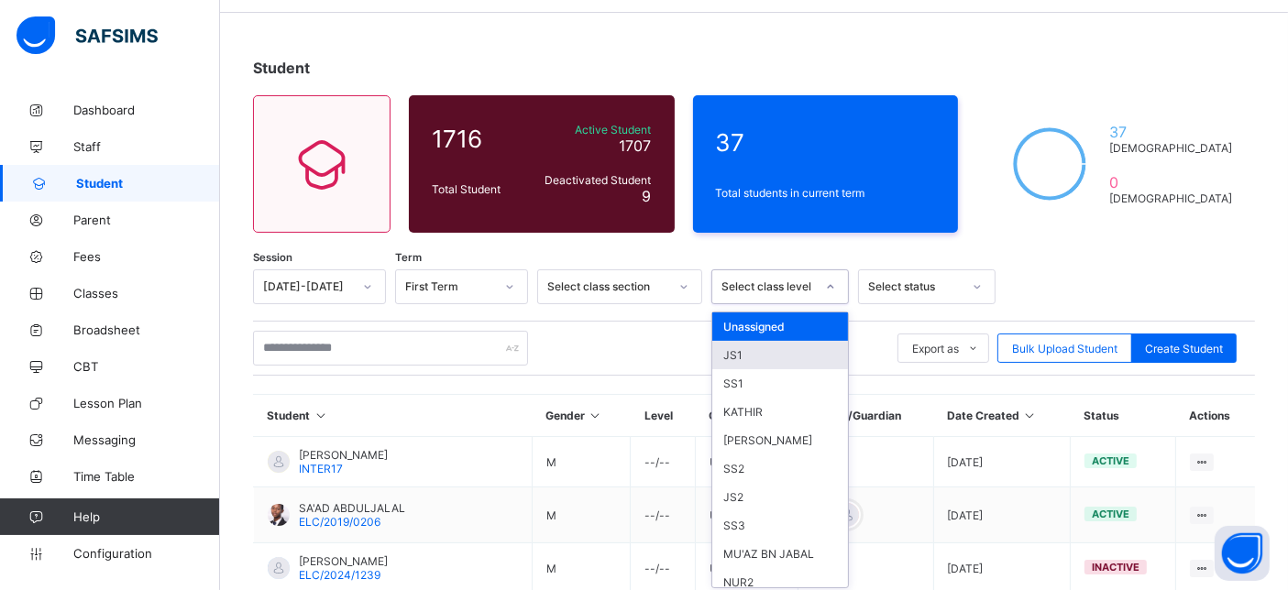
scroll to position [64, 0]
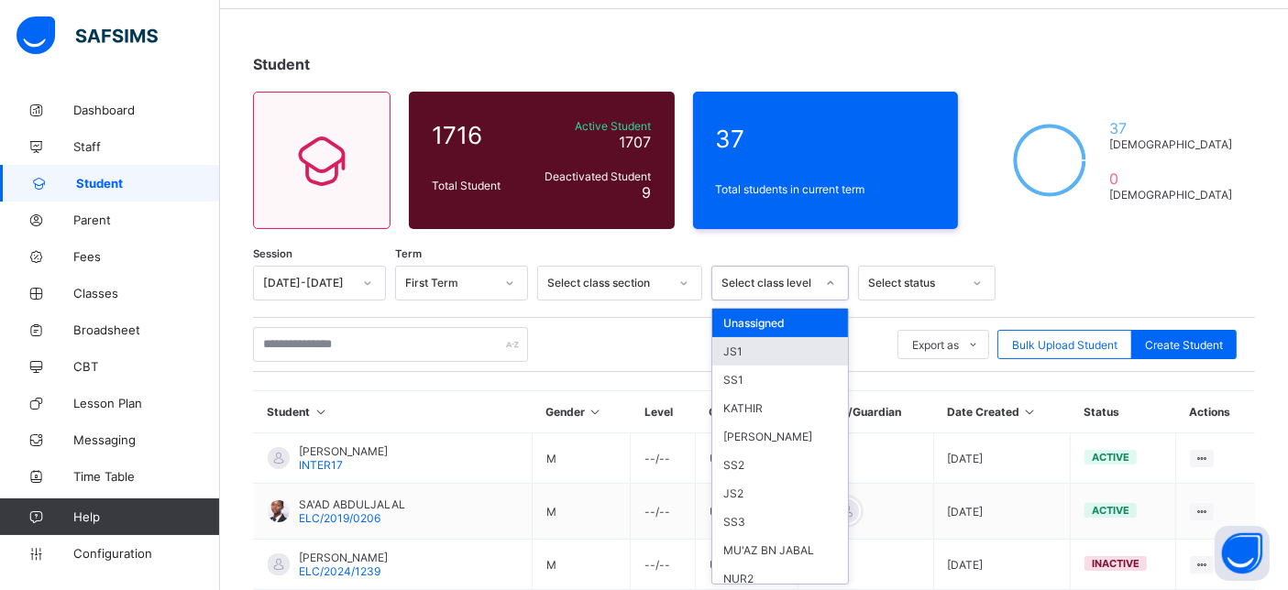
click at [782, 350] on div "JS1" at bounding box center [780, 351] width 136 height 28
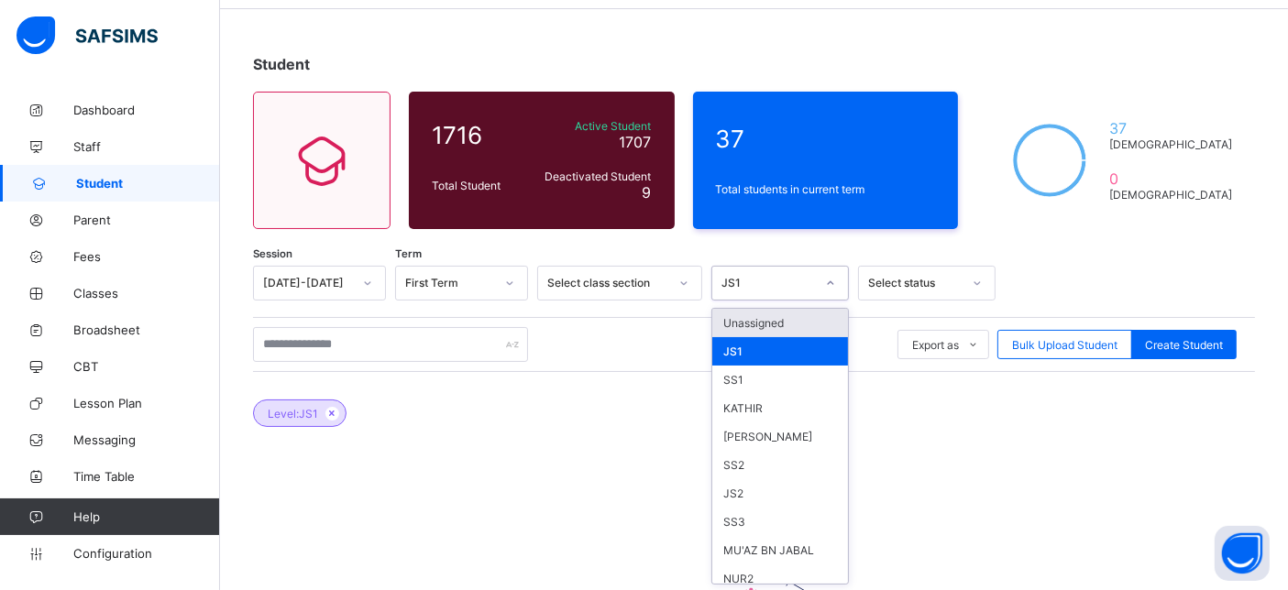
click at [784, 286] on div "JS1" at bounding box center [769, 284] width 94 height 14
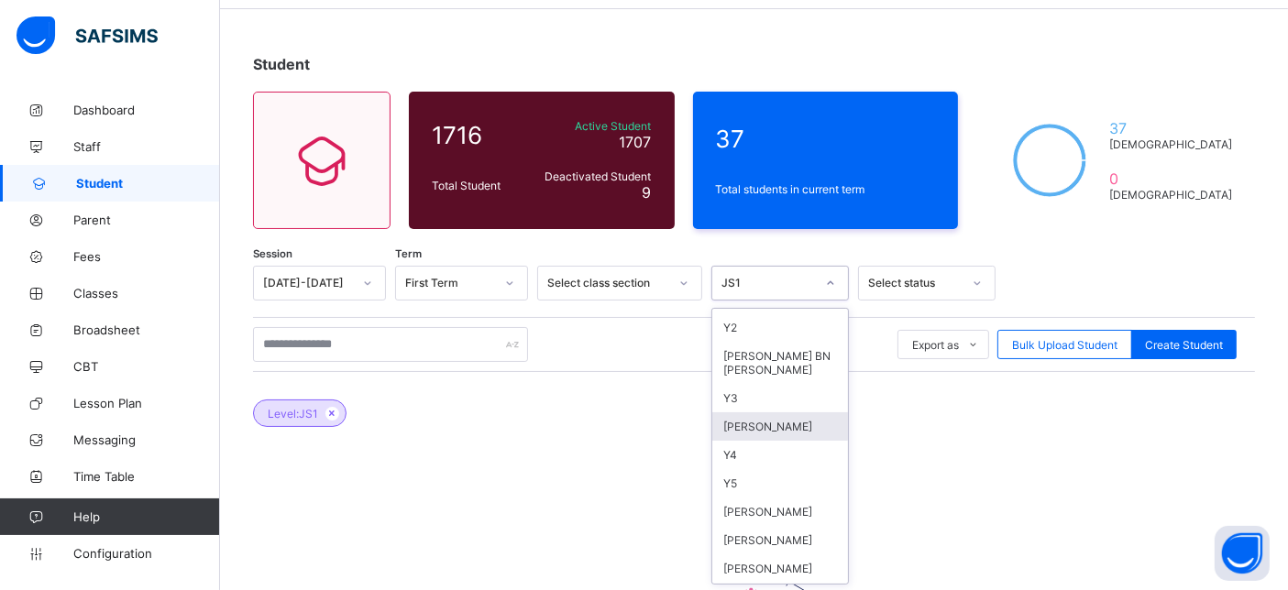
scroll to position [305, 0]
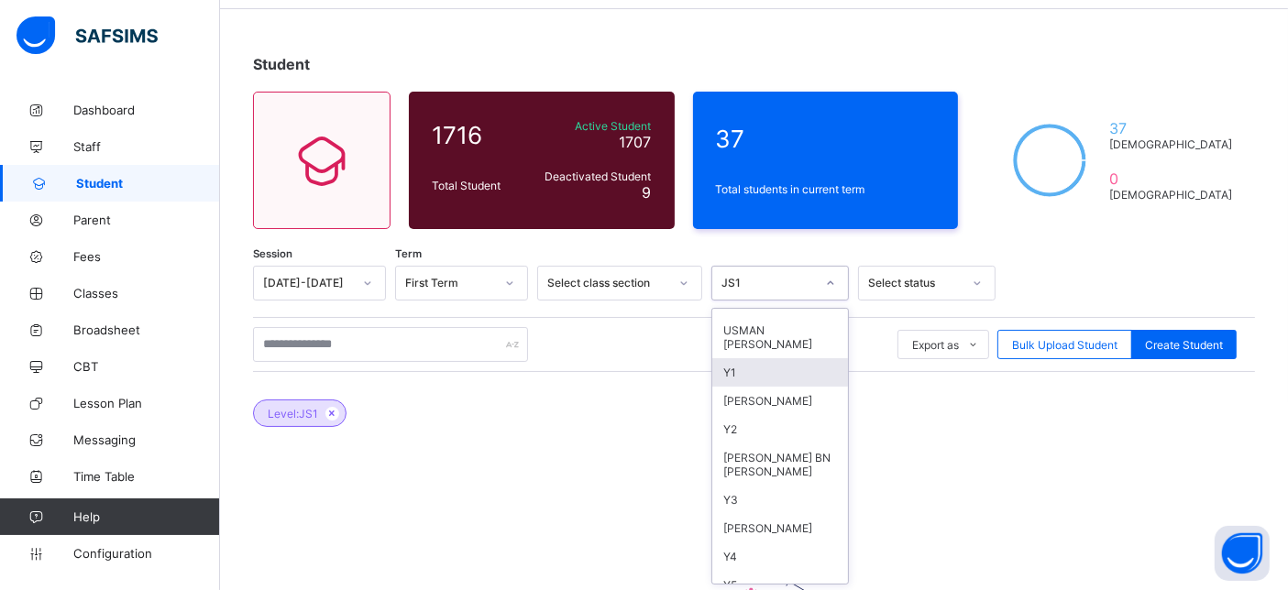
click at [770, 359] on div "Y1" at bounding box center [780, 373] width 136 height 28
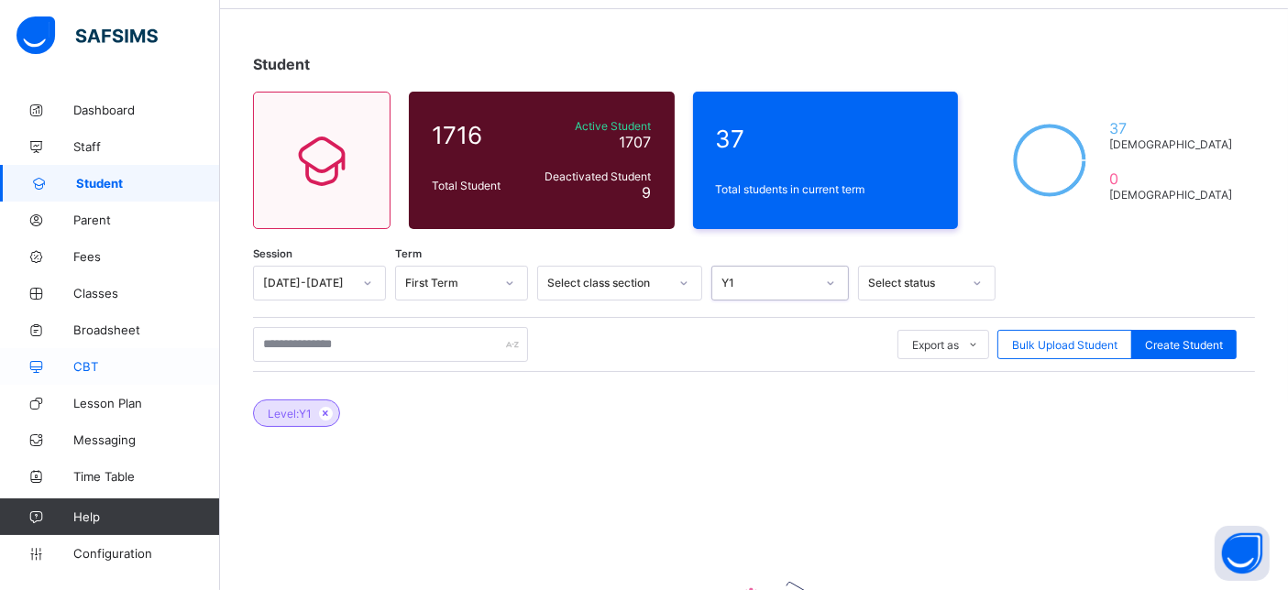
click at [120, 358] on link "CBT" at bounding box center [110, 366] width 220 height 37
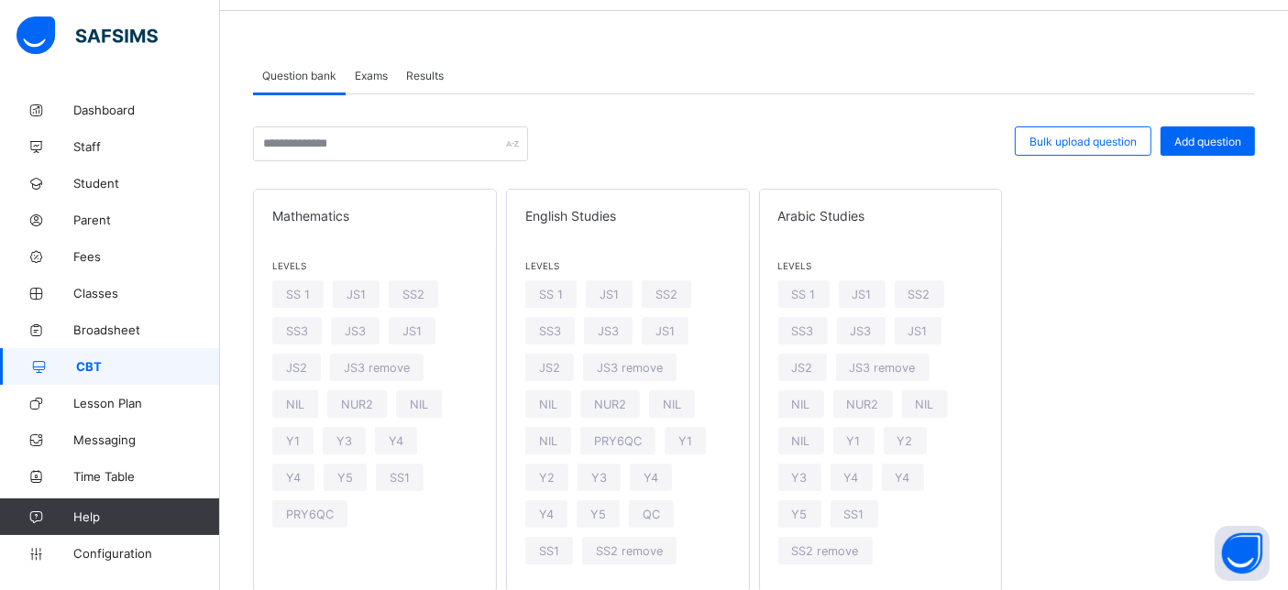
scroll to position [64, 0]
click at [379, 64] on div "Exams" at bounding box center [371, 73] width 51 height 37
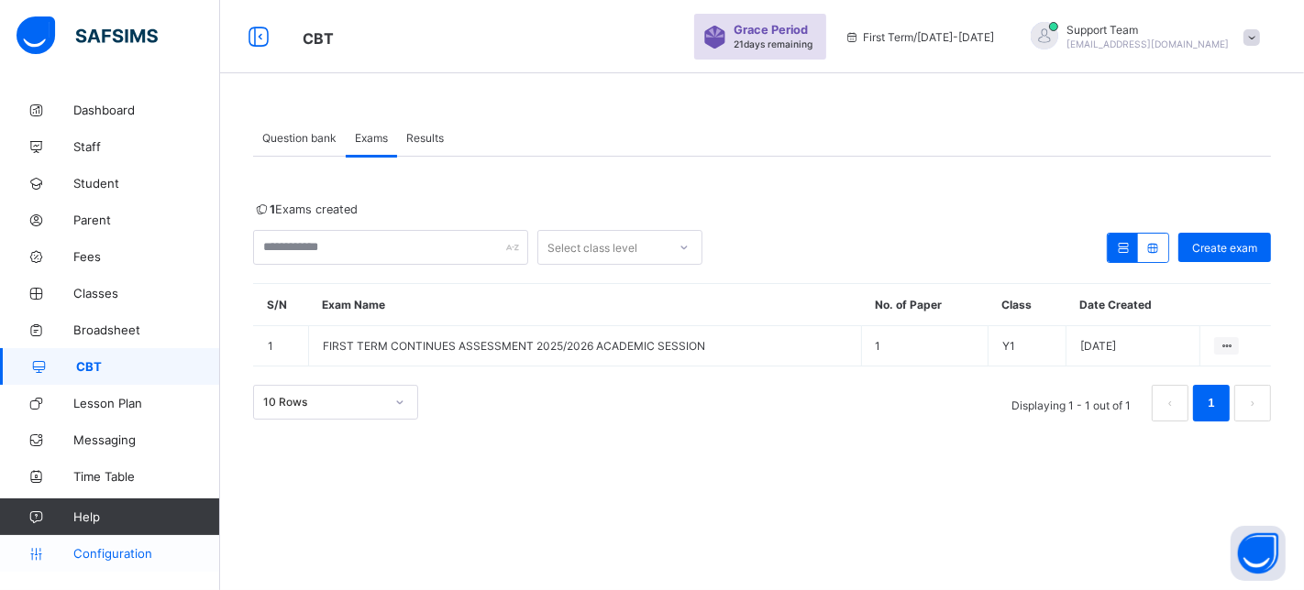
click at [110, 548] on span "Configuration" at bounding box center [146, 553] width 146 height 15
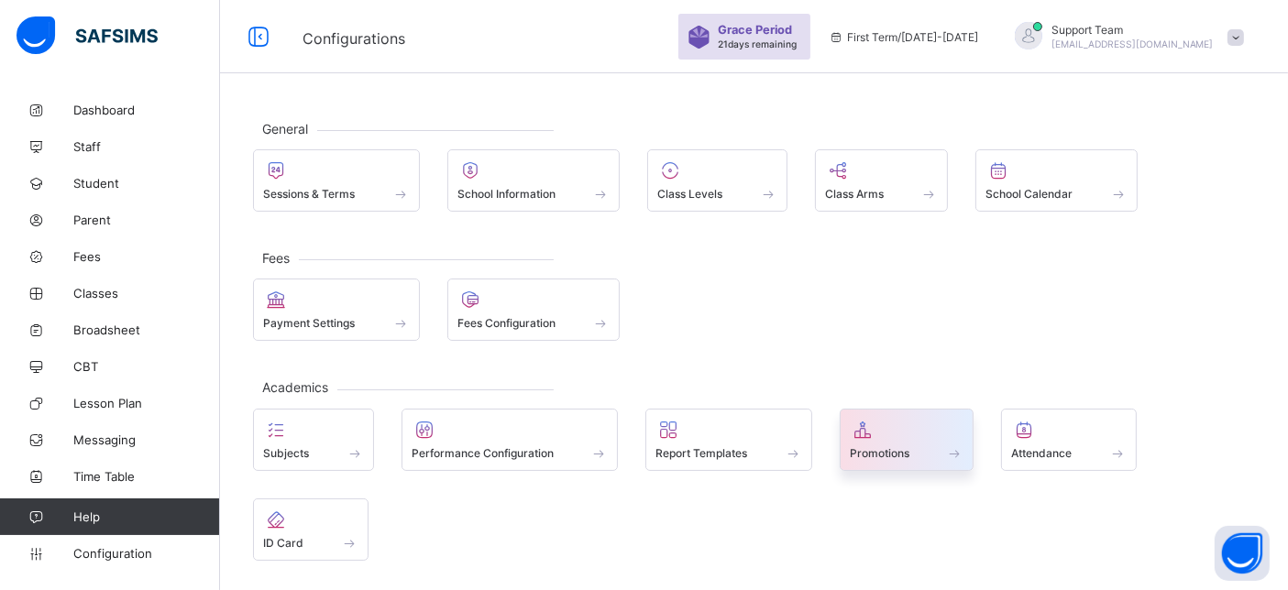
click at [909, 447] on span "Promotions" at bounding box center [880, 454] width 60 height 14
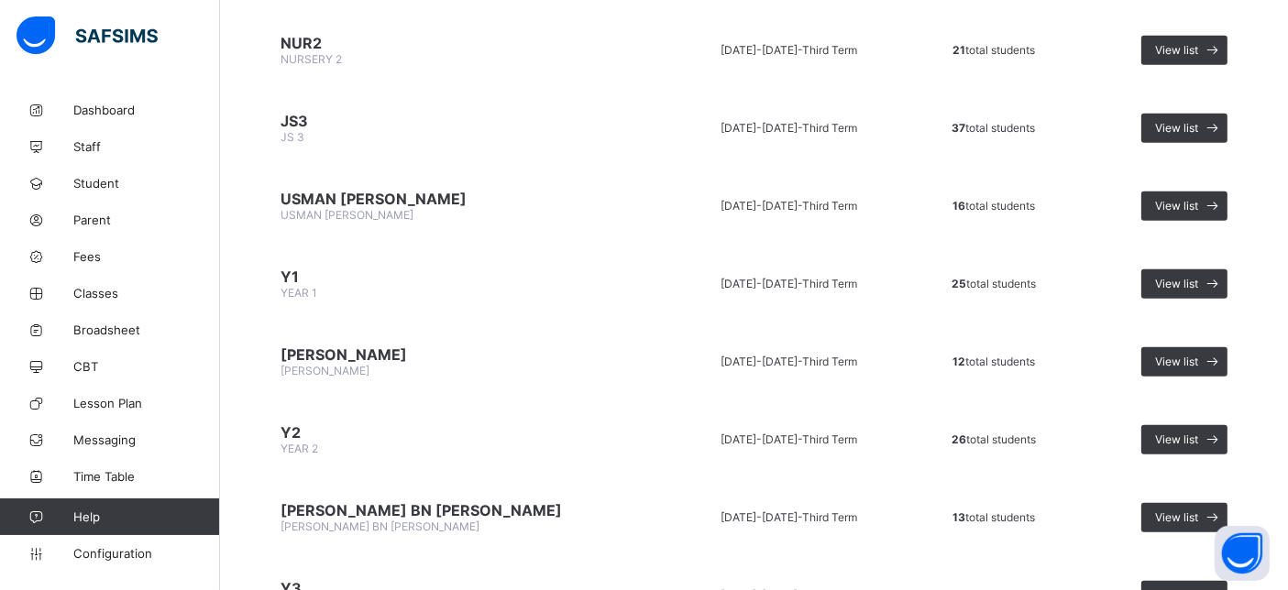
scroll to position [814, 0]
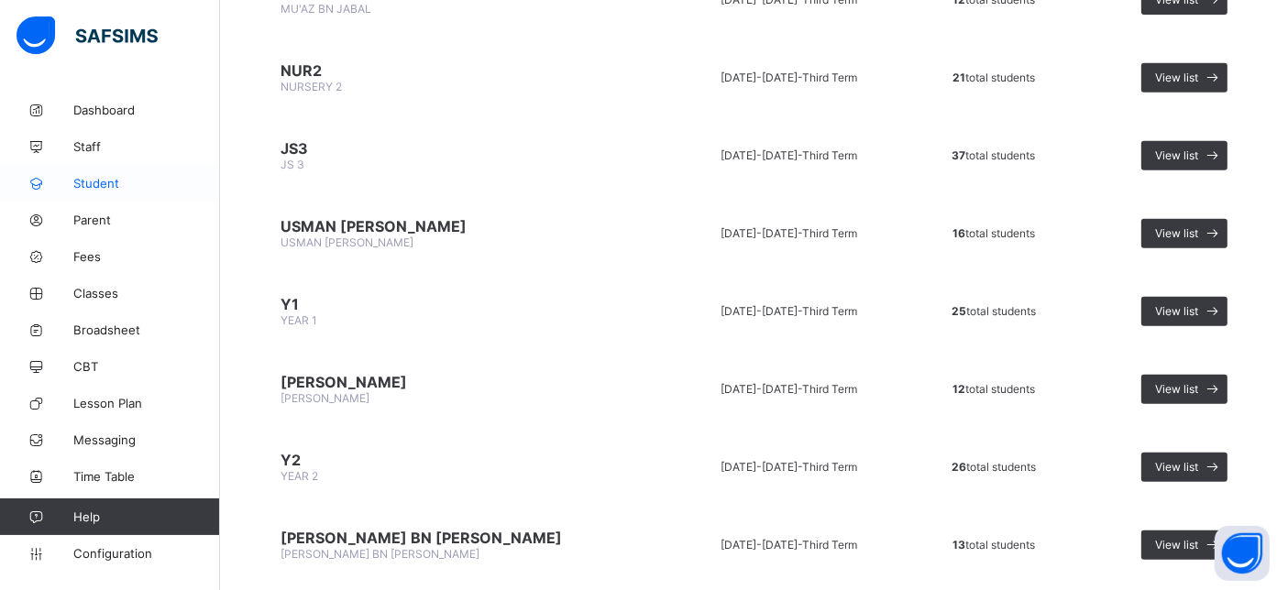
click at [91, 193] on link "Student" at bounding box center [110, 183] width 220 height 37
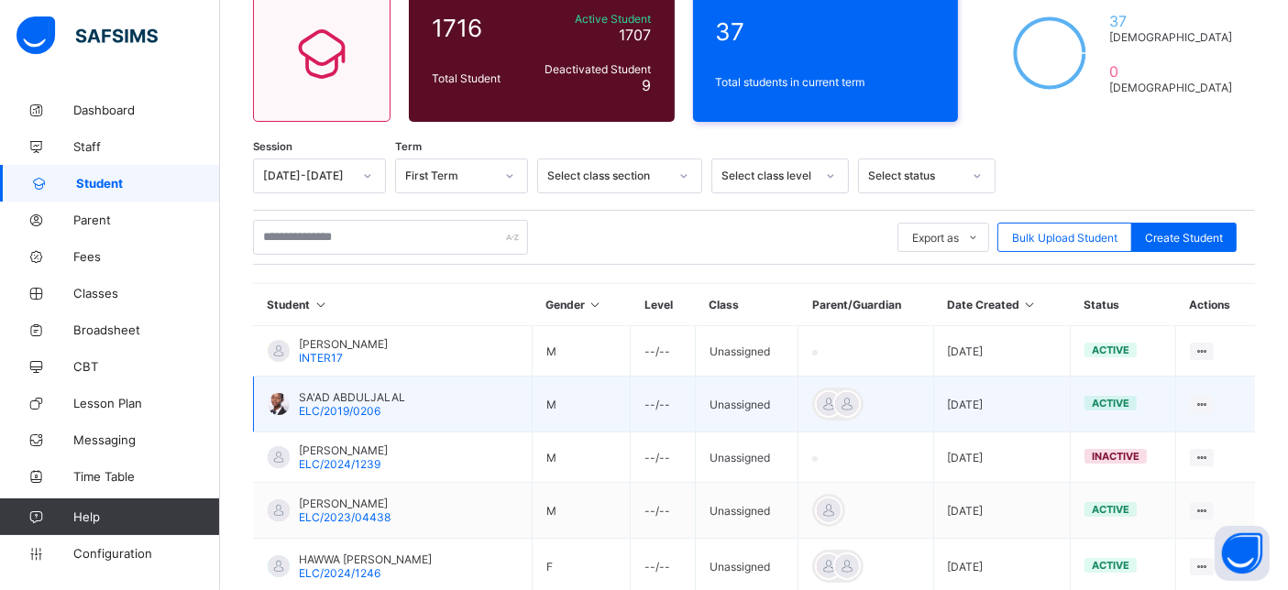
scroll to position [204, 0]
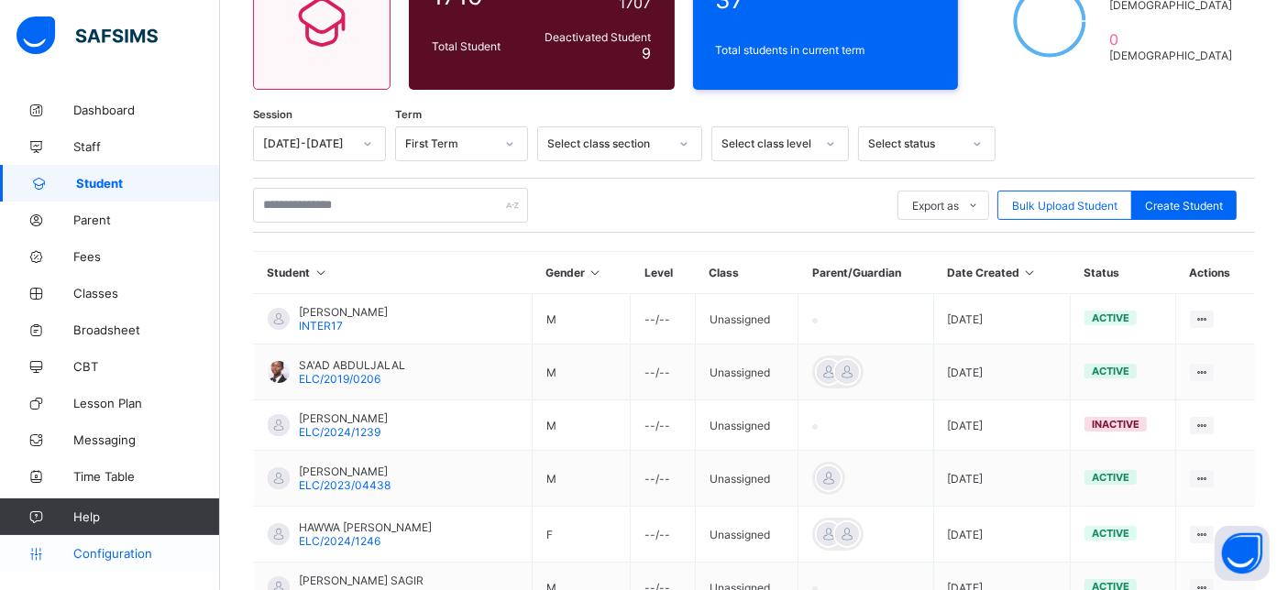
click at [105, 546] on span "Configuration" at bounding box center [146, 553] width 146 height 15
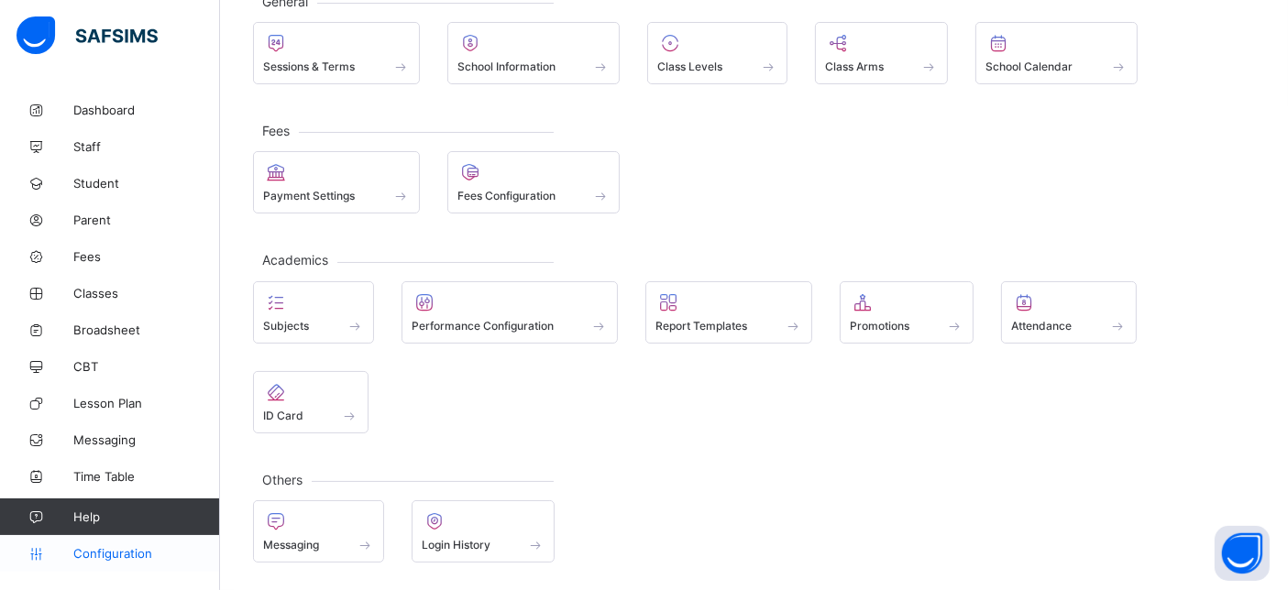
scroll to position [124, 0]
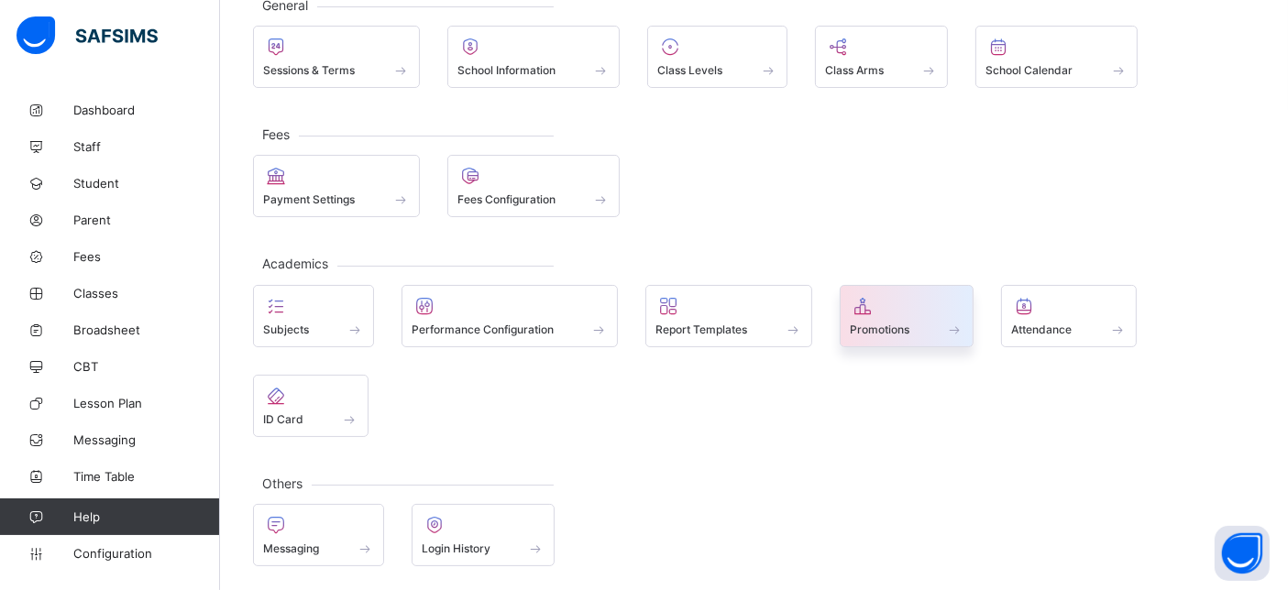
click at [927, 334] on div "Promotions" at bounding box center [907, 330] width 115 height 16
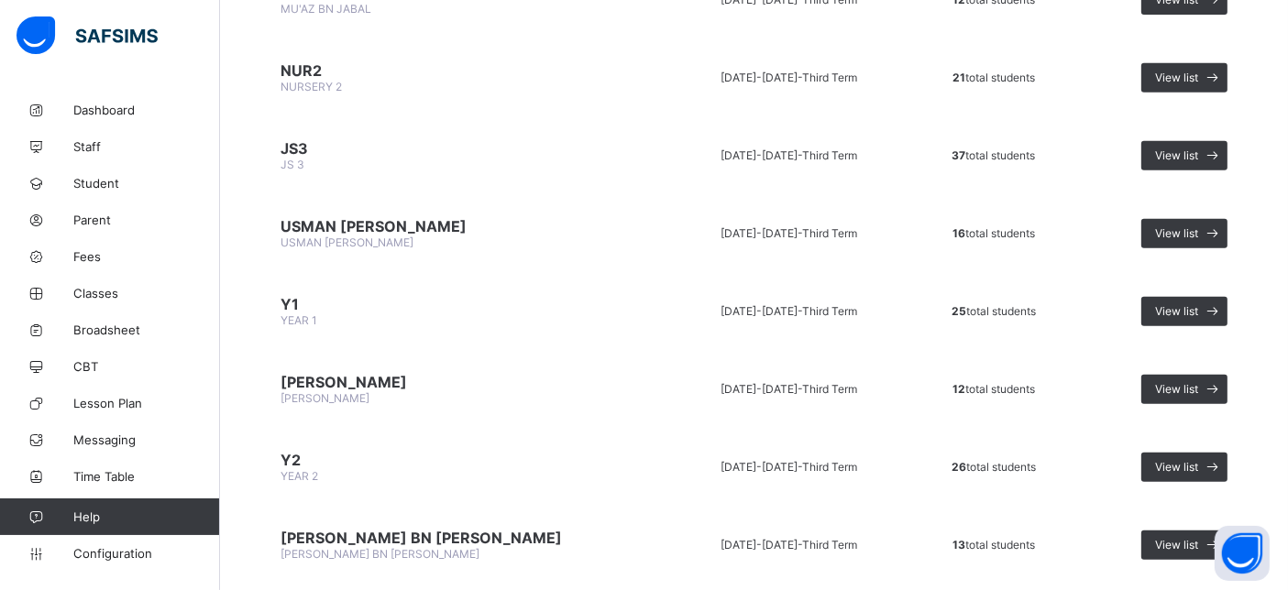
scroll to position [814, 0]
click at [111, 560] on span "Configuration" at bounding box center [146, 553] width 146 height 15
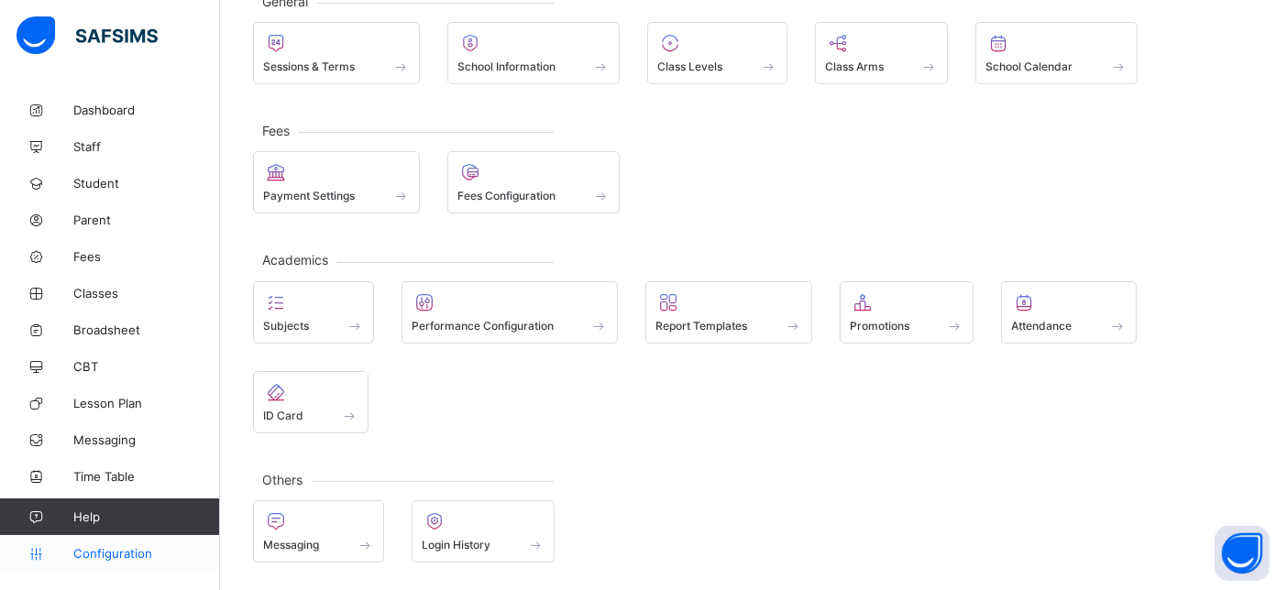
scroll to position [124, 0]
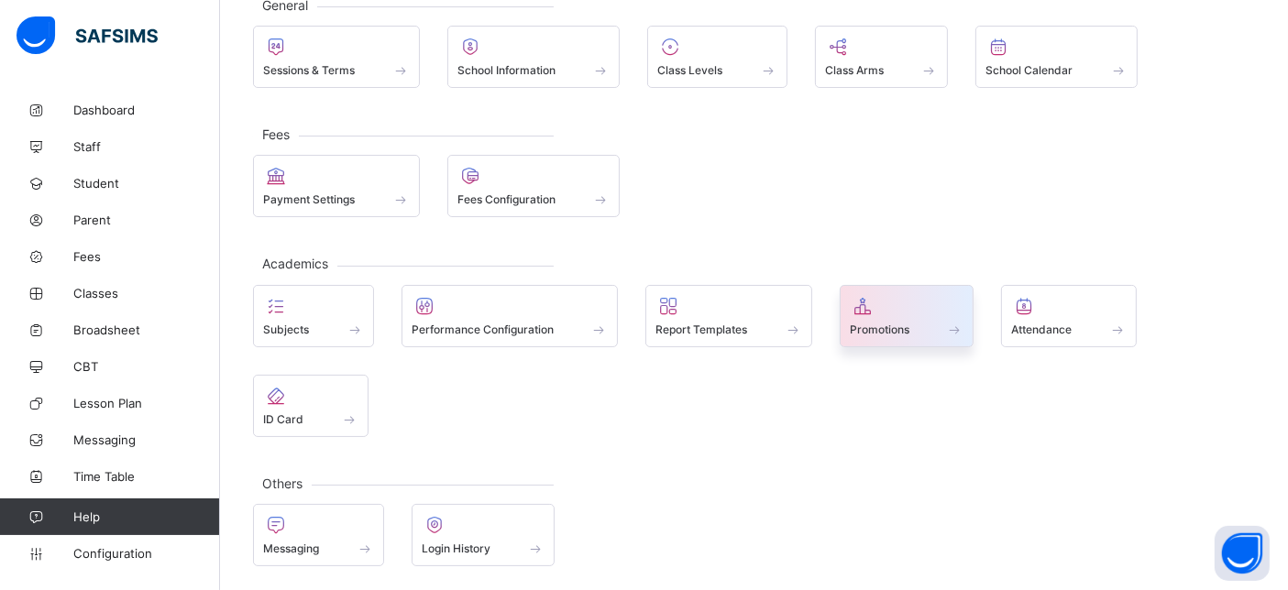
click at [927, 331] on div "Promotions" at bounding box center [907, 330] width 115 height 16
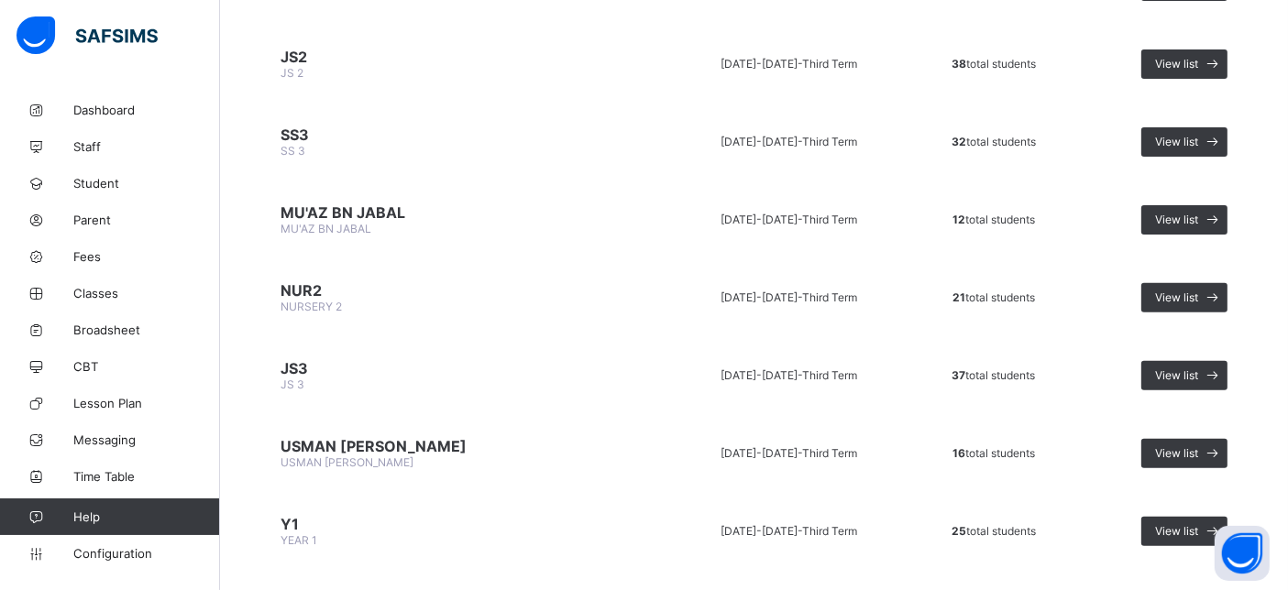
scroll to position [712, 0]
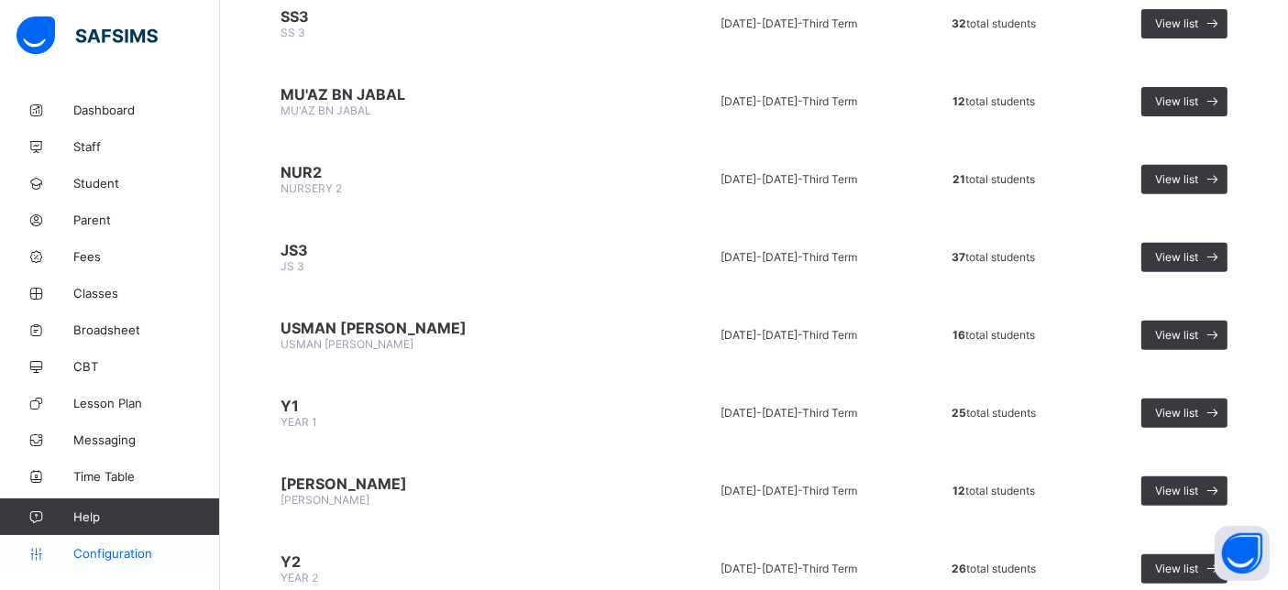
click at [92, 561] on span "Configuration" at bounding box center [146, 553] width 146 height 15
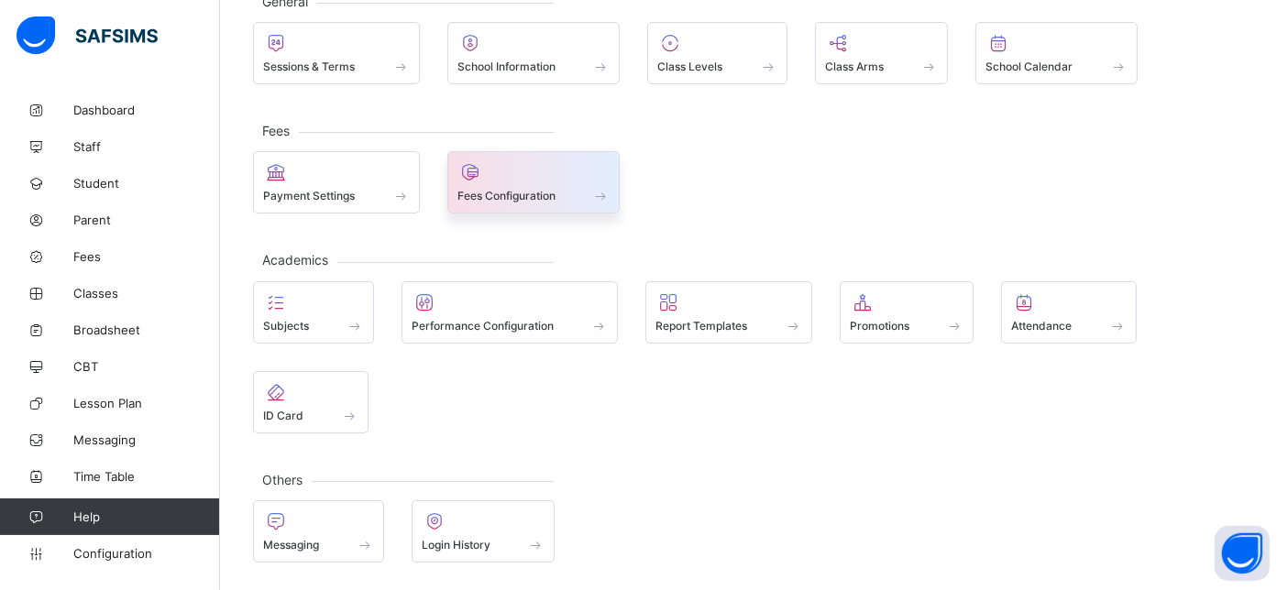
scroll to position [124, 0]
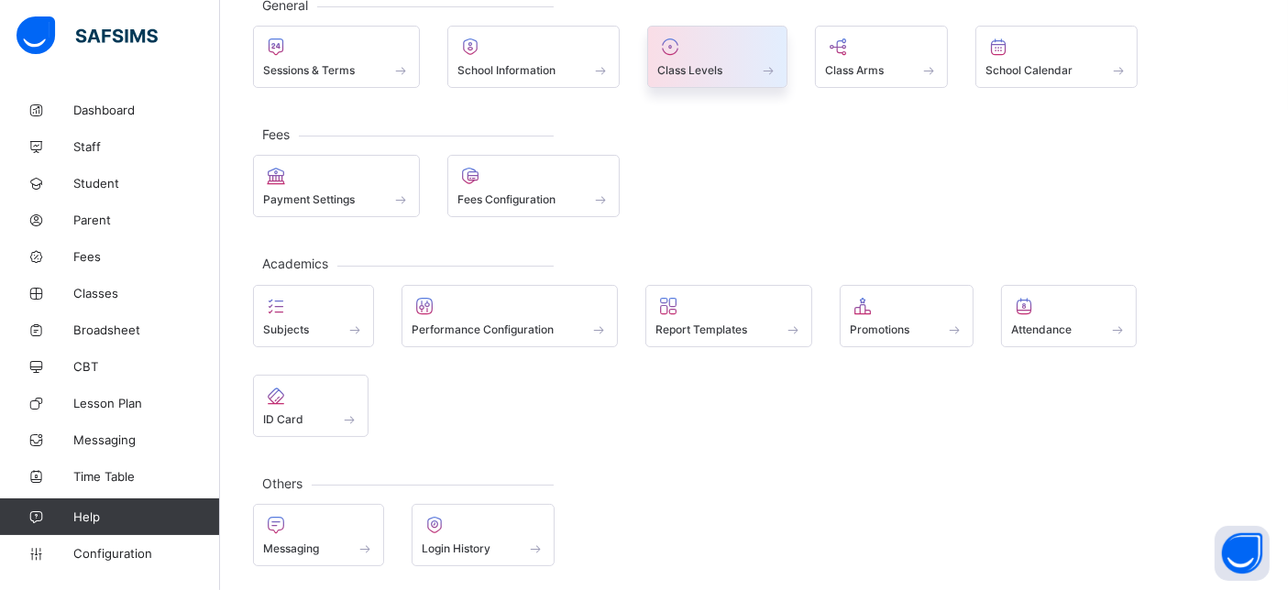
click at [746, 48] on div at bounding box center [717, 47] width 120 height 22
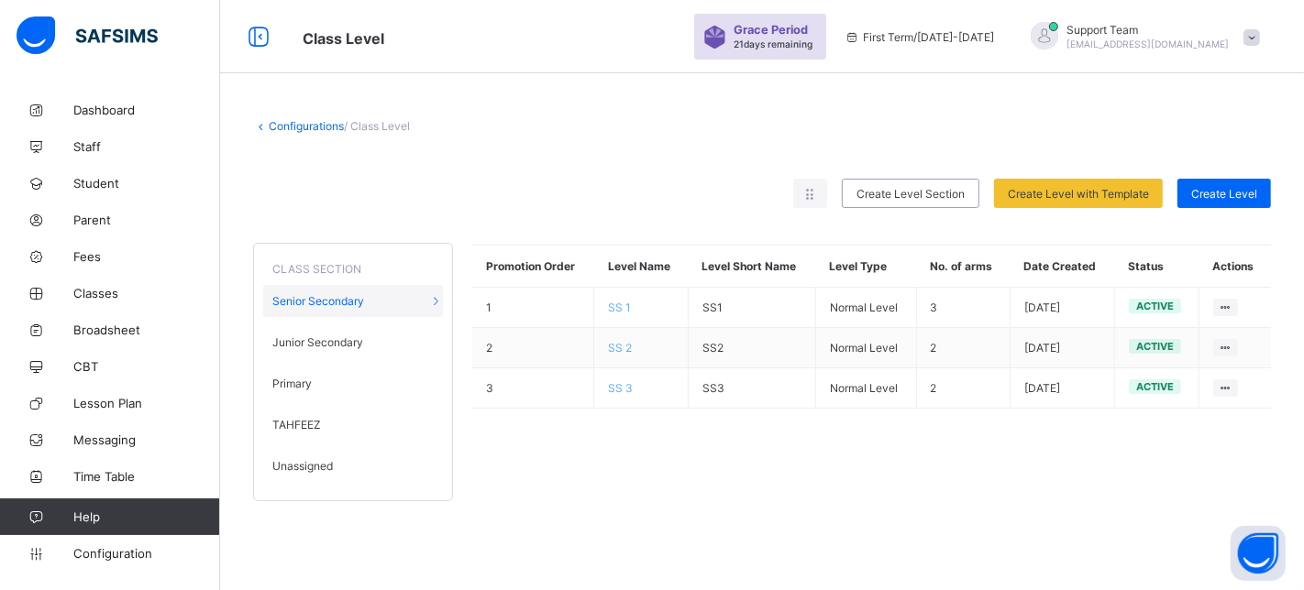
click at [322, 463] on span "Unassigned" at bounding box center [302, 466] width 61 height 14
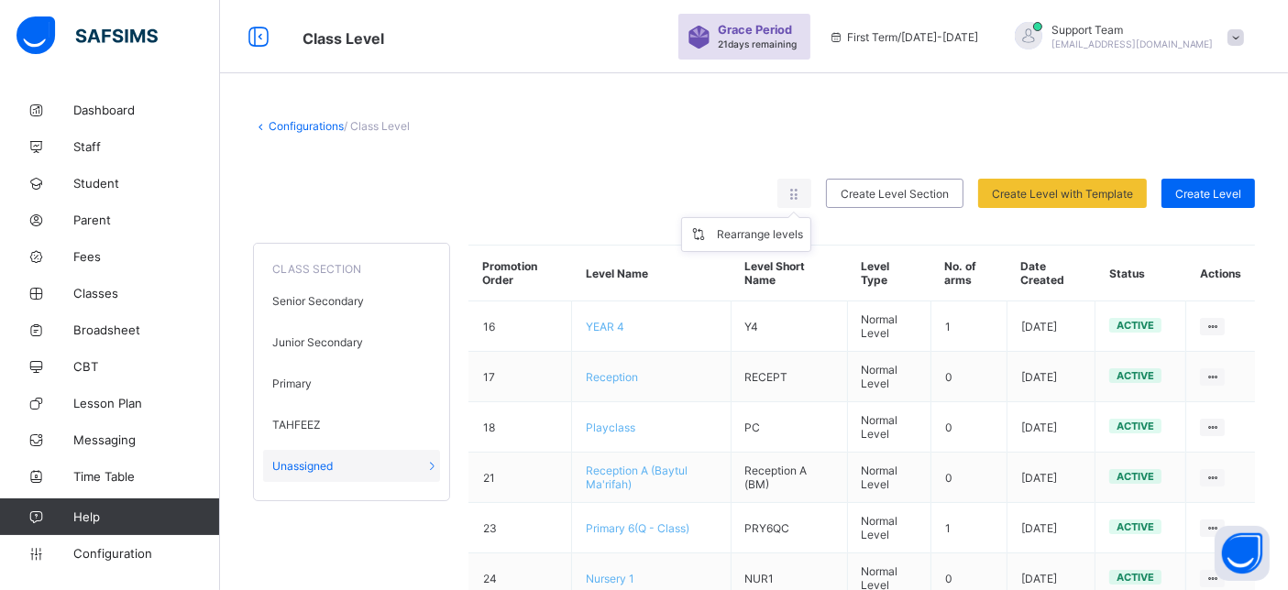
click at [811, 217] on ul "Rearrange levels" at bounding box center [746, 234] width 130 height 35
drag, startPoint x: 817, startPoint y: 190, endPoint x: 801, endPoint y: 215, distance: 30.0
click at [802, 192] on icon at bounding box center [795, 194] width 16 height 14
click at [786, 229] on div "Rearrange levels" at bounding box center [760, 235] width 86 height 18
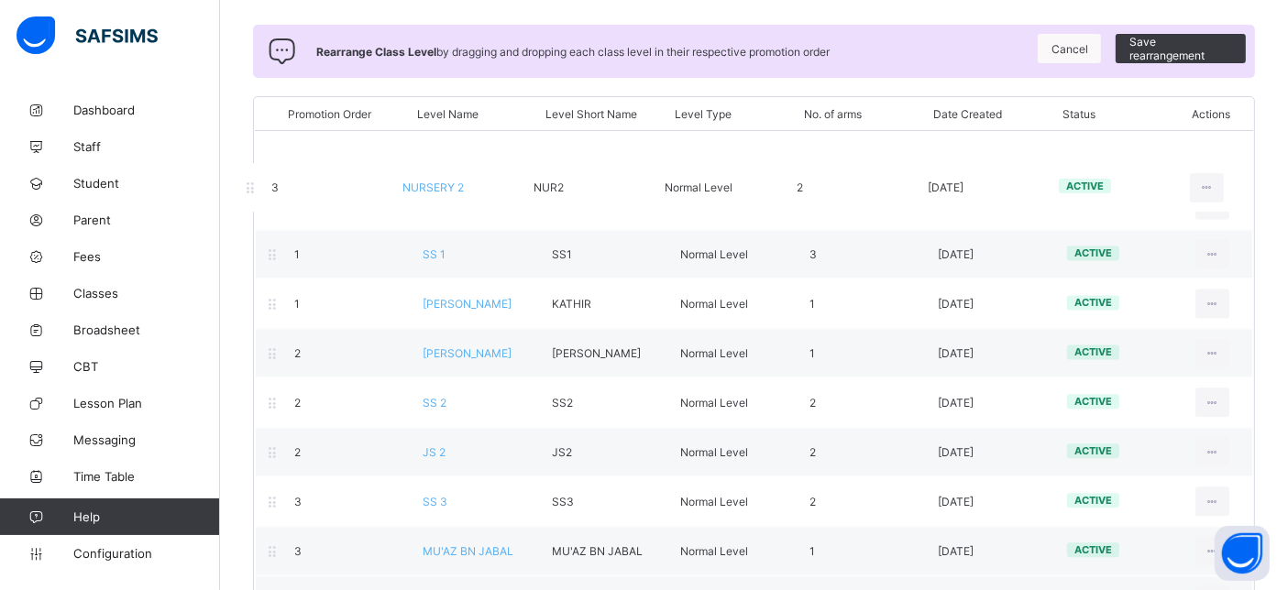
scroll to position [136, 0]
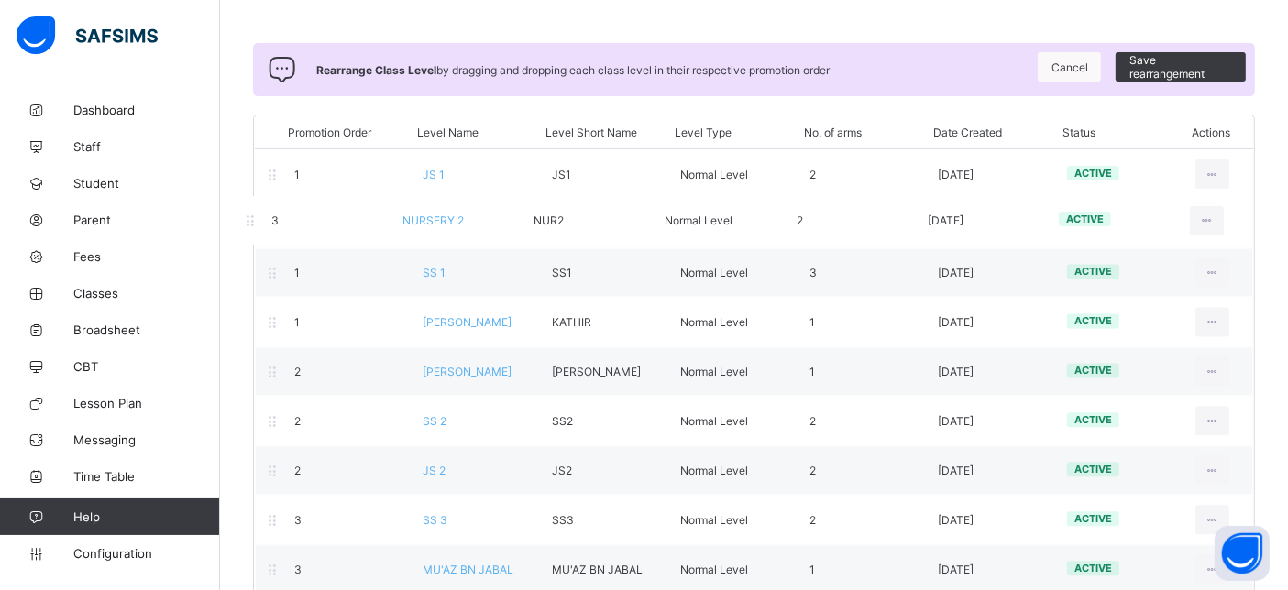
drag, startPoint x: 450, startPoint y: 397, endPoint x: 429, endPoint y: 214, distance: 184.6
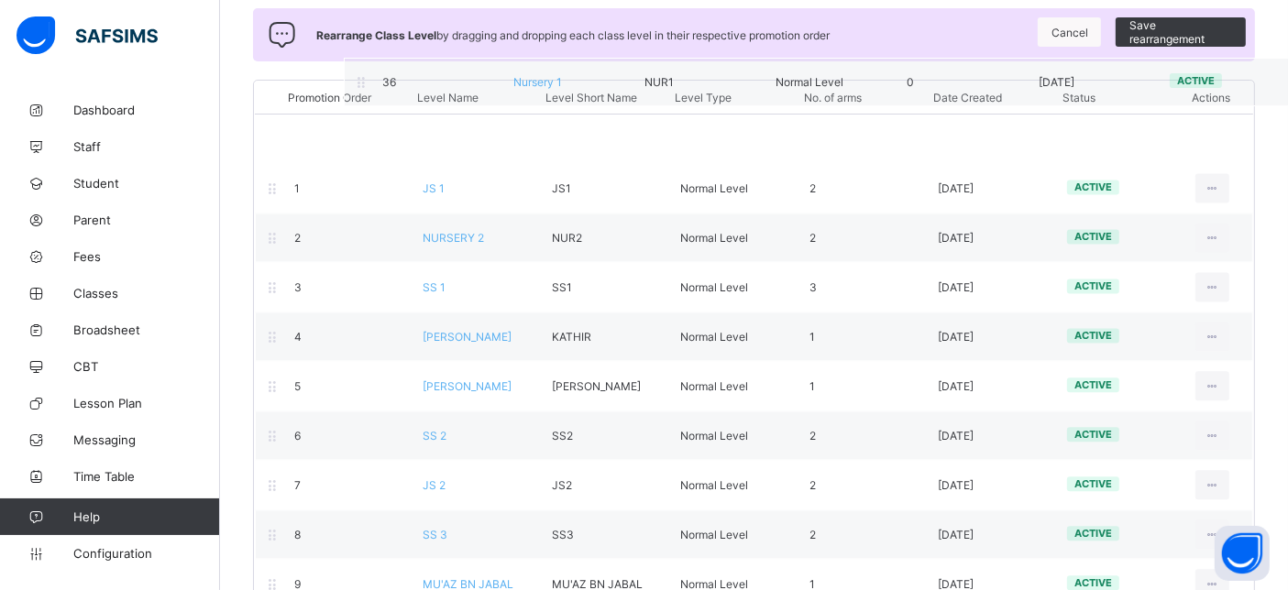
scroll to position [162, 0]
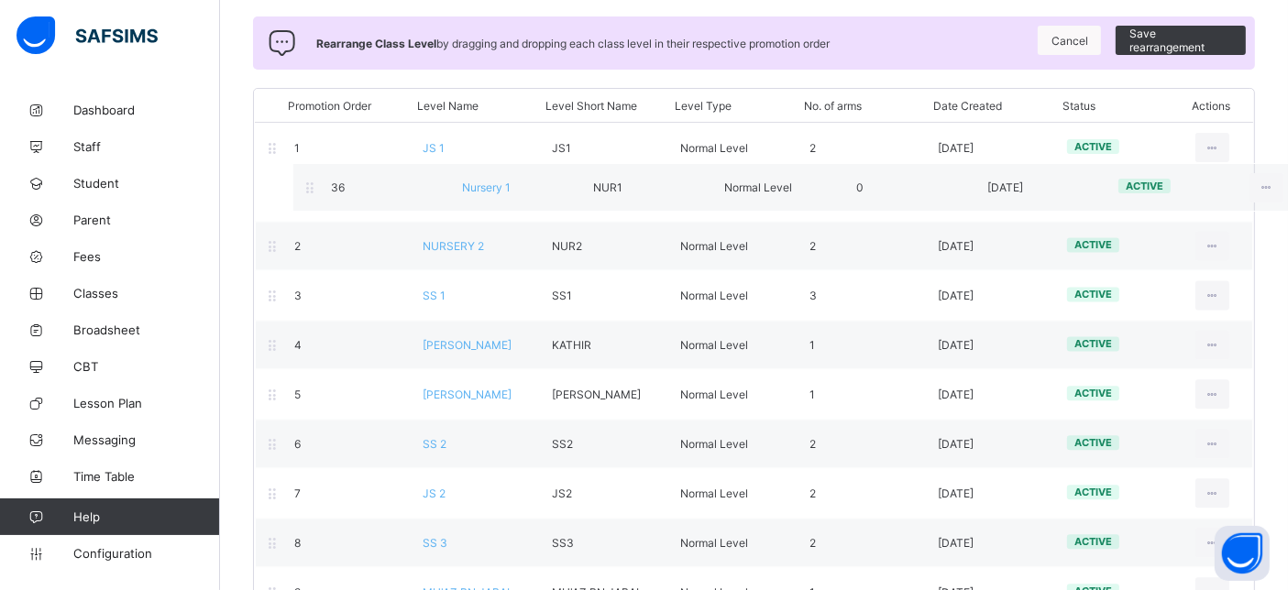
drag, startPoint x: 272, startPoint y: 365, endPoint x: 313, endPoint y: 192, distance: 177.9
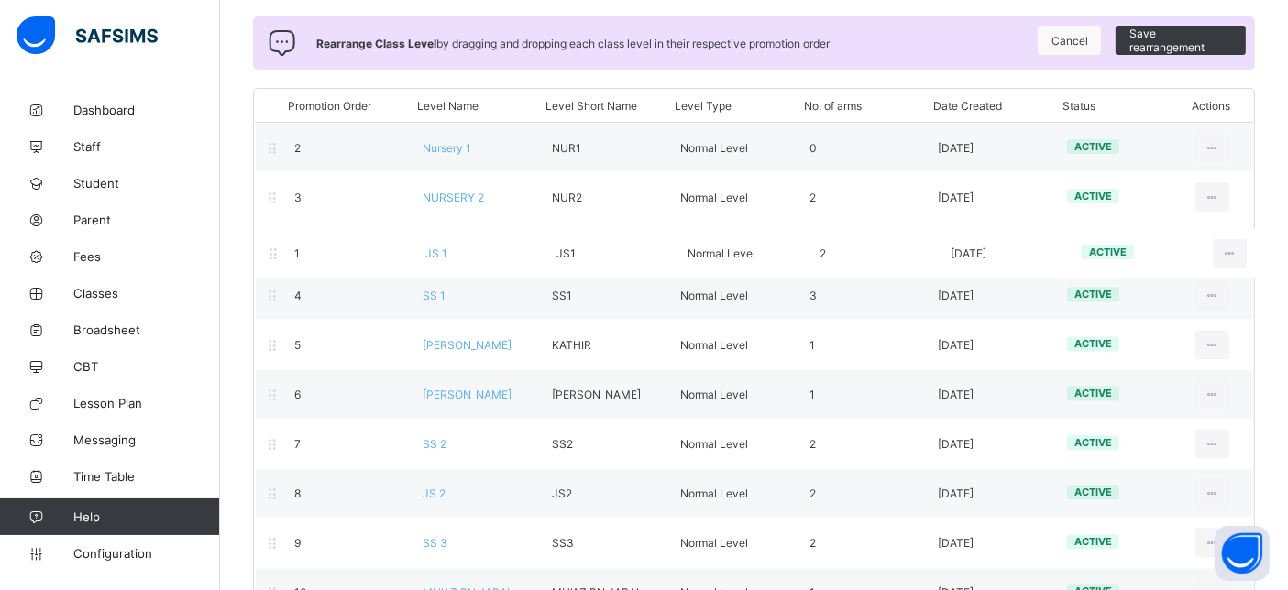
drag, startPoint x: 292, startPoint y: 148, endPoint x: 292, endPoint y: 266, distance: 118.3
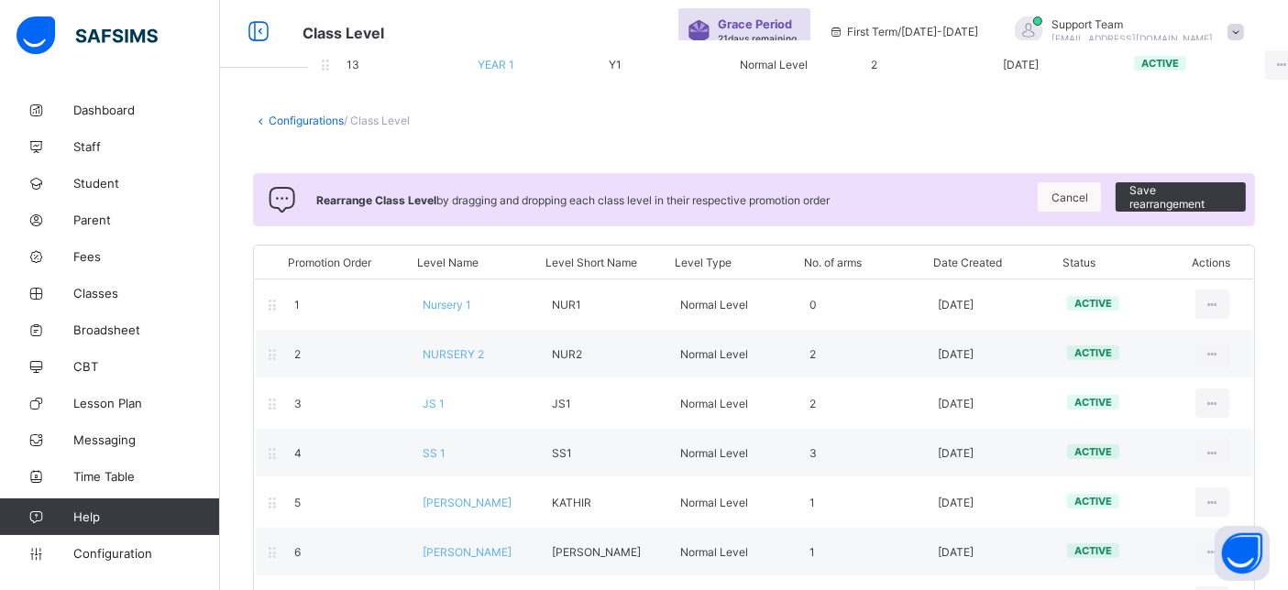
scroll to position [0, 0]
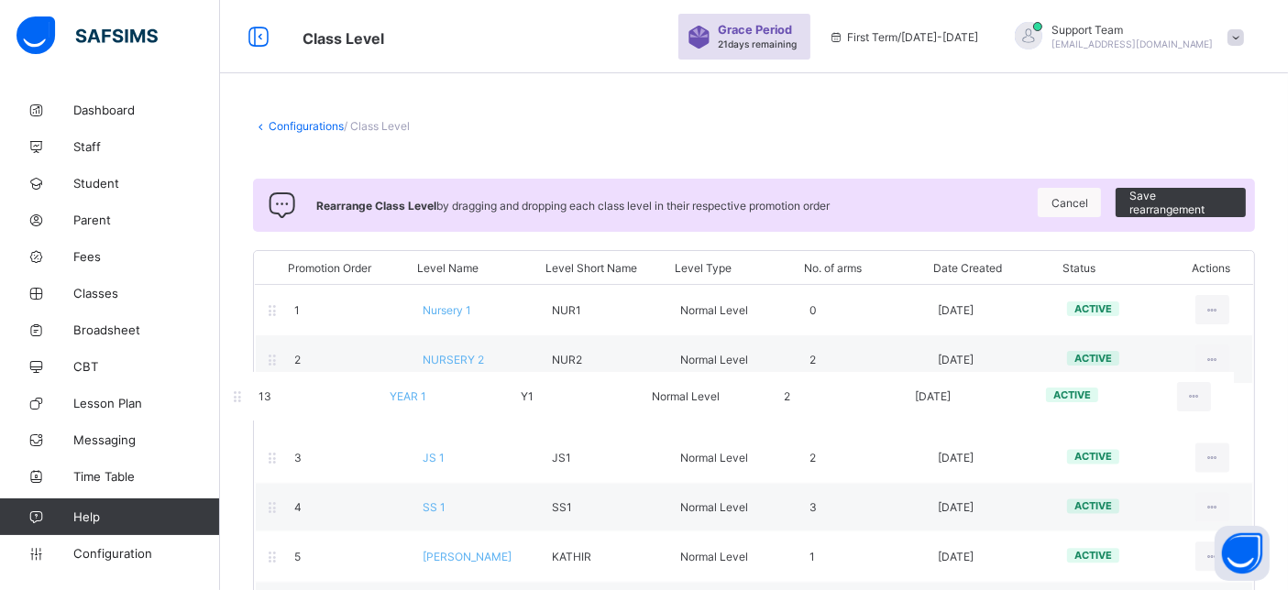
drag, startPoint x: 301, startPoint y: 332, endPoint x: 265, endPoint y: 398, distance: 75.1
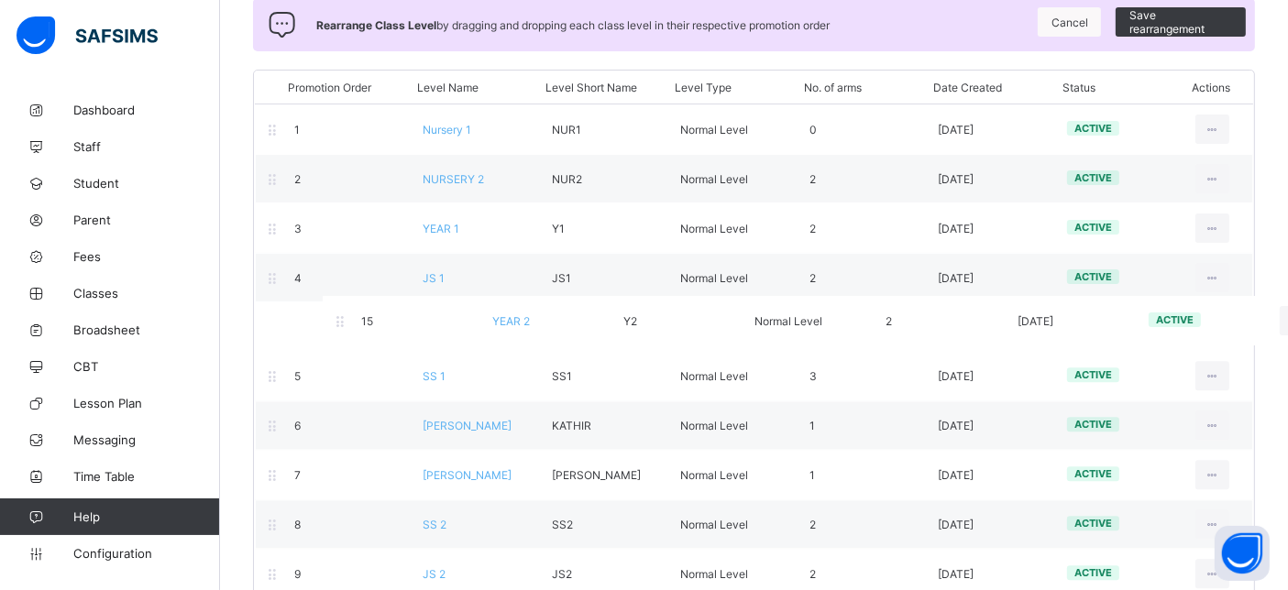
scroll to position [172, 0]
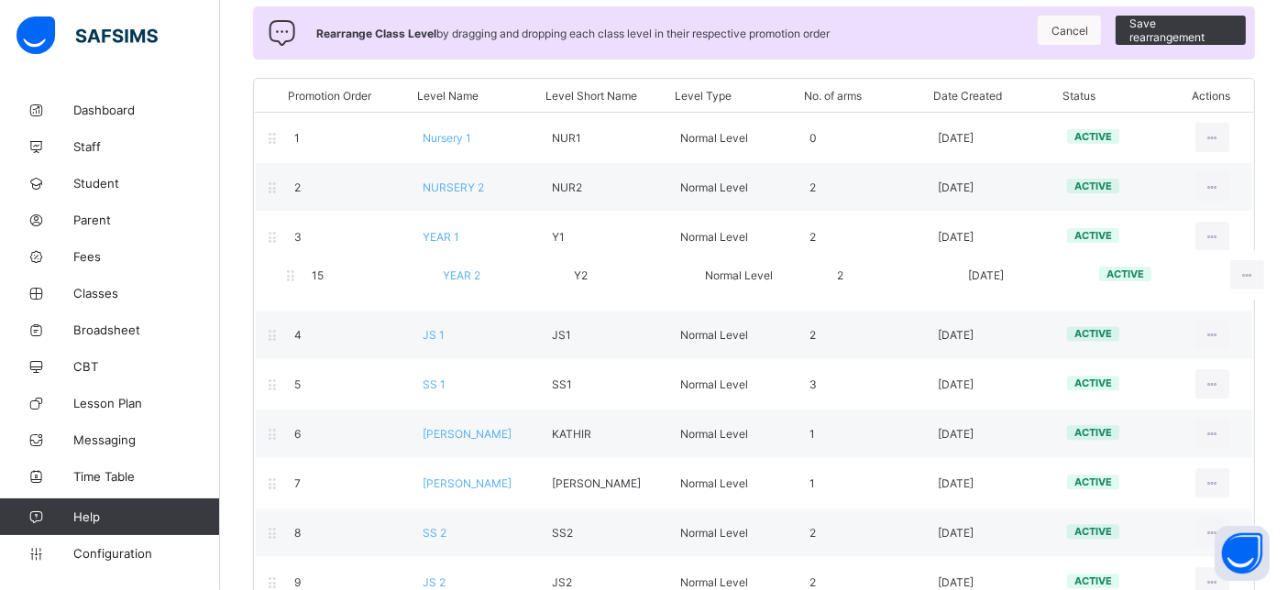
drag, startPoint x: 309, startPoint y: 294, endPoint x: 328, endPoint y: 282, distance: 22.6
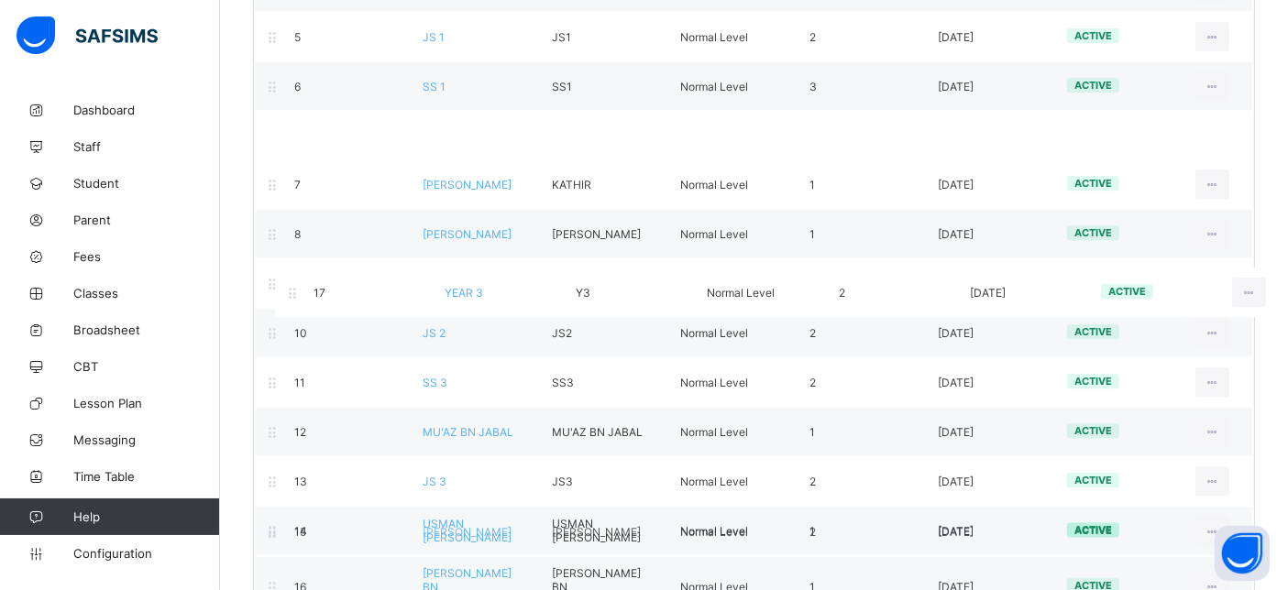
scroll to position [304, 0]
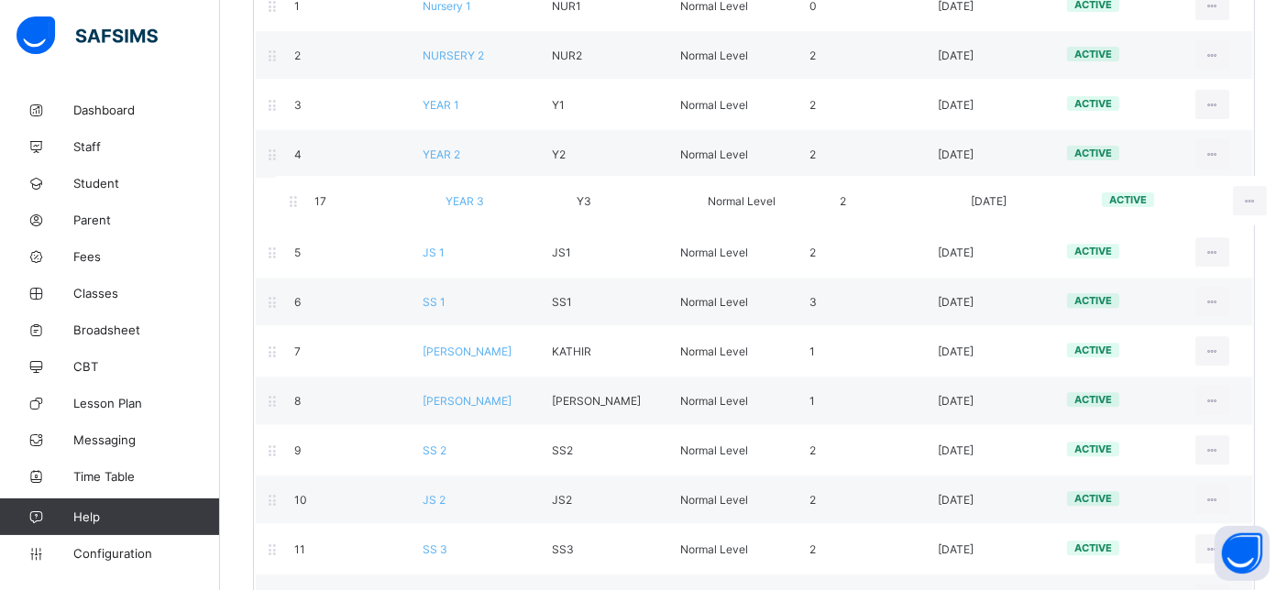
drag, startPoint x: 306, startPoint y: 323, endPoint x: 329, endPoint y: 211, distance: 114.2
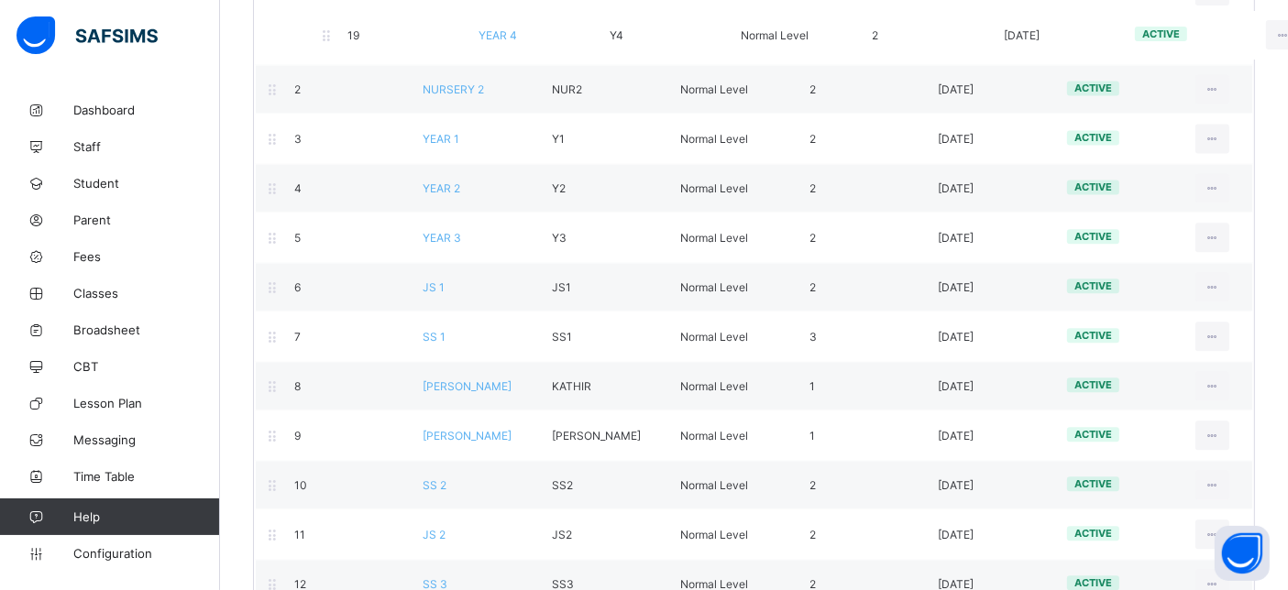
scroll to position [238, 0]
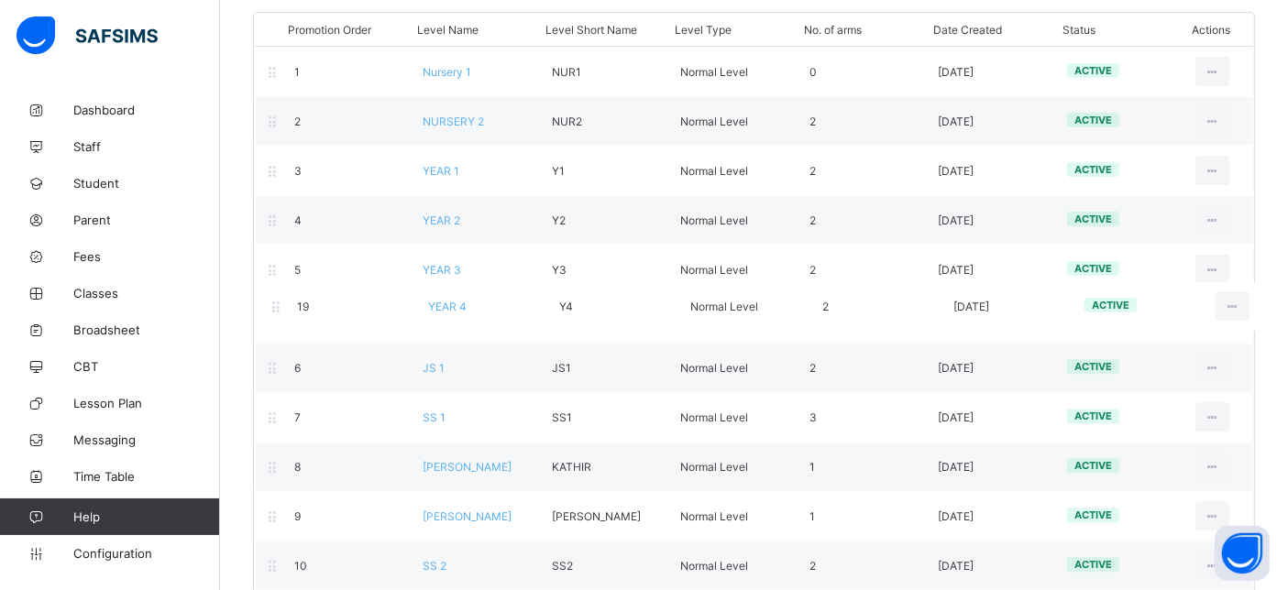
drag, startPoint x: 293, startPoint y: 281, endPoint x: 298, endPoint y: 306, distance: 25.2
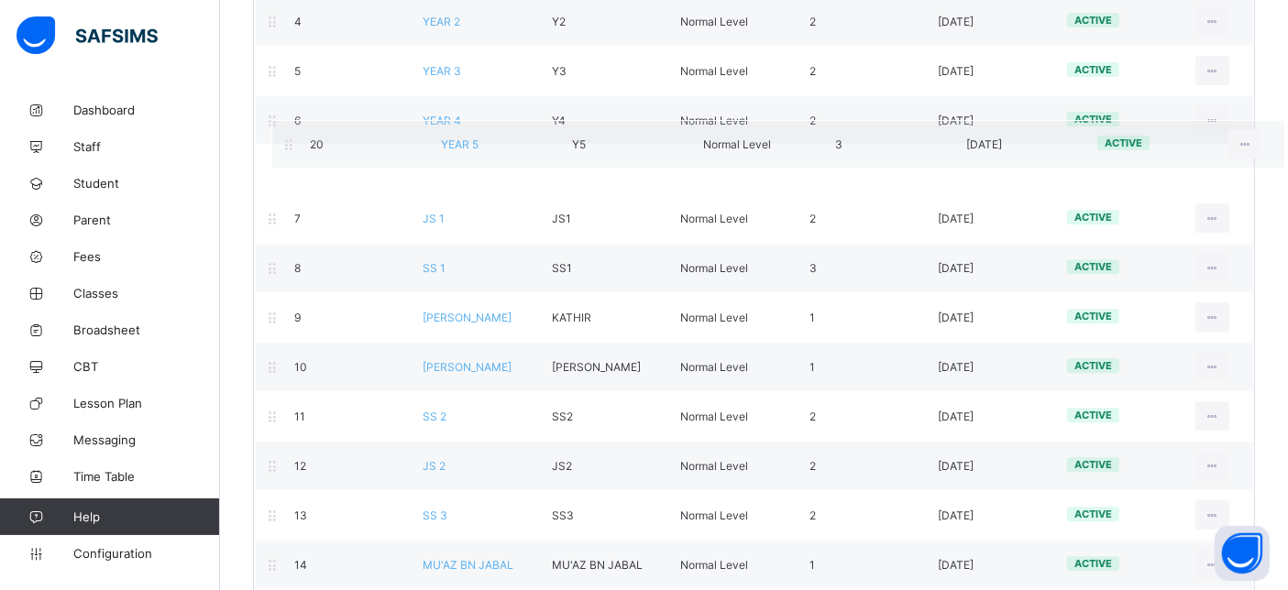
scroll to position [435, 0]
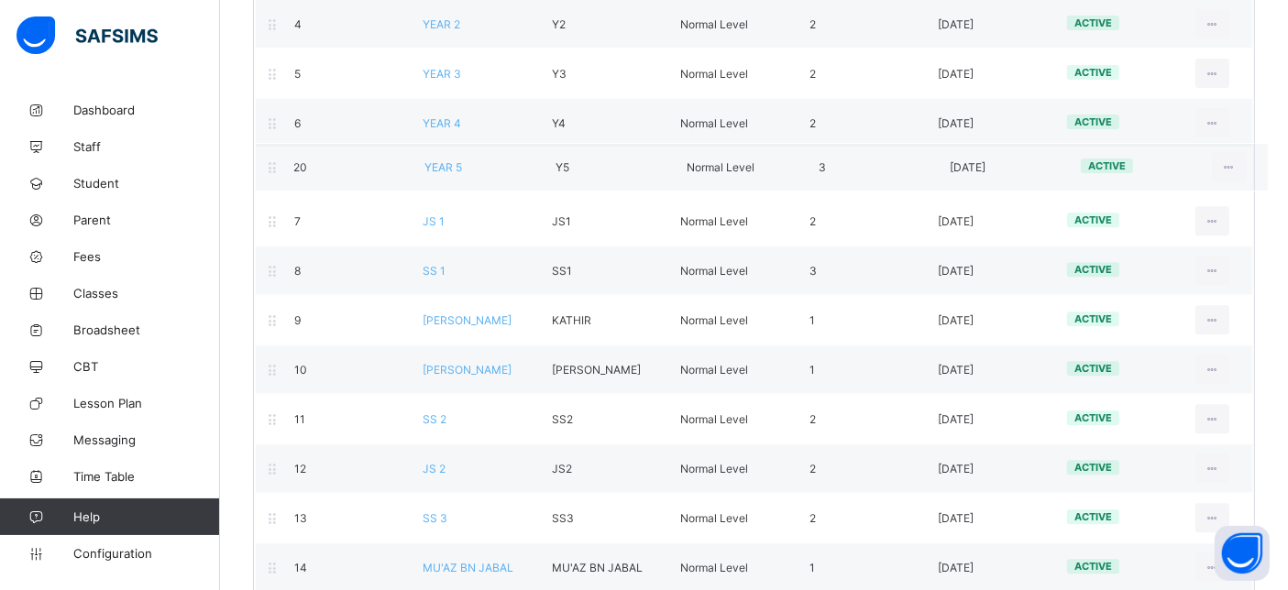
drag, startPoint x: 330, startPoint y: 80, endPoint x: 301, endPoint y: 165, distance: 90.2
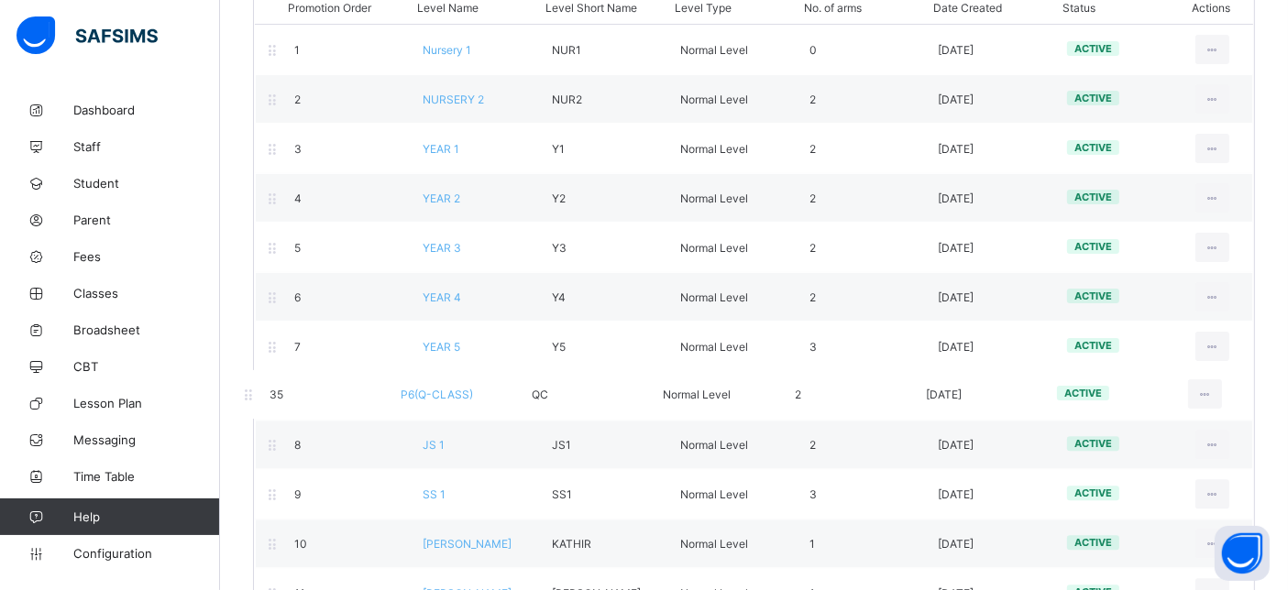
scroll to position [274, 0]
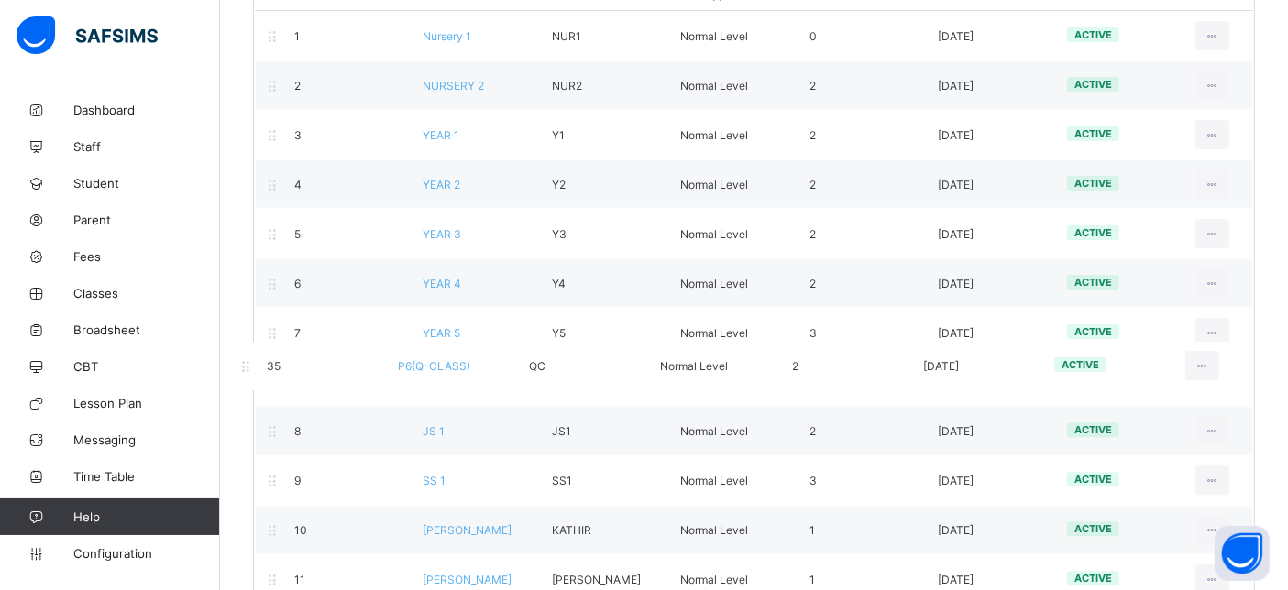
drag, startPoint x: 451, startPoint y: 323, endPoint x: 426, endPoint y: 365, distance: 48.9
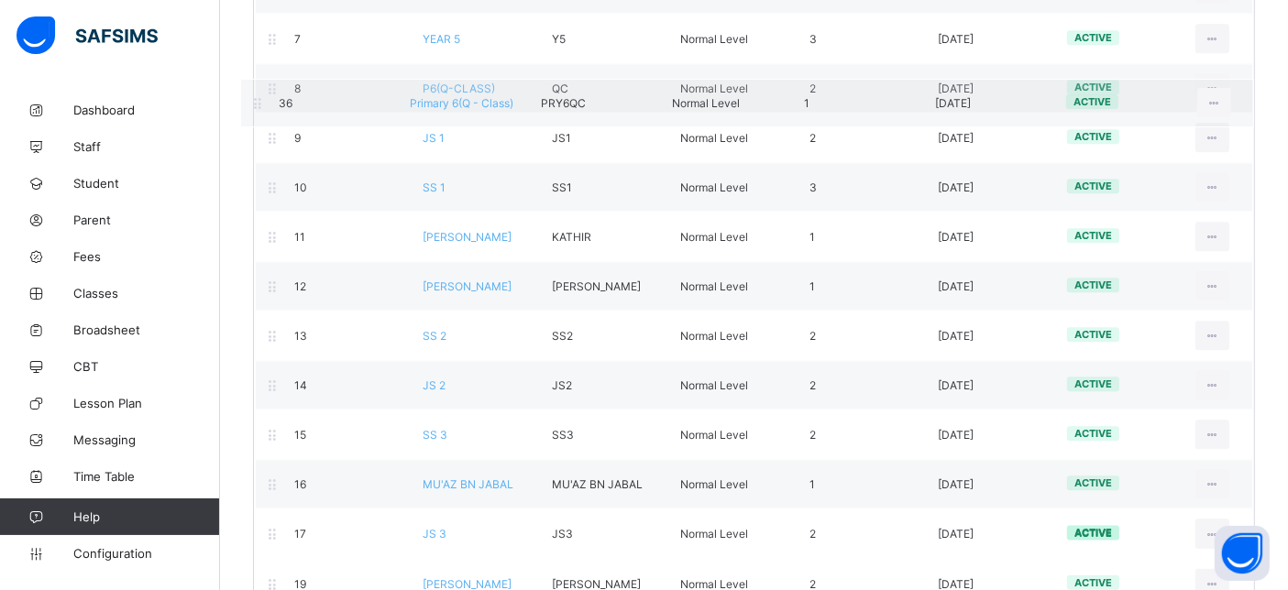
scroll to position [458, 0]
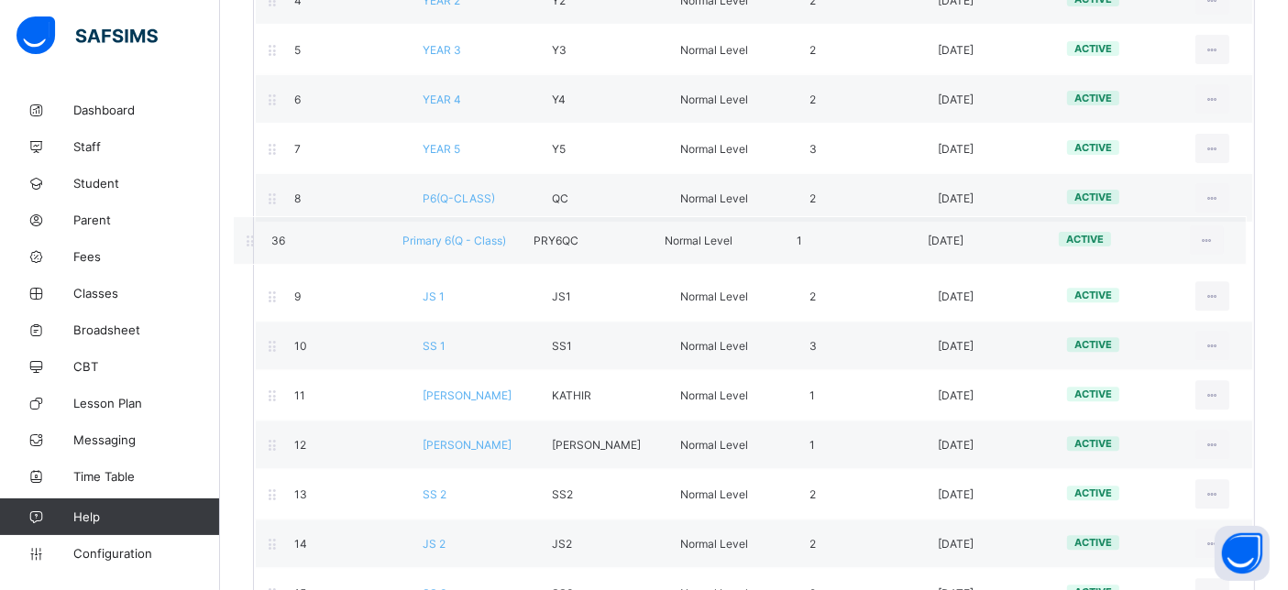
drag, startPoint x: 463, startPoint y: 334, endPoint x: 442, endPoint y: 240, distance: 95.9
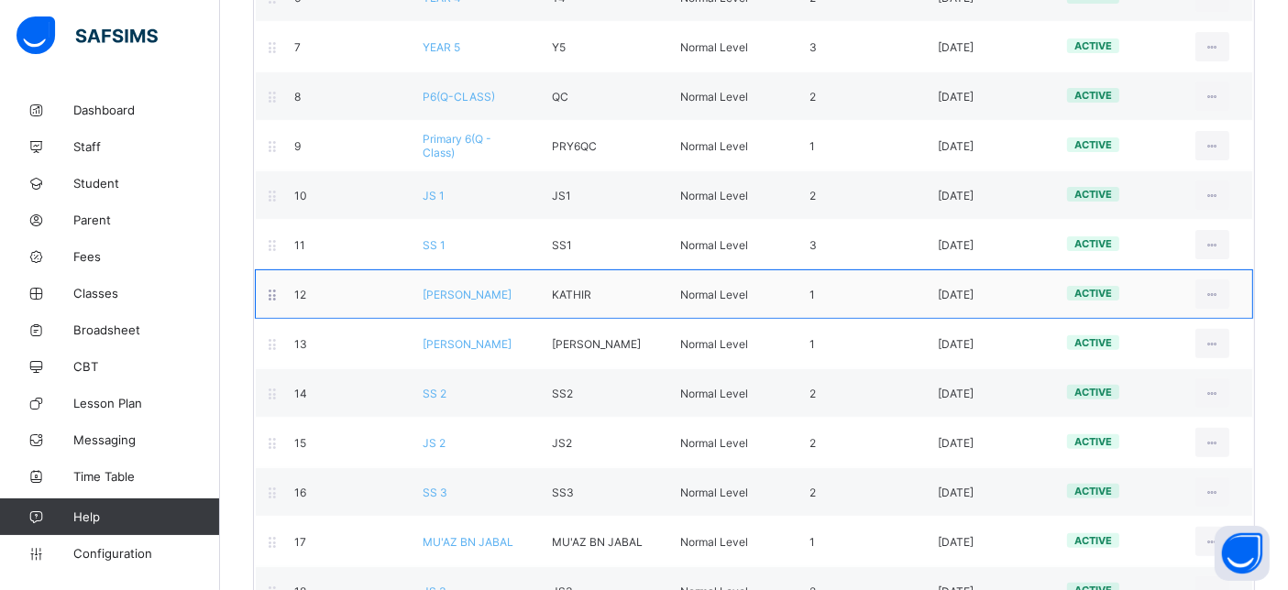
scroll to position [662, 0]
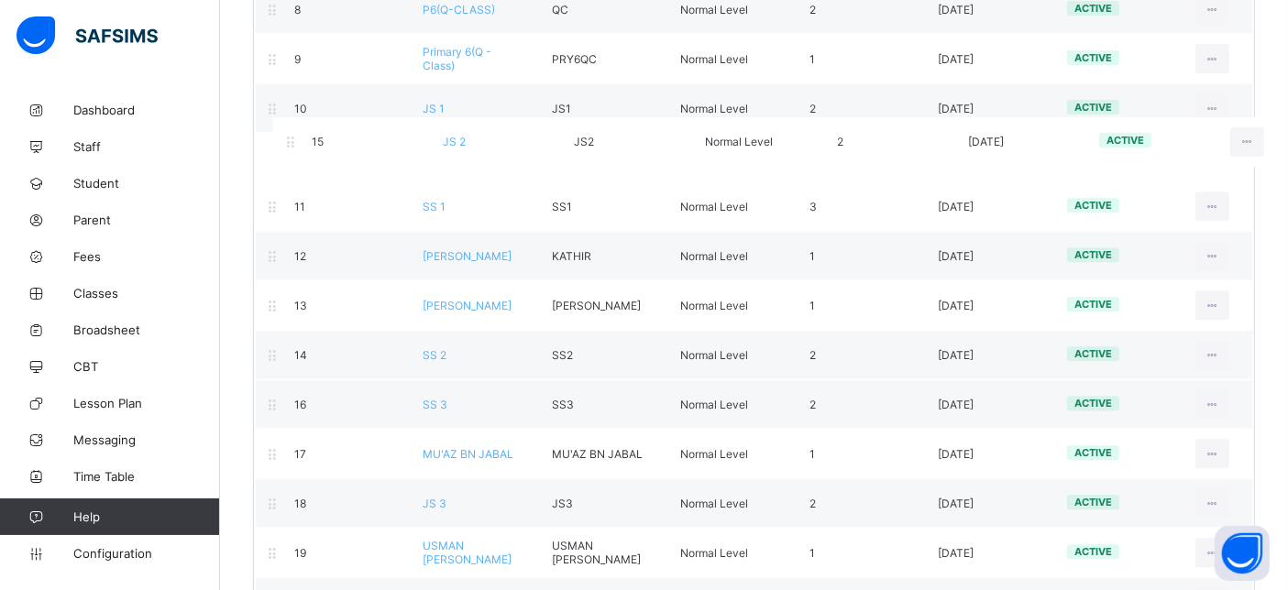
drag, startPoint x: 435, startPoint y: 334, endPoint x: 454, endPoint y: 136, distance: 199.0
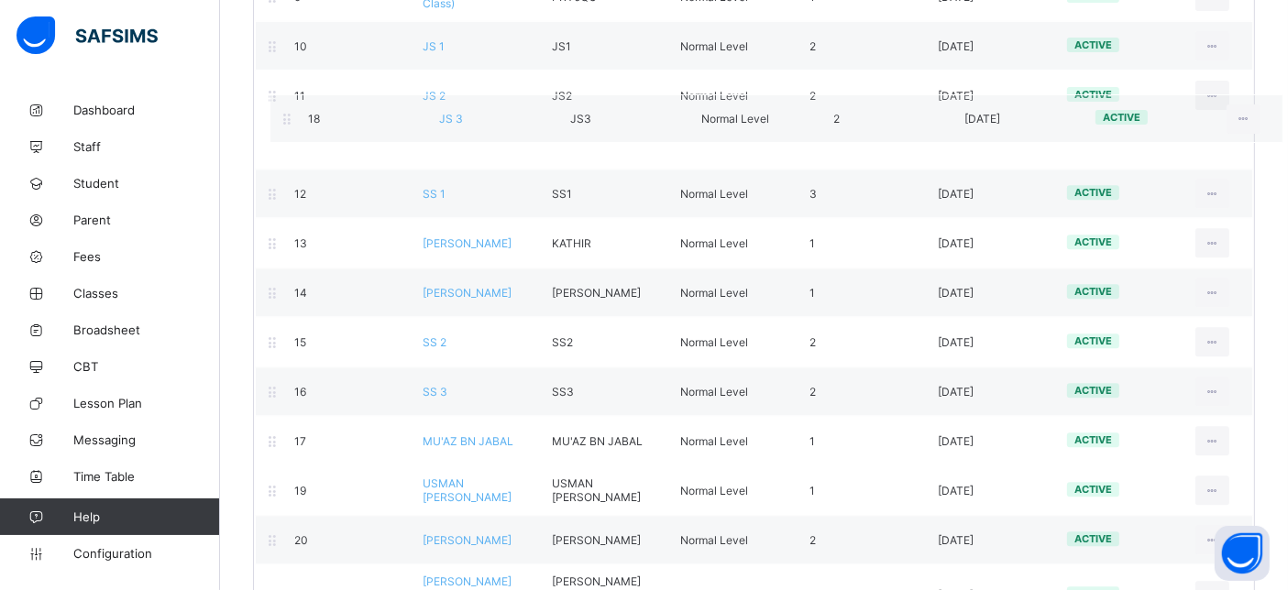
scroll to position [681, 0]
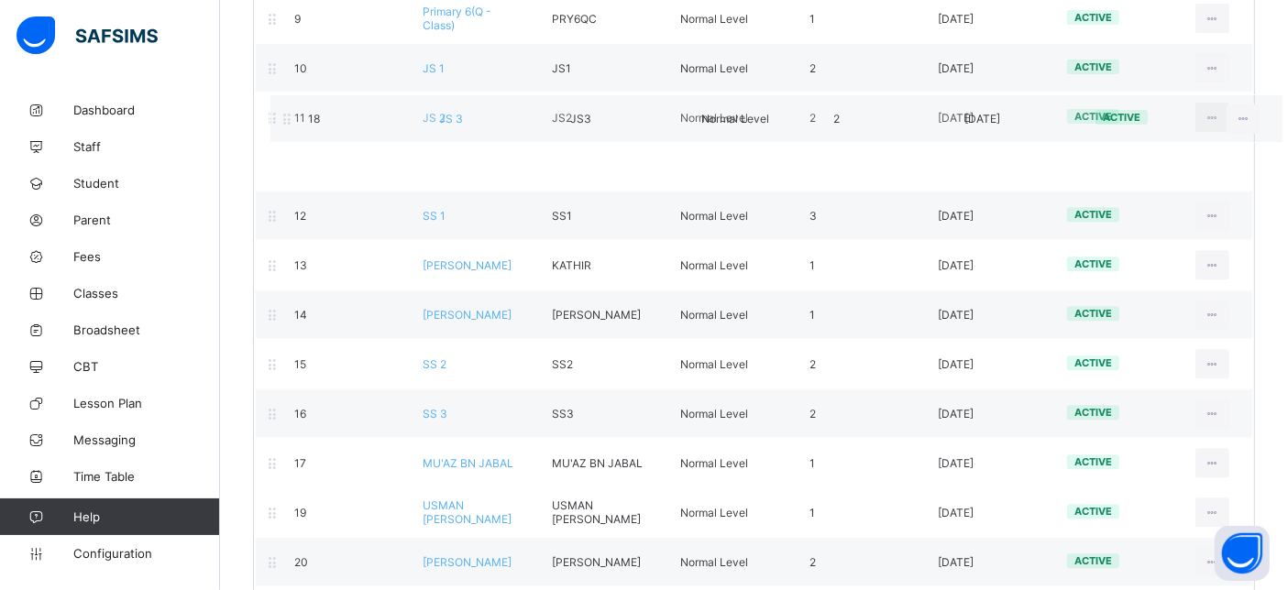
drag, startPoint x: 427, startPoint y: 410, endPoint x: 445, endPoint y: 127, distance: 283.9
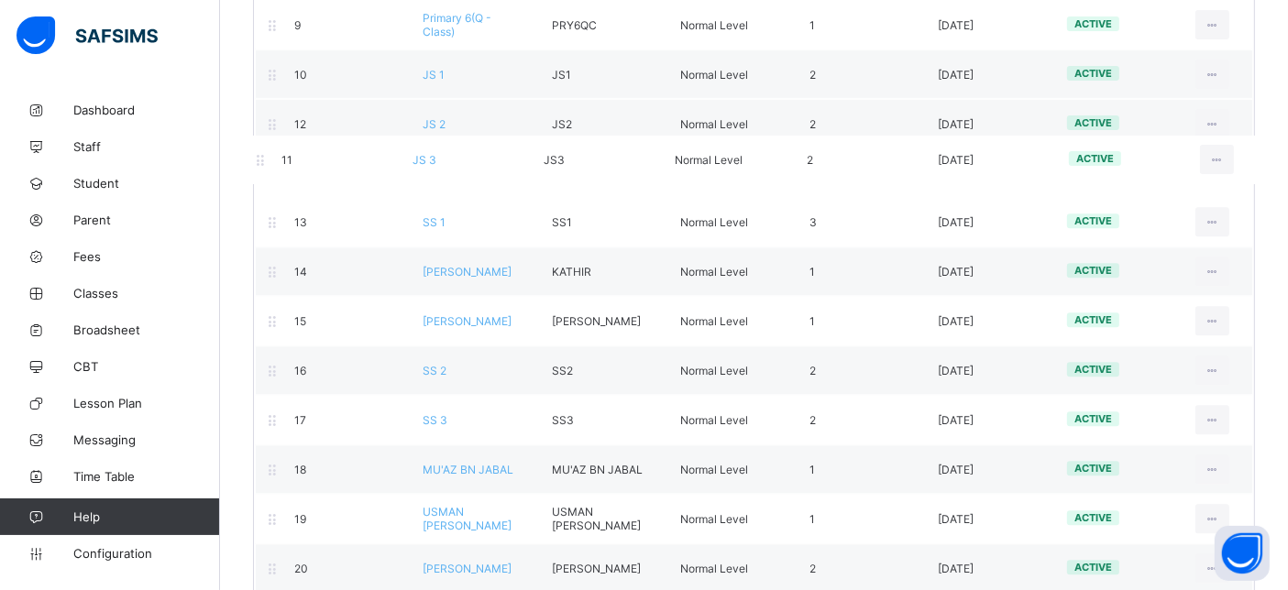
scroll to position [680, 0]
drag, startPoint x: 451, startPoint y: 116, endPoint x: 437, endPoint y: 178, distance: 63.8
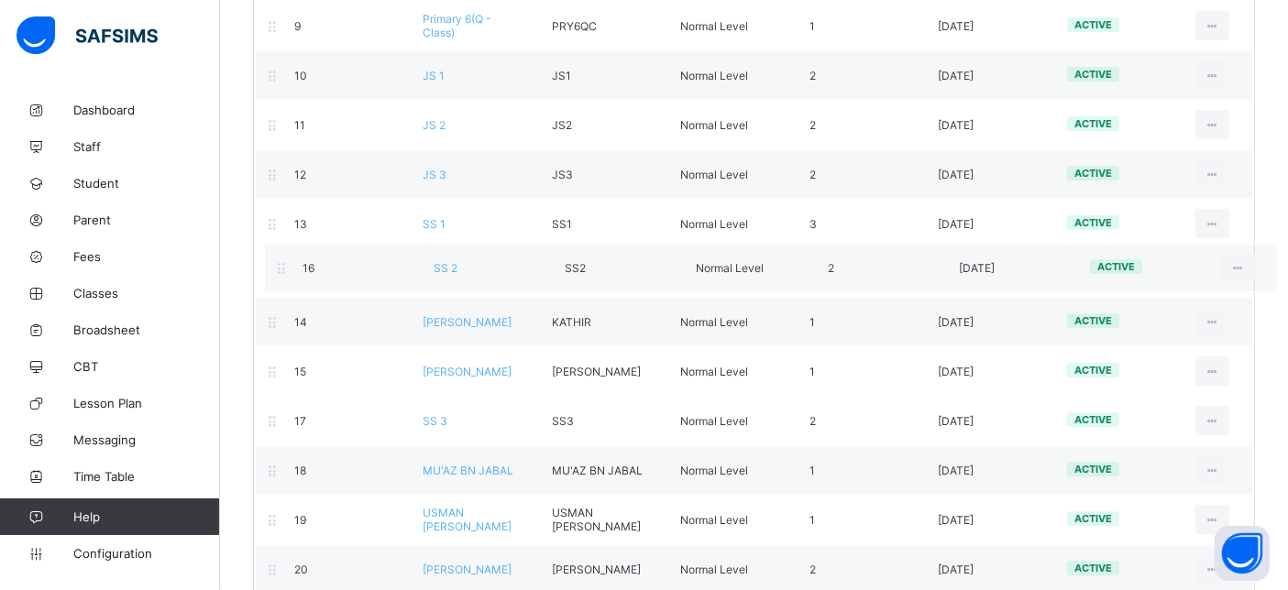
drag, startPoint x: 425, startPoint y: 360, endPoint x: 435, endPoint y: 259, distance: 102.2
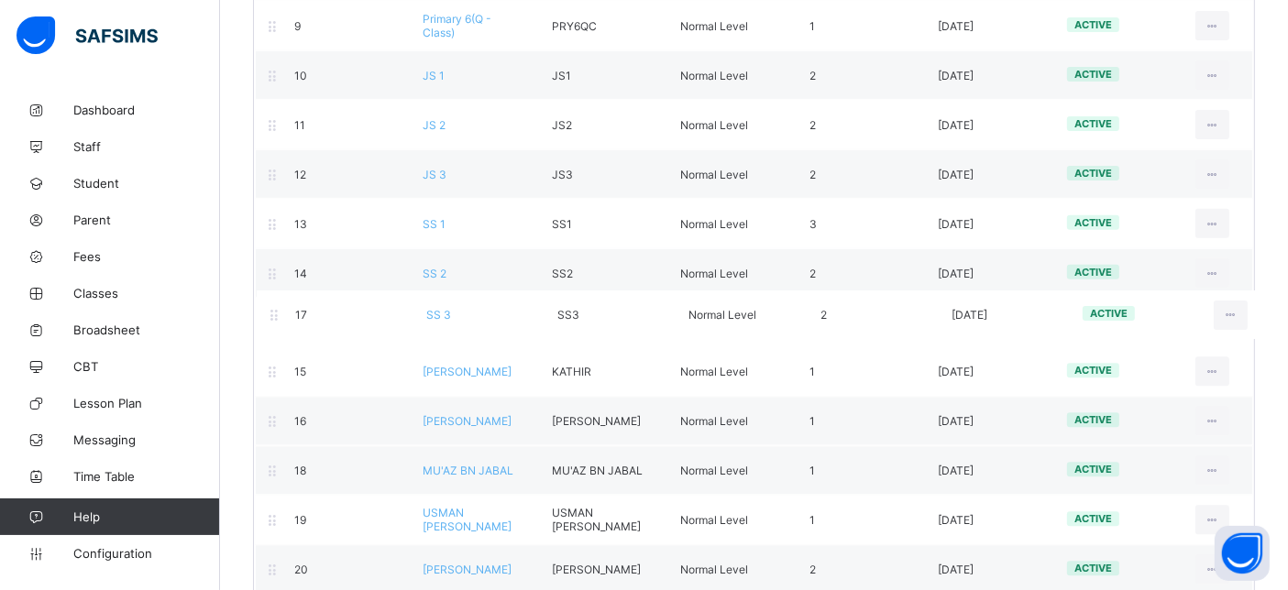
drag, startPoint x: 421, startPoint y: 404, endPoint x: 423, endPoint y: 303, distance: 101.8
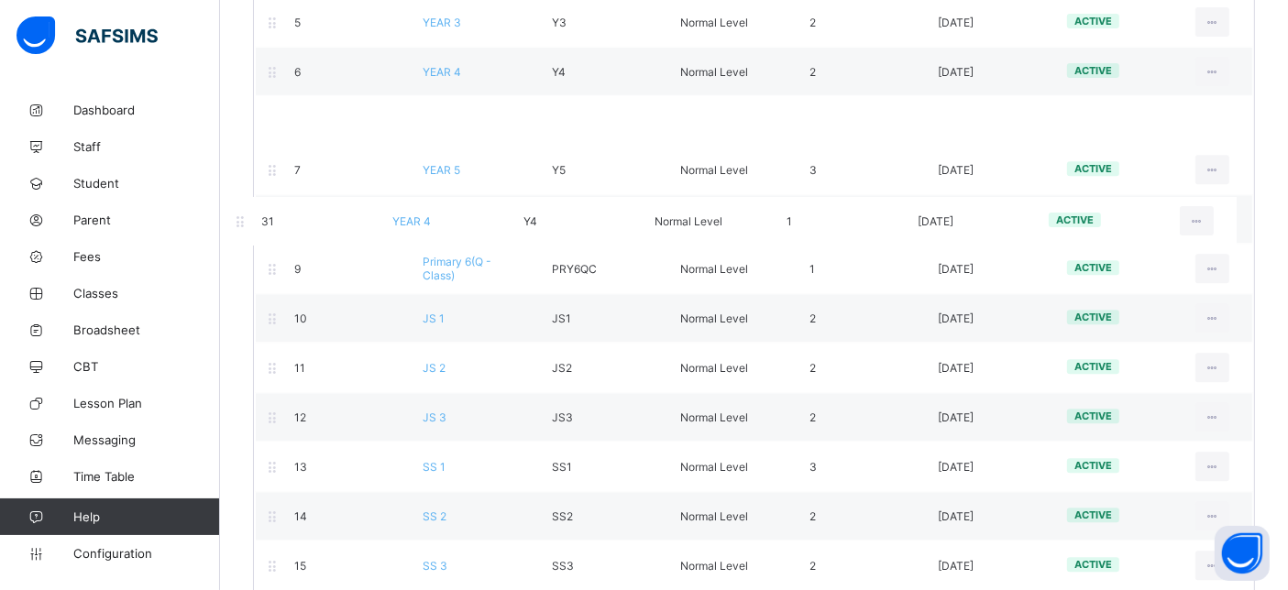
scroll to position [382, 0]
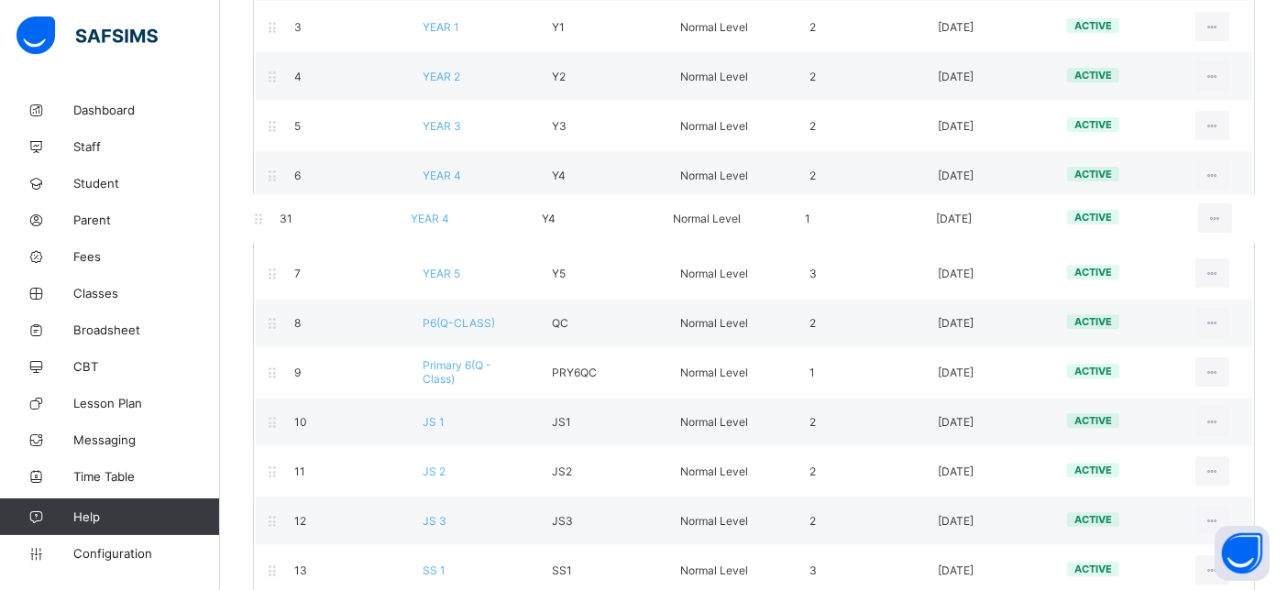
drag, startPoint x: 442, startPoint y: 490, endPoint x: 431, endPoint y: 213, distance: 277.1
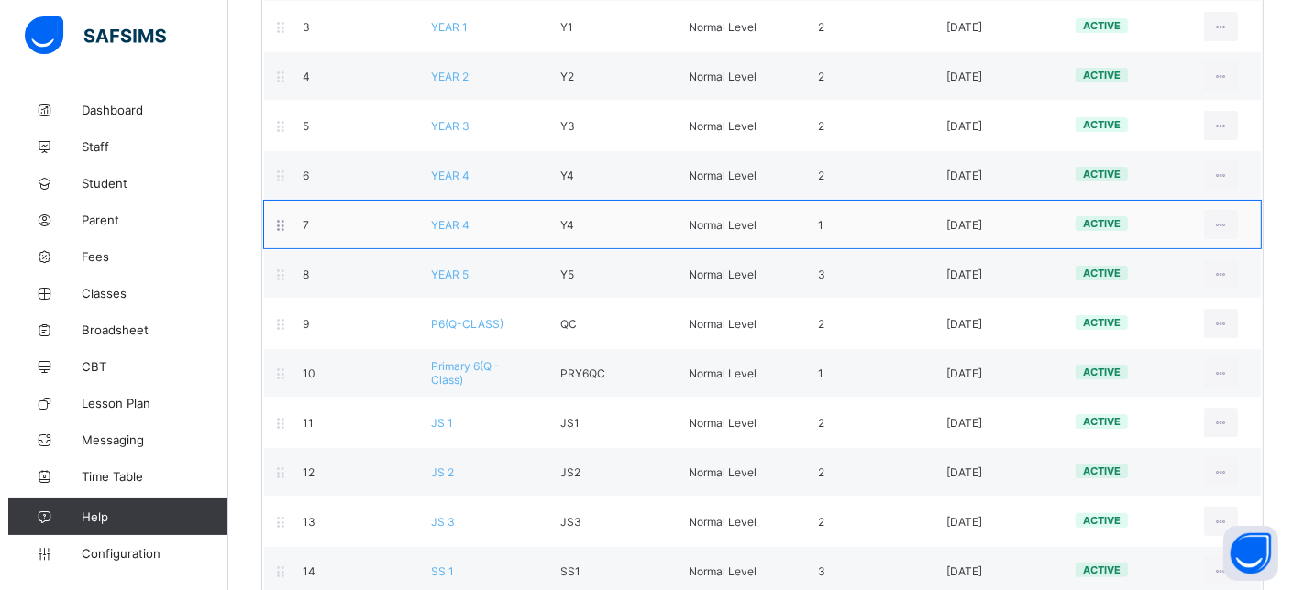
scroll to position [0, 0]
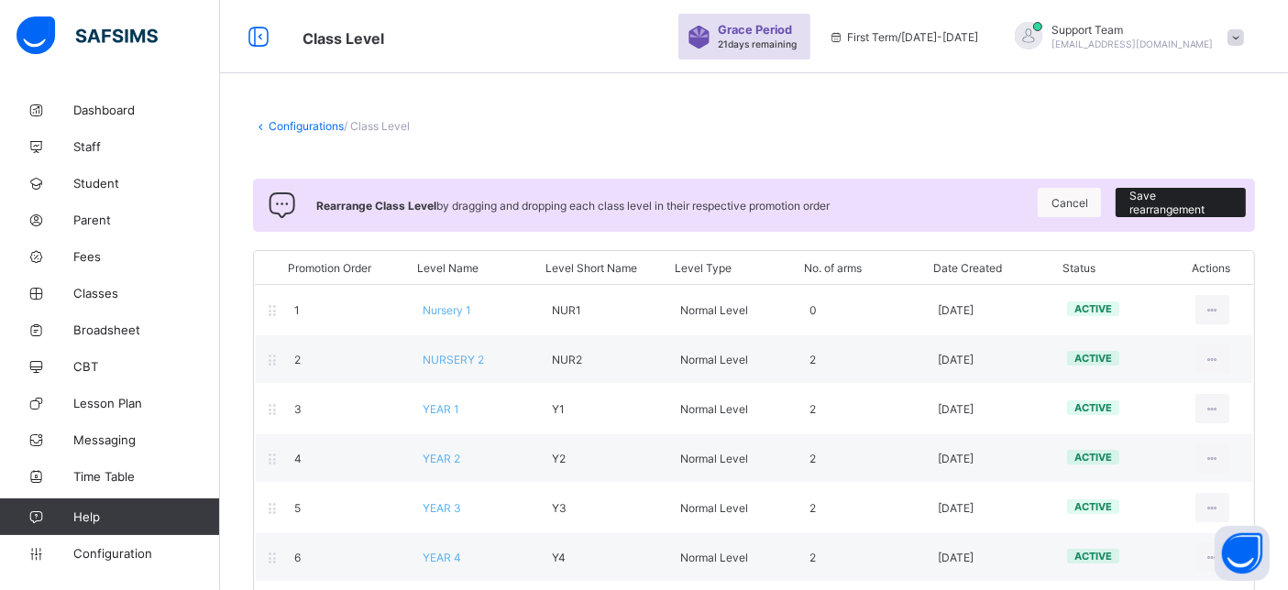
click at [1211, 205] on span "Save rearrangement" at bounding box center [1181, 203] width 103 height 28
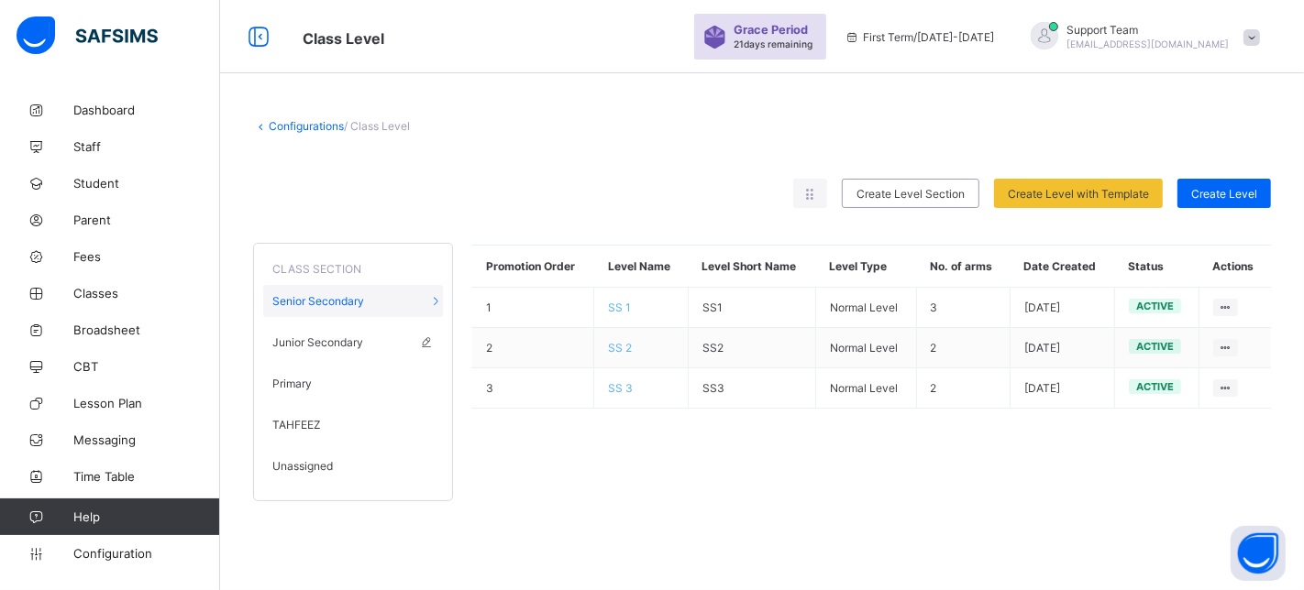
click at [299, 340] on span "Junior Secondary" at bounding box center [317, 343] width 91 height 14
click at [327, 463] on span "Unassigned" at bounding box center [302, 466] width 61 height 14
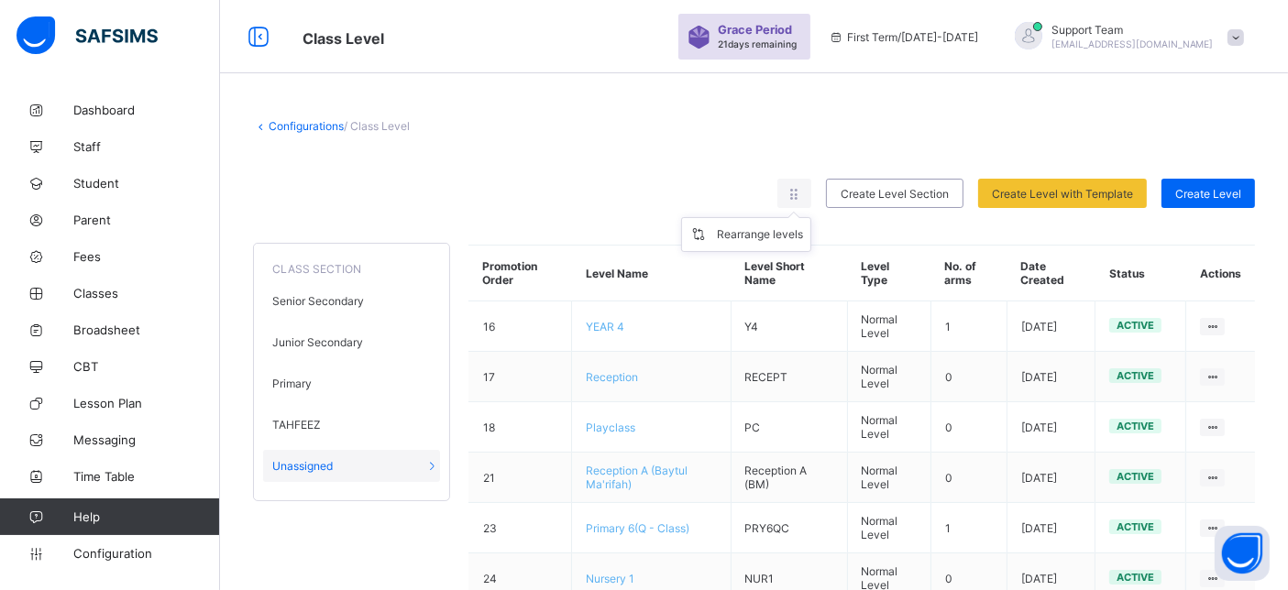
click at [811, 217] on ul "Rearrange levels" at bounding box center [746, 234] width 130 height 35
click at [775, 239] on div "Rearrange levels" at bounding box center [760, 235] width 86 height 18
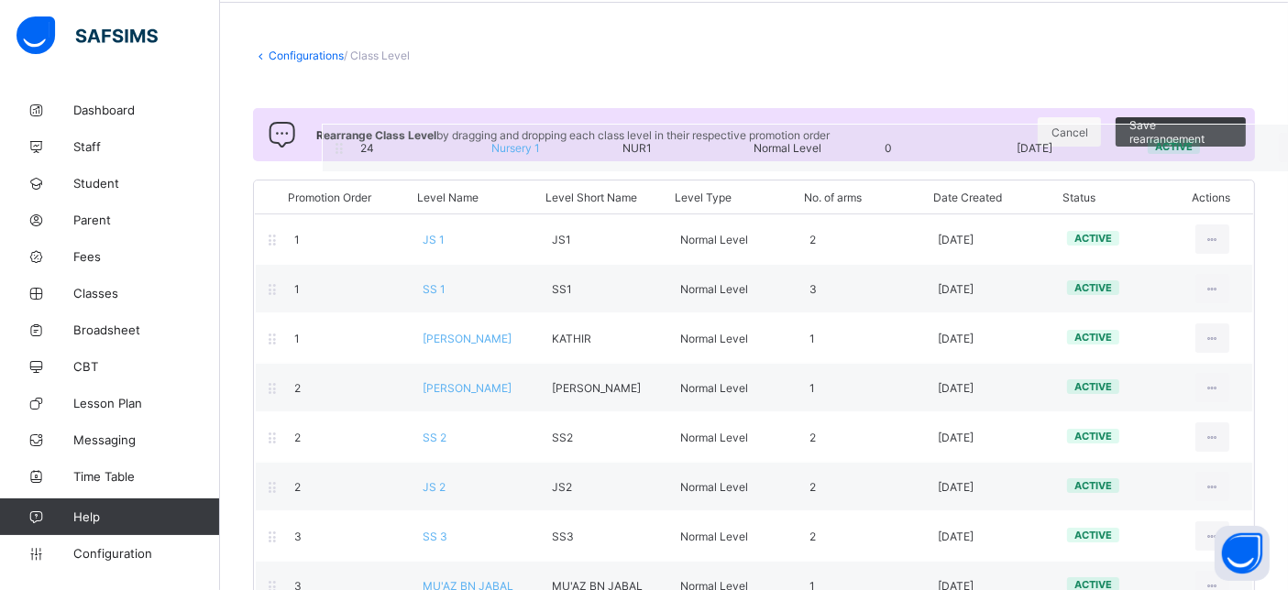
scroll to position [66, 0]
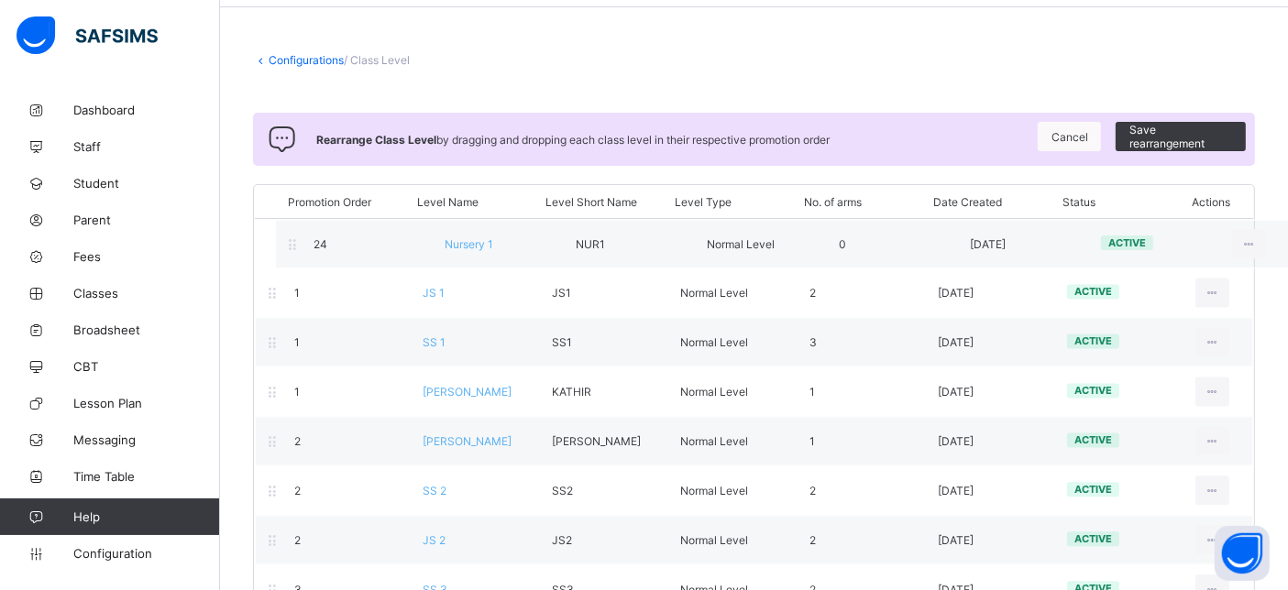
drag, startPoint x: 266, startPoint y: 298, endPoint x: 293, endPoint y: 240, distance: 64.0
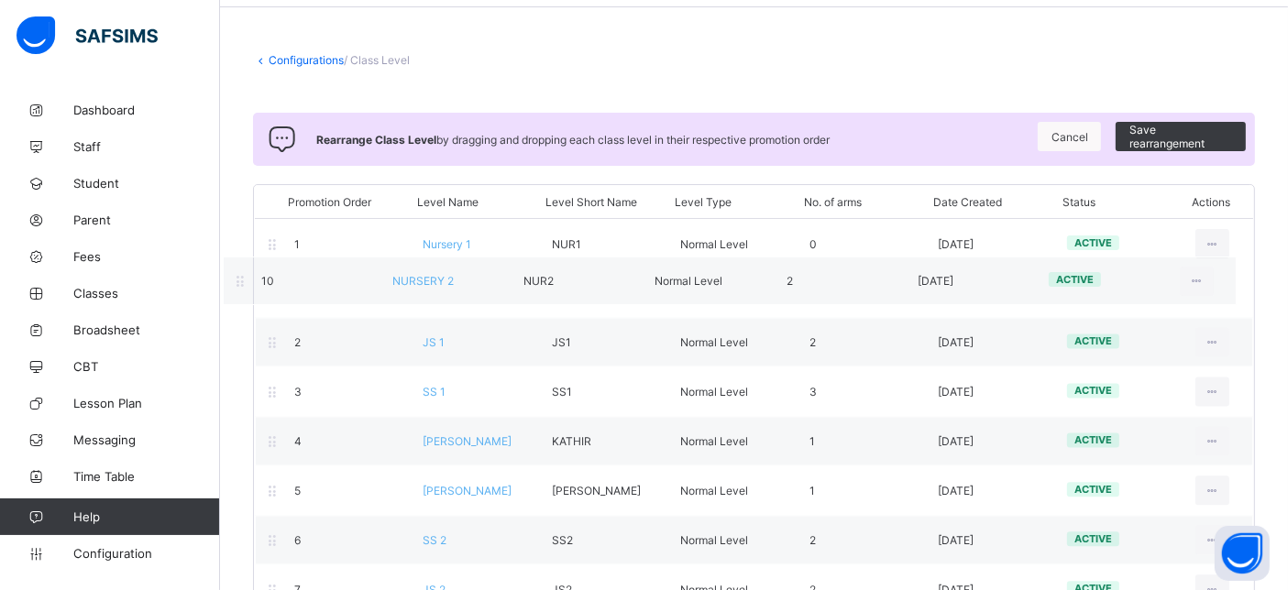
drag, startPoint x: 420, startPoint y: 293, endPoint x: 389, endPoint y: 292, distance: 31.2
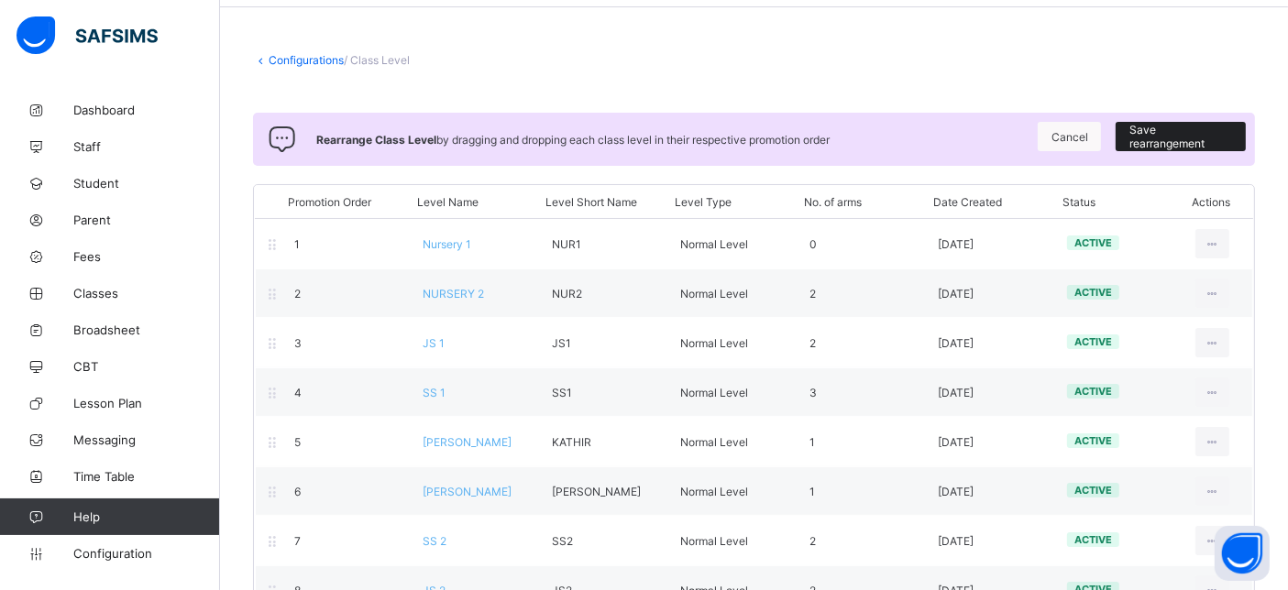
click at [1200, 135] on span "Save rearrangement" at bounding box center [1181, 137] width 103 height 28
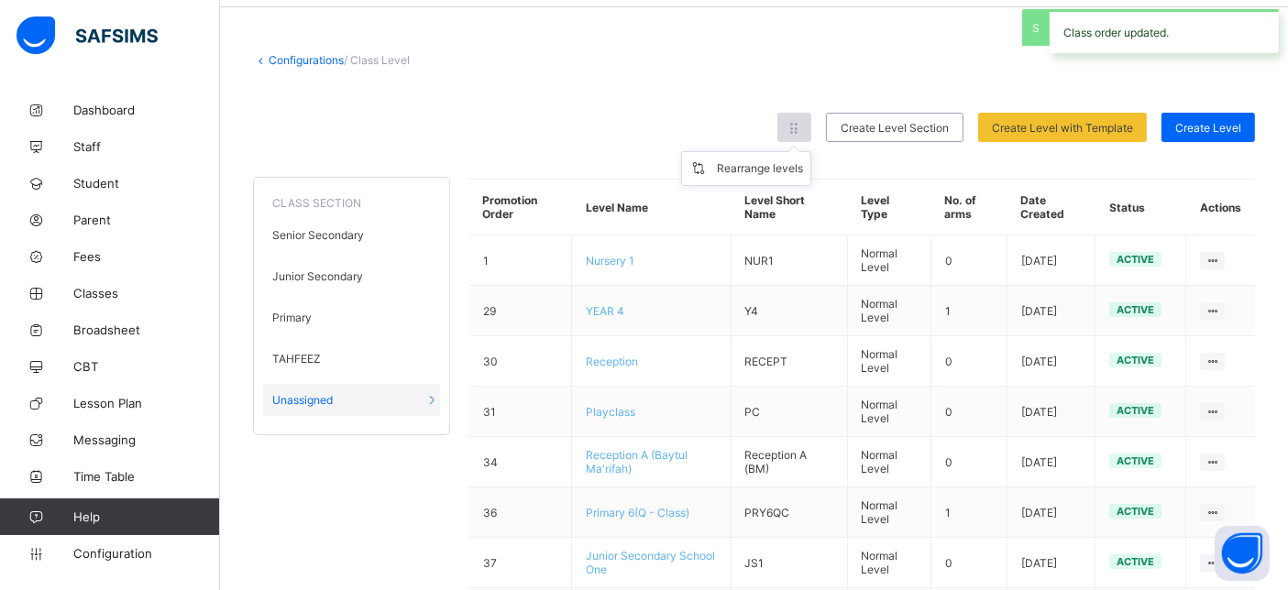
click at [811, 127] on div at bounding box center [795, 127] width 34 height 29
click at [760, 168] on div "Rearrange levels" at bounding box center [760, 169] width 86 height 18
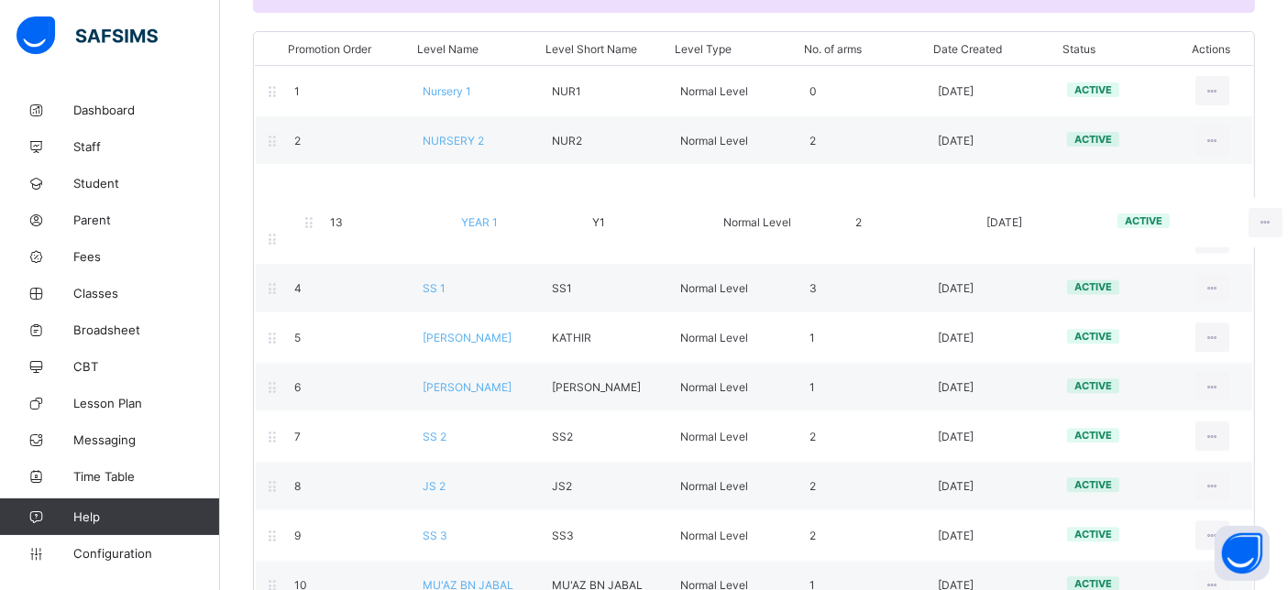
scroll to position [203, 0]
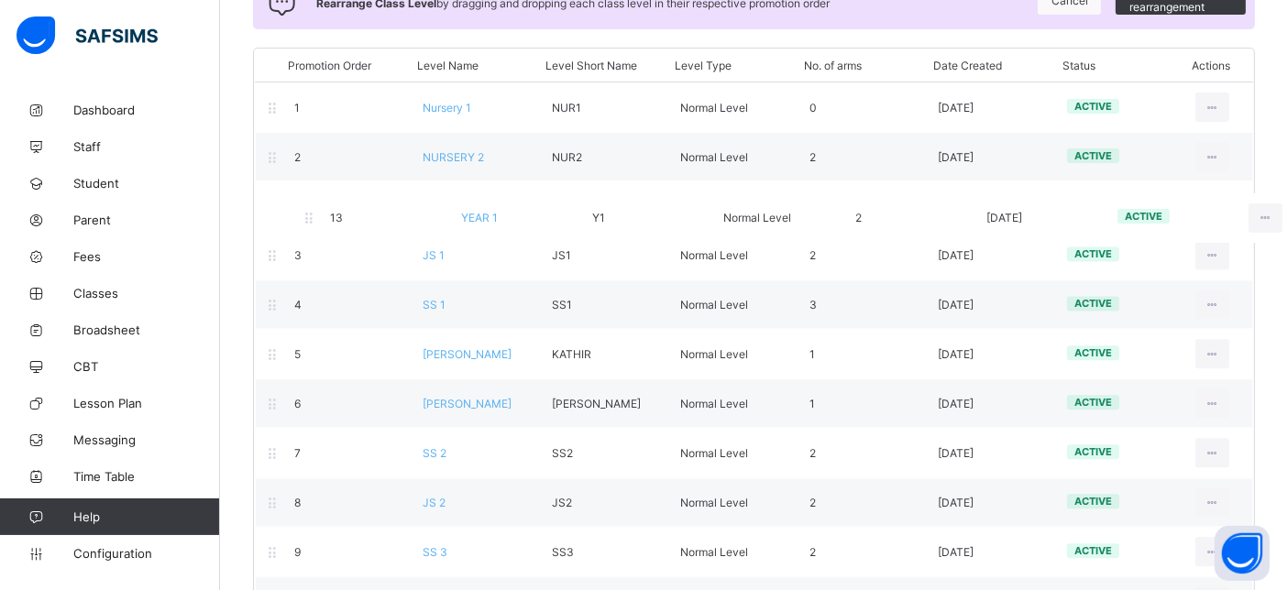
drag, startPoint x: 308, startPoint y: 432, endPoint x: 346, endPoint y: 221, distance: 214.2
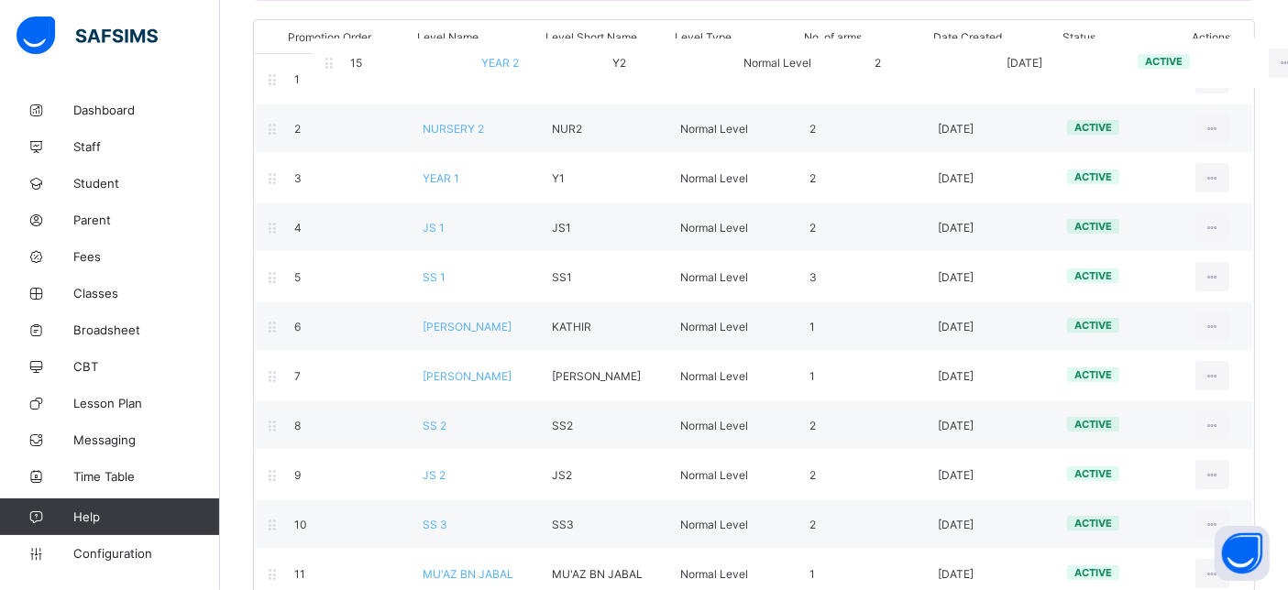
scroll to position [135, 0]
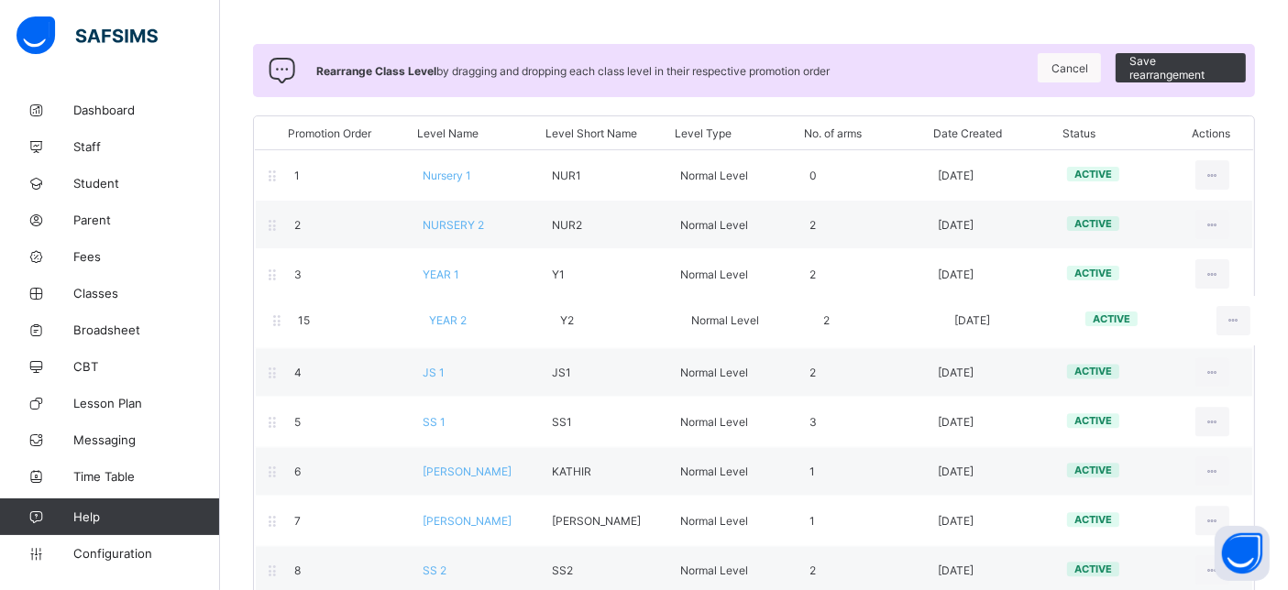
drag, startPoint x: 331, startPoint y: 389, endPoint x: 335, endPoint y: 312, distance: 77.1
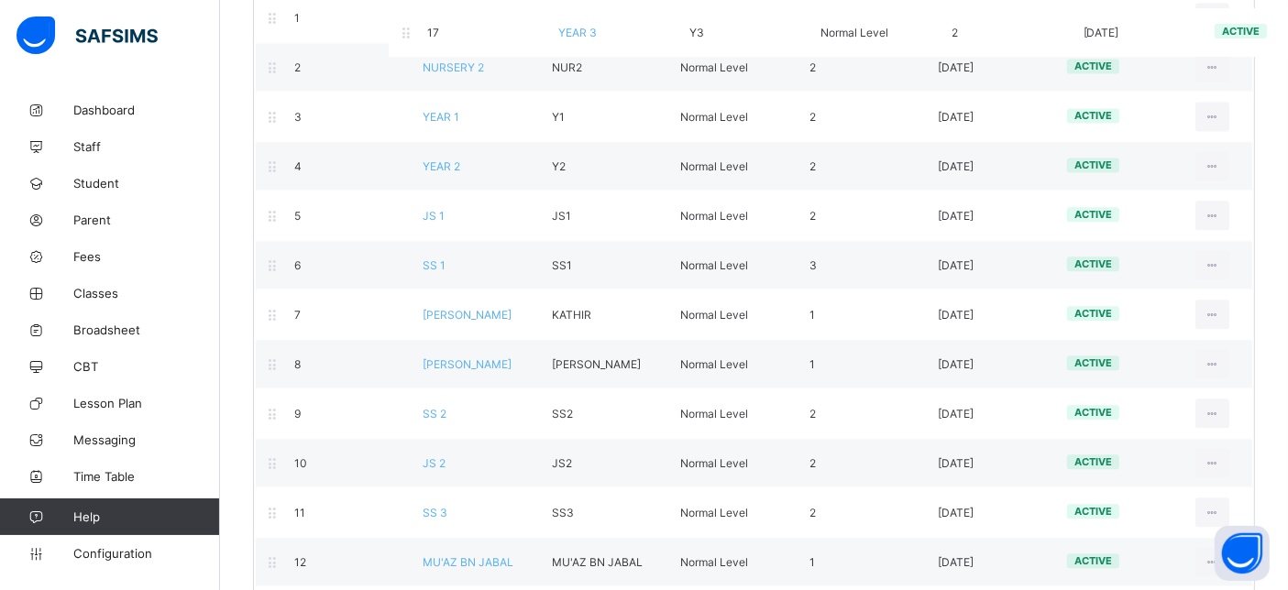
scroll to position [260, 0]
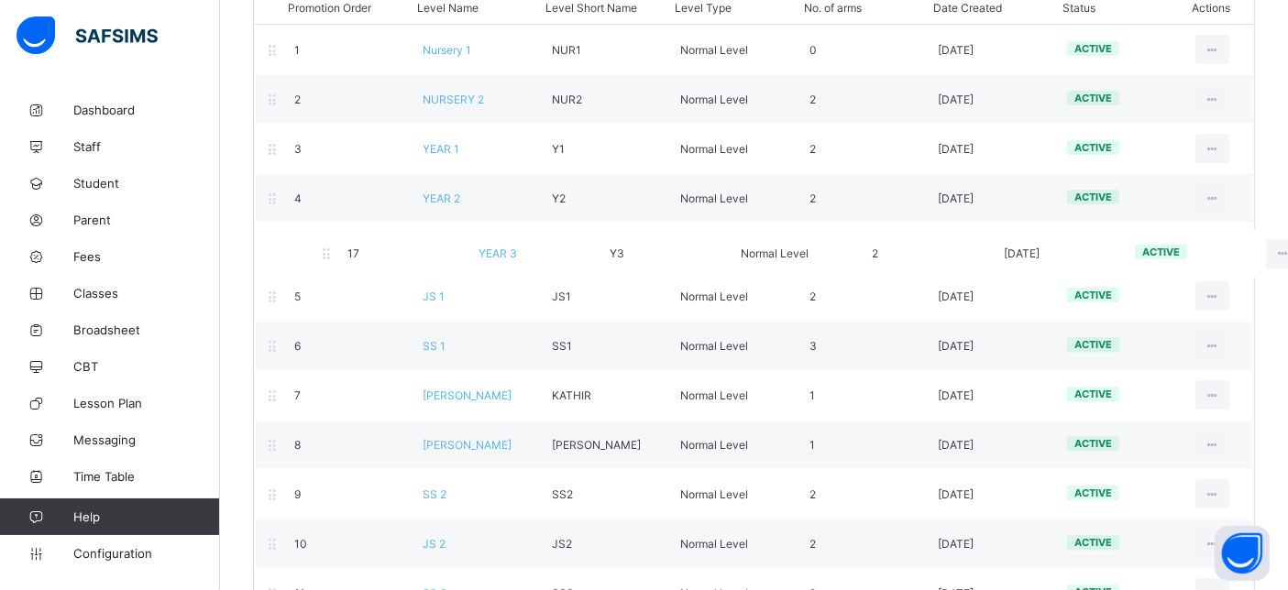
drag, startPoint x: 363, startPoint y: 365, endPoint x: 419, endPoint y: 259, distance: 119.4
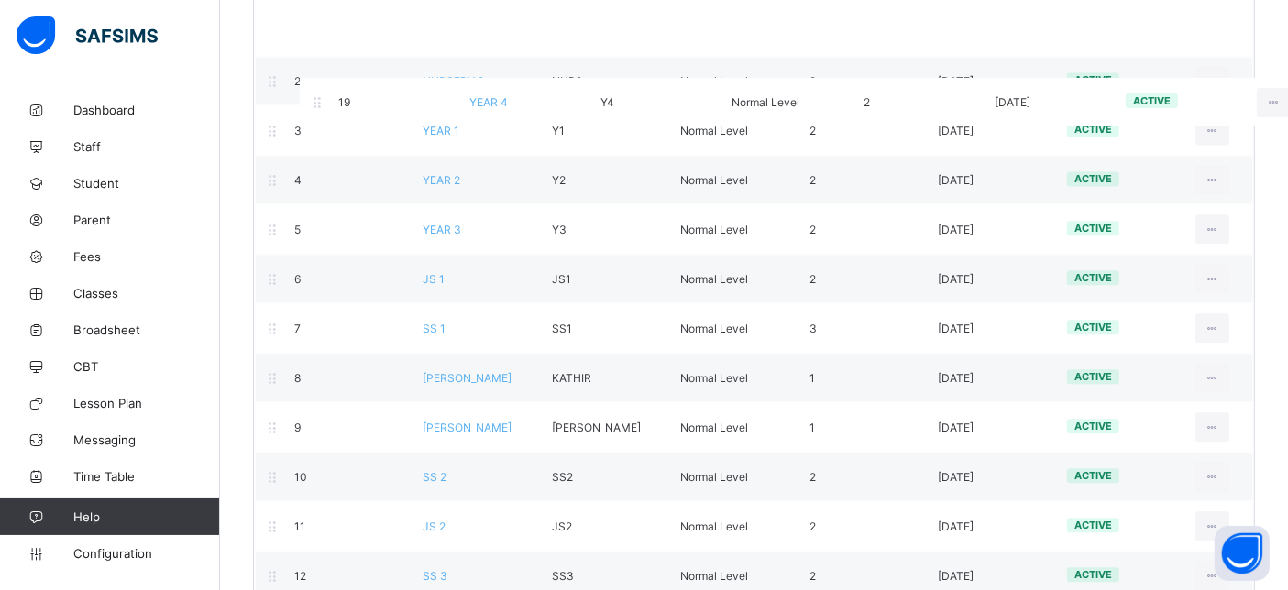
scroll to position [237, 0]
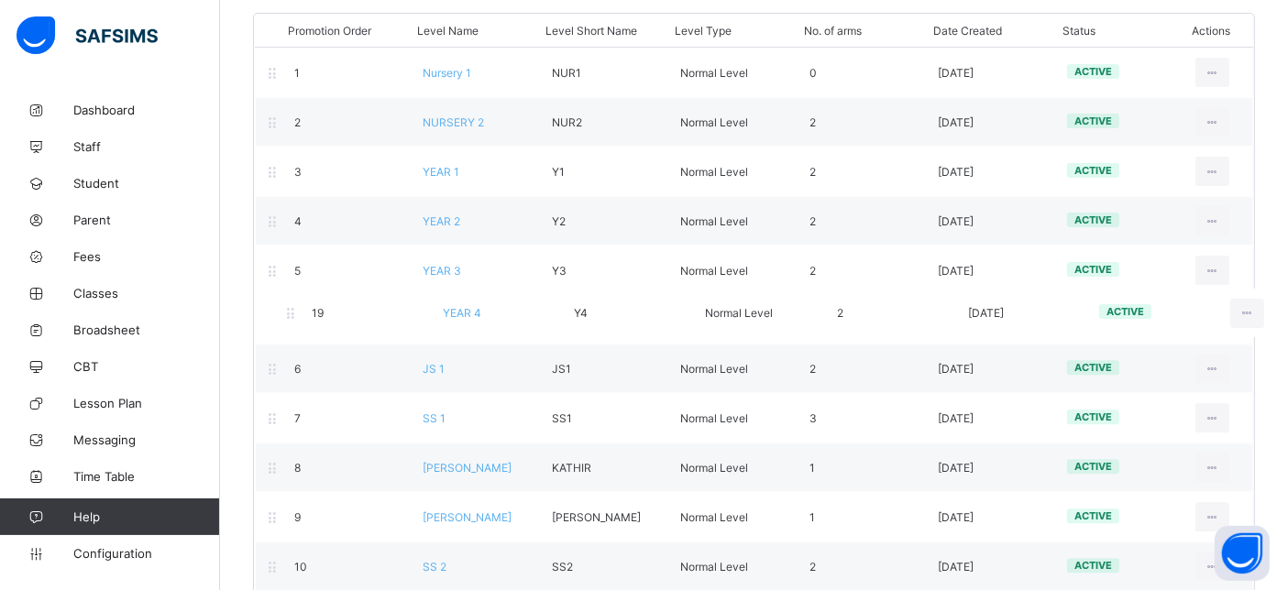
drag, startPoint x: 353, startPoint y: 425, endPoint x: 371, endPoint y: 311, distance: 115.2
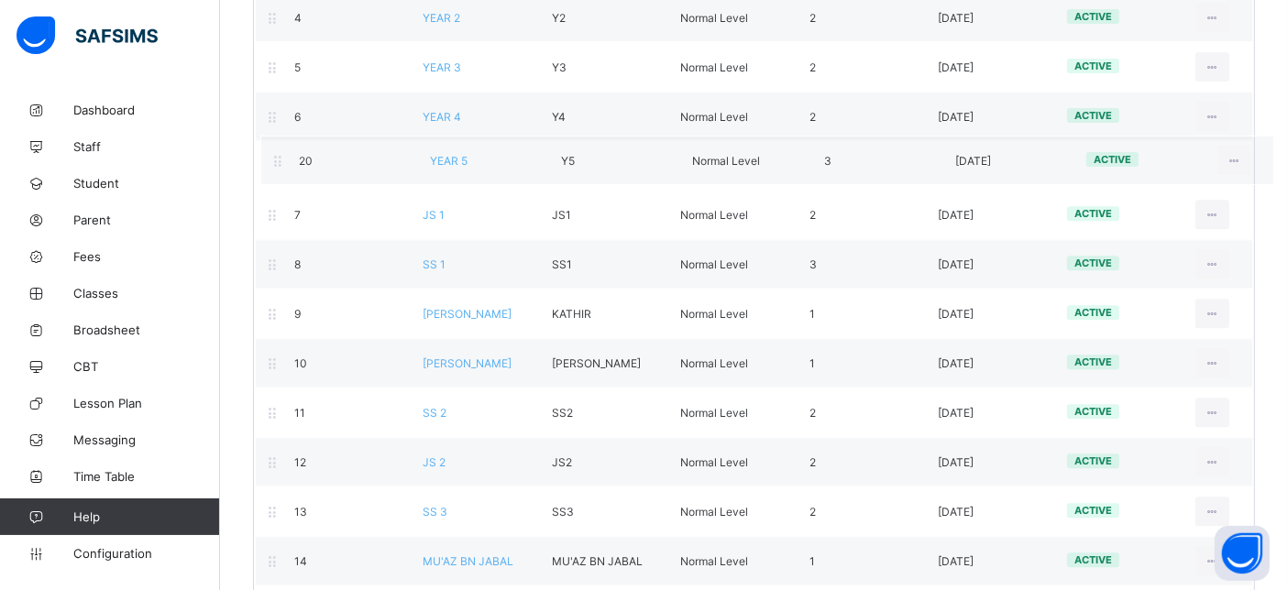
scroll to position [429, 0]
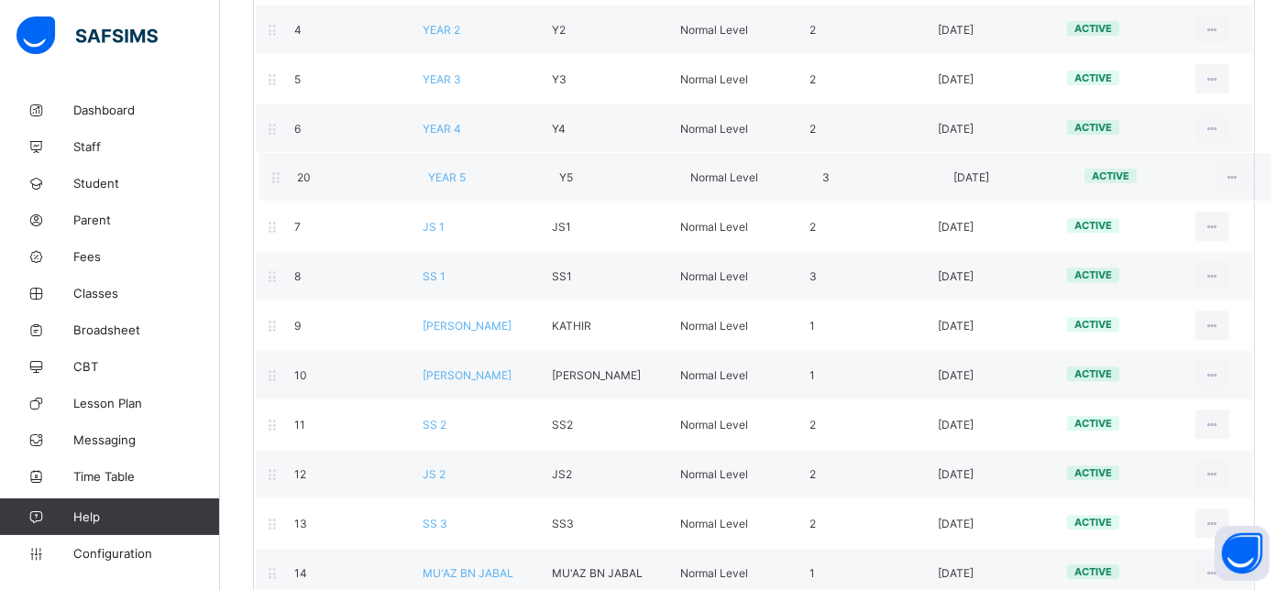
drag, startPoint x: 398, startPoint y: 408, endPoint x: 403, endPoint y: 185, distance: 222.9
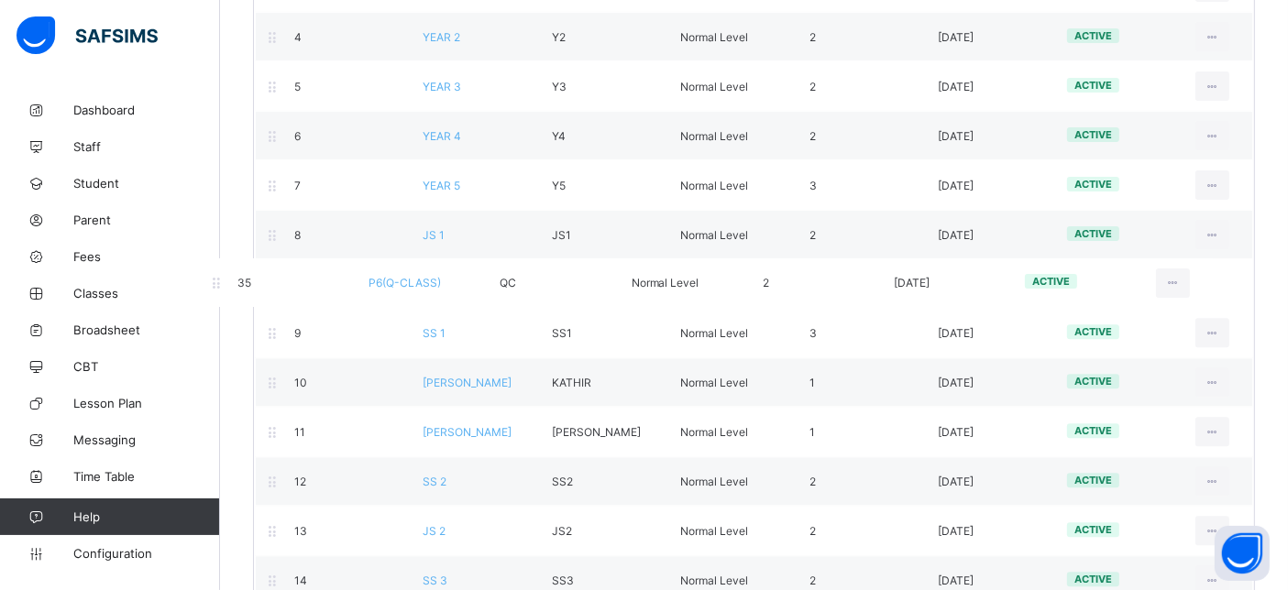
scroll to position [394, 0]
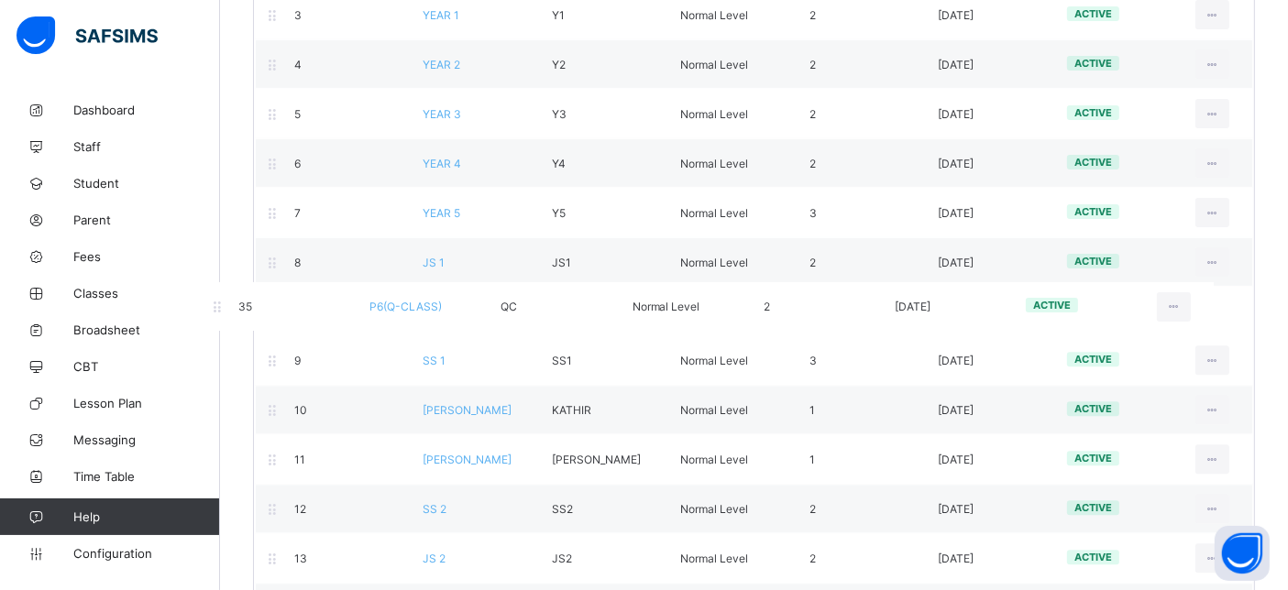
drag, startPoint x: 432, startPoint y: 324, endPoint x: 377, endPoint y: 303, distance: 58.9
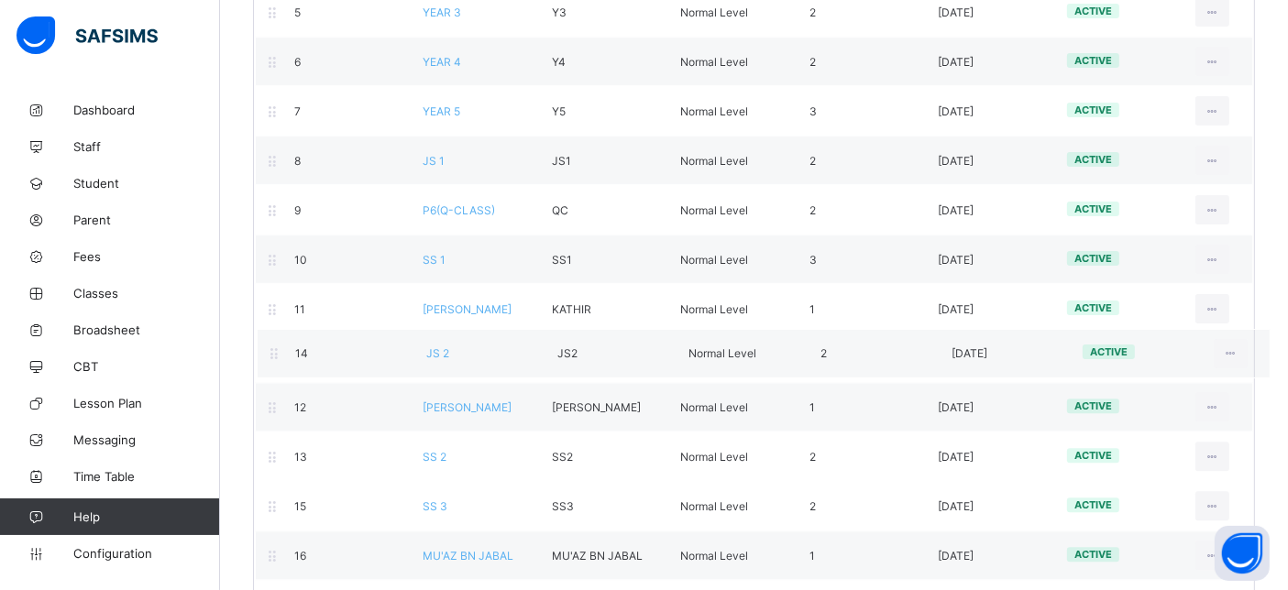
scroll to position [497, 0]
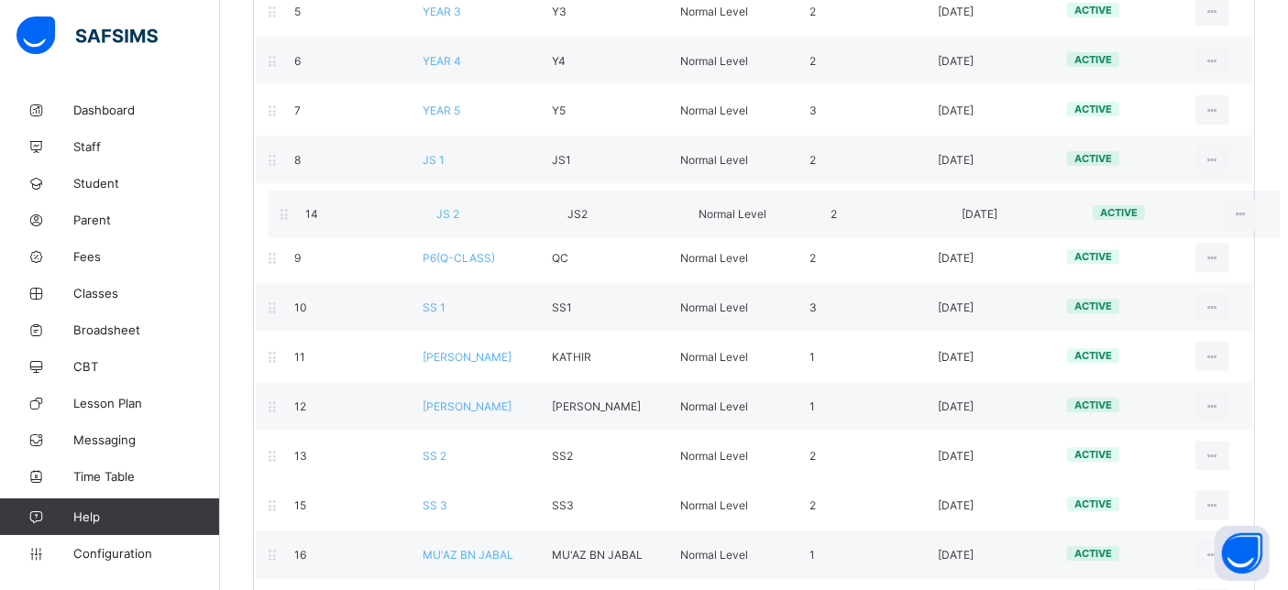
drag, startPoint x: 436, startPoint y: 451, endPoint x: 447, endPoint y: 211, distance: 240.5
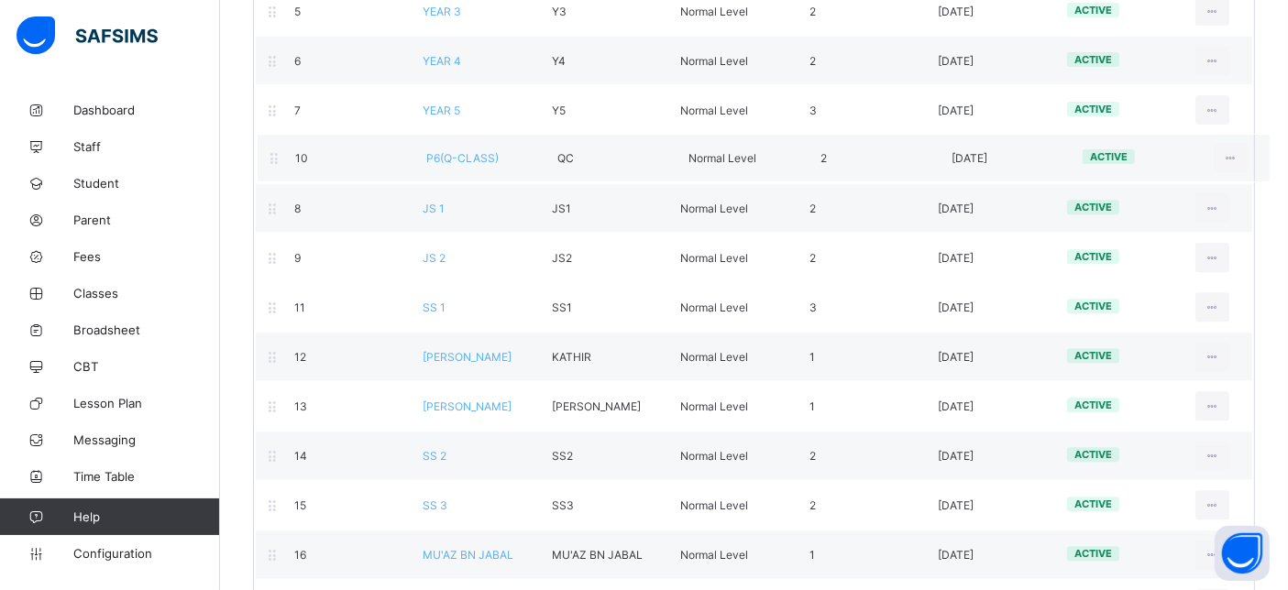
drag, startPoint x: 451, startPoint y: 252, endPoint x: 453, endPoint y: 142, distance: 110.0
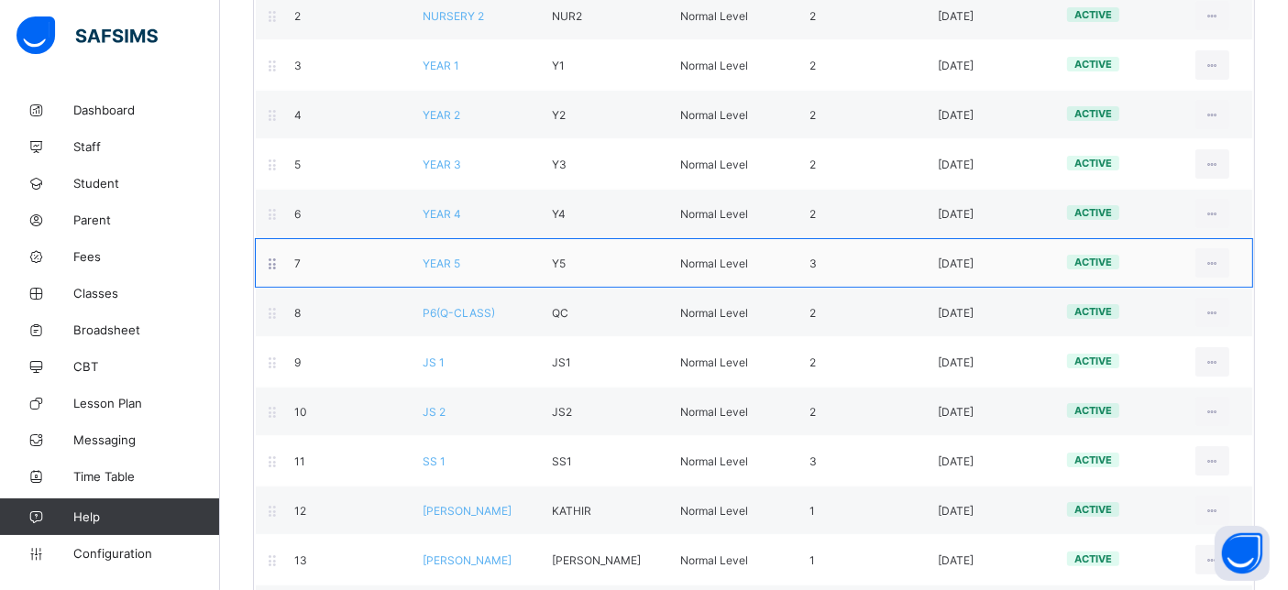
scroll to position [89, 0]
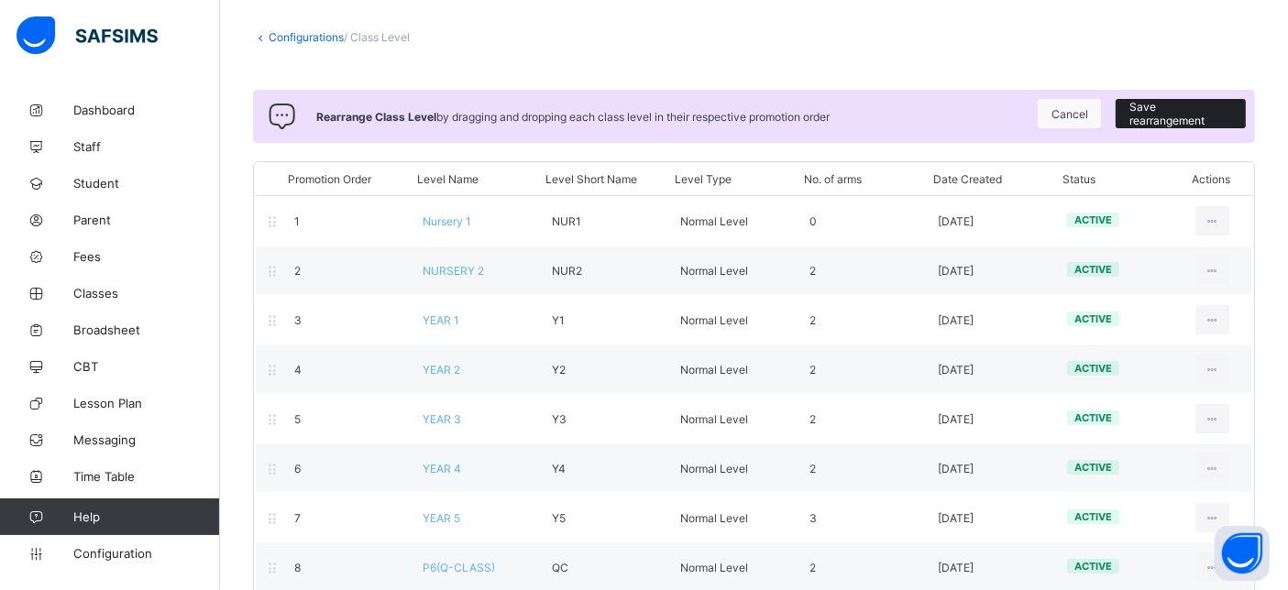
click at [1181, 105] on span "Save rearrangement" at bounding box center [1181, 114] width 103 height 28
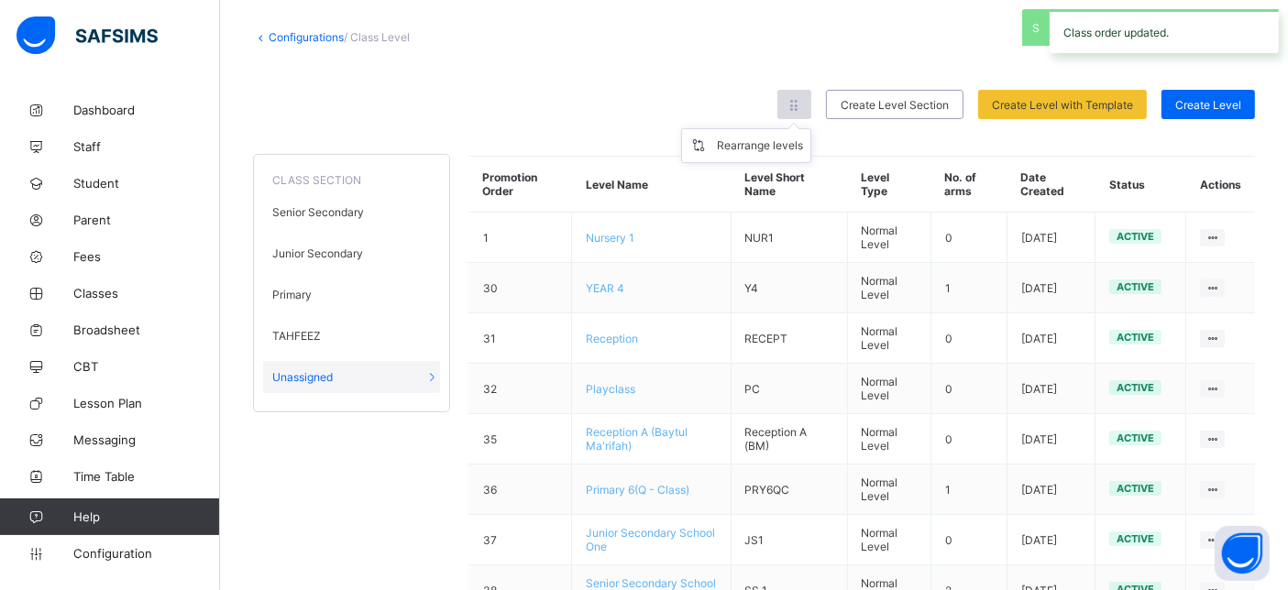
click at [802, 103] on icon at bounding box center [795, 105] width 16 height 14
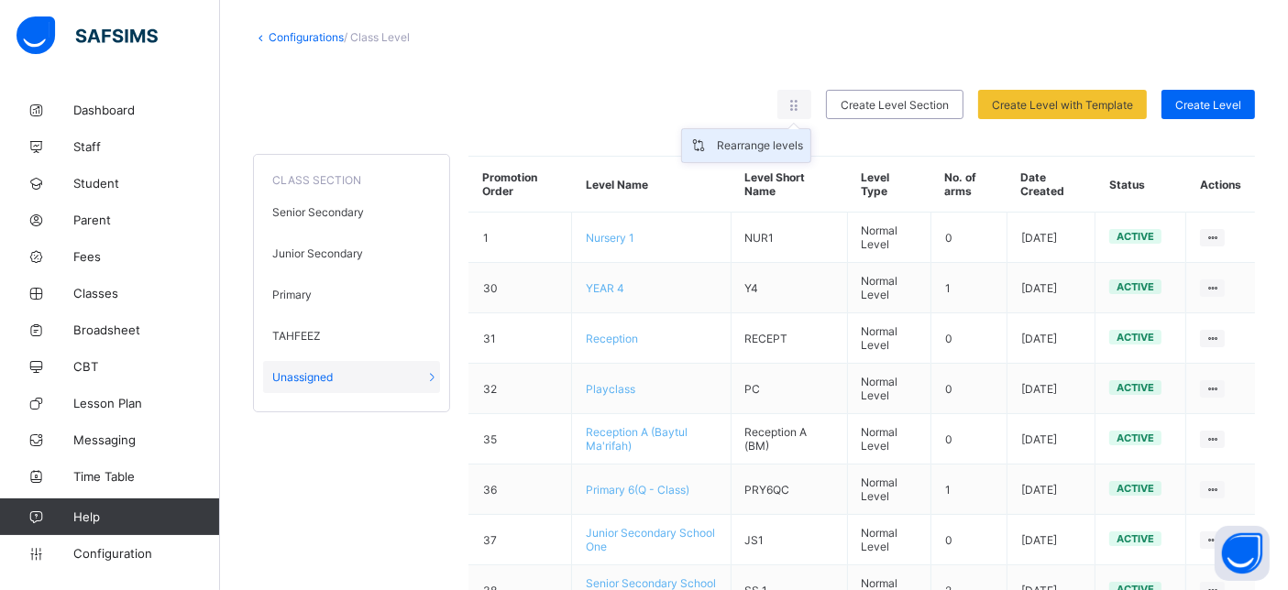
click at [775, 151] on div "Rearrange levels" at bounding box center [760, 146] width 86 height 18
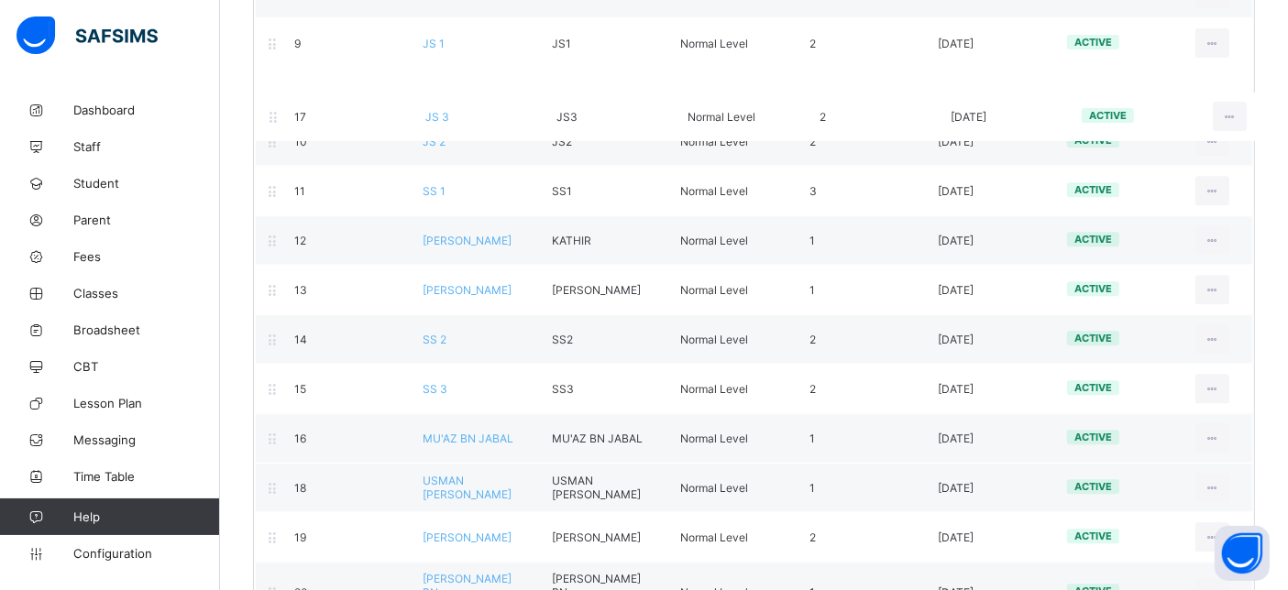
scroll to position [646, 0]
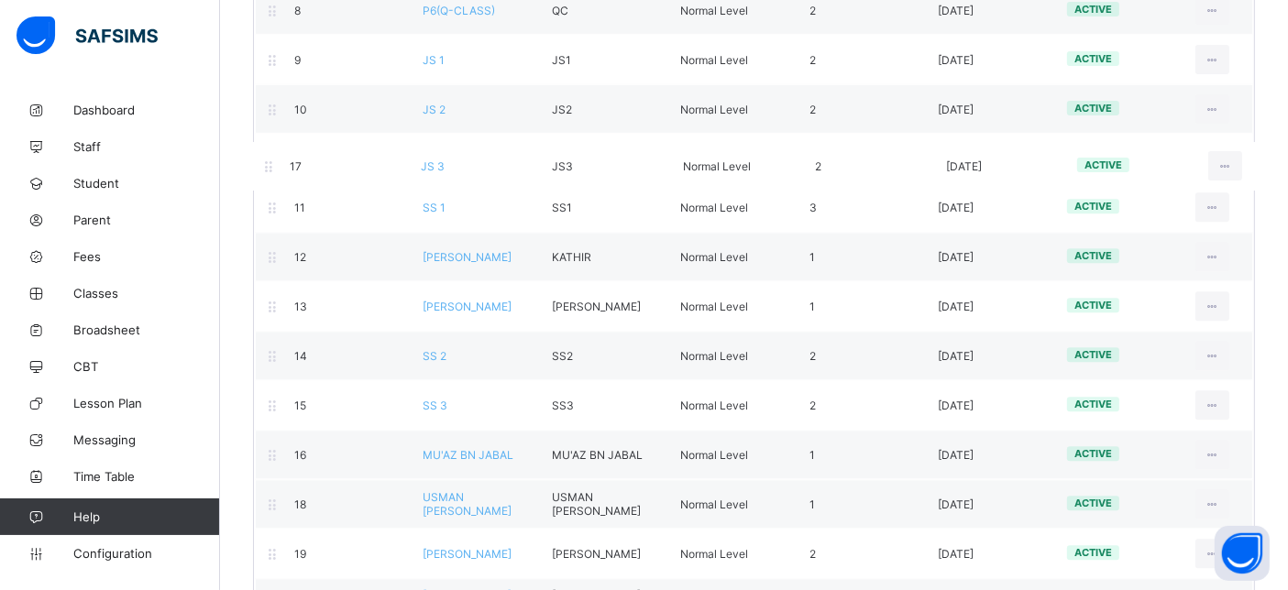
drag, startPoint x: 456, startPoint y: 398, endPoint x: 452, endPoint y: 158, distance: 240.3
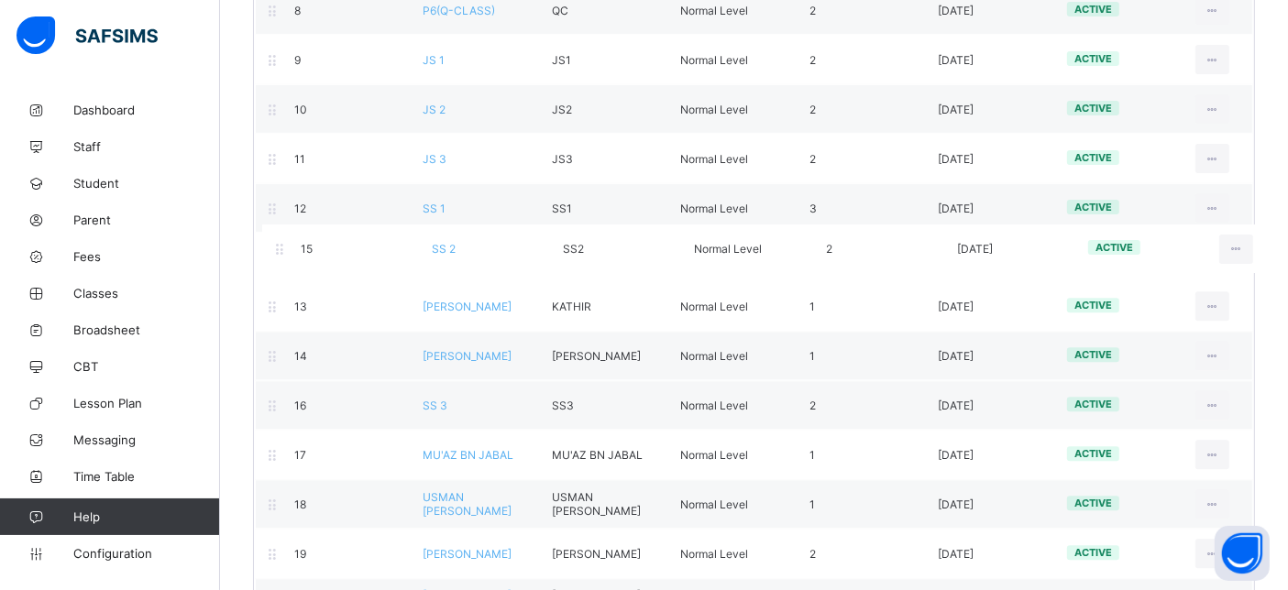
drag, startPoint x: 460, startPoint y: 354, endPoint x: 468, endPoint y: 242, distance: 112.1
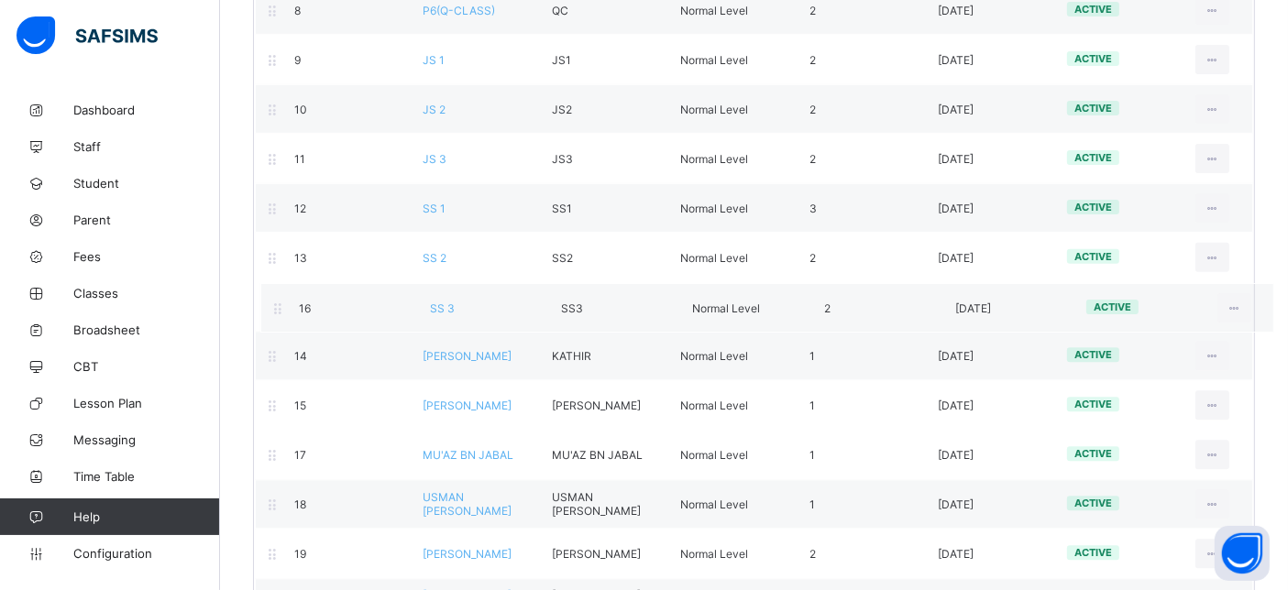
drag, startPoint x: 447, startPoint y: 396, endPoint x: 453, endPoint y: 300, distance: 96.4
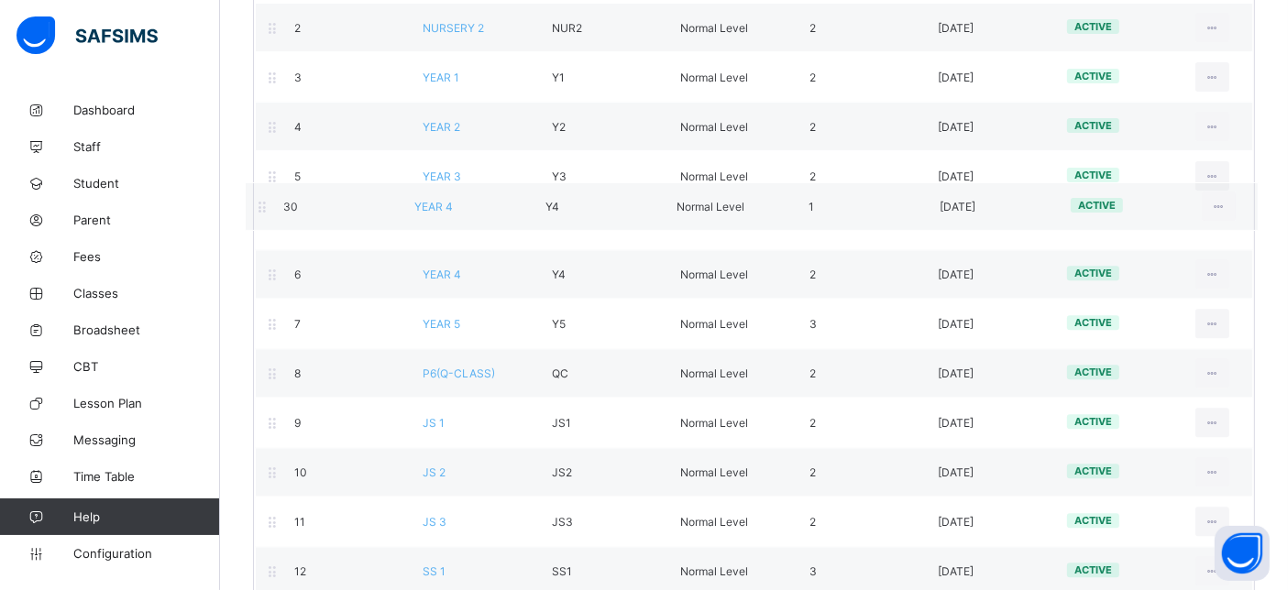
scroll to position [331, 0]
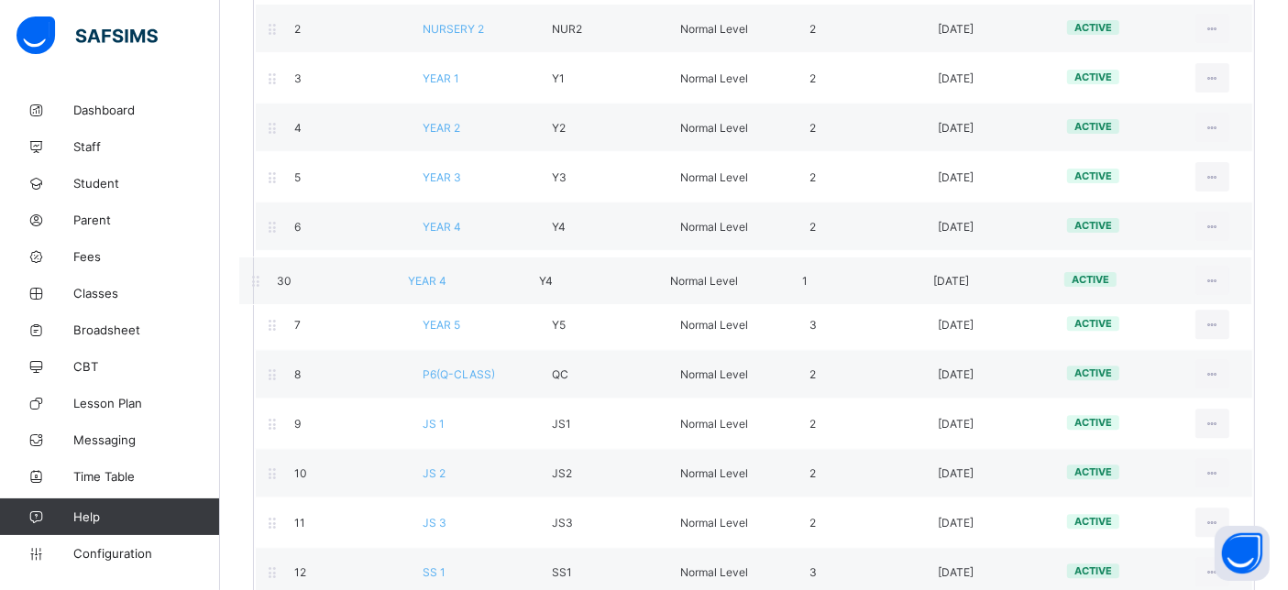
drag, startPoint x: 480, startPoint y: 282, endPoint x: 467, endPoint y: 284, distance: 13.9
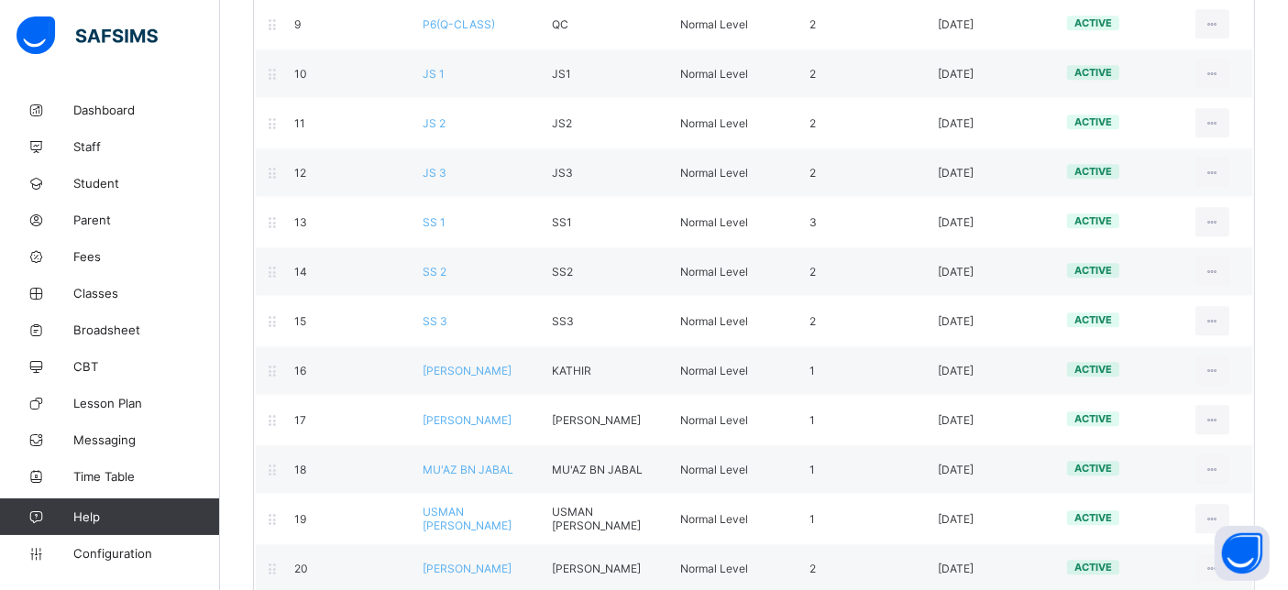
scroll to position [557, 0]
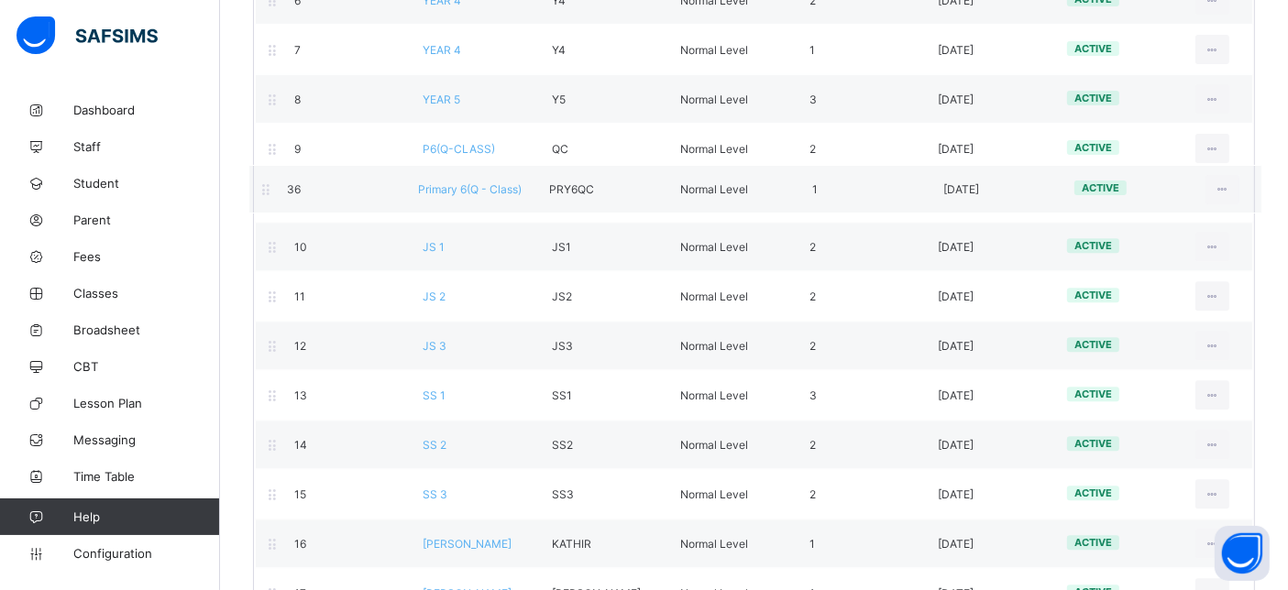
drag, startPoint x: 502, startPoint y: 259, endPoint x: 495, endPoint y: 186, distance: 72.8
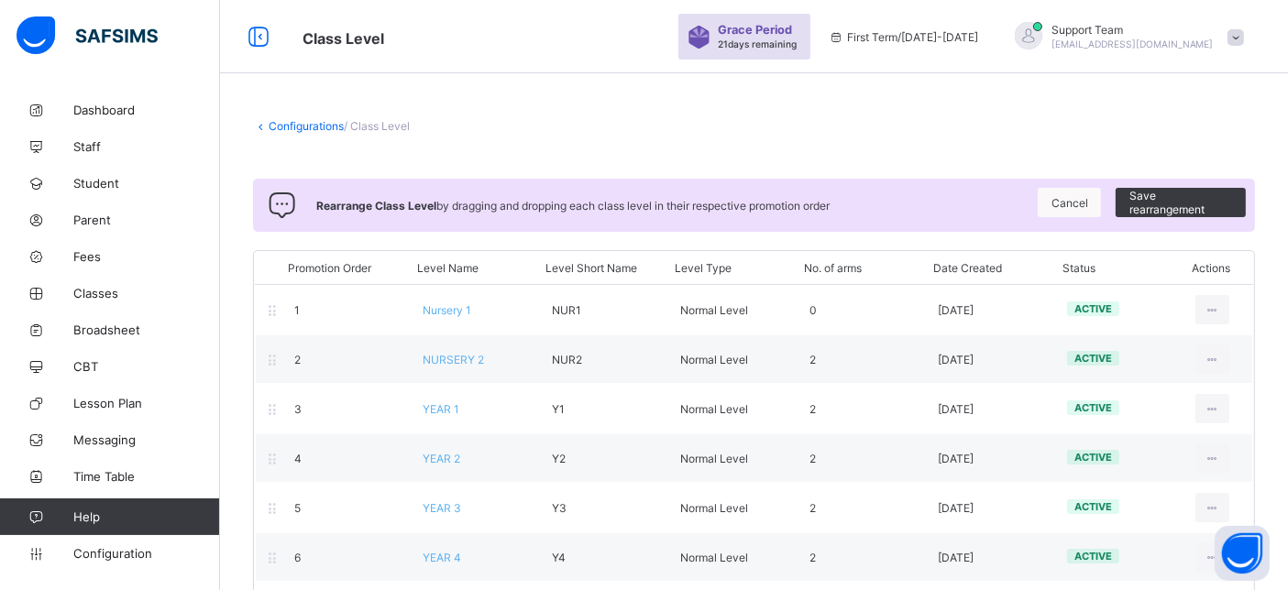
scroll to position [0, 0]
click at [1186, 192] on span "Save rearrangement" at bounding box center [1181, 203] width 103 height 28
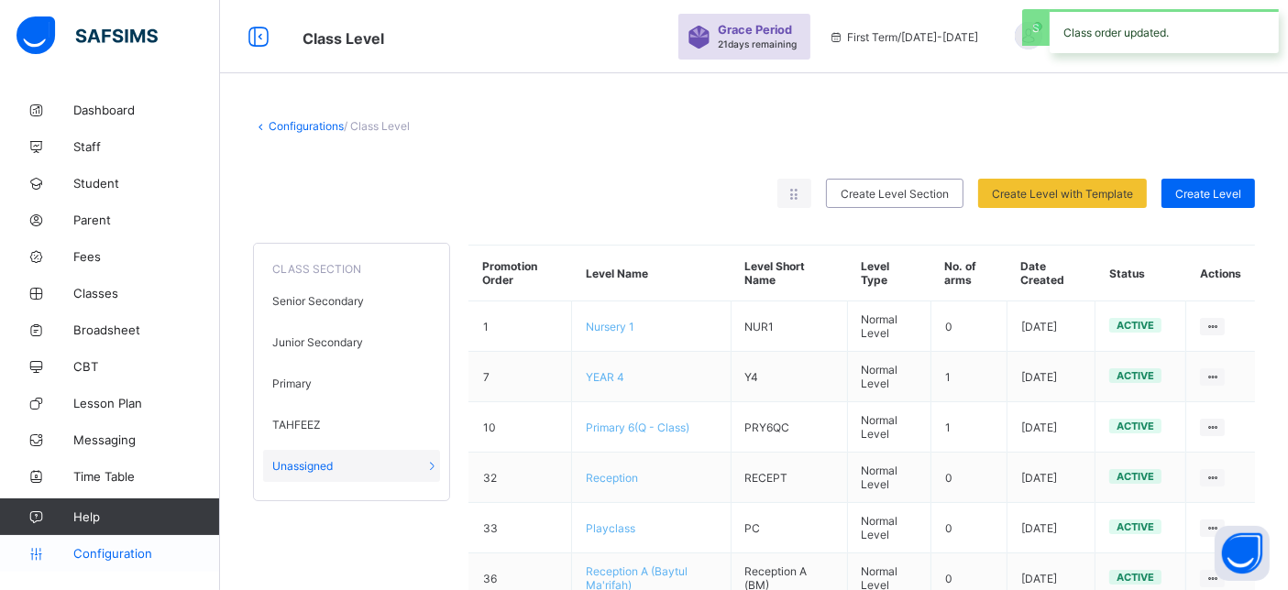
click at [120, 543] on link "Configuration" at bounding box center [109, 553] width 219 height 37
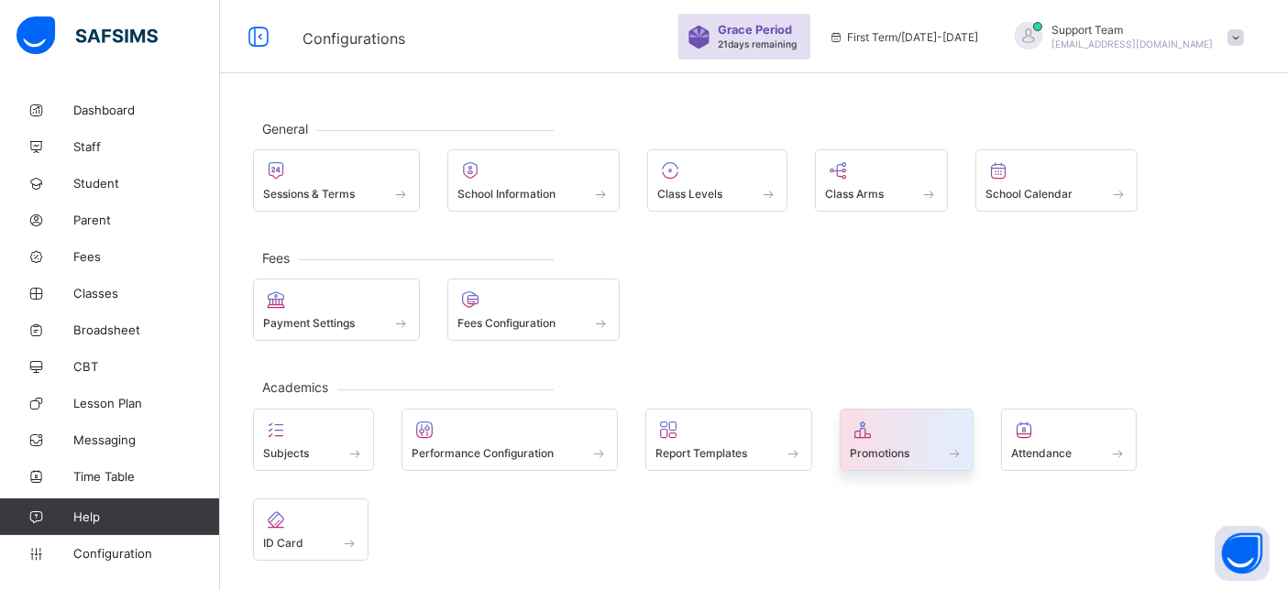
click at [932, 438] on div at bounding box center [907, 430] width 115 height 22
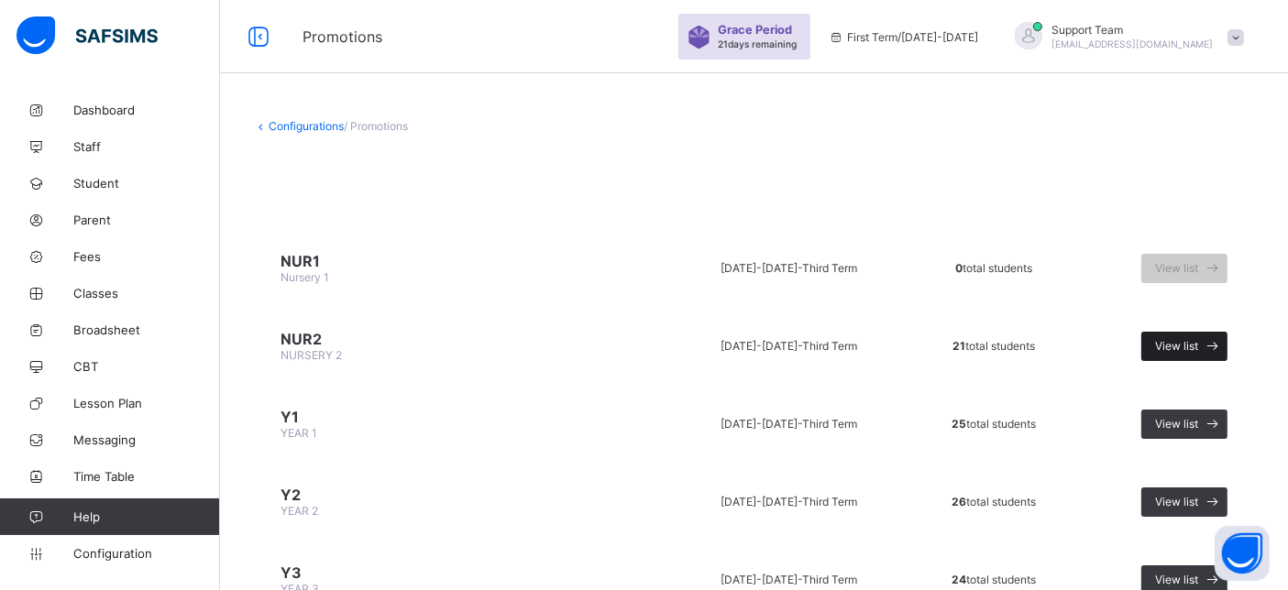
click at [1198, 343] on span "View list" at bounding box center [1176, 346] width 43 height 14
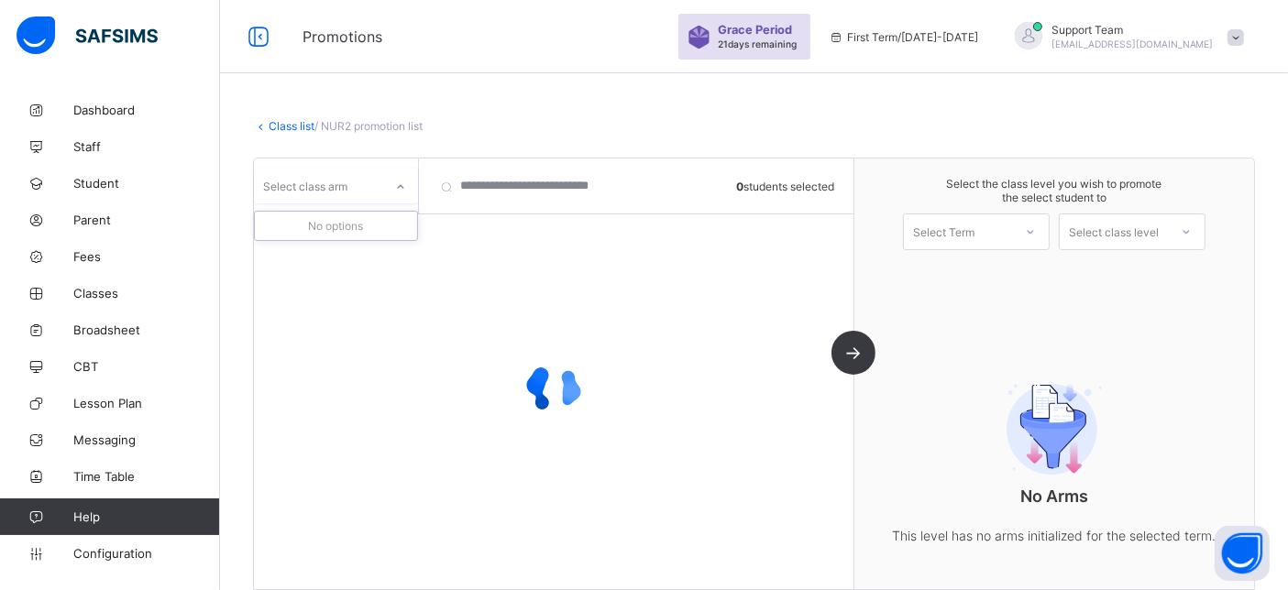
click at [380, 190] on div "Select class arm" at bounding box center [318, 186] width 129 height 26
click at [607, 124] on div "Class list / NUR2 promotion list" at bounding box center [754, 126] width 1002 height 14
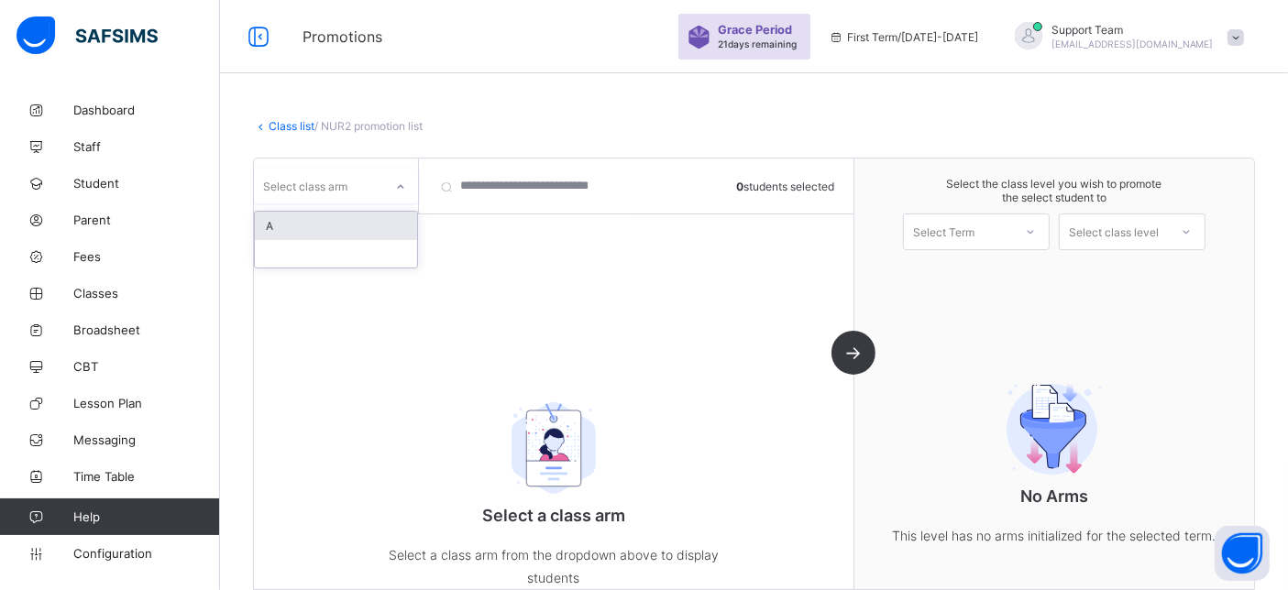
click at [359, 197] on div "Select class arm" at bounding box center [318, 186] width 129 height 26
click at [342, 224] on div "A" at bounding box center [336, 226] width 162 height 28
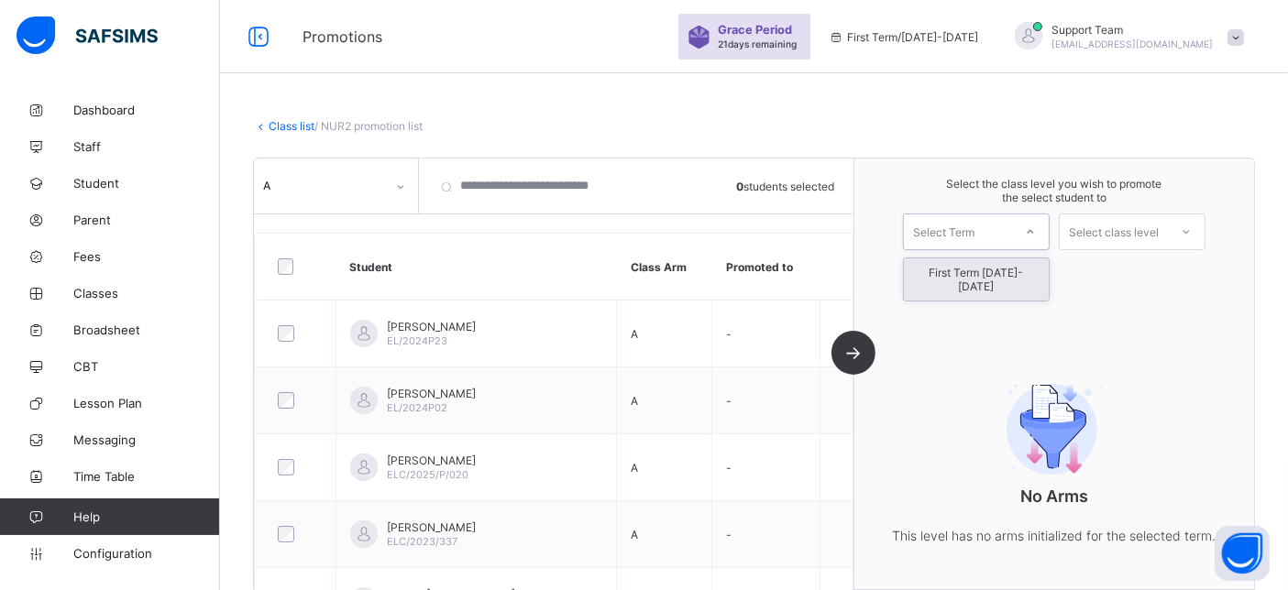
click at [972, 227] on div "Select Term" at bounding box center [943, 232] width 61 height 37
click at [966, 271] on div "First Term 2025-2026" at bounding box center [976, 280] width 145 height 42
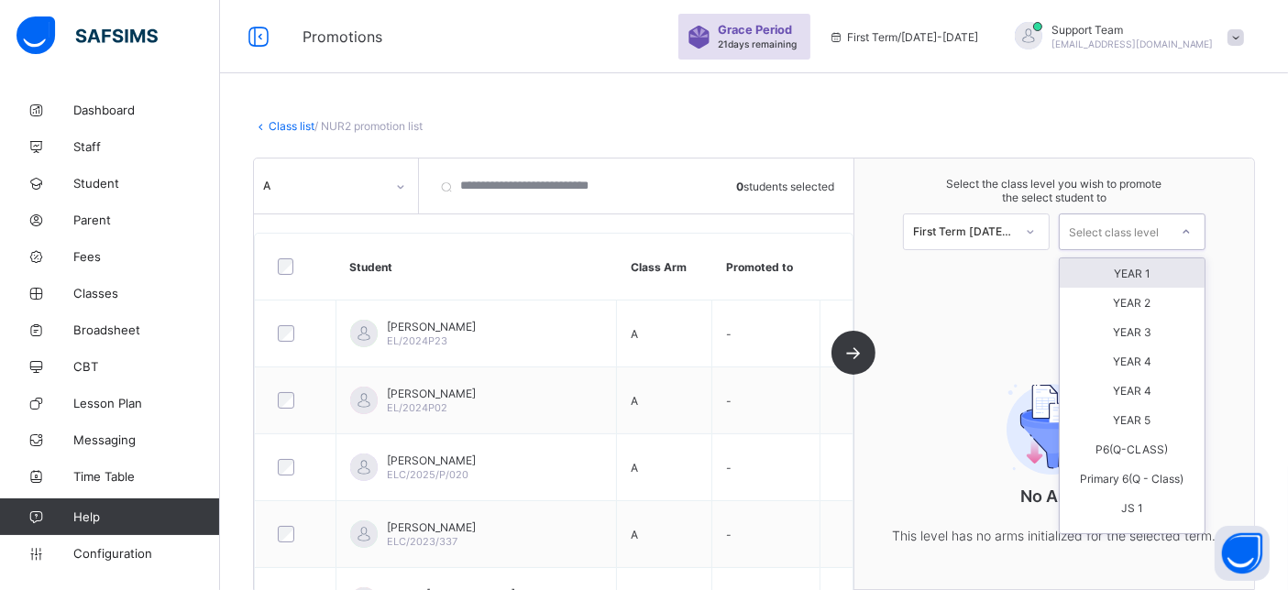
click at [1133, 233] on div "Select class level" at bounding box center [1114, 232] width 90 height 37
click at [1109, 280] on div "YEAR 1" at bounding box center [1132, 273] width 145 height 29
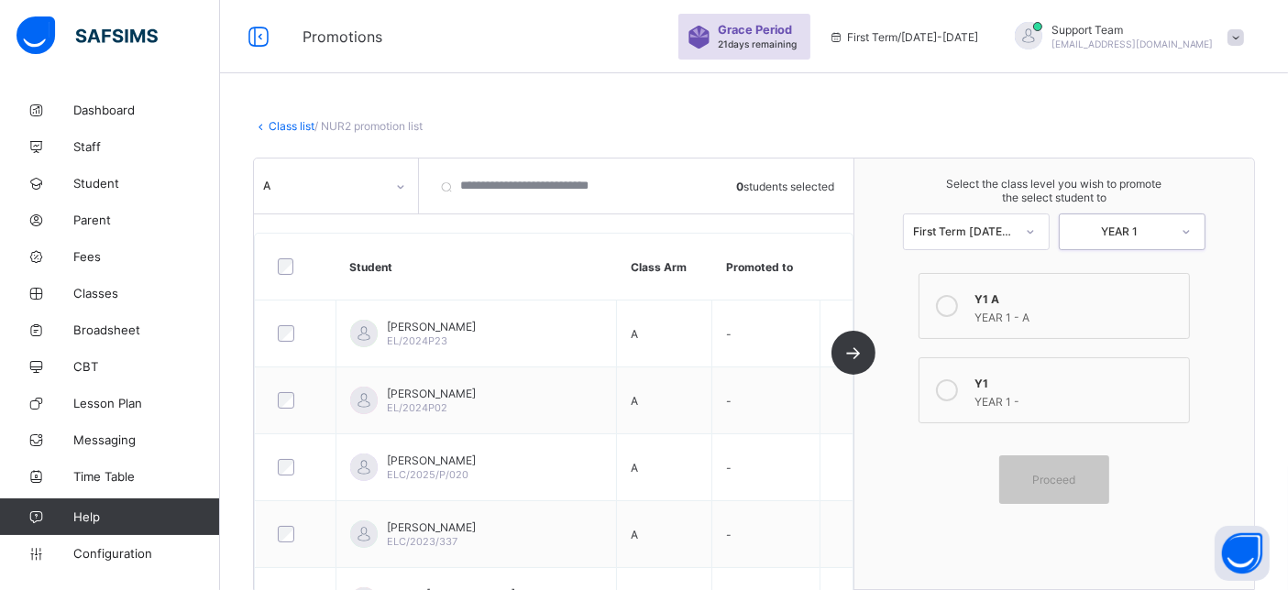
click at [1034, 297] on div "Y1 A" at bounding box center [1077, 297] width 204 height 18
click at [1095, 478] on span "Proceed" at bounding box center [1054, 480] width 83 height 14
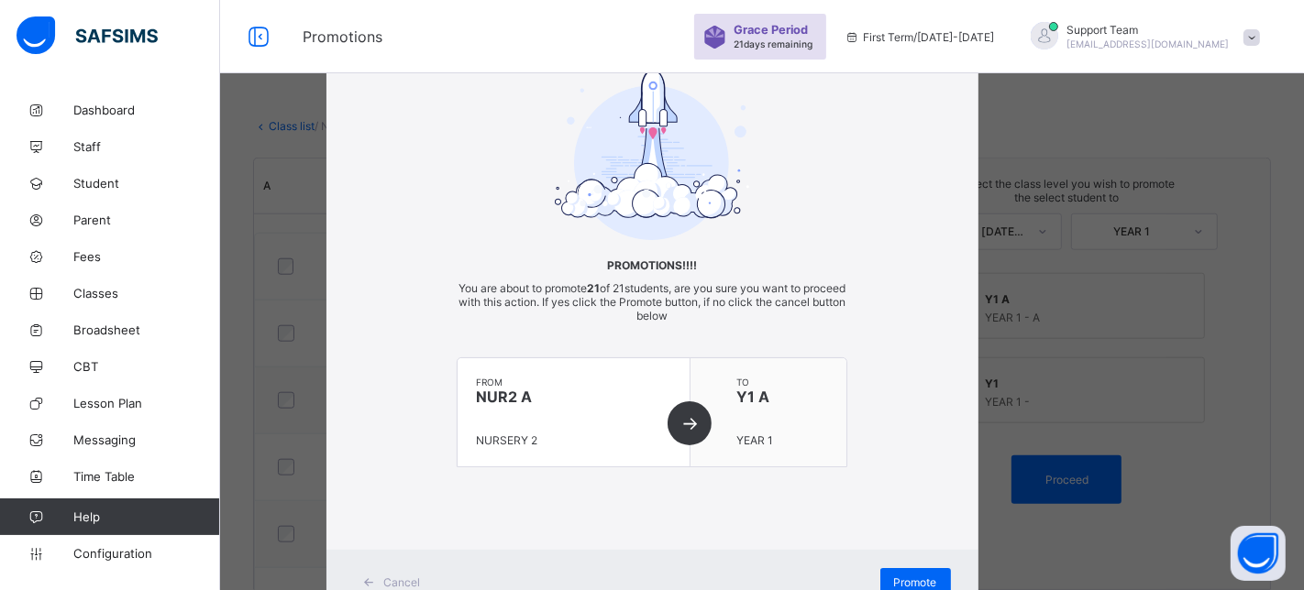
scroll to position [96, 0]
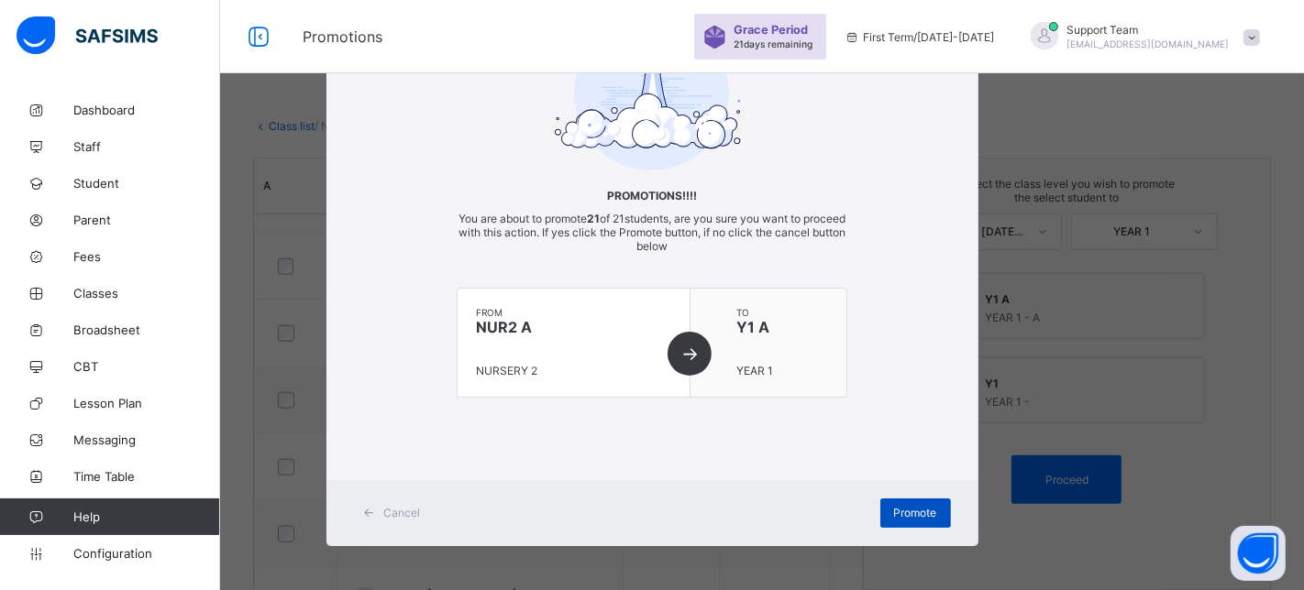
click at [911, 524] on div "Promote" at bounding box center [915, 513] width 71 height 29
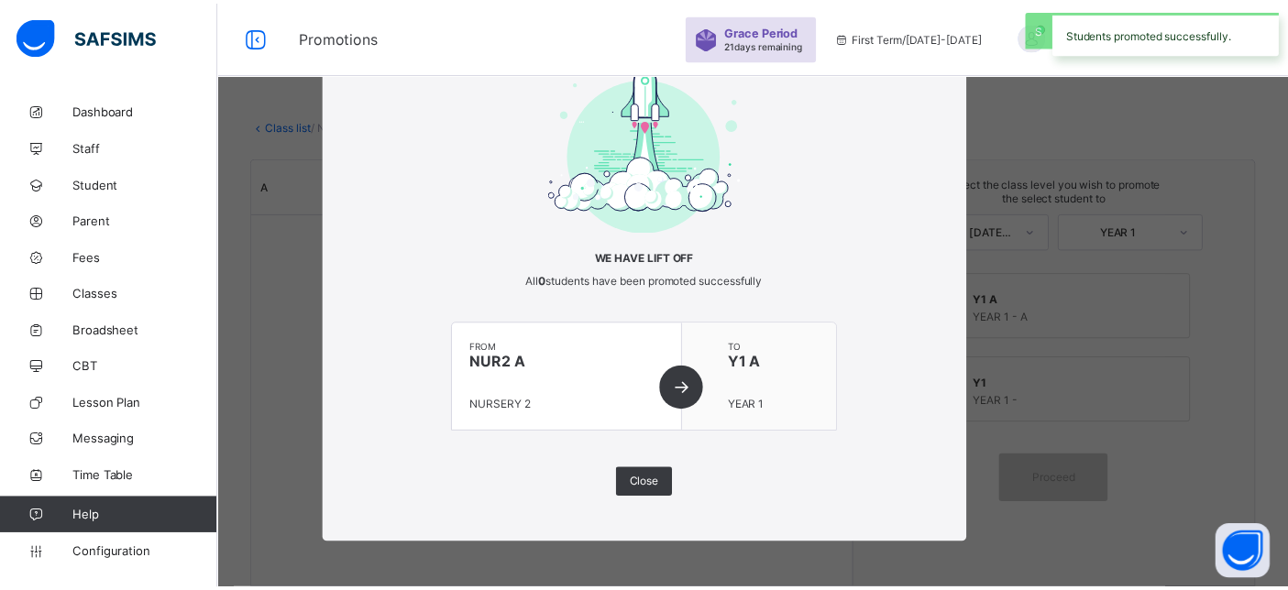
scroll to position [32, 0]
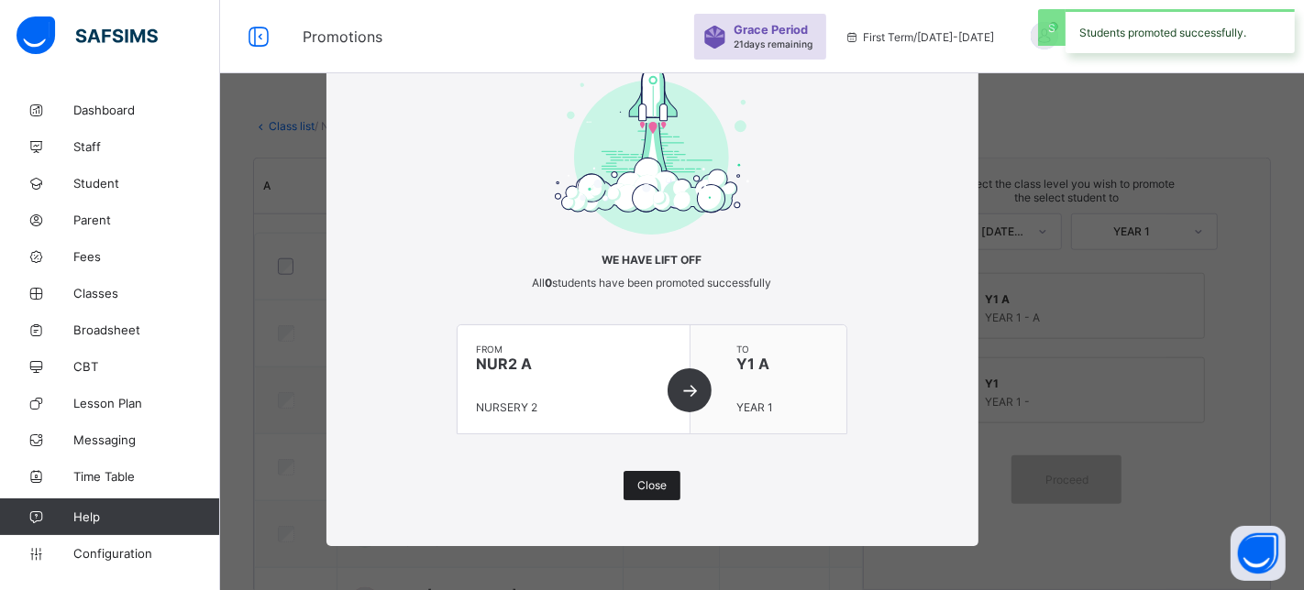
click at [662, 481] on span "Close" at bounding box center [651, 486] width 29 height 14
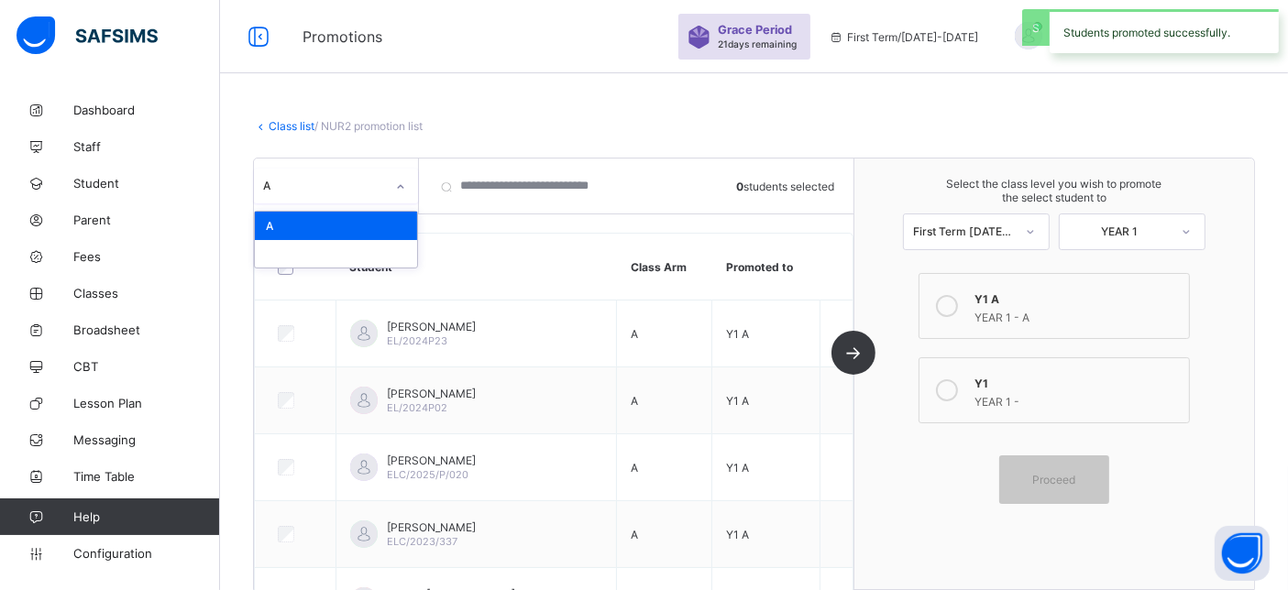
click at [340, 174] on div "A" at bounding box center [318, 186] width 129 height 26
click at [354, 255] on div at bounding box center [336, 254] width 162 height 28
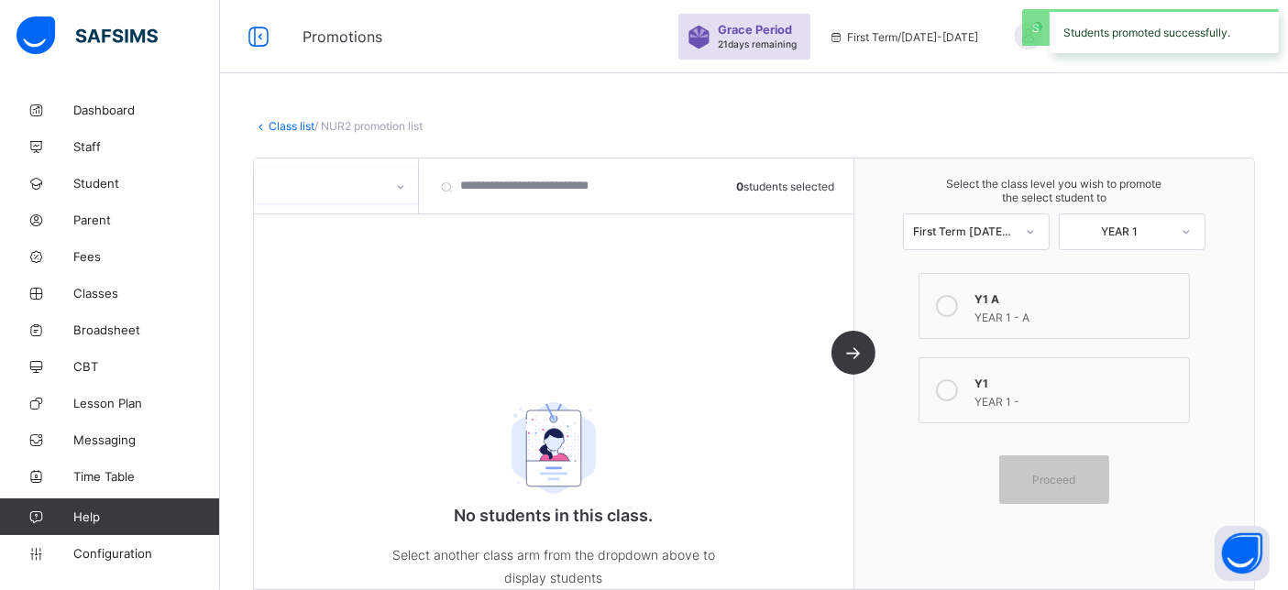
click at [290, 121] on link "Class list" at bounding box center [292, 126] width 46 height 14
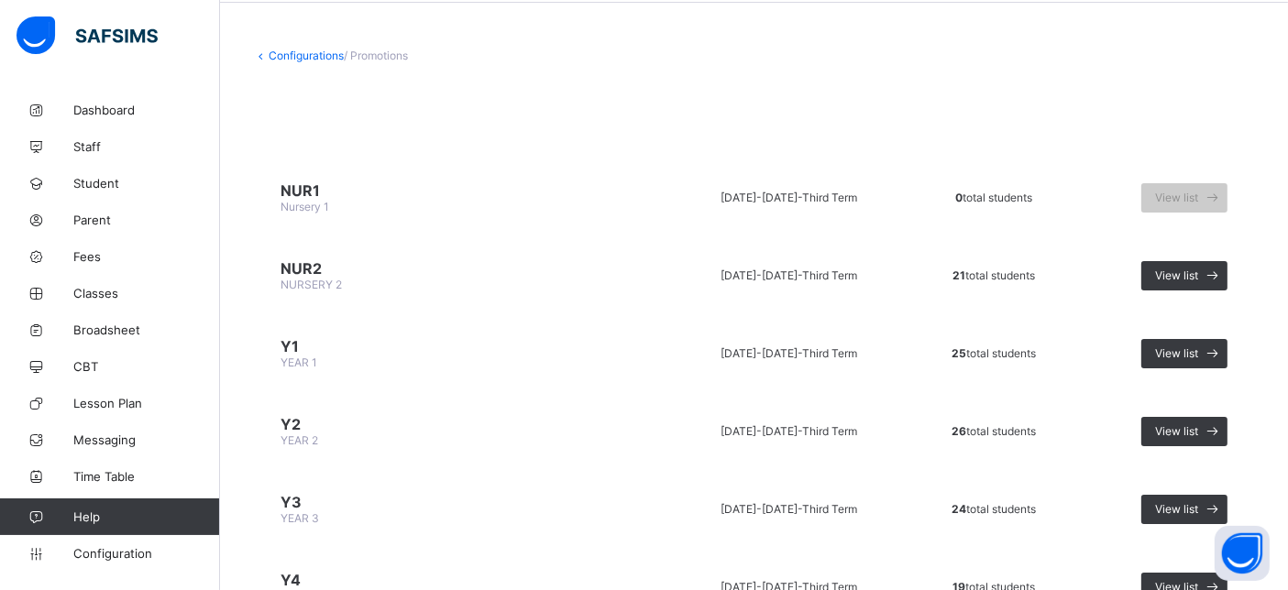
scroll to position [102, 0]
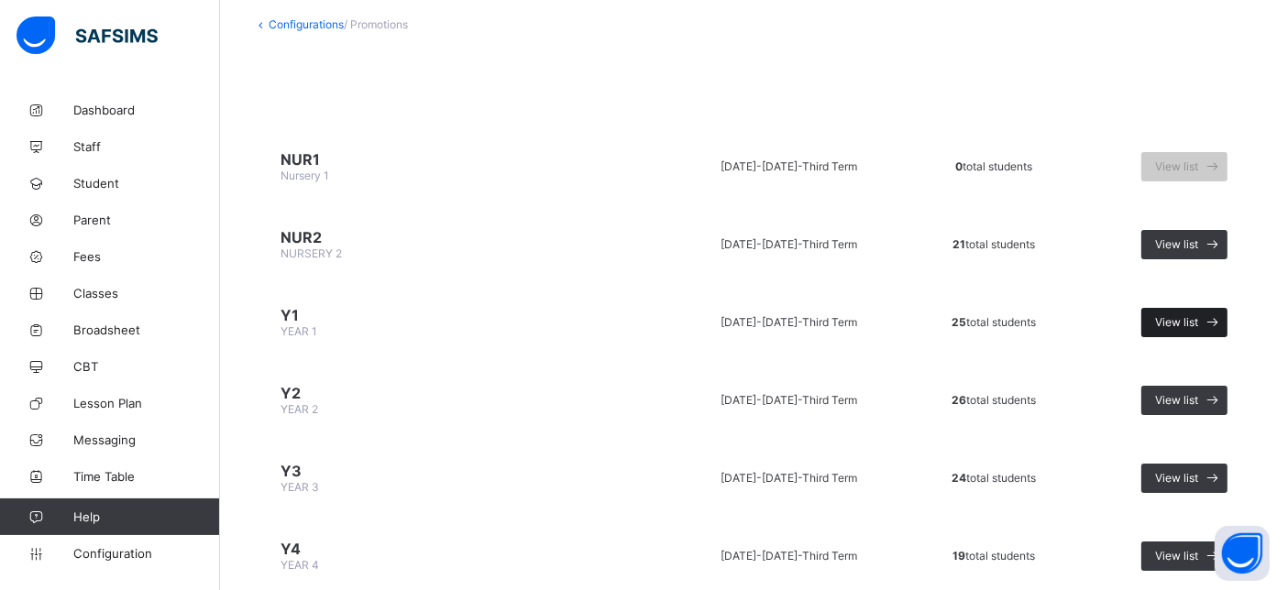
click at [1217, 322] on span at bounding box center [1212, 322] width 29 height 29
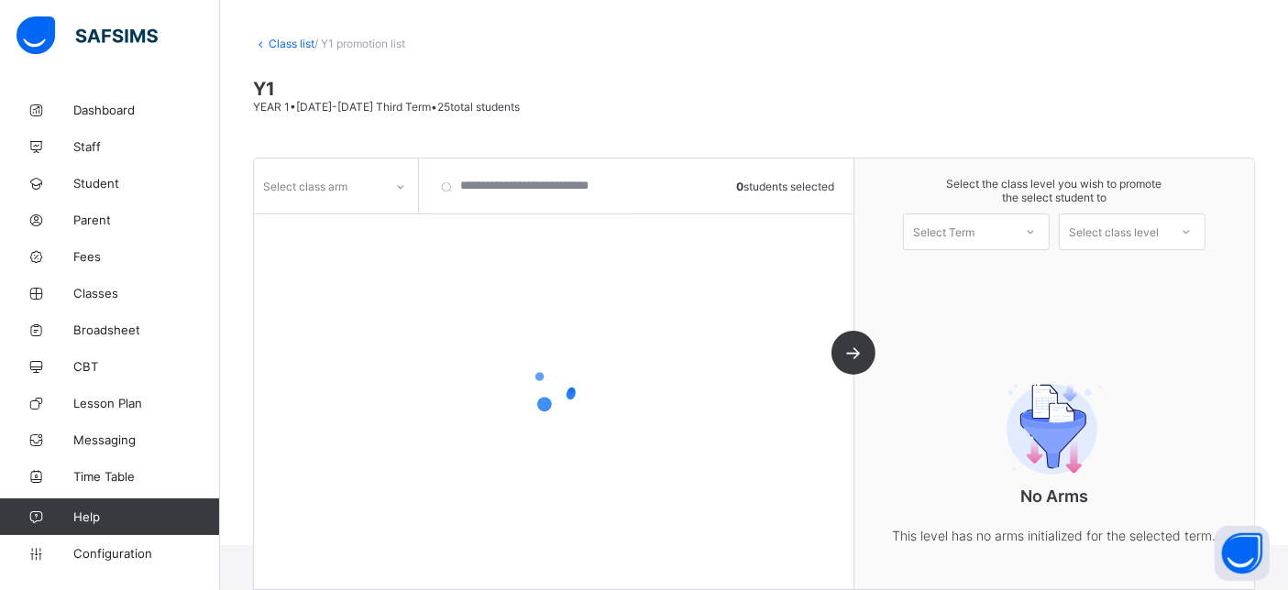
scroll to position [102, 0]
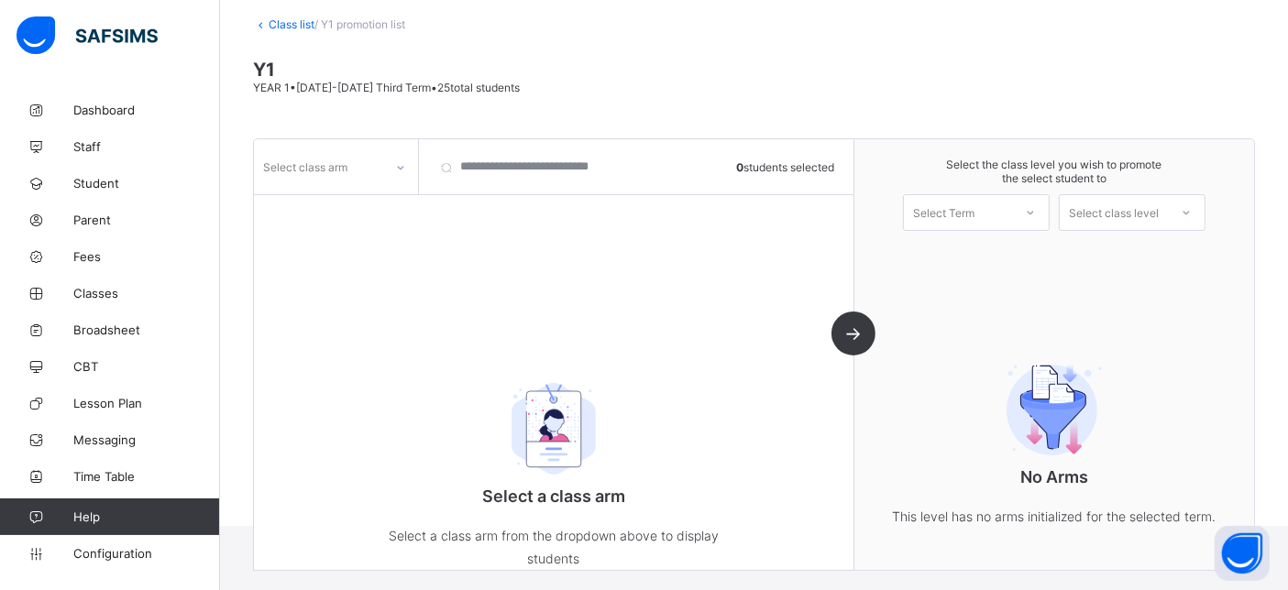
click at [359, 166] on div "Select class arm" at bounding box center [318, 167] width 129 height 26
click at [325, 231] on div "A" at bounding box center [336, 234] width 162 height 28
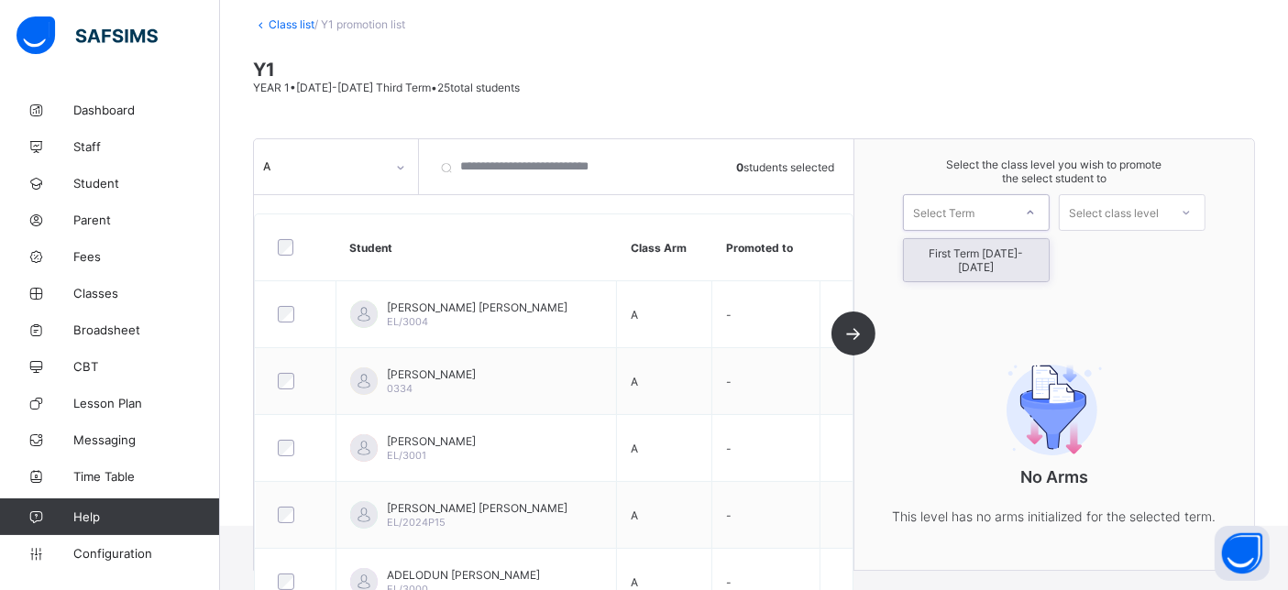
click at [1010, 218] on div "Select Term" at bounding box center [958, 213] width 108 height 26
click at [989, 266] on div "First Term 2025-2026" at bounding box center [976, 260] width 145 height 42
click at [1139, 215] on div "Select class level" at bounding box center [1114, 212] width 90 height 37
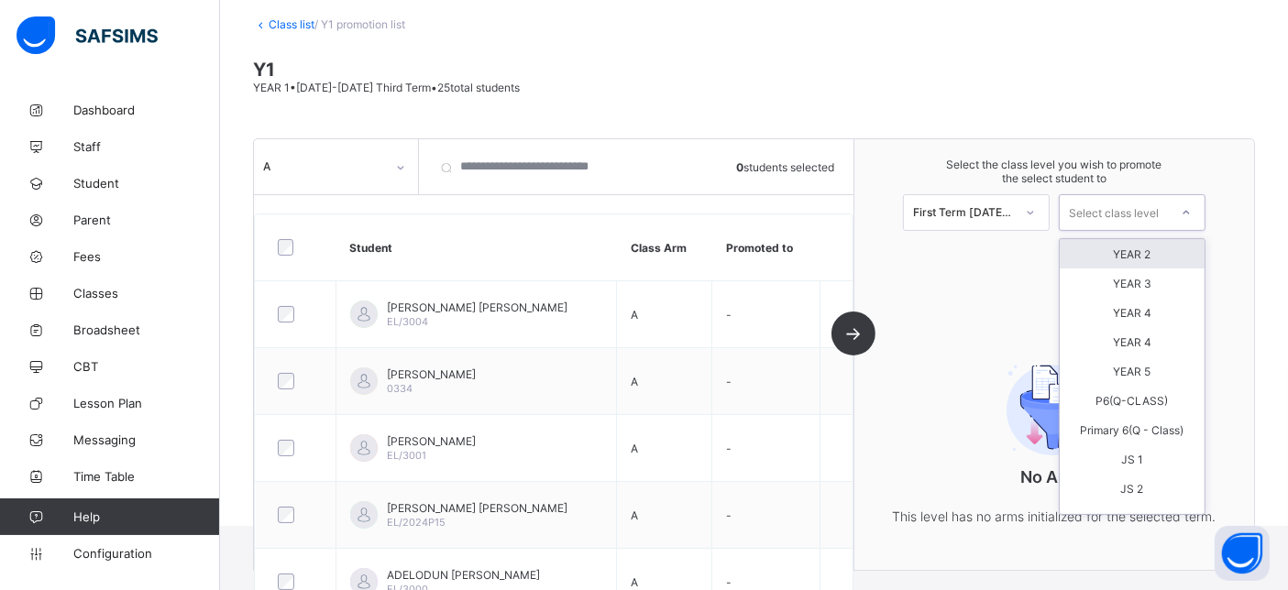
click at [1116, 254] on div "YEAR 2" at bounding box center [1132, 253] width 145 height 29
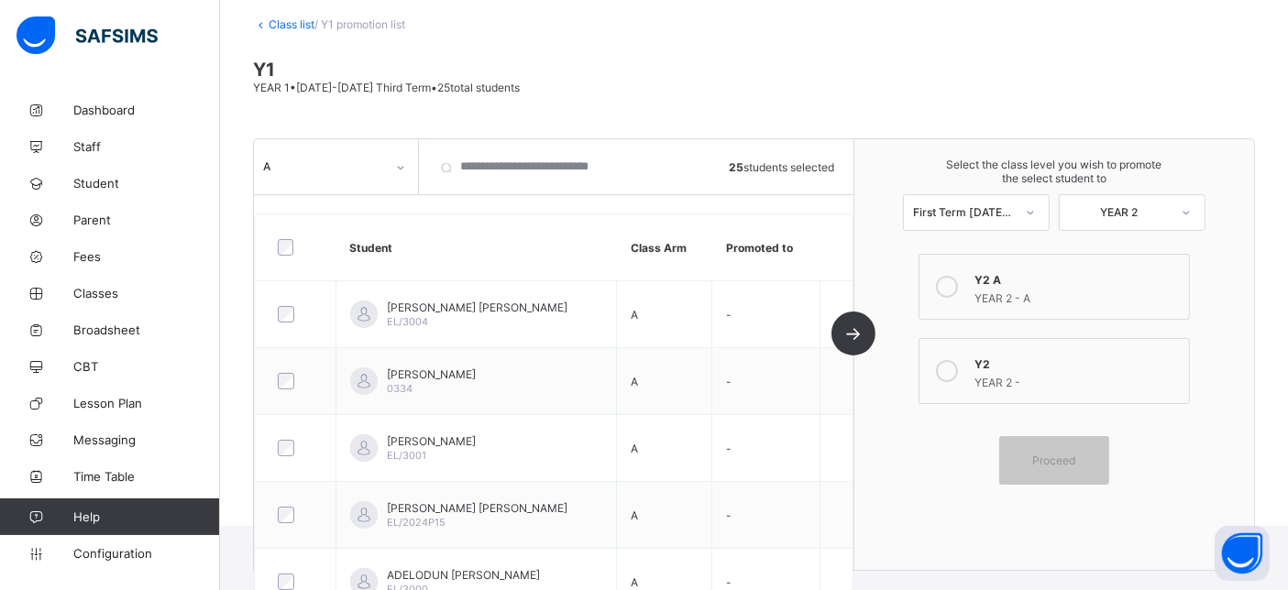
click at [985, 289] on div "YEAR 2 - A" at bounding box center [1077, 296] width 204 height 18
click at [293, 244] on div at bounding box center [296, 247] width 44 height 17
click at [1061, 470] on div "Proceed" at bounding box center [1054, 460] width 110 height 49
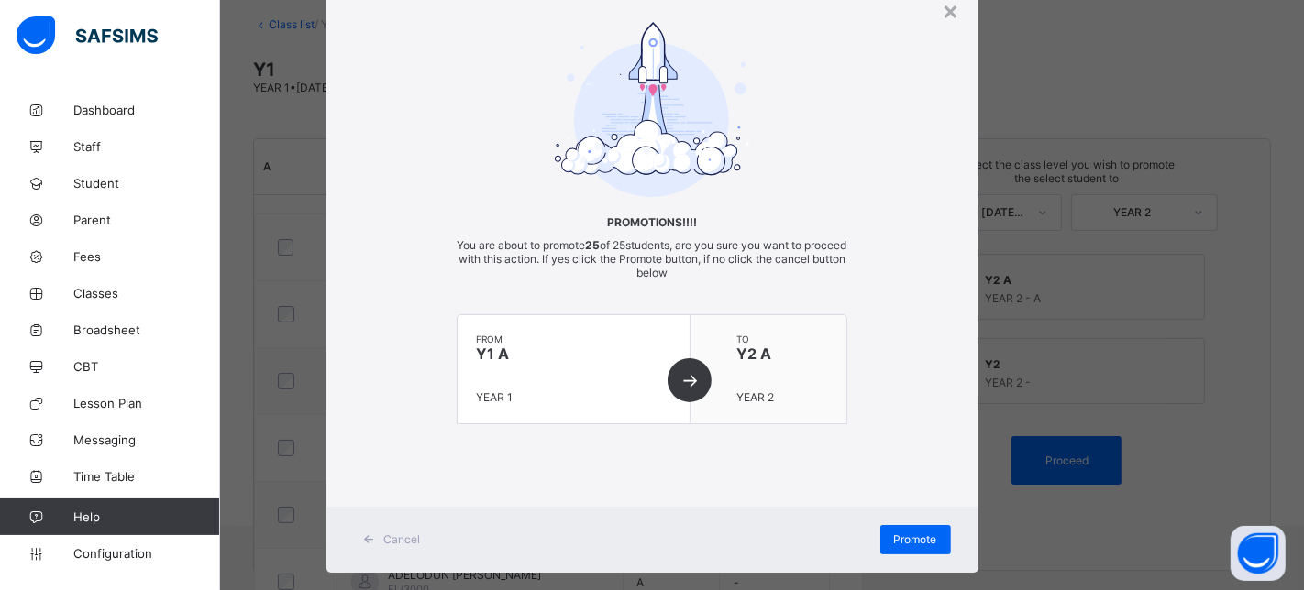
scroll to position [96, 0]
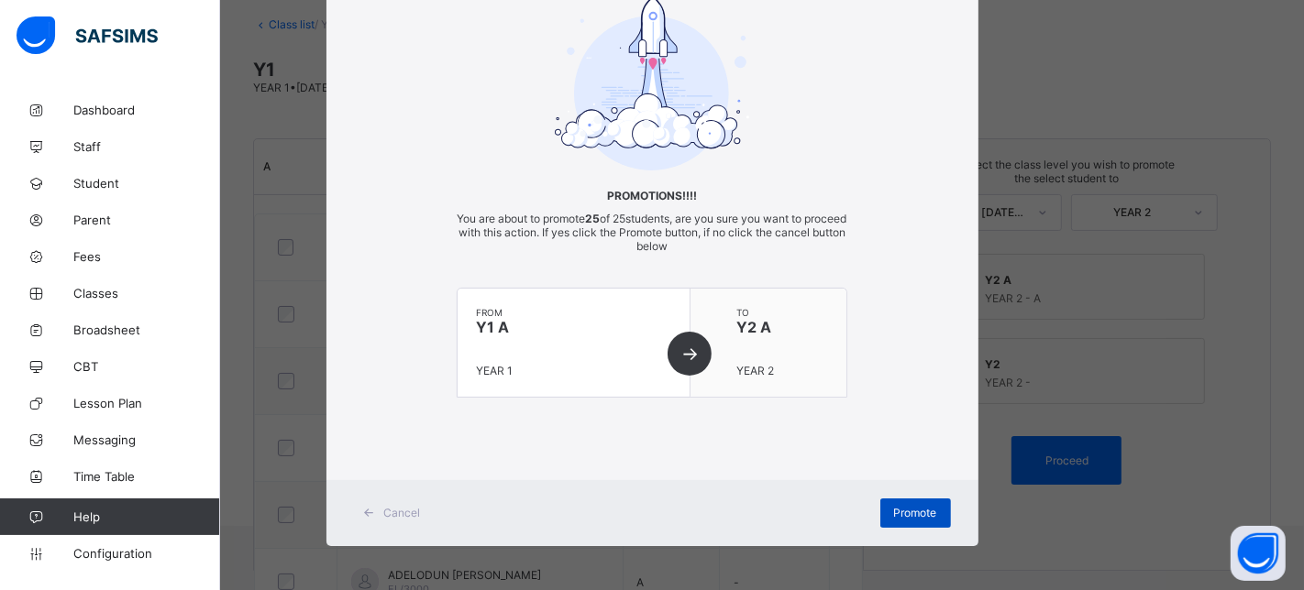
click at [909, 502] on div "Promote" at bounding box center [915, 513] width 71 height 29
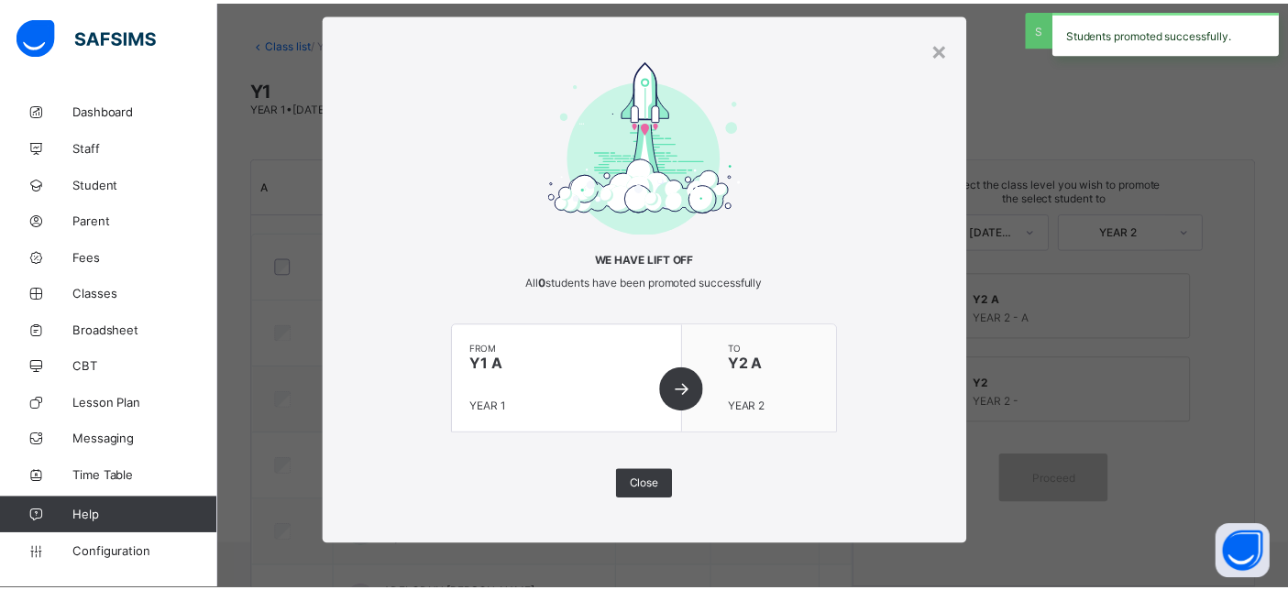
scroll to position [102, 0]
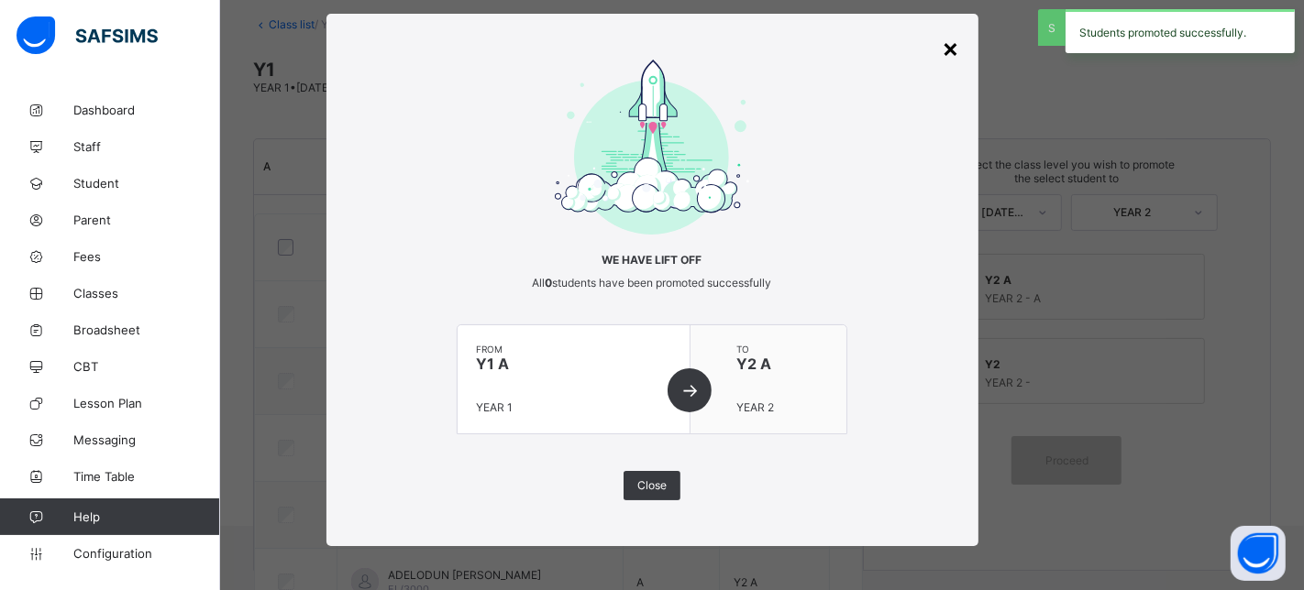
click at [944, 54] on div "×" at bounding box center [951, 47] width 17 height 31
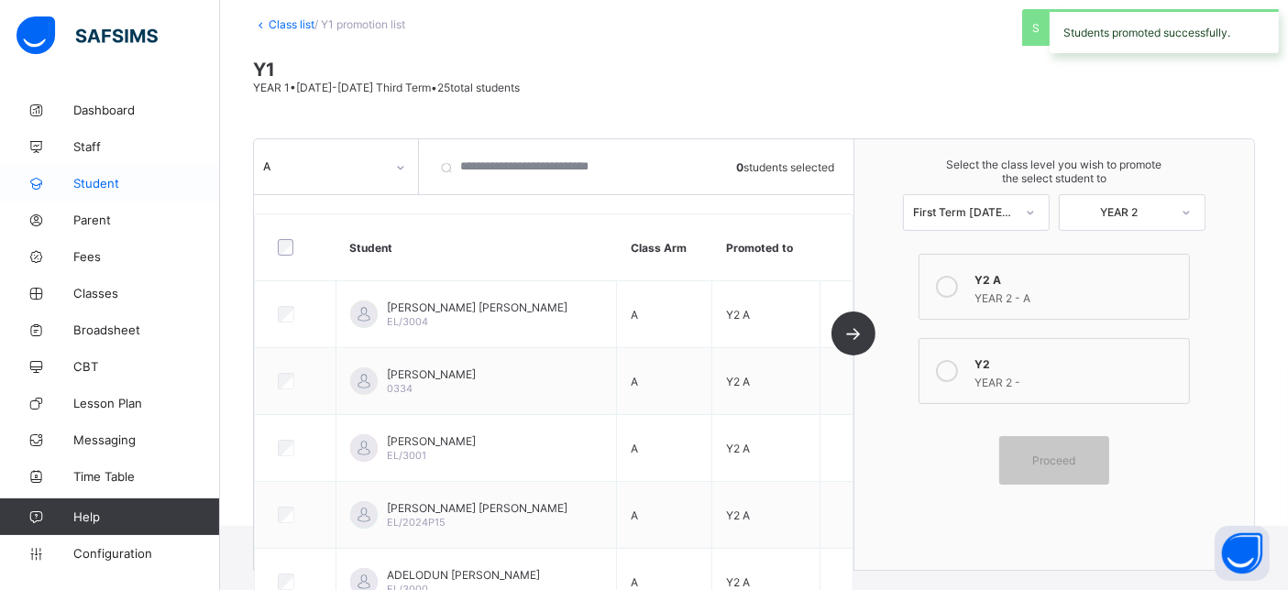
click at [102, 179] on span "Student" at bounding box center [146, 183] width 147 height 15
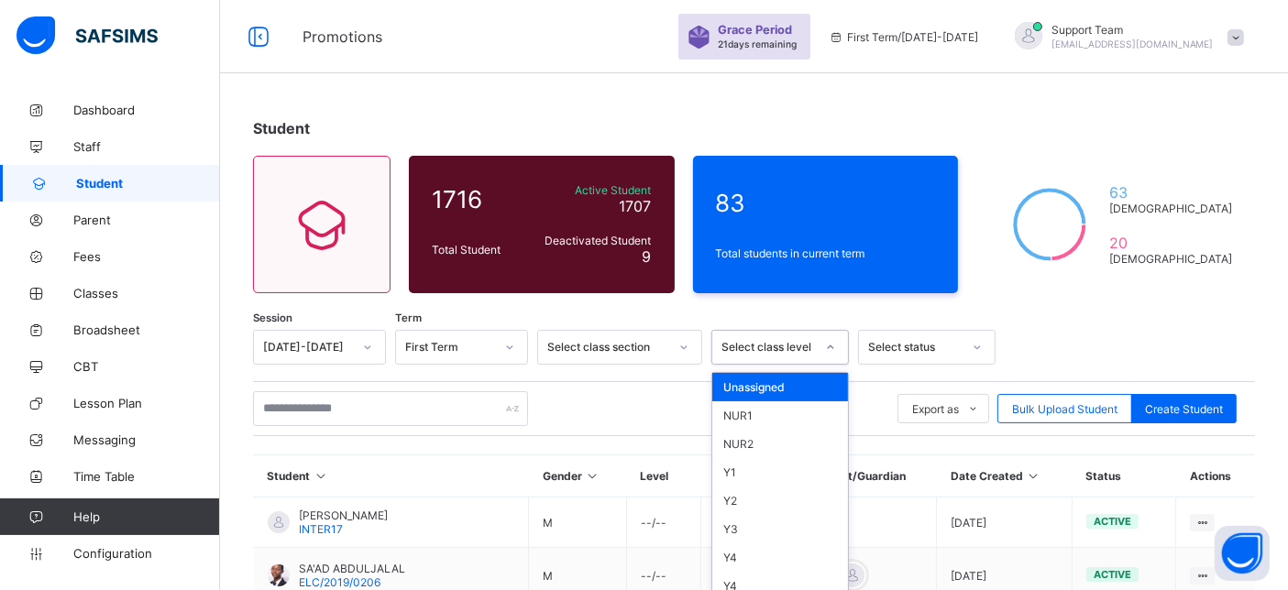
click at [793, 348] on div "option Unassigned focused, 1 of 59. 59 results available. Use Up and Down to ch…" at bounding box center [781, 347] width 138 height 35
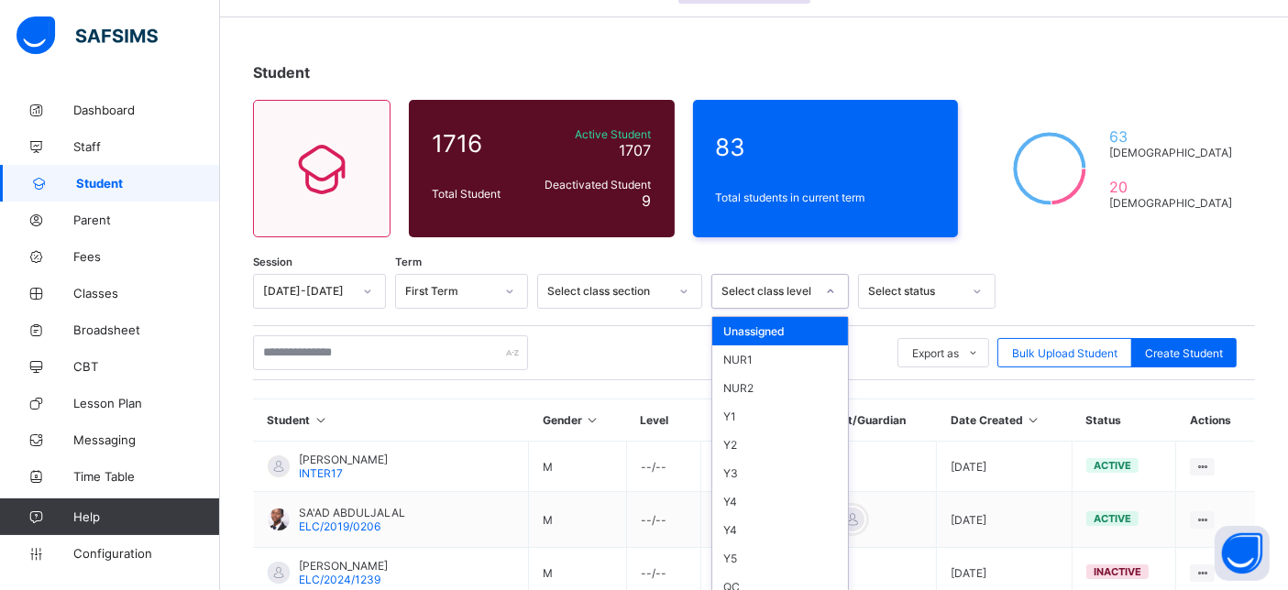
scroll to position [64, 0]
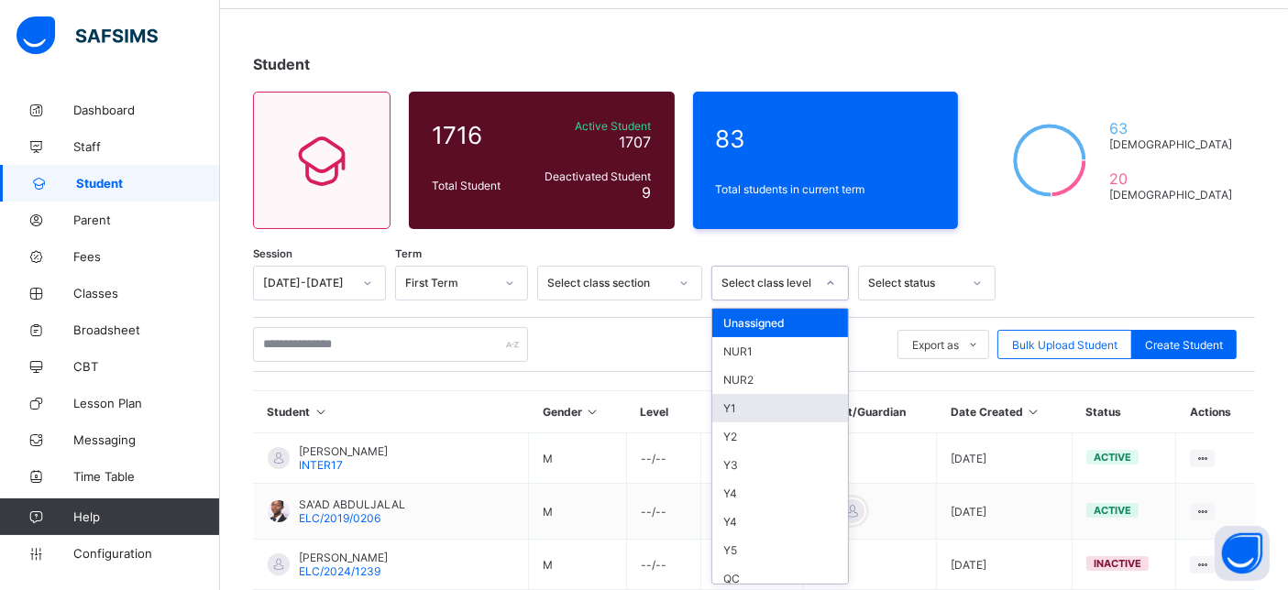
click at [758, 404] on div "Y1" at bounding box center [780, 408] width 136 height 28
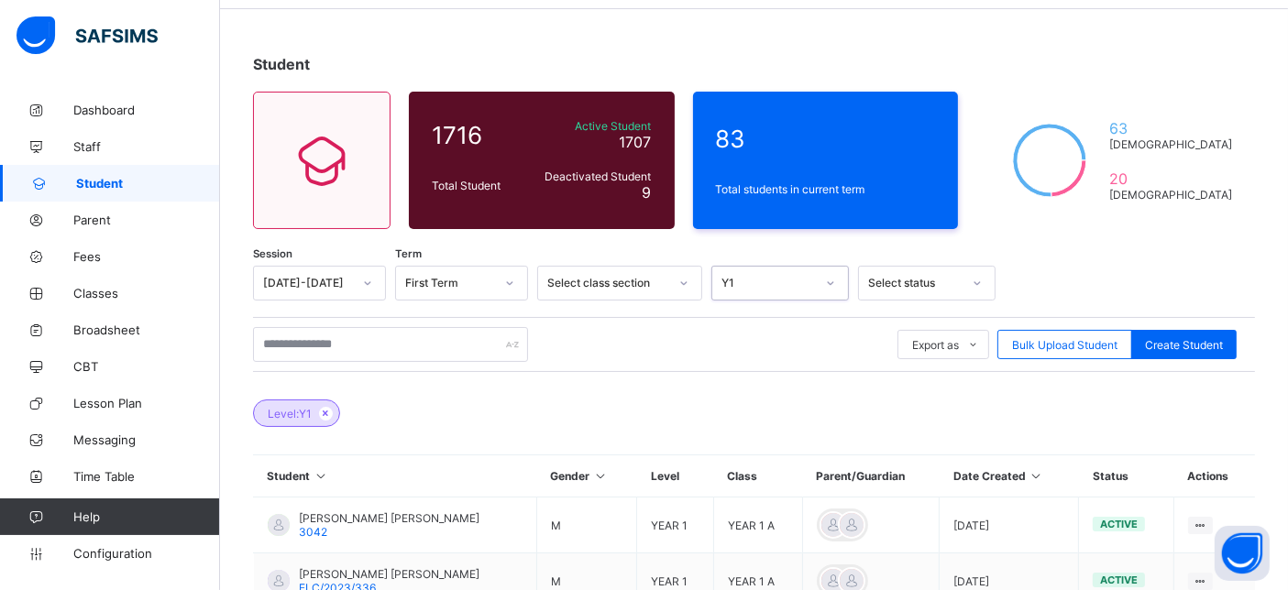
scroll to position [268, 0]
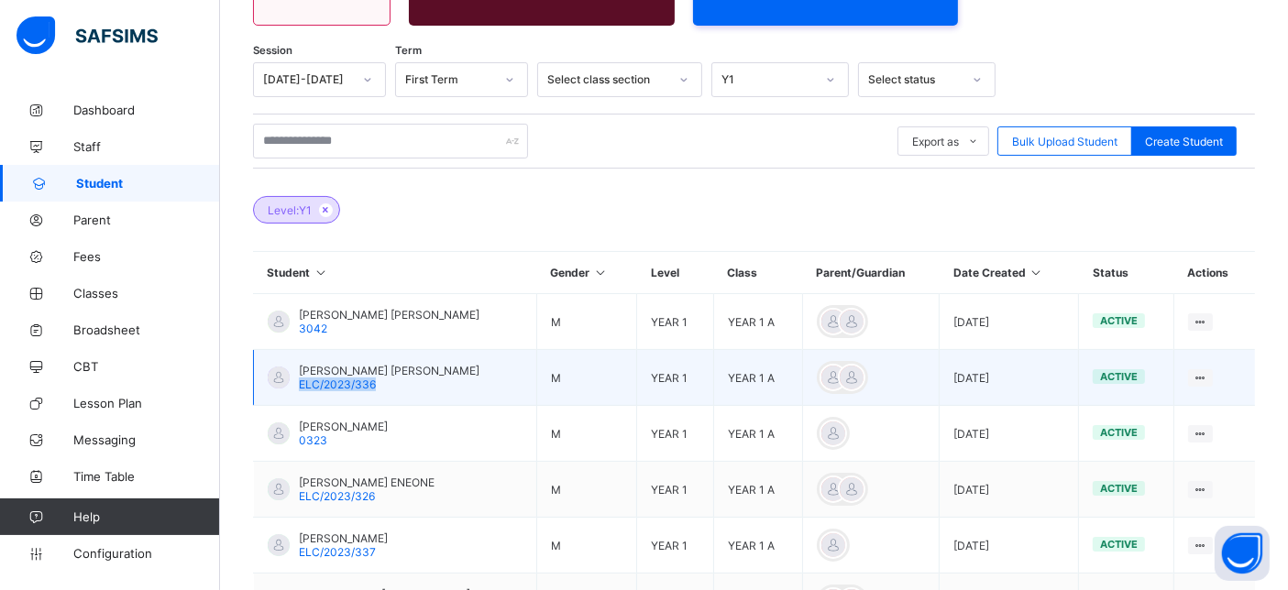
drag, startPoint x: 435, startPoint y: 386, endPoint x: 298, endPoint y: 382, distance: 136.7
click at [298, 382] on td "IBRAHIM AHMAD ISHAQ ELC/2023/336" at bounding box center [395, 378] width 283 height 56
copy span "ELC/2023/336"
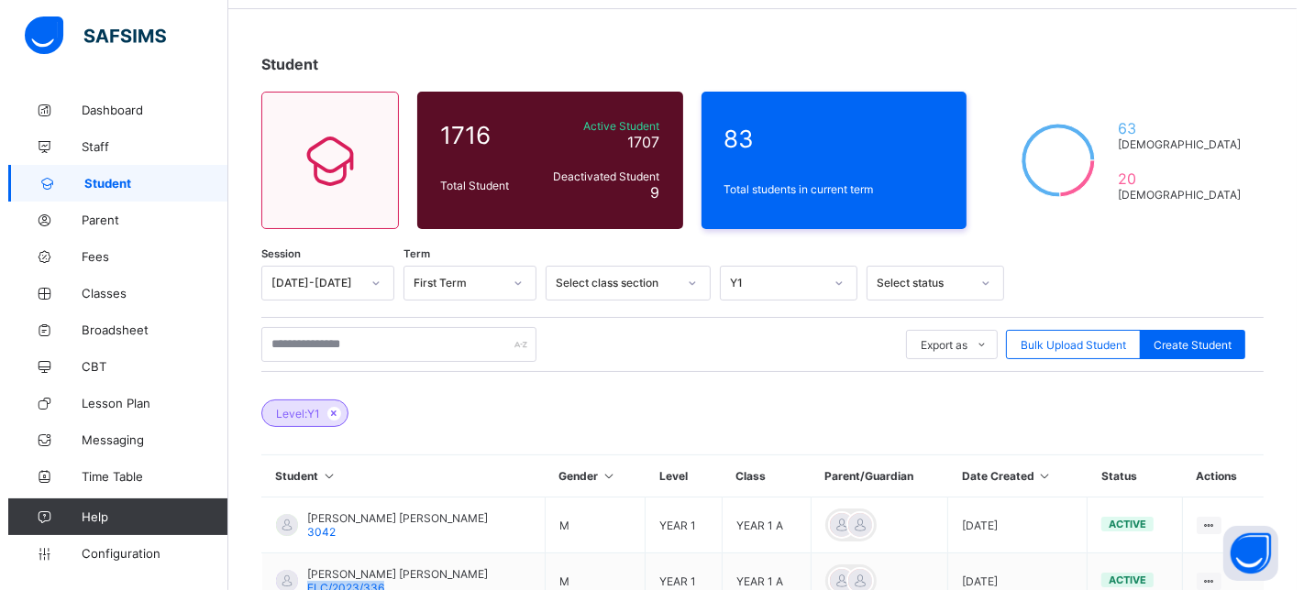
scroll to position [0, 0]
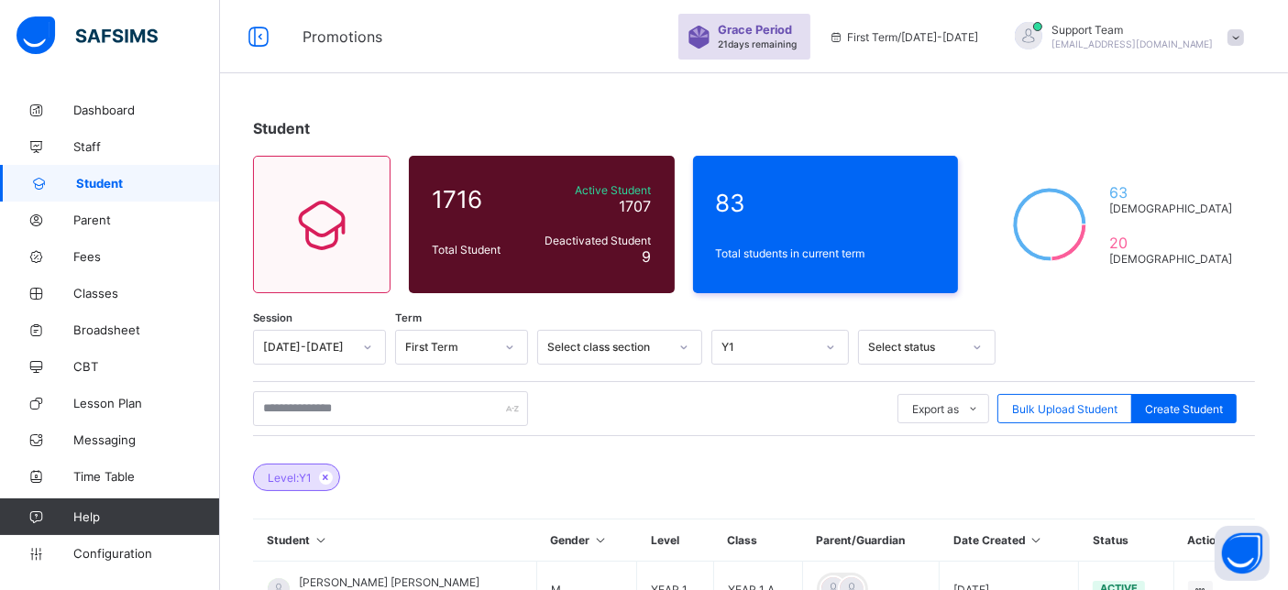
click at [1165, 40] on span "[EMAIL_ADDRESS][DOMAIN_NAME]" at bounding box center [1133, 44] width 162 height 11
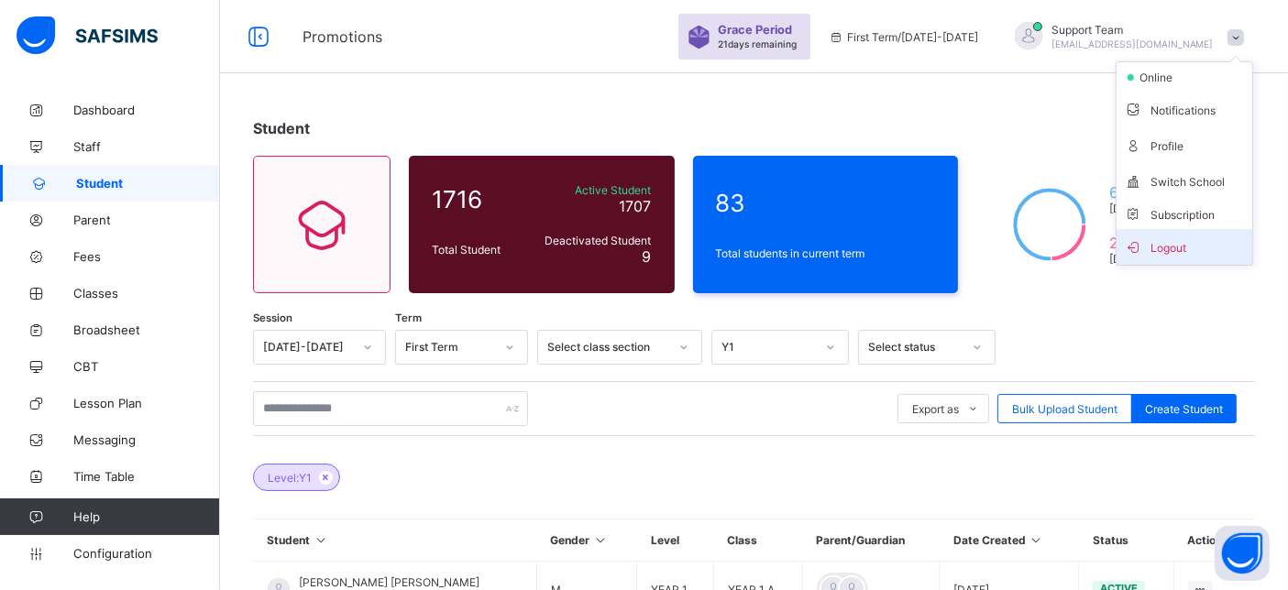
click at [1168, 245] on span "Logout" at bounding box center [1184, 247] width 121 height 21
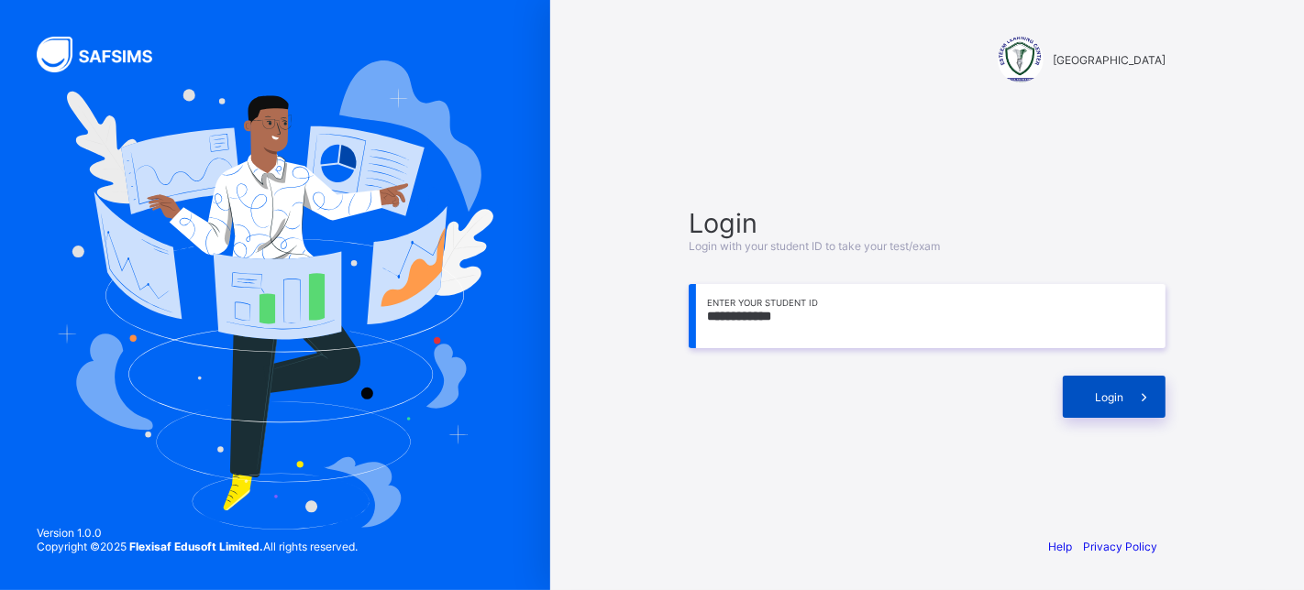
type input "**********"
click at [1110, 401] on span "Login" at bounding box center [1109, 398] width 28 height 14
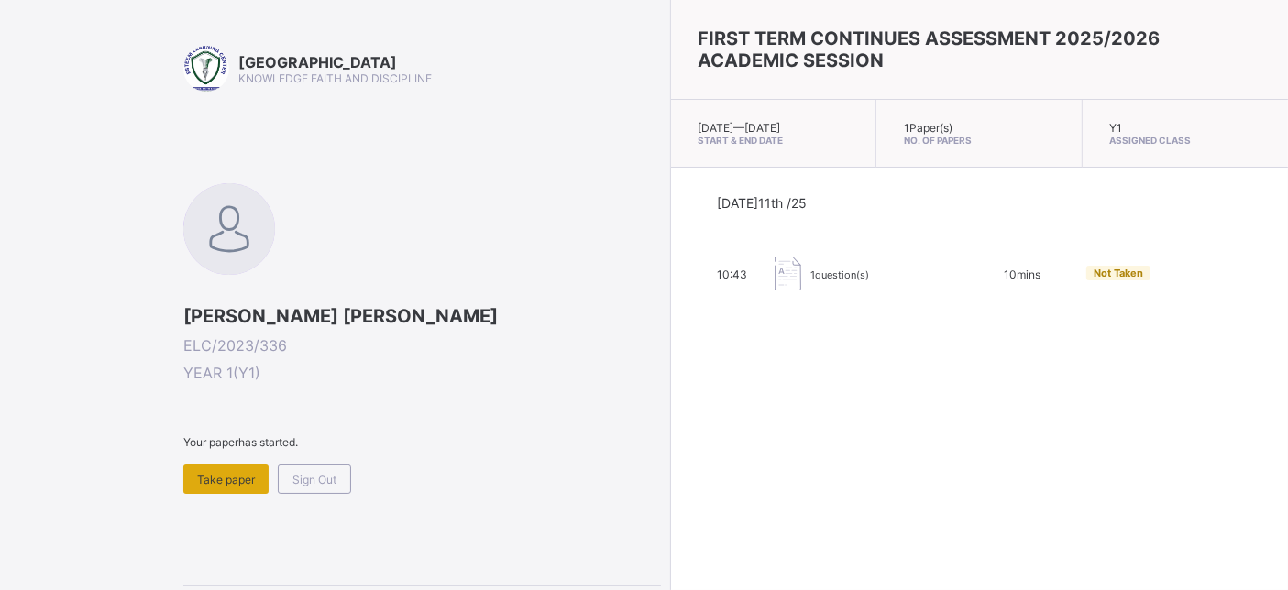
click at [247, 477] on span "Take paper" at bounding box center [226, 480] width 58 height 14
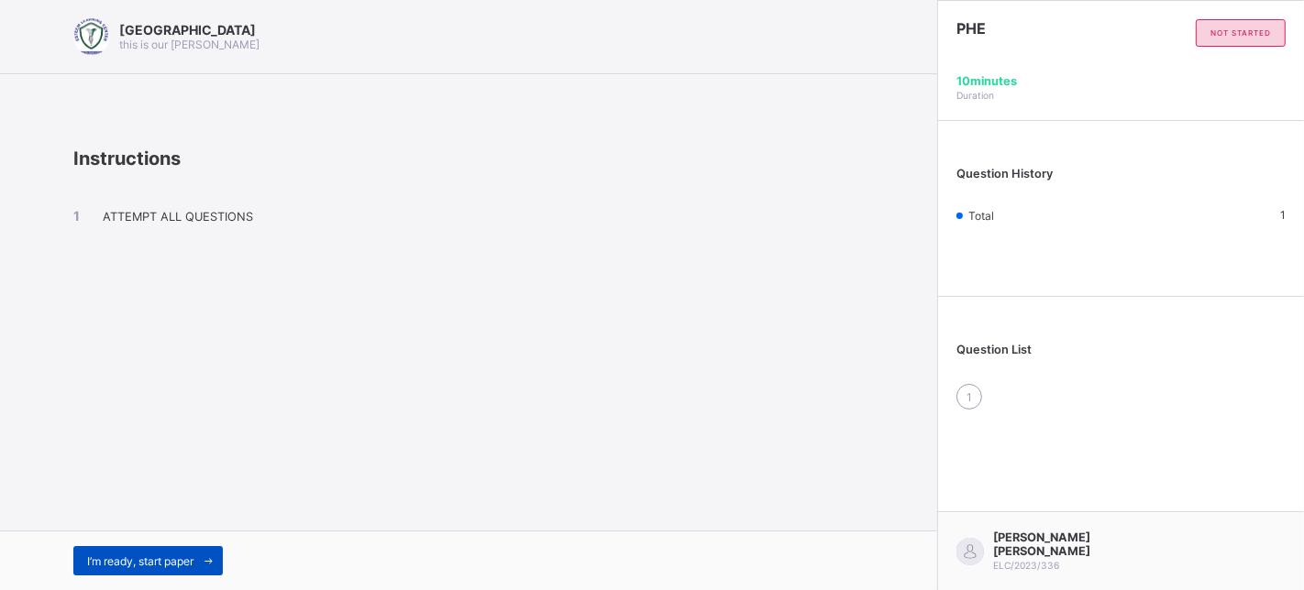
click at [116, 559] on span "I’m ready, start paper" at bounding box center [140, 562] width 106 height 14
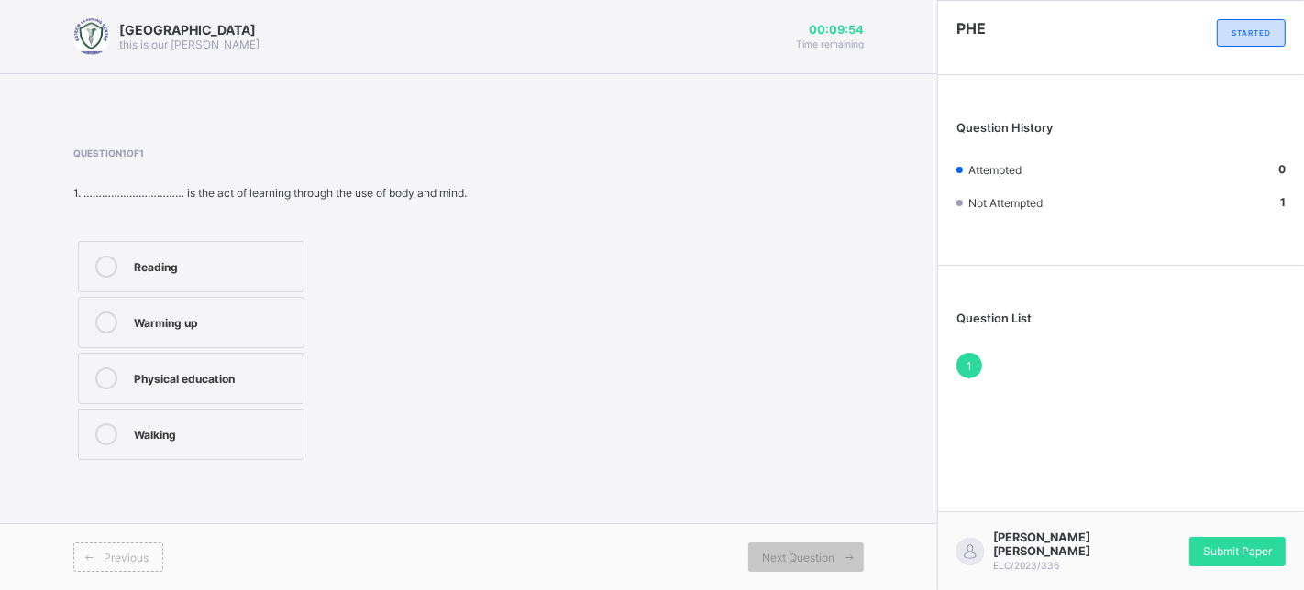
click at [248, 281] on label "Reading" at bounding box center [191, 266] width 226 height 51
click at [1215, 551] on span "Submit Paper" at bounding box center [1237, 552] width 69 height 14
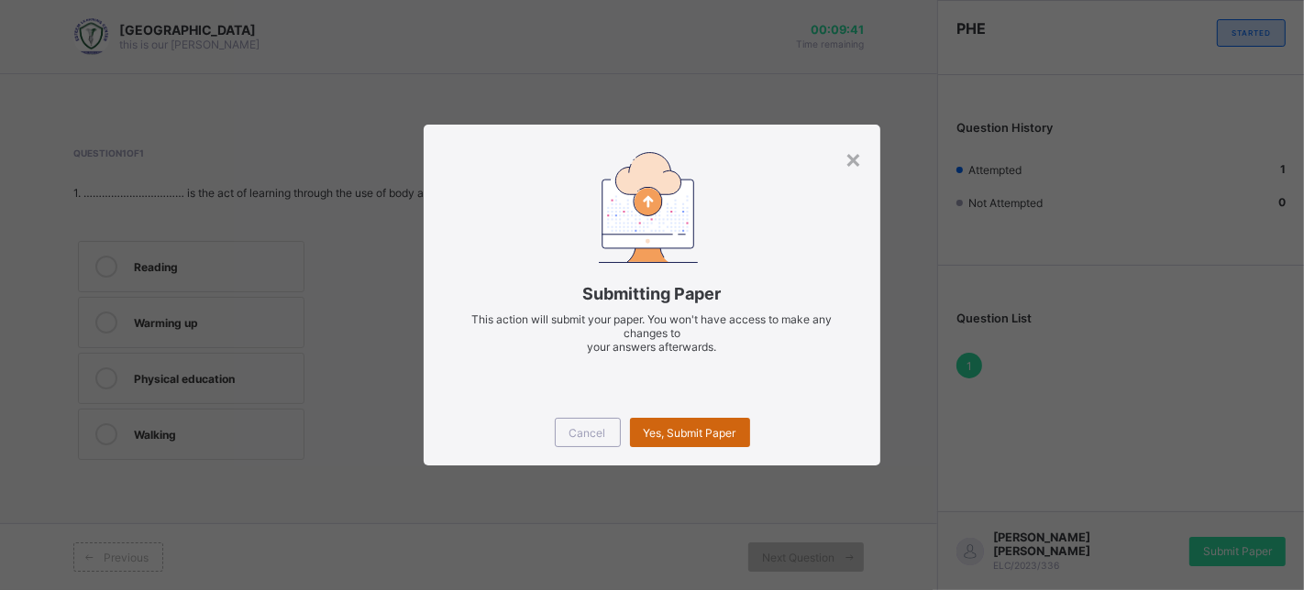
click at [734, 431] on span "Yes, Submit Paper" at bounding box center [690, 433] width 93 height 14
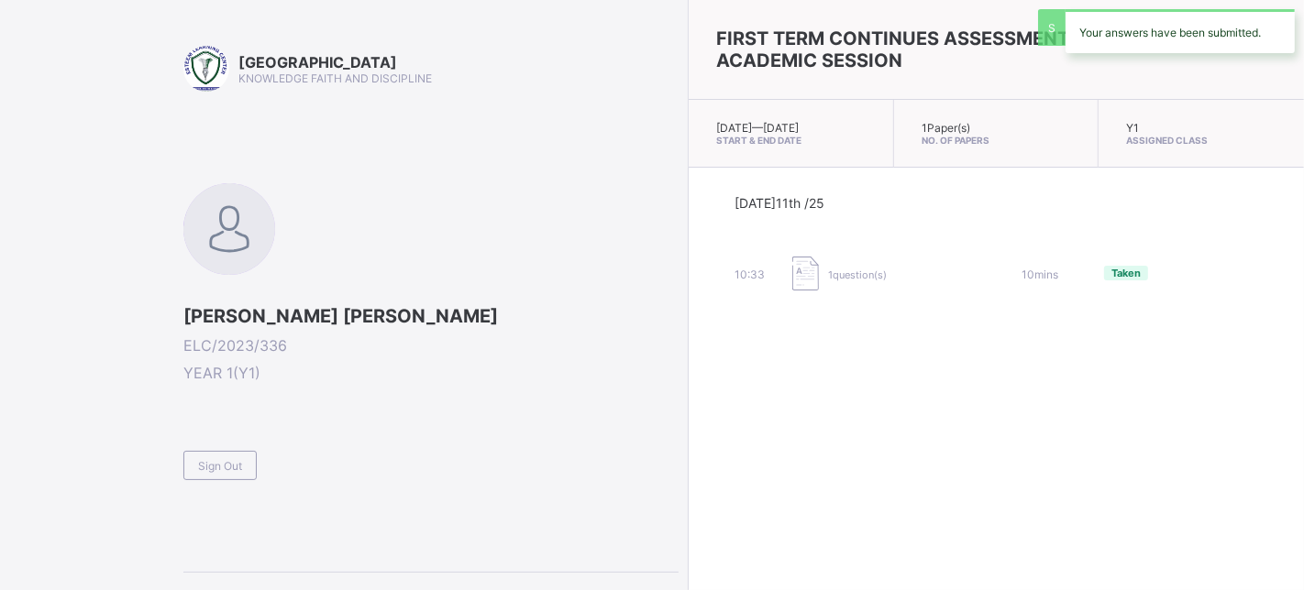
click at [193, 469] on div "Sign Out" at bounding box center [219, 465] width 73 height 29
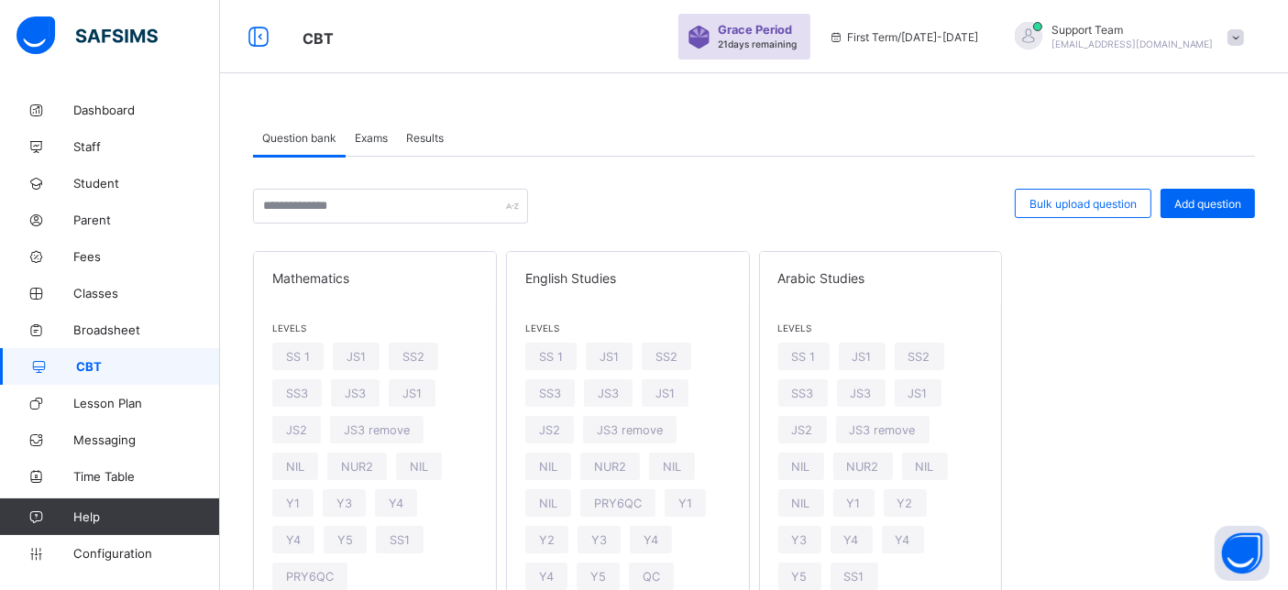
click at [440, 149] on div "Results" at bounding box center [425, 137] width 56 height 37
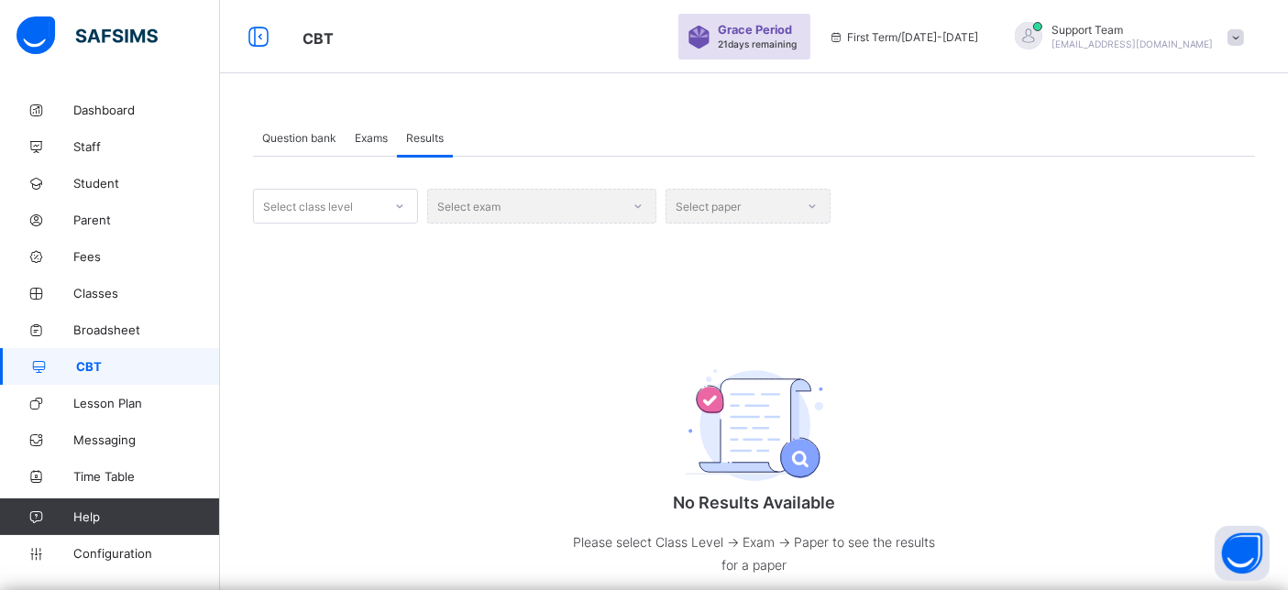
click at [284, 197] on div "Select class level" at bounding box center [308, 206] width 90 height 35
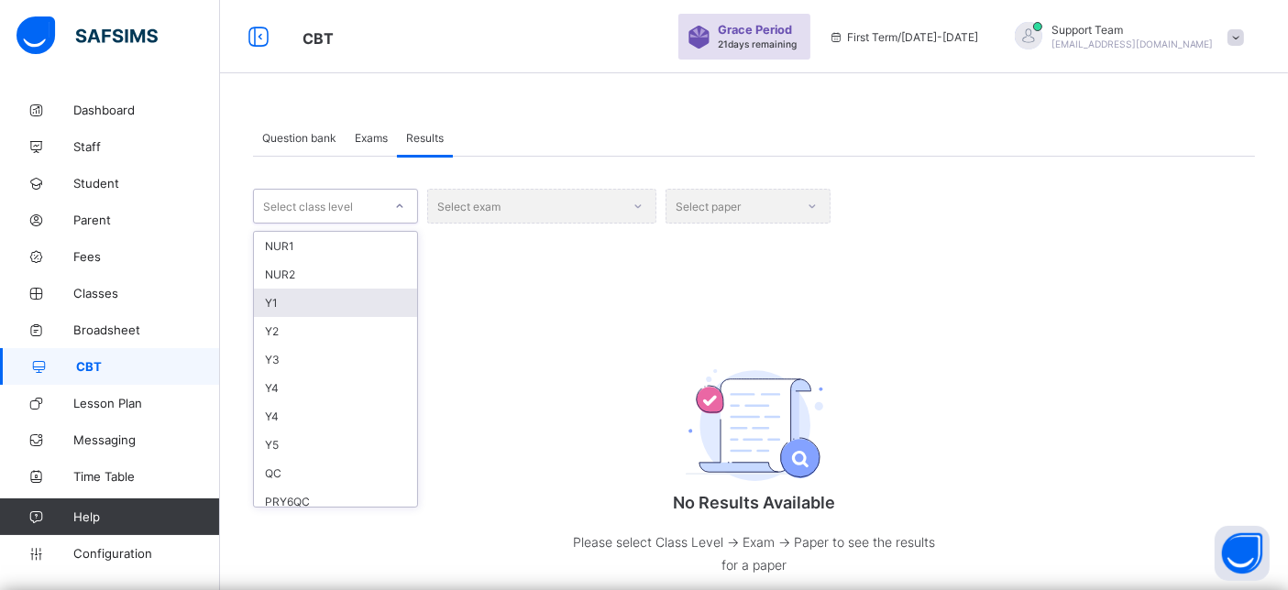
click at [279, 312] on div "Y1" at bounding box center [335, 303] width 163 height 28
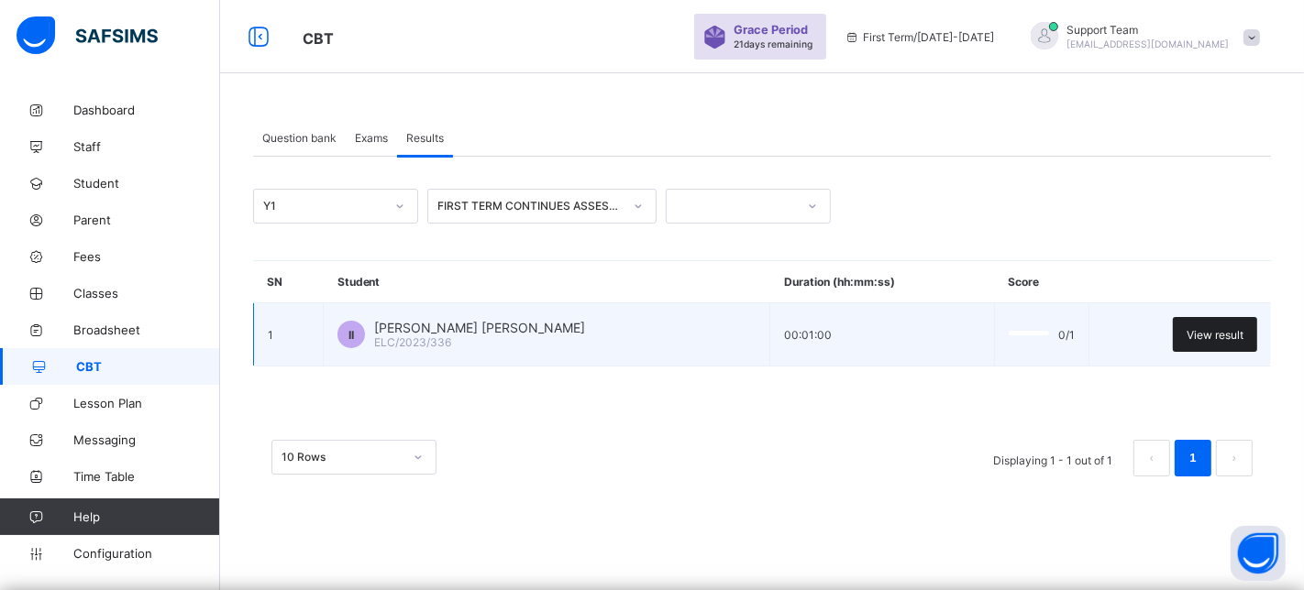
click at [1220, 331] on span "View result" at bounding box center [1214, 335] width 57 height 14
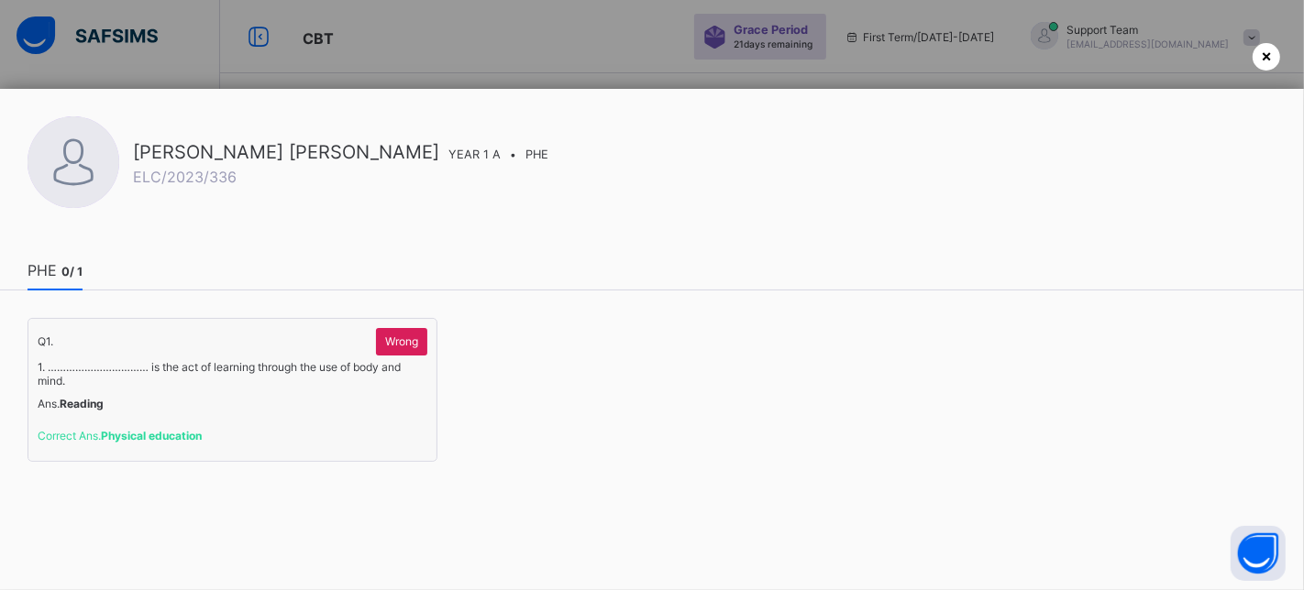
click at [1275, 59] on div "×" at bounding box center [1267, 57] width 28 height 28
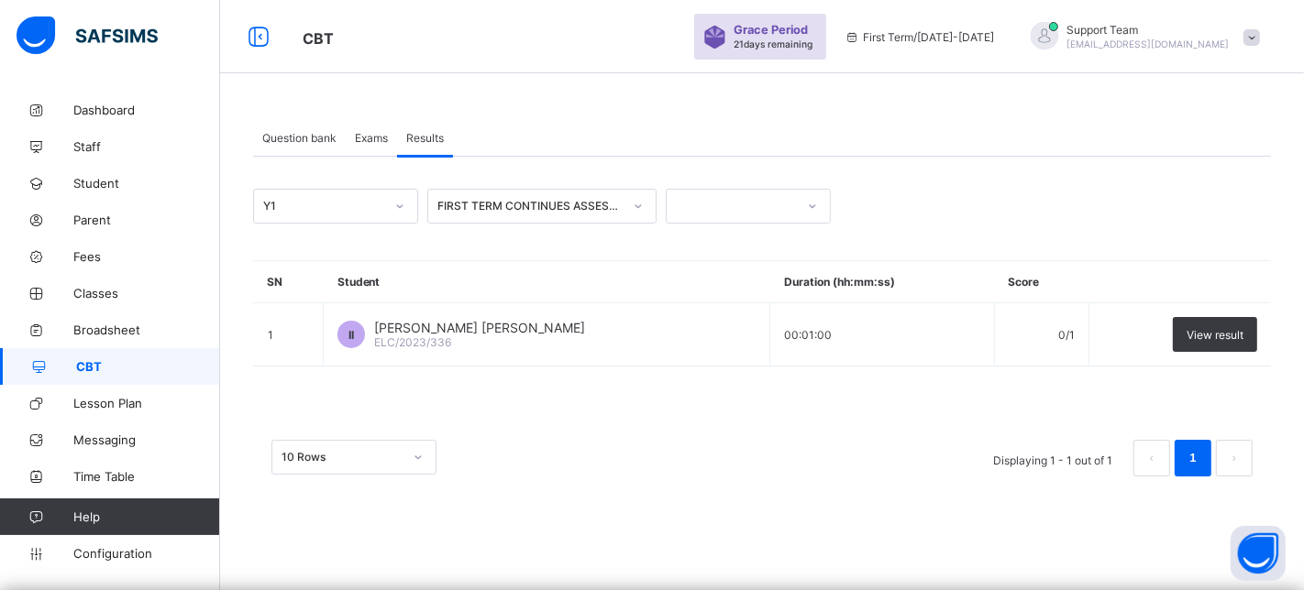
click at [1178, 27] on span "Support Team" at bounding box center [1148, 30] width 162 height 14
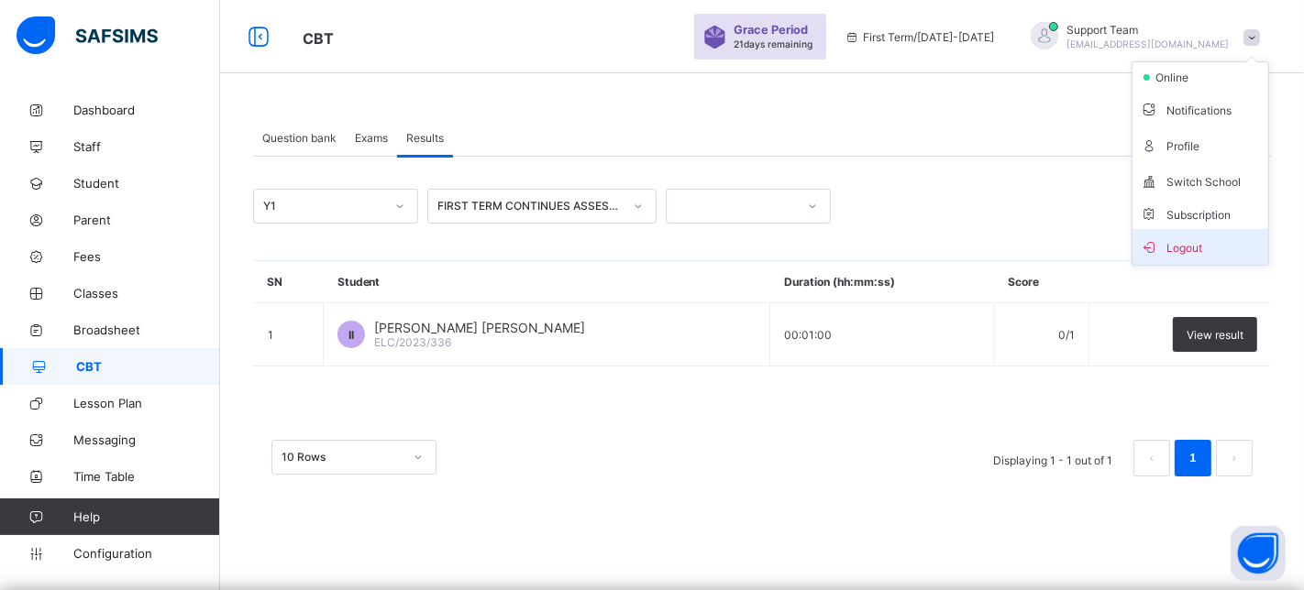
click at [1206, 237] on span "Logout" at bounding box center [1200, 247] width 121 height 21
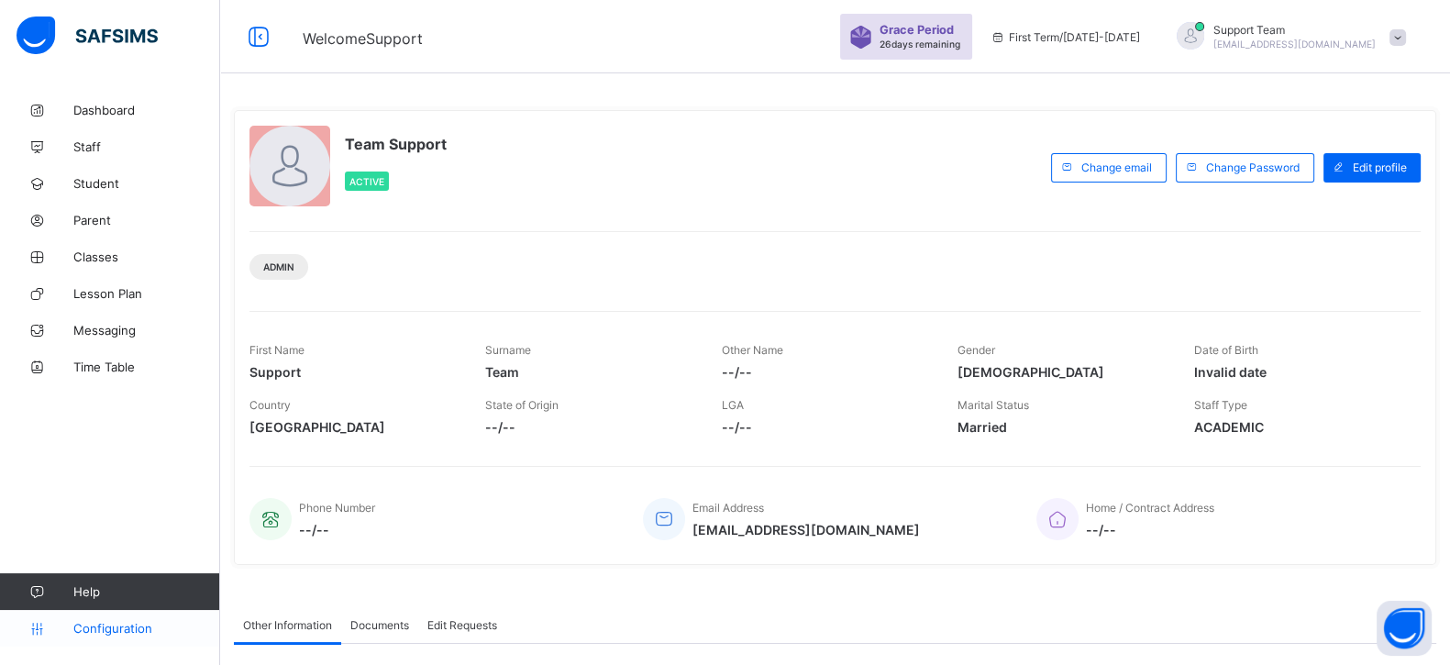
click at [125, 625] on span "Configuration" at bounding box center [146, 628] width 146 height 15
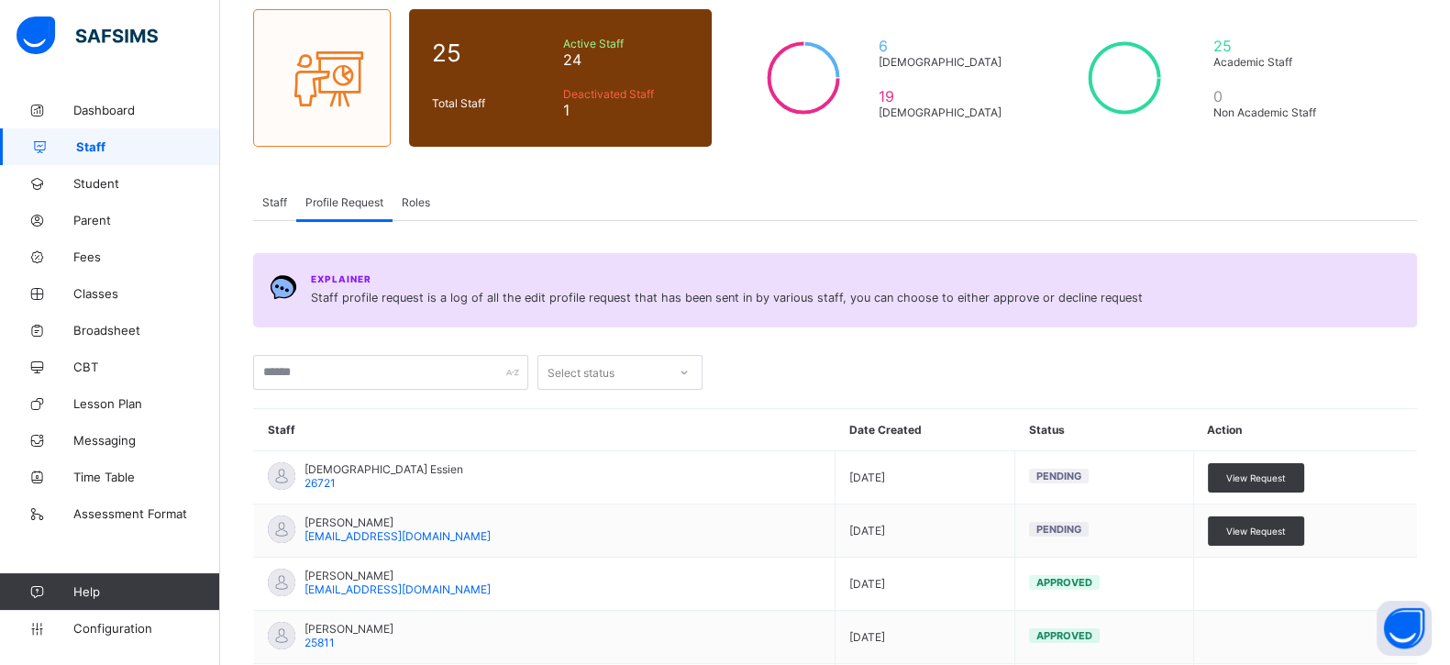
scroll to position [228, 0]
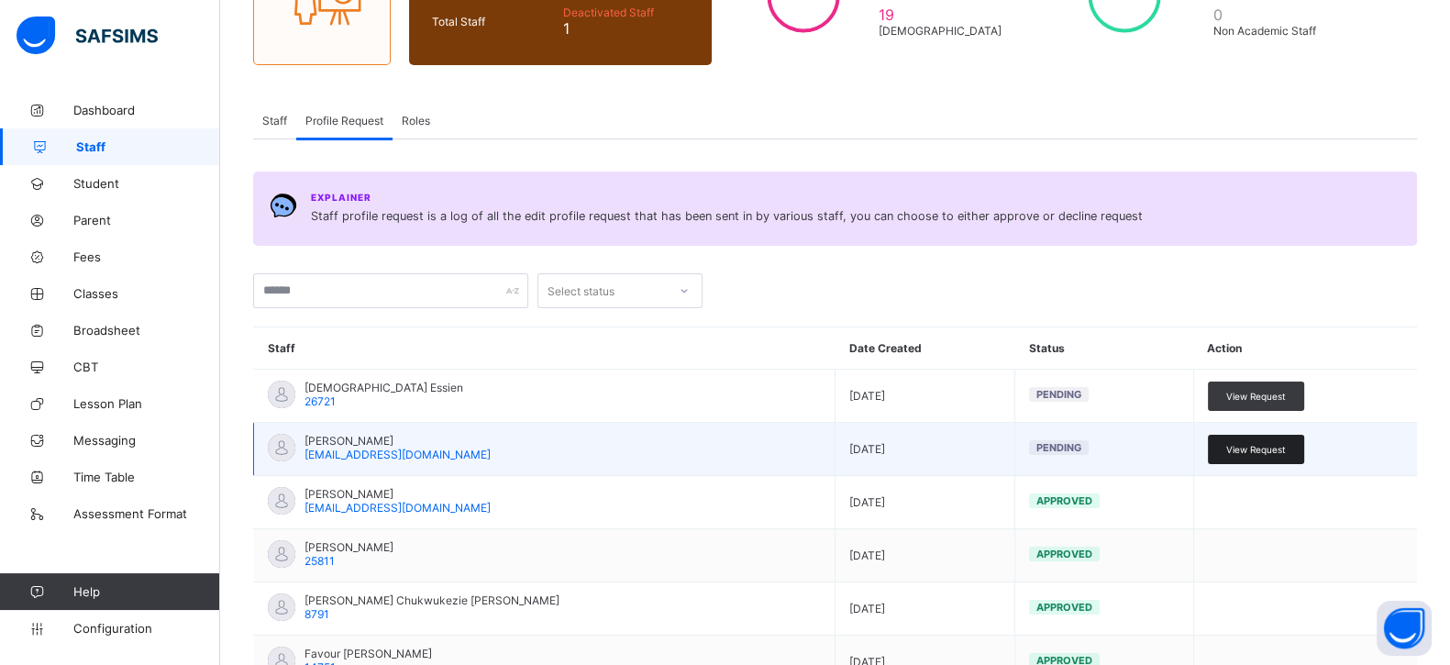
click at [1278, 447] on span "View Request" at bounding box center [1256, 449] width 60 height 11
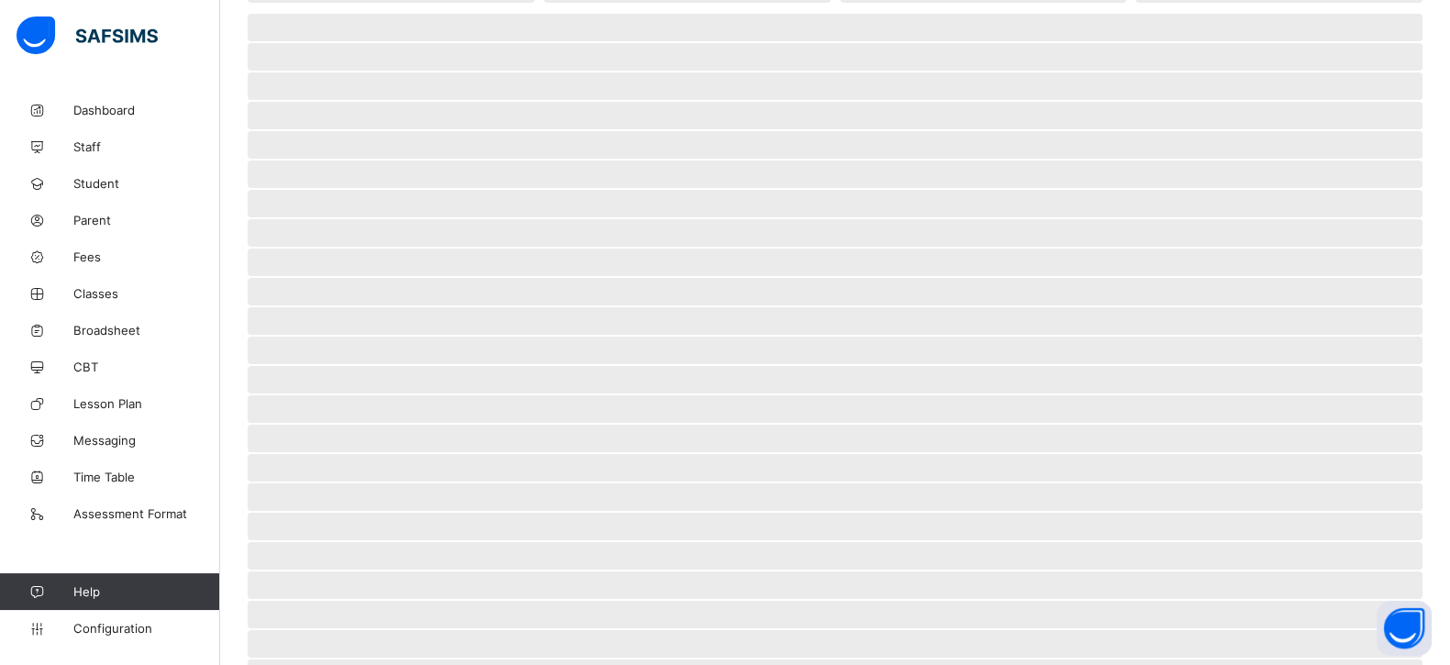
scroll to position [6, 0]
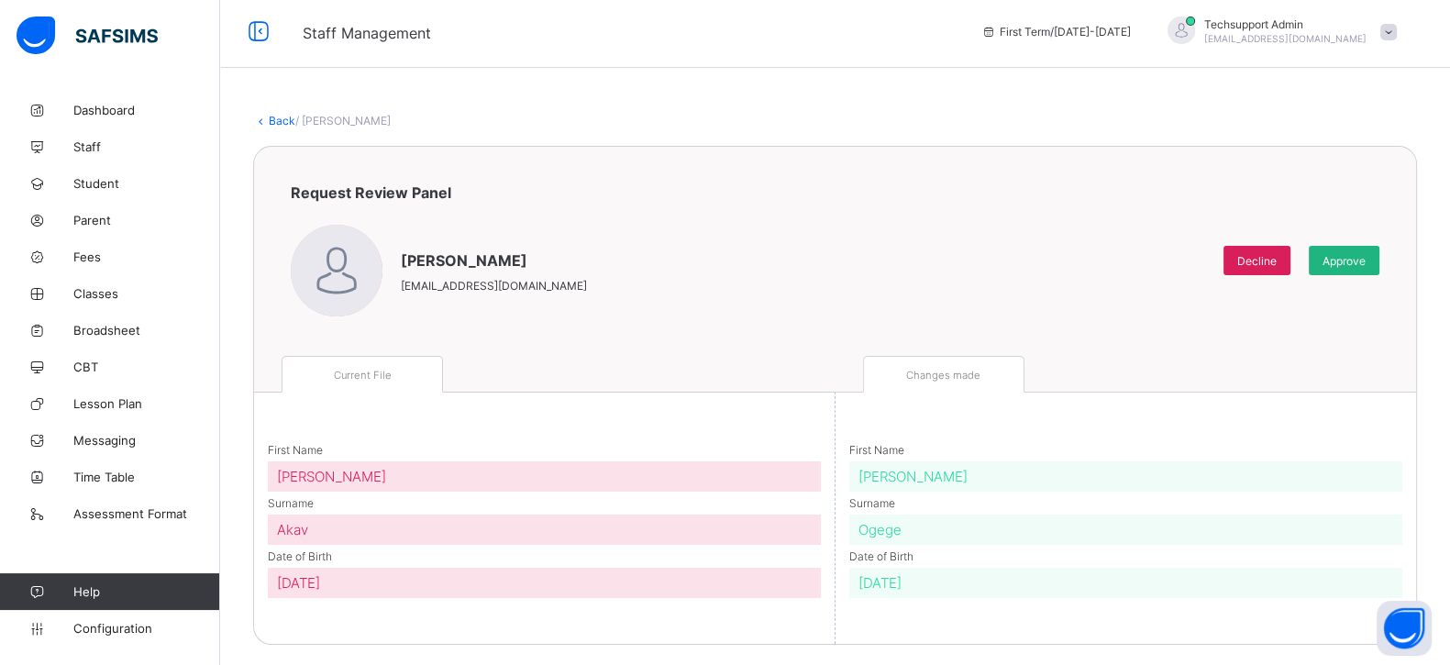
click at [1343, 265] on div "Approve" at bounding box center [1343, 260] width 71 height 29
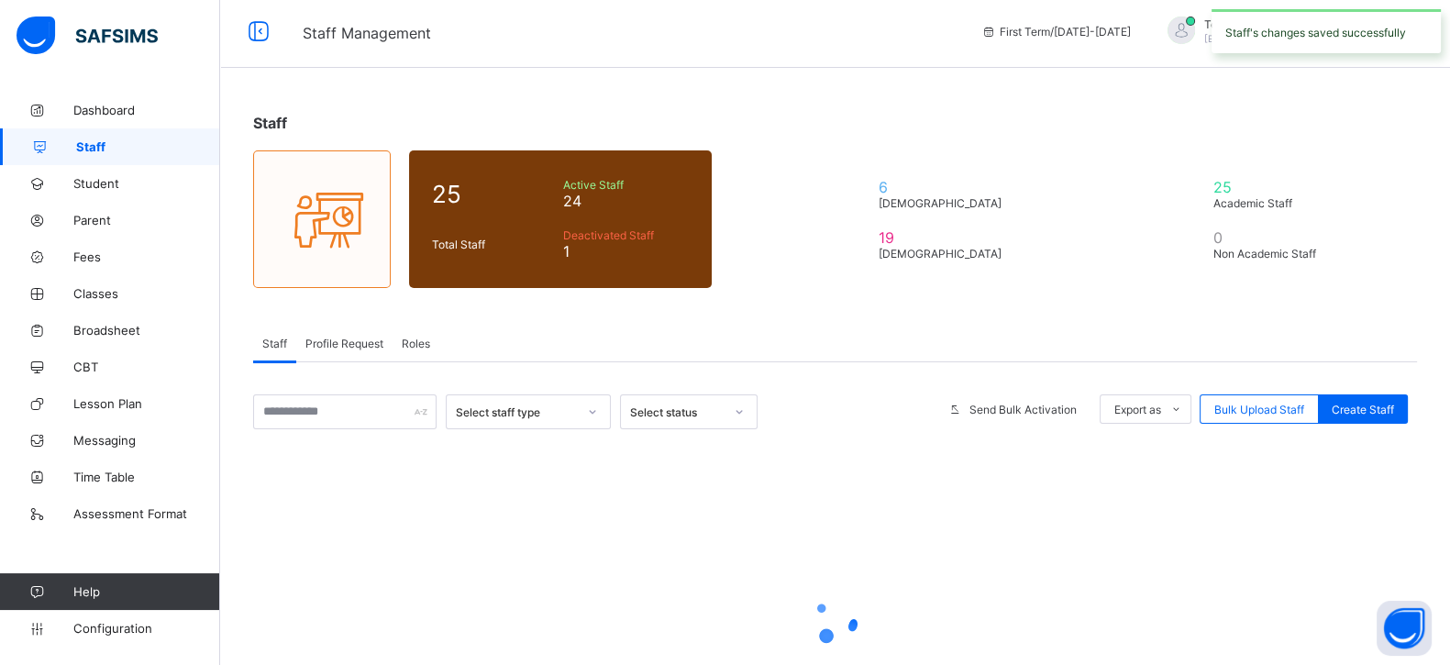
scroll to position [161, 0]
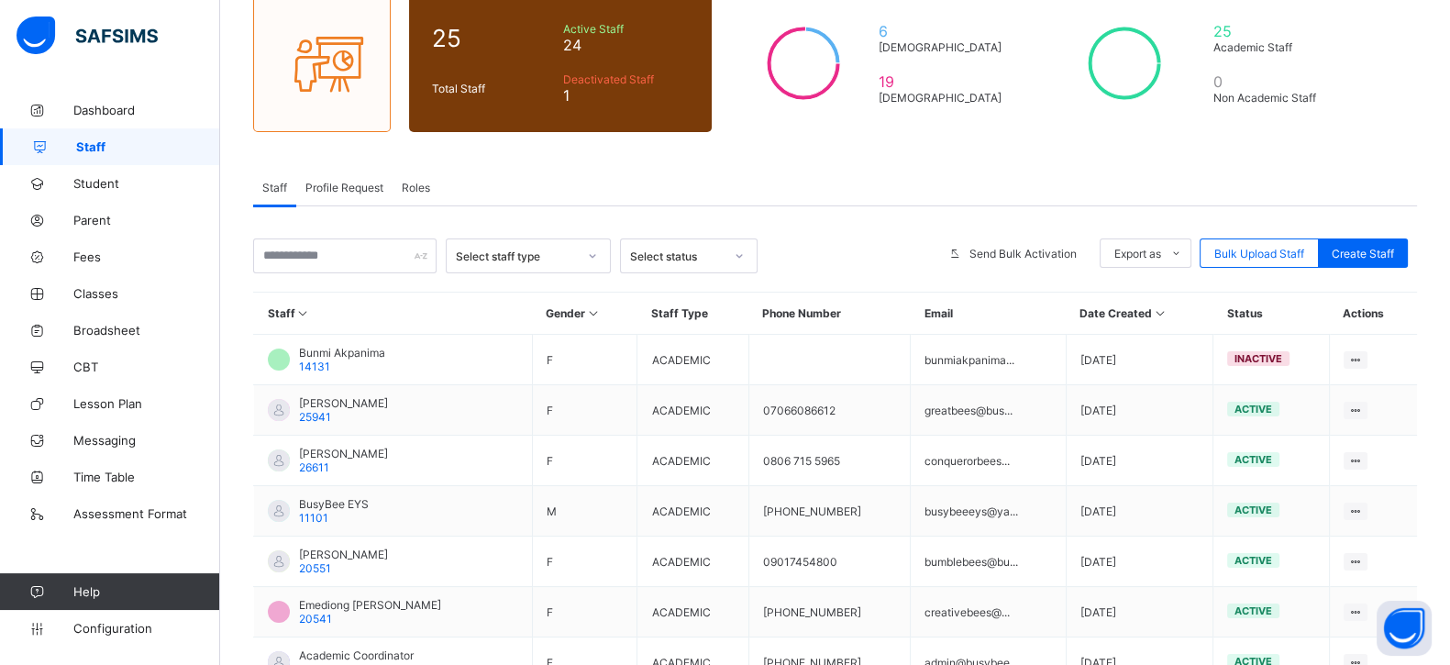
click at [427, 194] on div "Roles" at bounding box center [415, 187] width 47 height 37
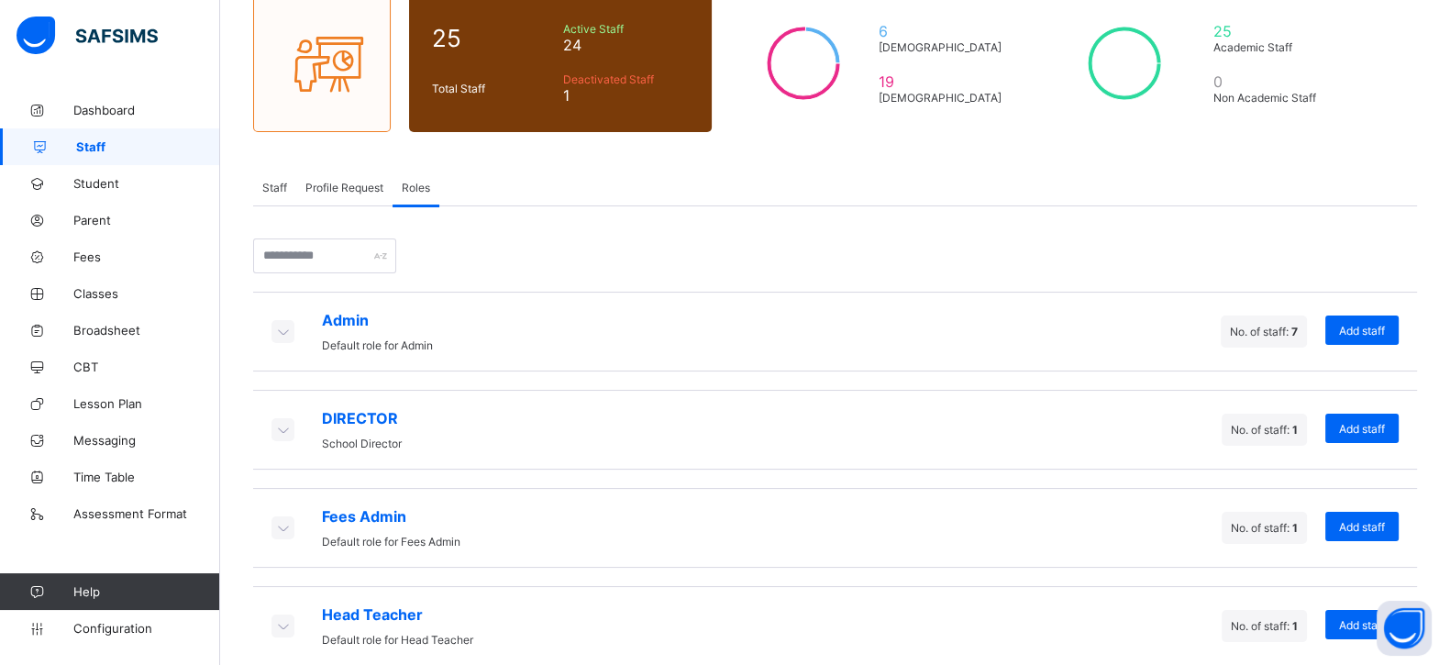
click at [375, 193] on div "Profile Request" at bounding box center [344, 187] width 96 height 37
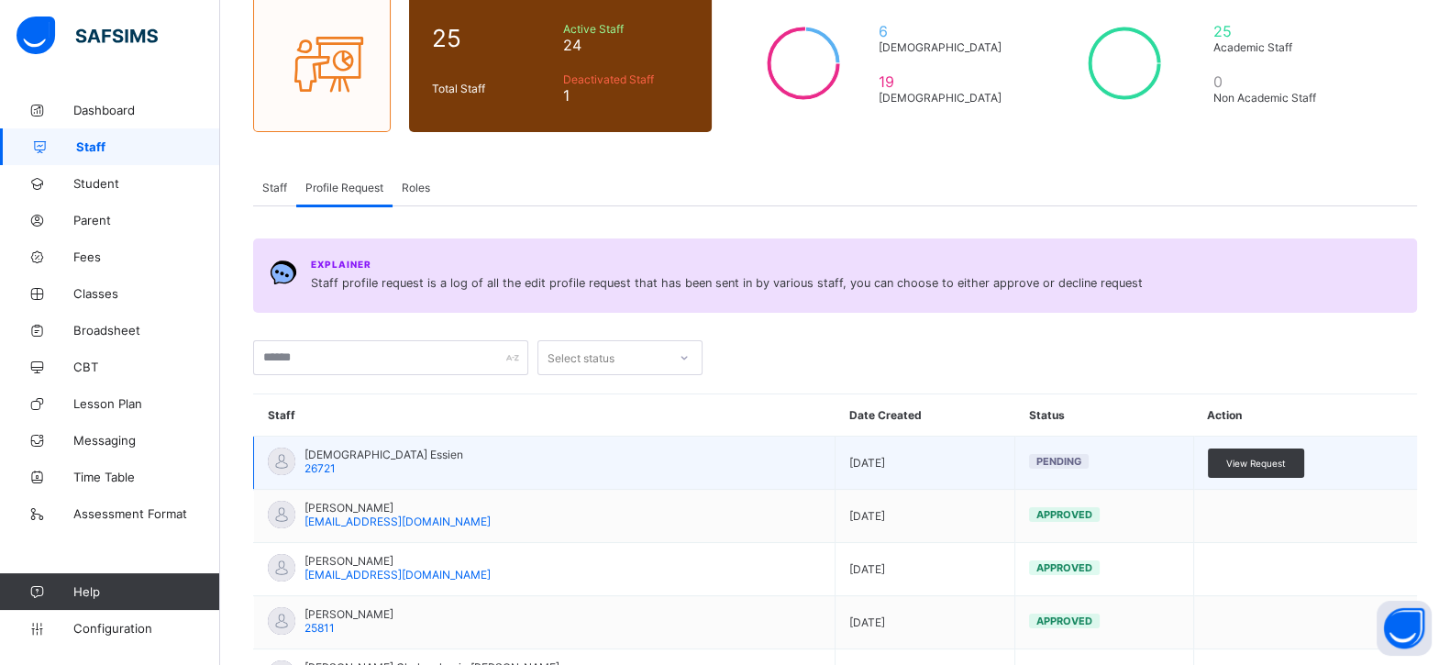
scroll to position [276, 0]
